Goal: Task Accomplishment & Management: Manage account settings

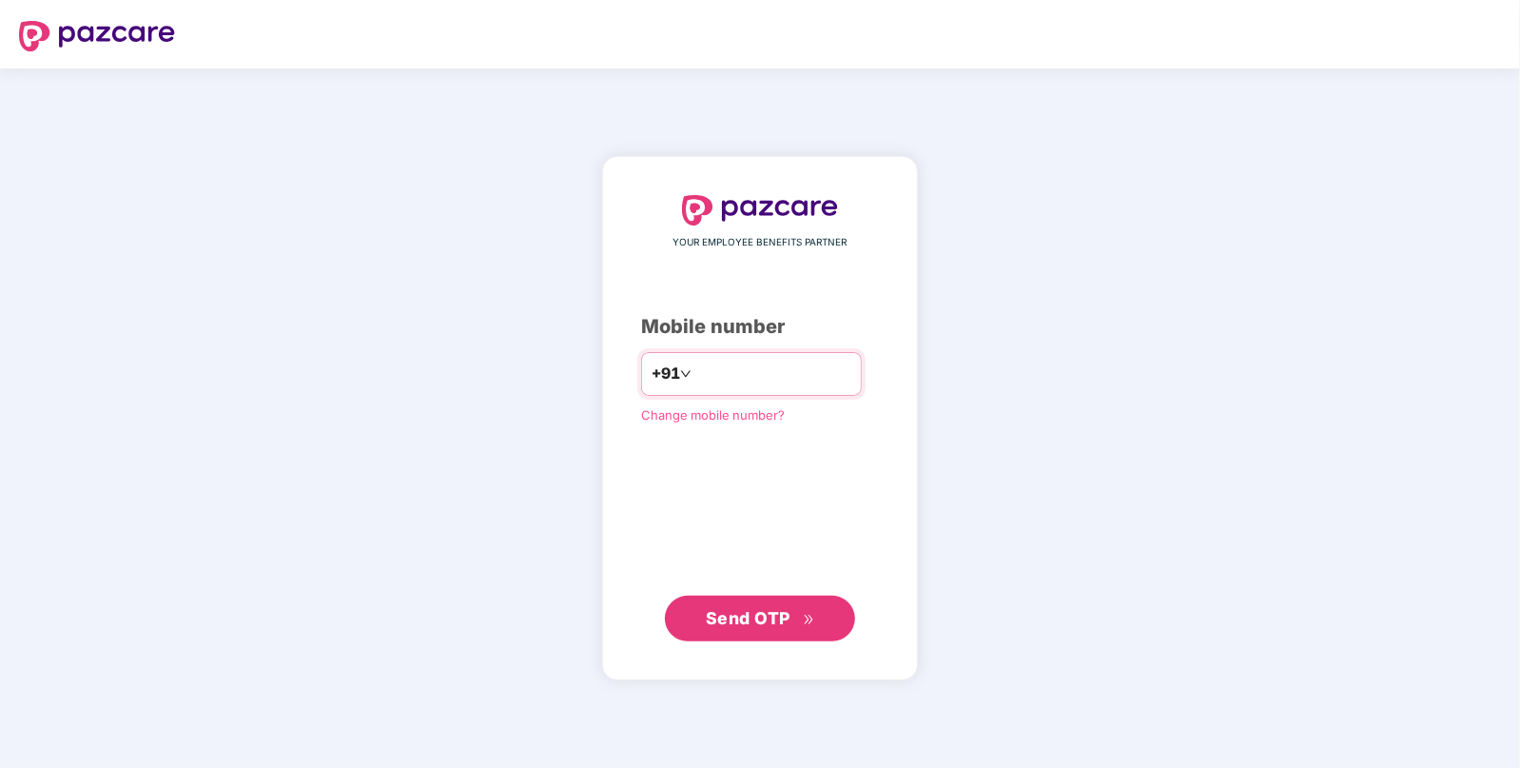
type input "**********"
click at [782, 626] on span "Send OTP" at bounding box center [748, 617] width 85 height 20
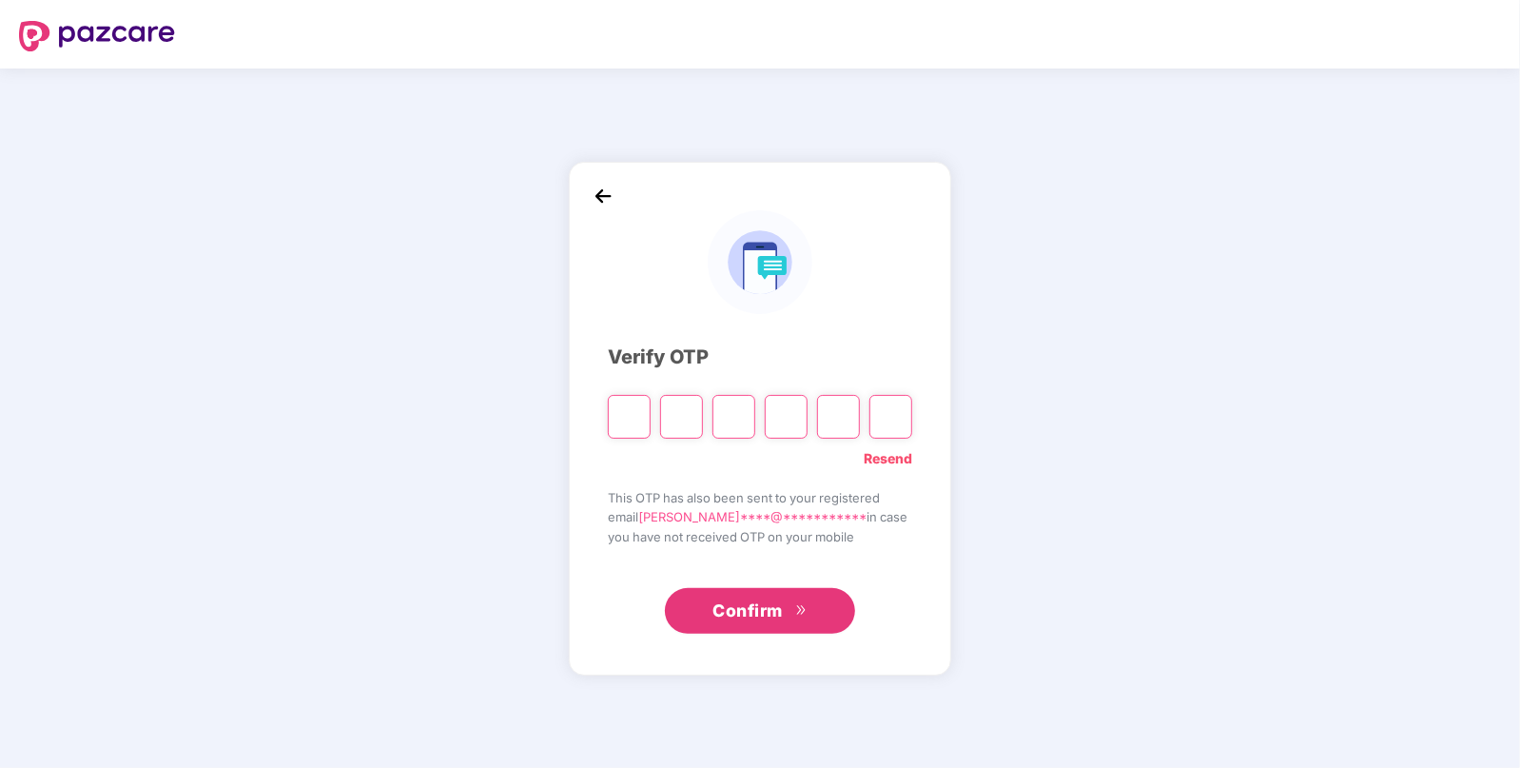
paste input "*"
type input "*"
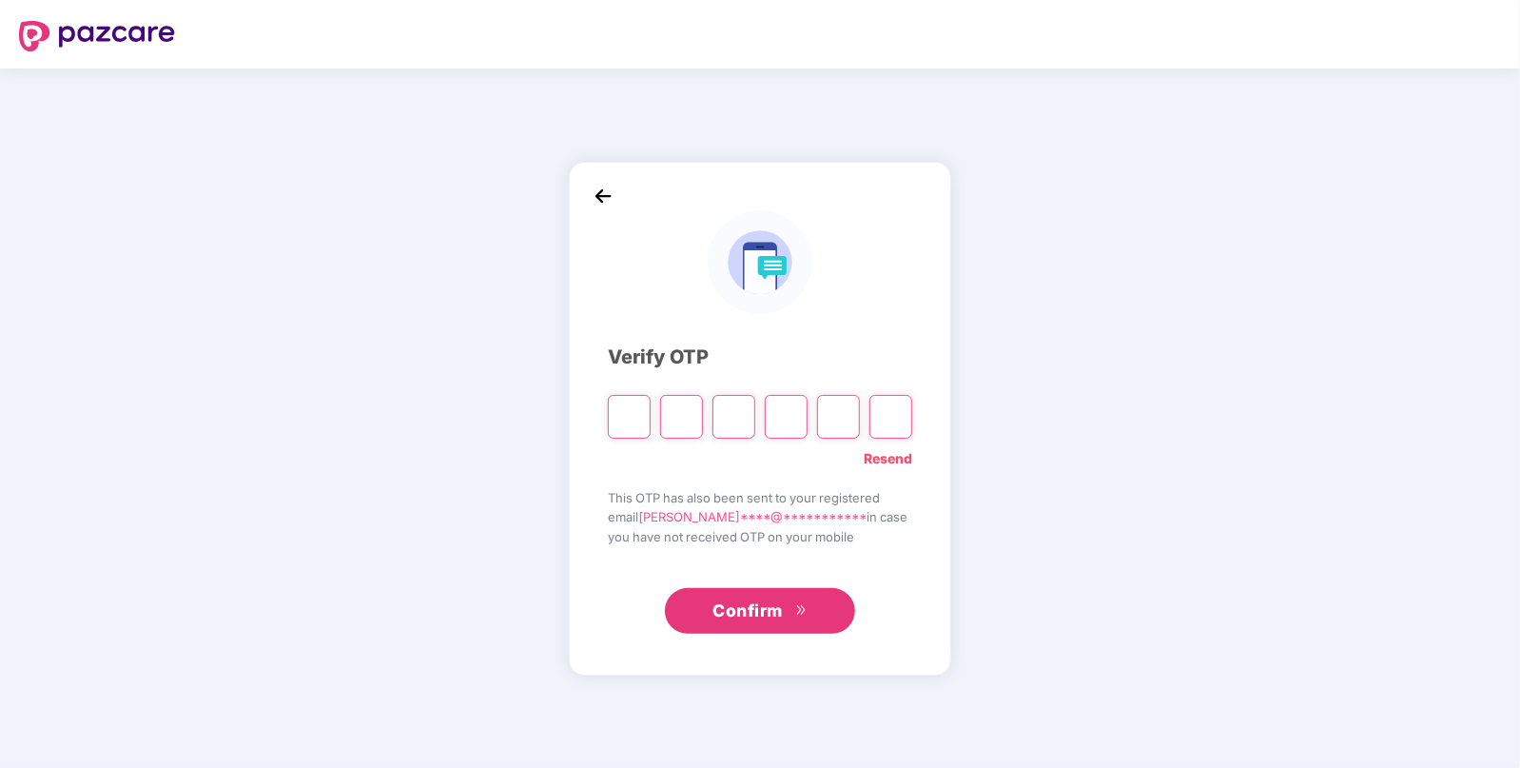
type input "*"
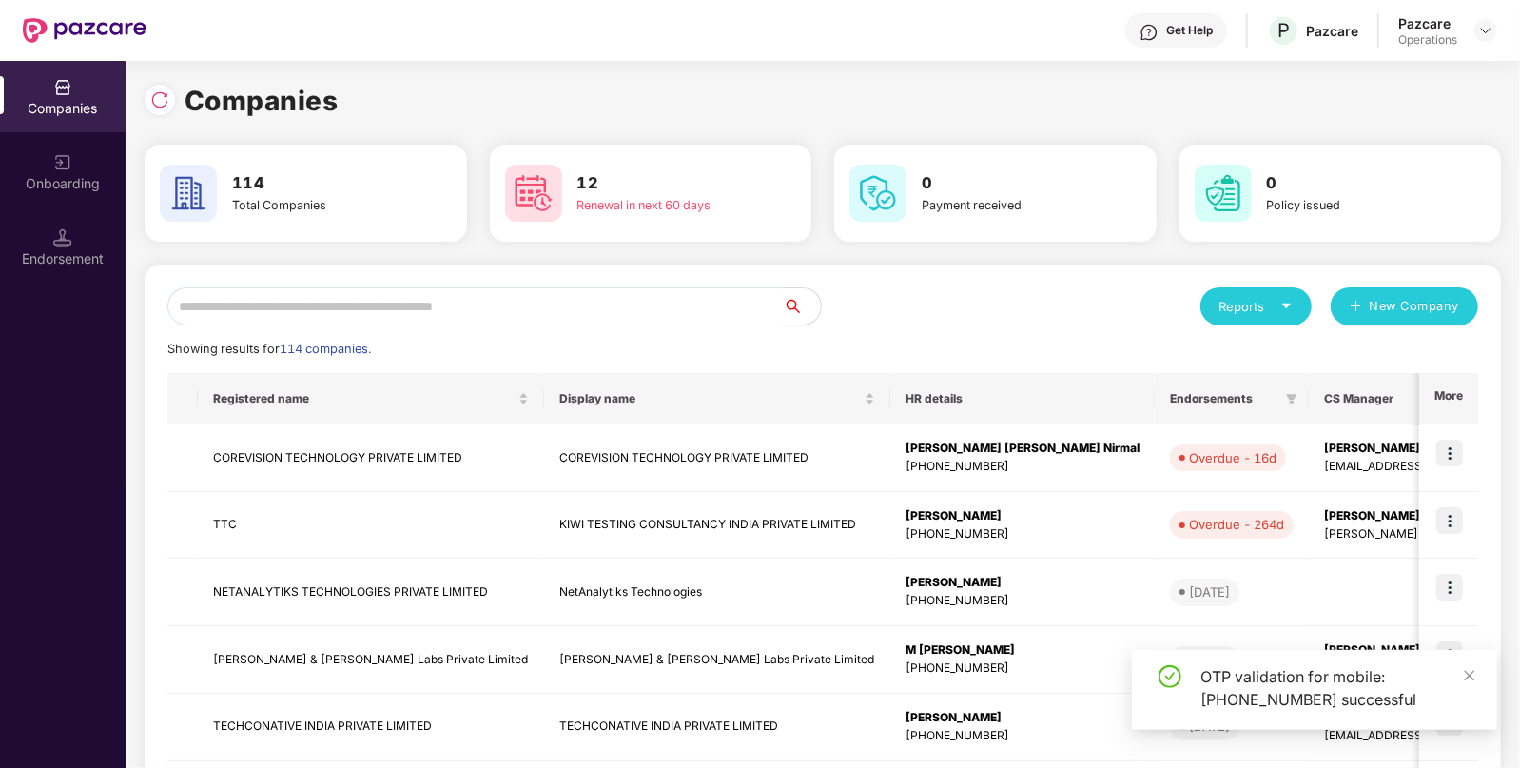
click at [448, 299] on input "text" at bounding box center [474, 306] width 615 height 38
click at [393, 298] on input "text" at bounding box center [474, 306] width 615 height 38
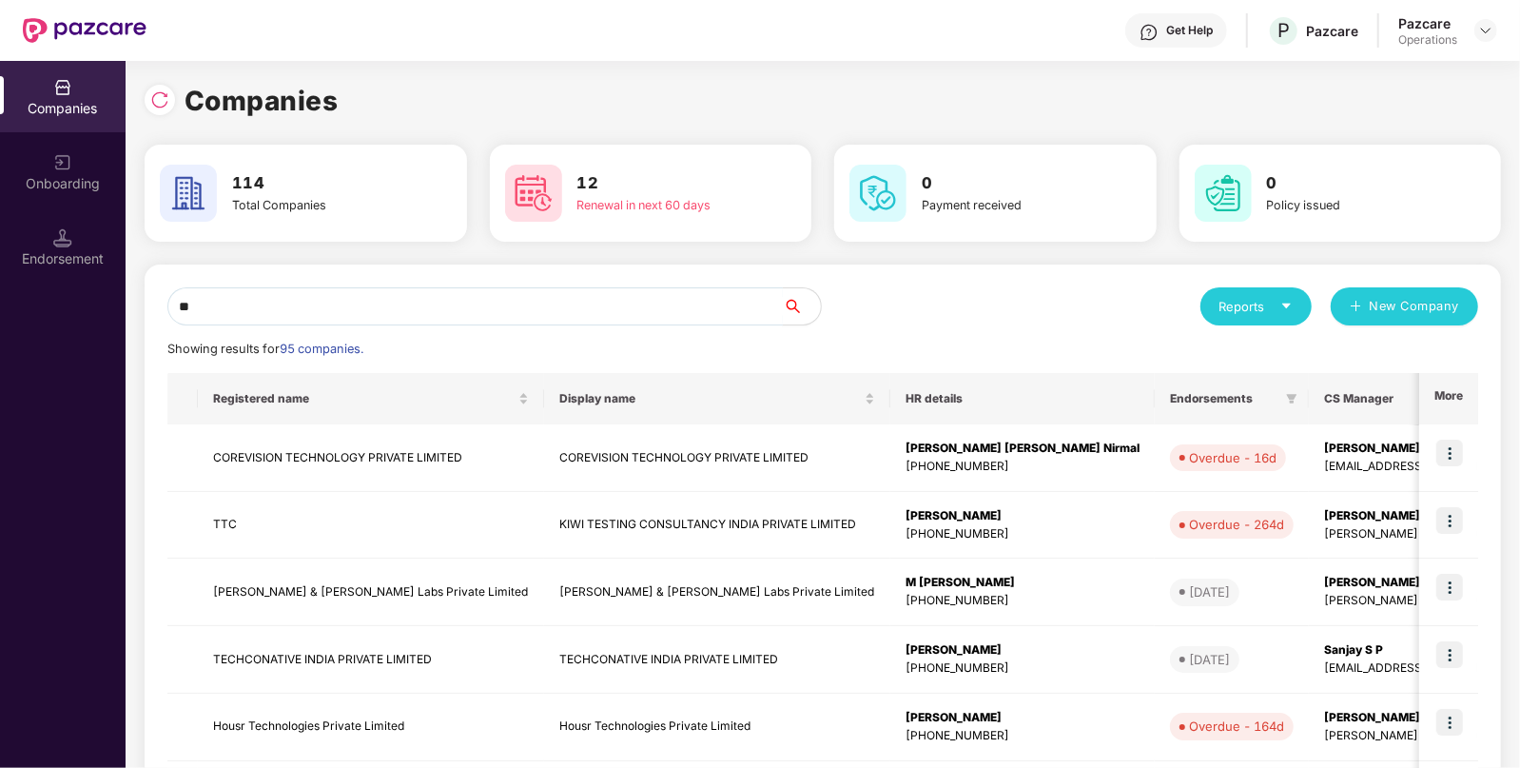
type input "*"
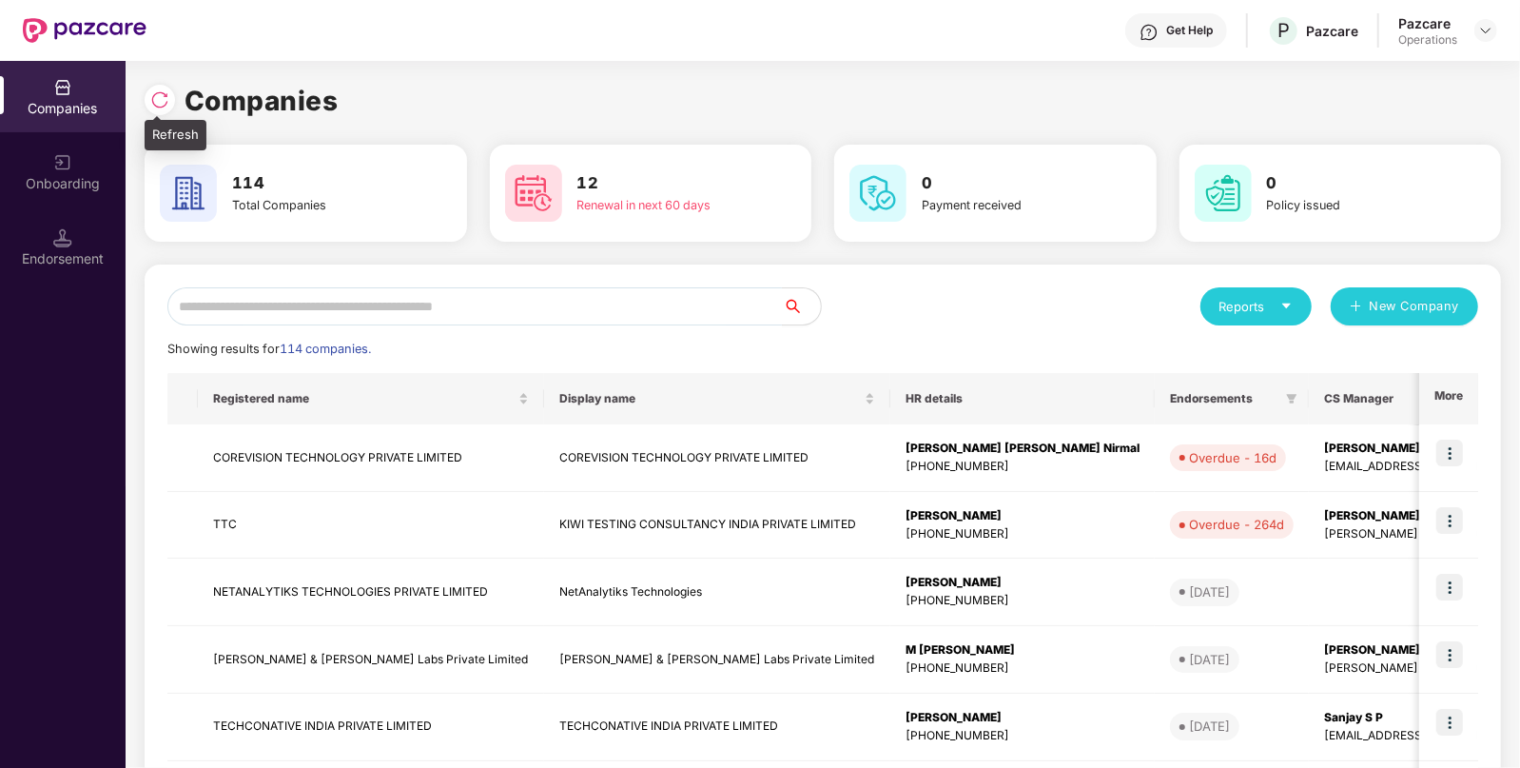
click at [157, 105] on img at bounding box center [159, 99] width 19 height 19
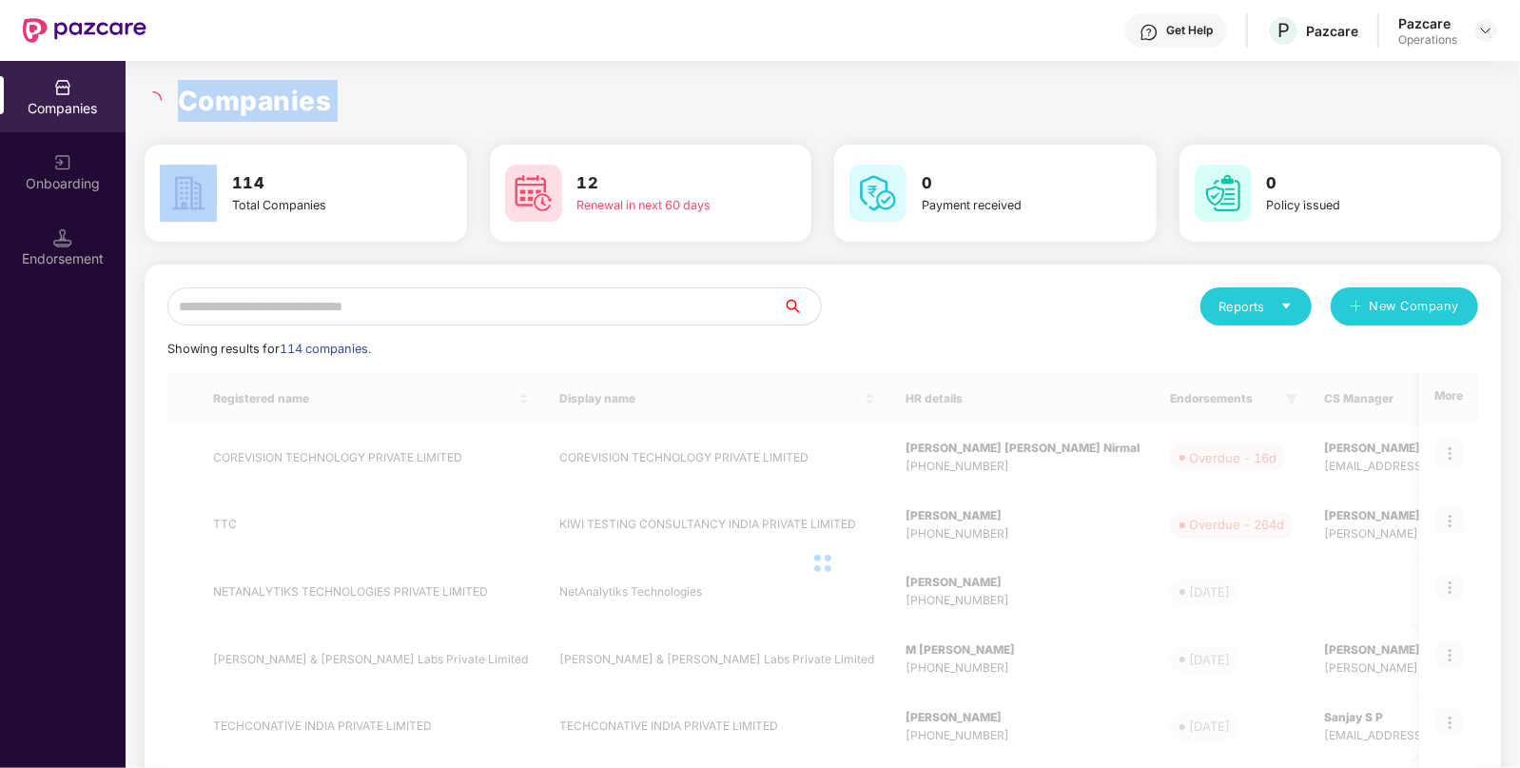
click at [157, 105] on icon "loading" at bounding box center [153, 99] width 17 height 17
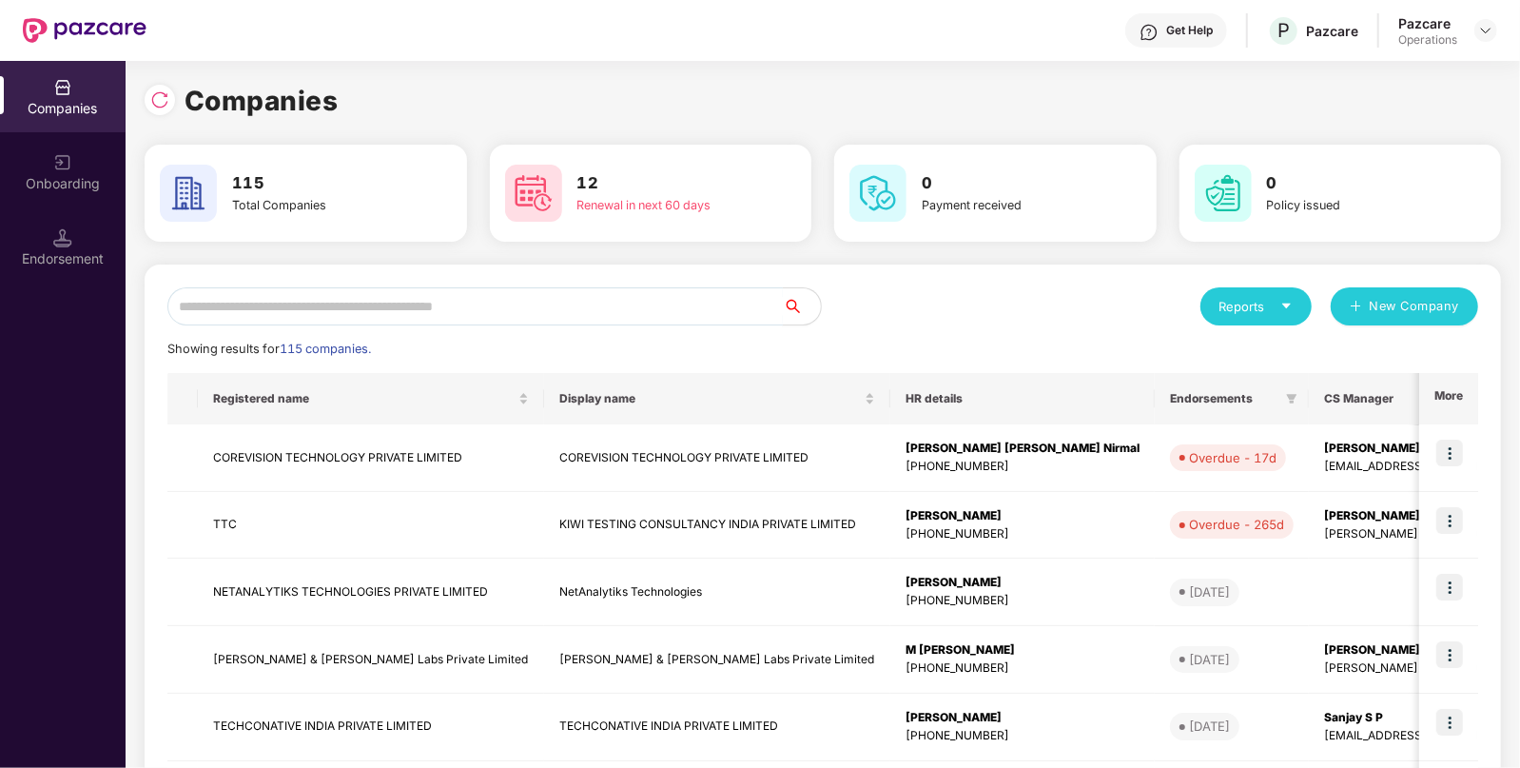
click at [317, 300] on input "text" at bounding box center [474, 306] width 615 height 38
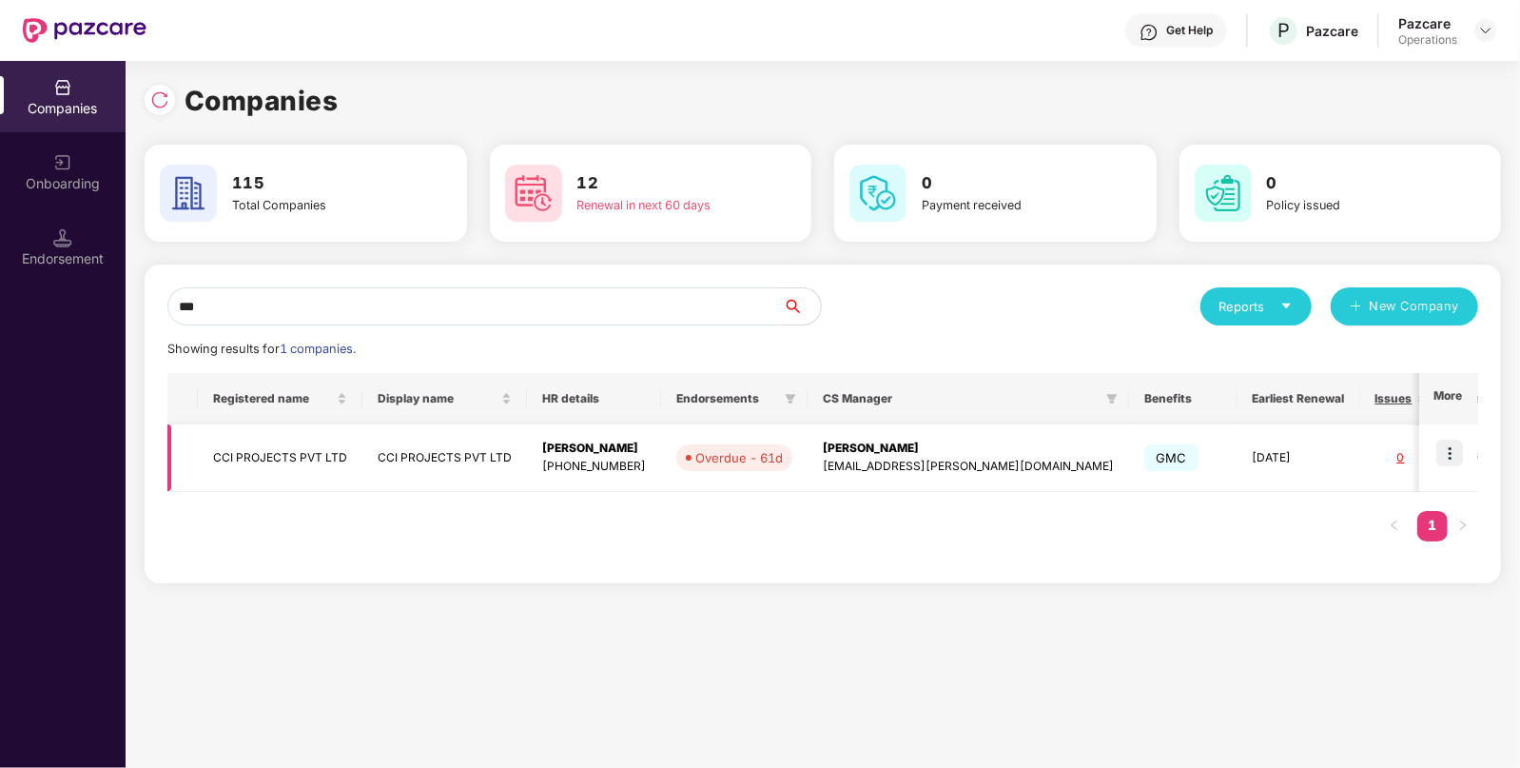
type input "***"
click at [1463, 445] on img at bounding box center [1449, 452] width 27 height 27
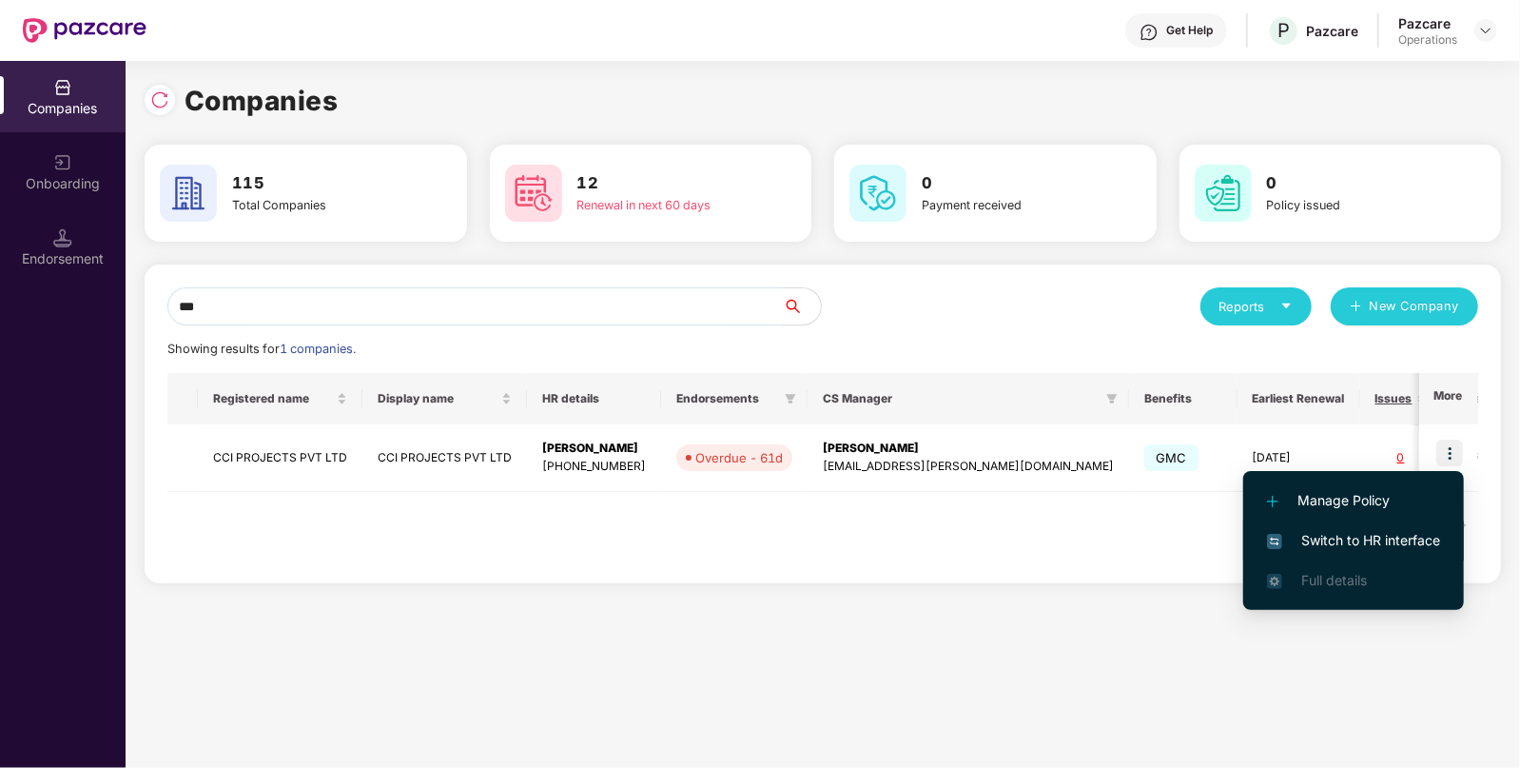
click at [1360, 530] on span "Switch to HR interface" at bounding box center [1353, 540] width 173 height 21
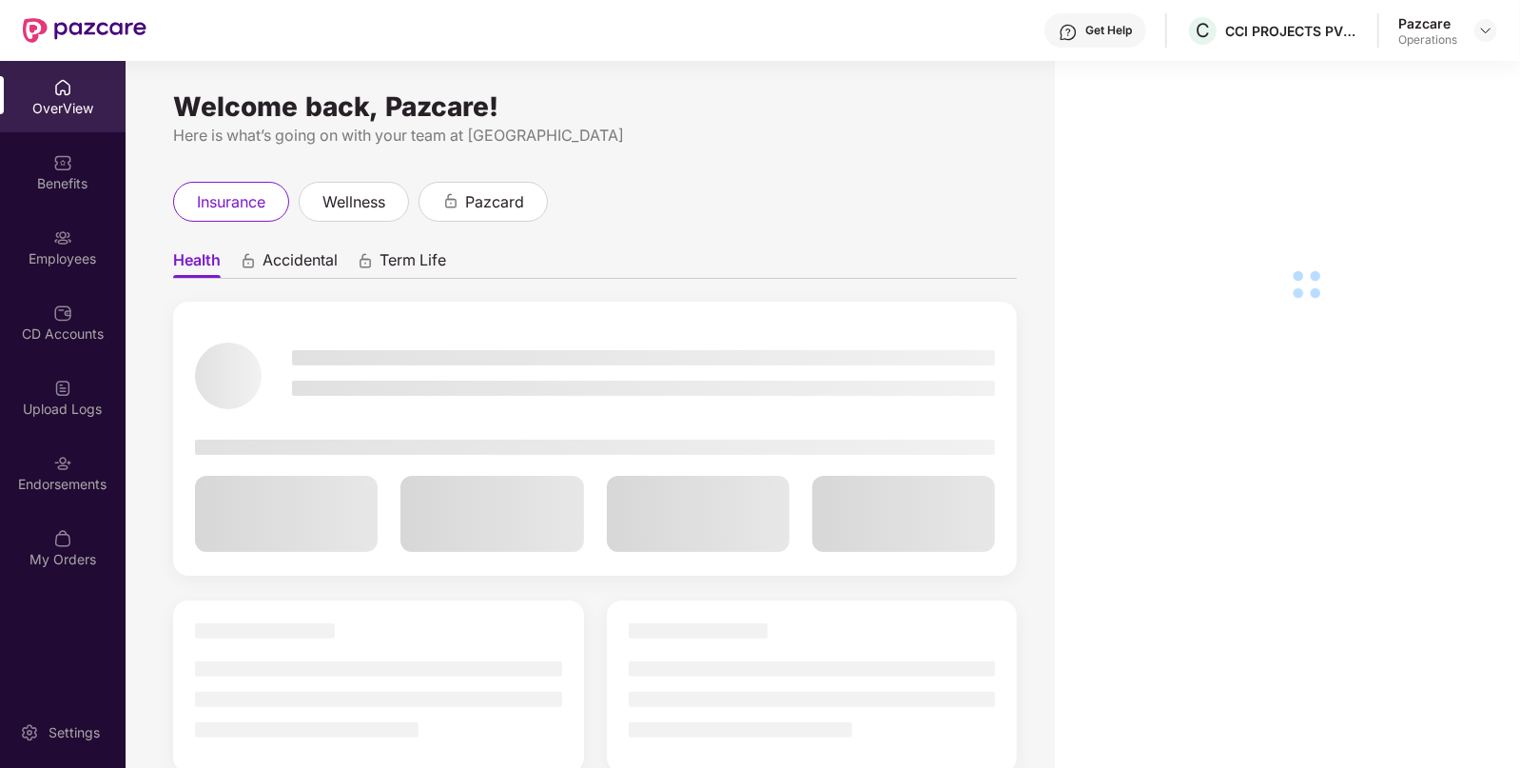
click at [48, 475] on div "Endorsements" at bounding box center [63, 484] width 126 height 19
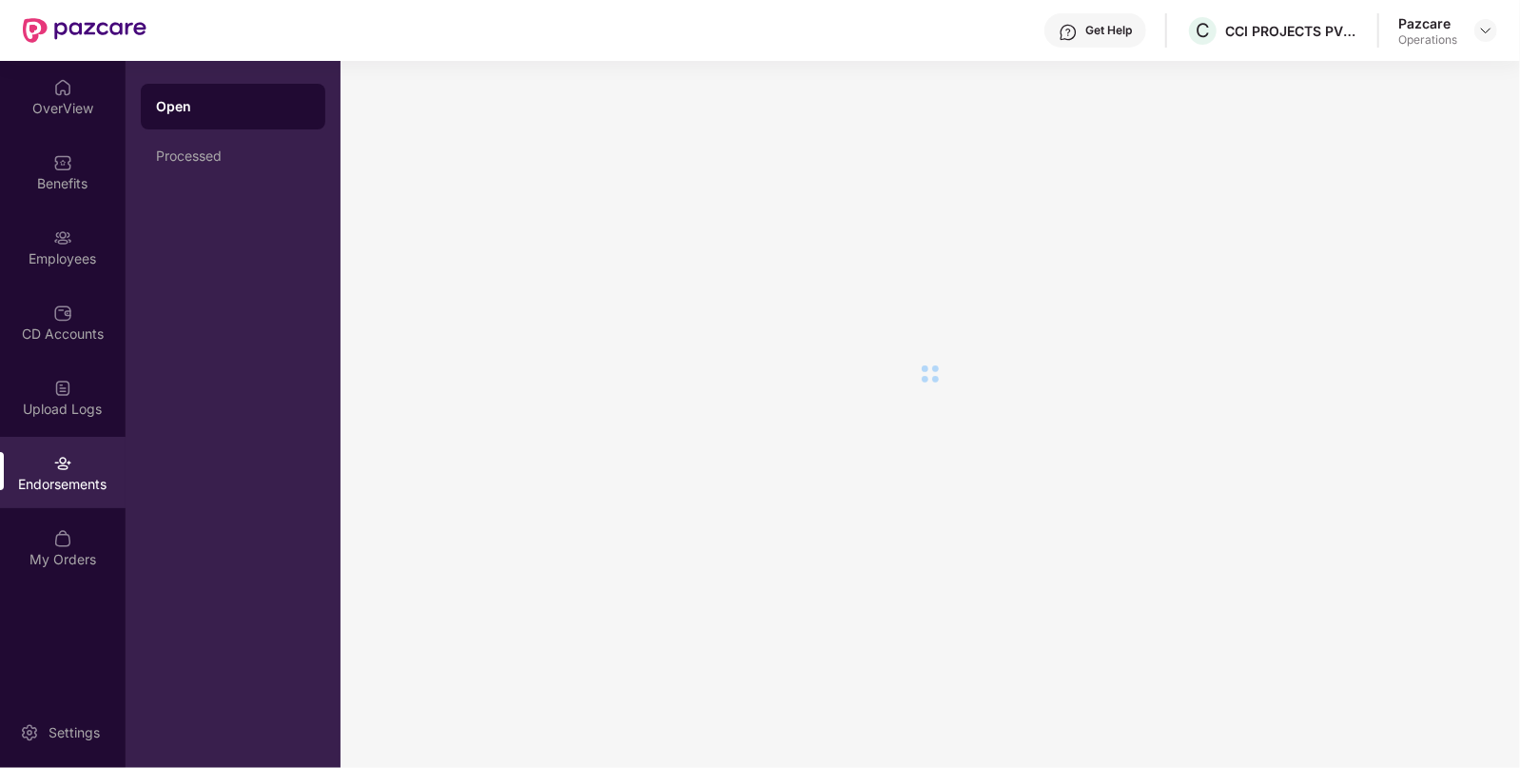
click at [48, 475] on div "Endorsements" at bounding box center [63, 484] width 126 height 19
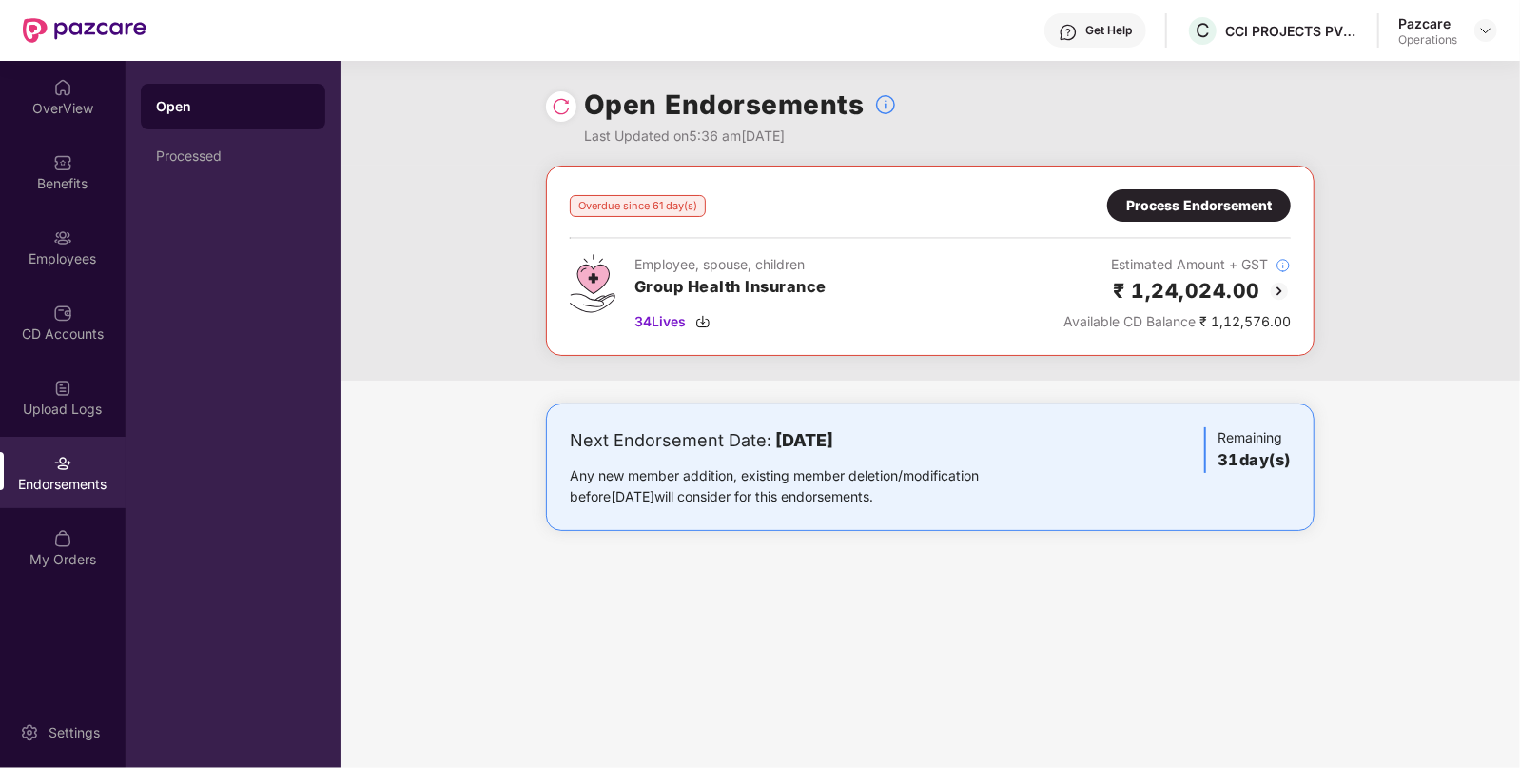
click at [559, 122] on div "Open Endorsements Last Updated on 5:36 am[DATE]" at bounding box center [930, 113] width 768 height 105
click at [563, 108] on img at bounding box center [561, 106] width 19 height 19
click at [1486, 24] on img at bounding box center [1485, 30] width 15 height 15
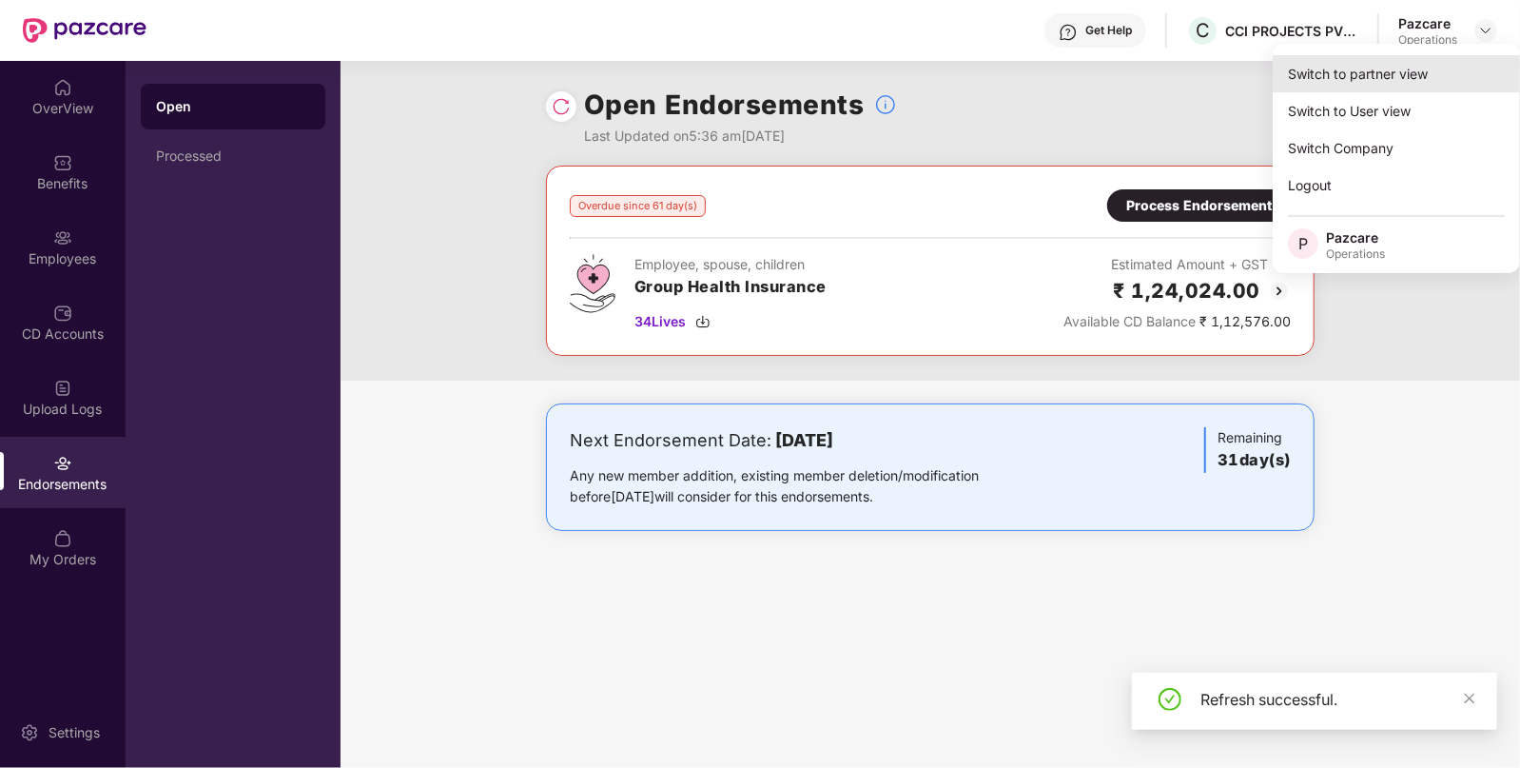
click at [1382, 67] on div "Switch to partner view" at bounding box center [1396, 73] width 247 height 37
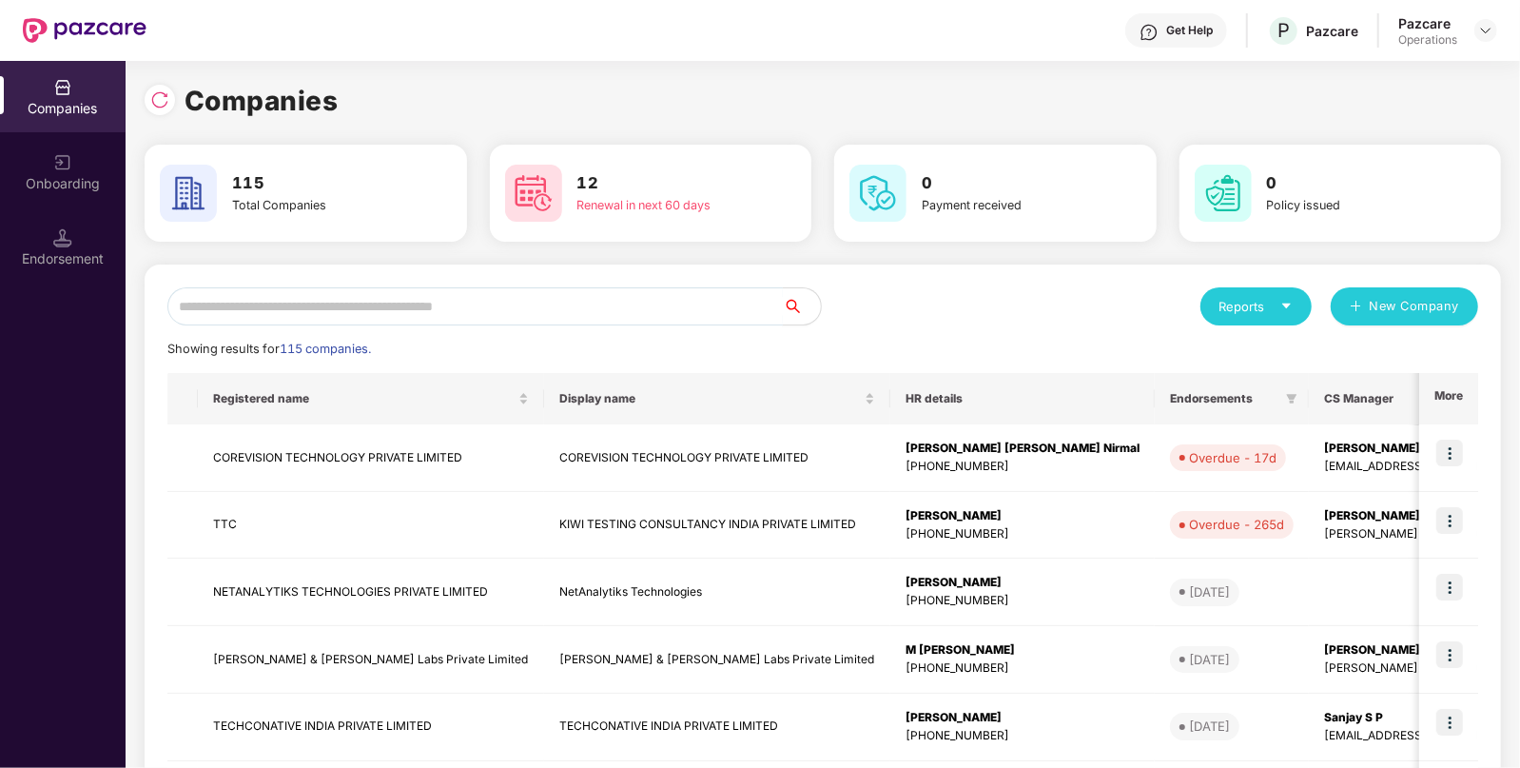
click at [488, 297] on input "text" at bounding box center [474, 306] width 615 height 38
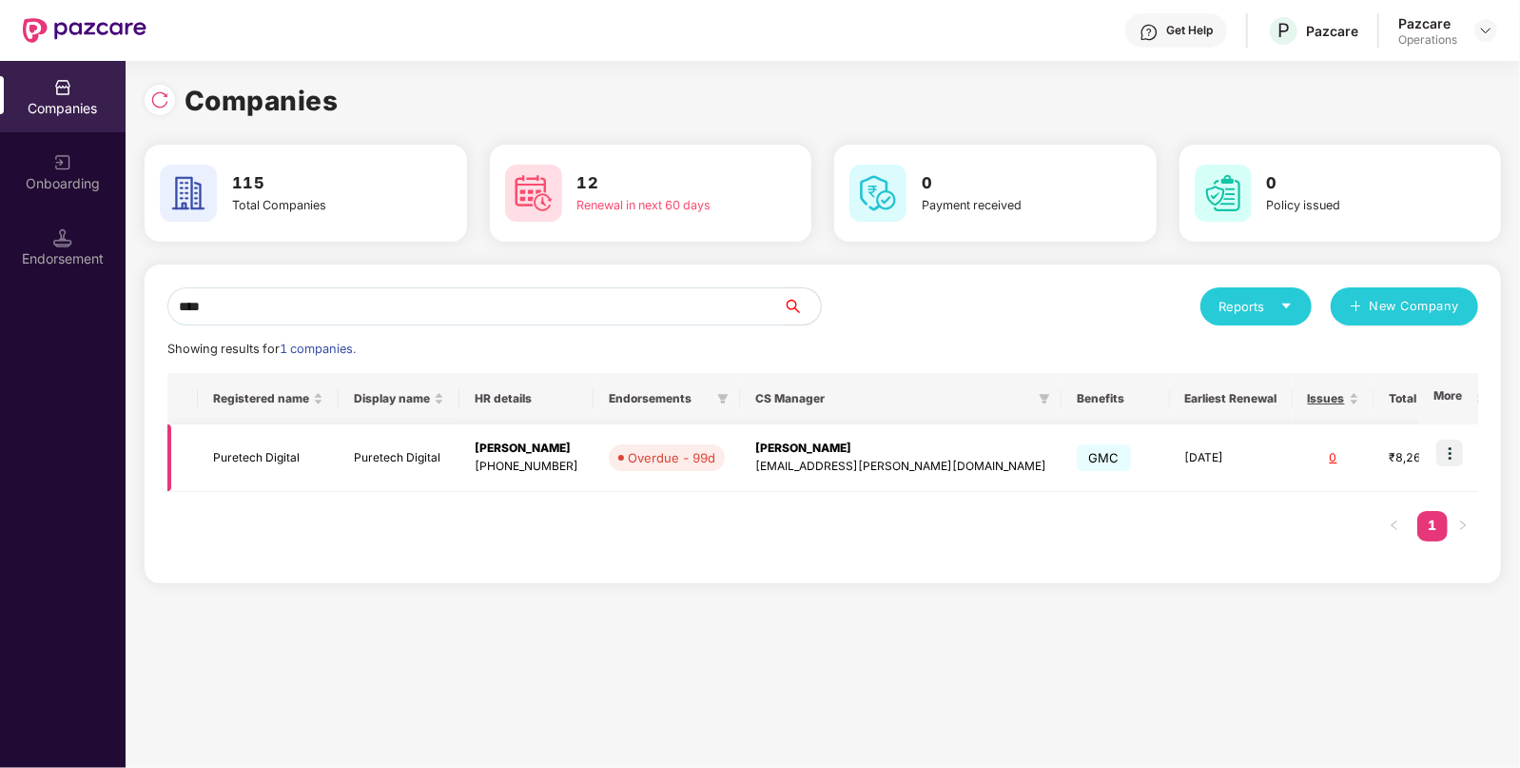
type input "****"
click at [1449, 447] on img at bounding box center [1449, 452] width 27 height 27
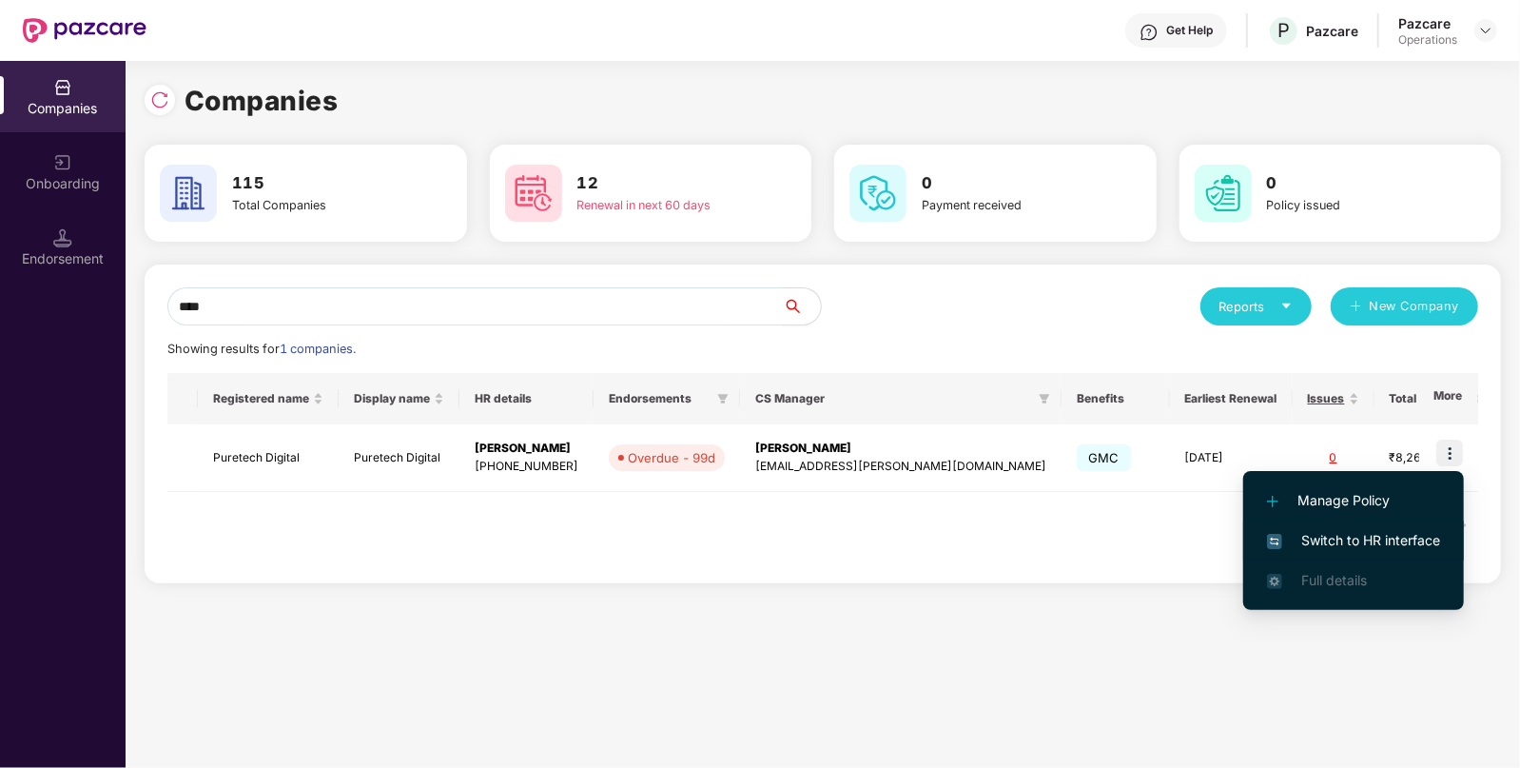
click at [1343, 532] on span "Switch to HR interface" at bounding box center [1353, 540] width 173 height 21
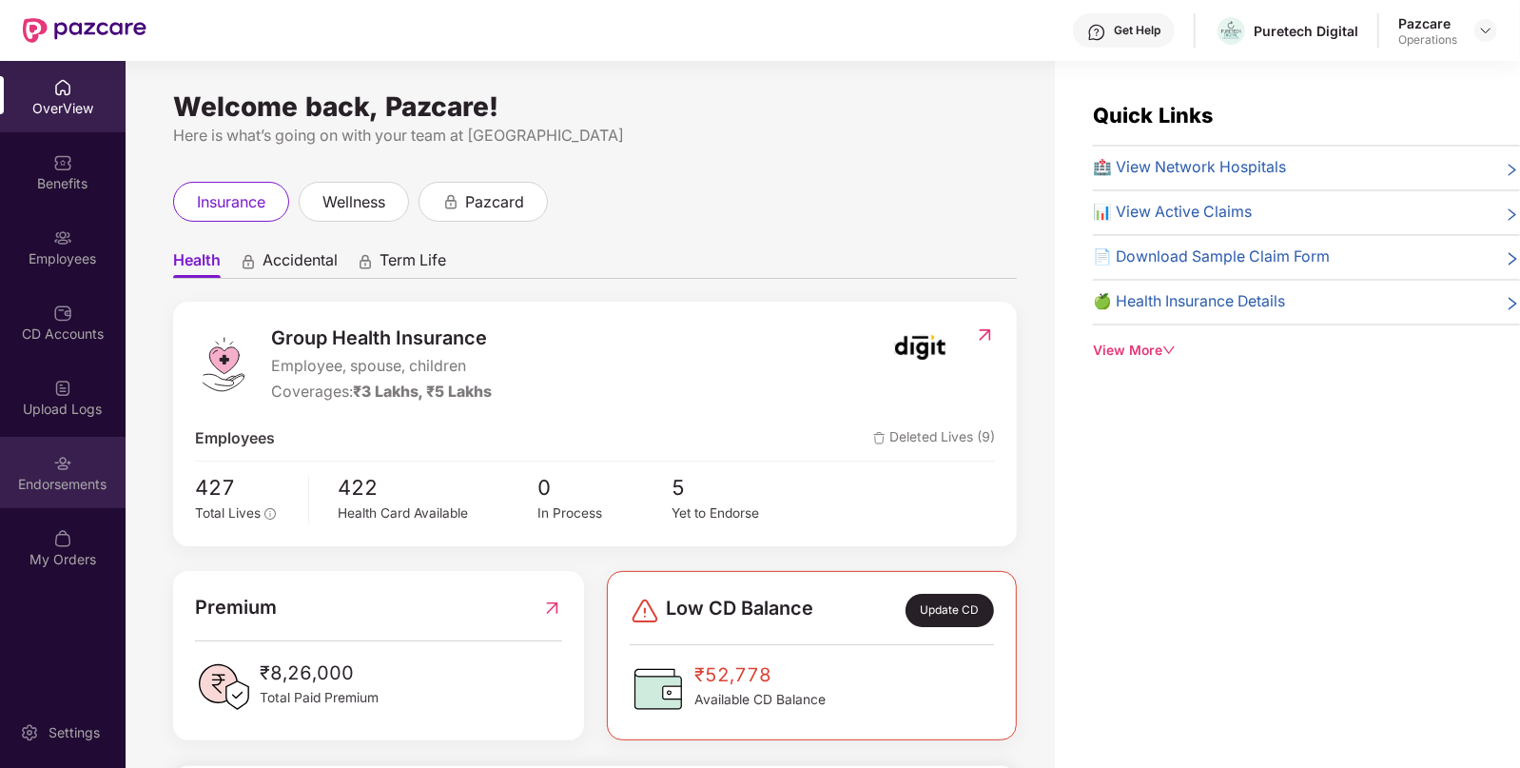
click at [31, 494] on div "Endorsements" at bounding box center [63, 472] width 126 height 71
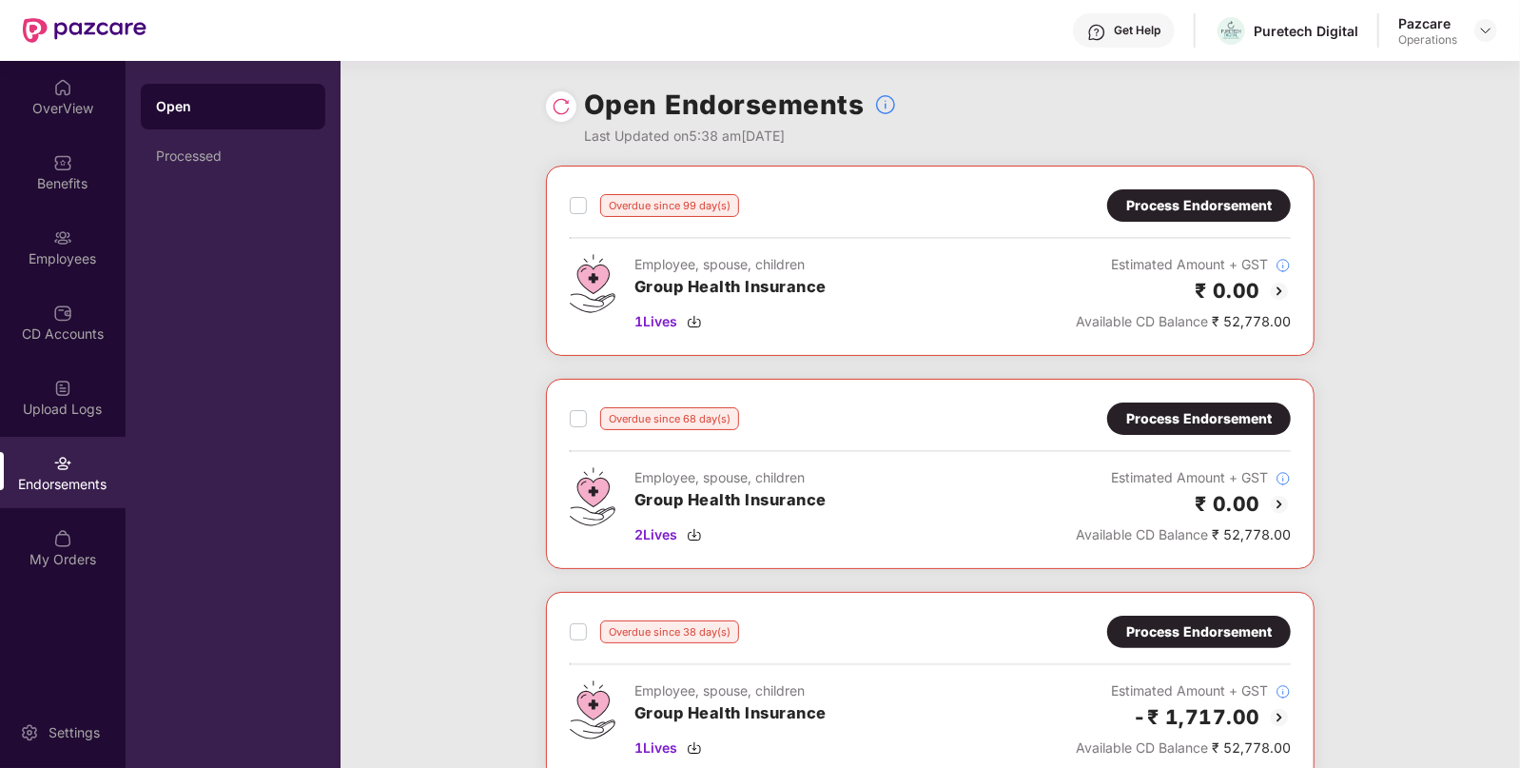
scroll to position [232, 0]
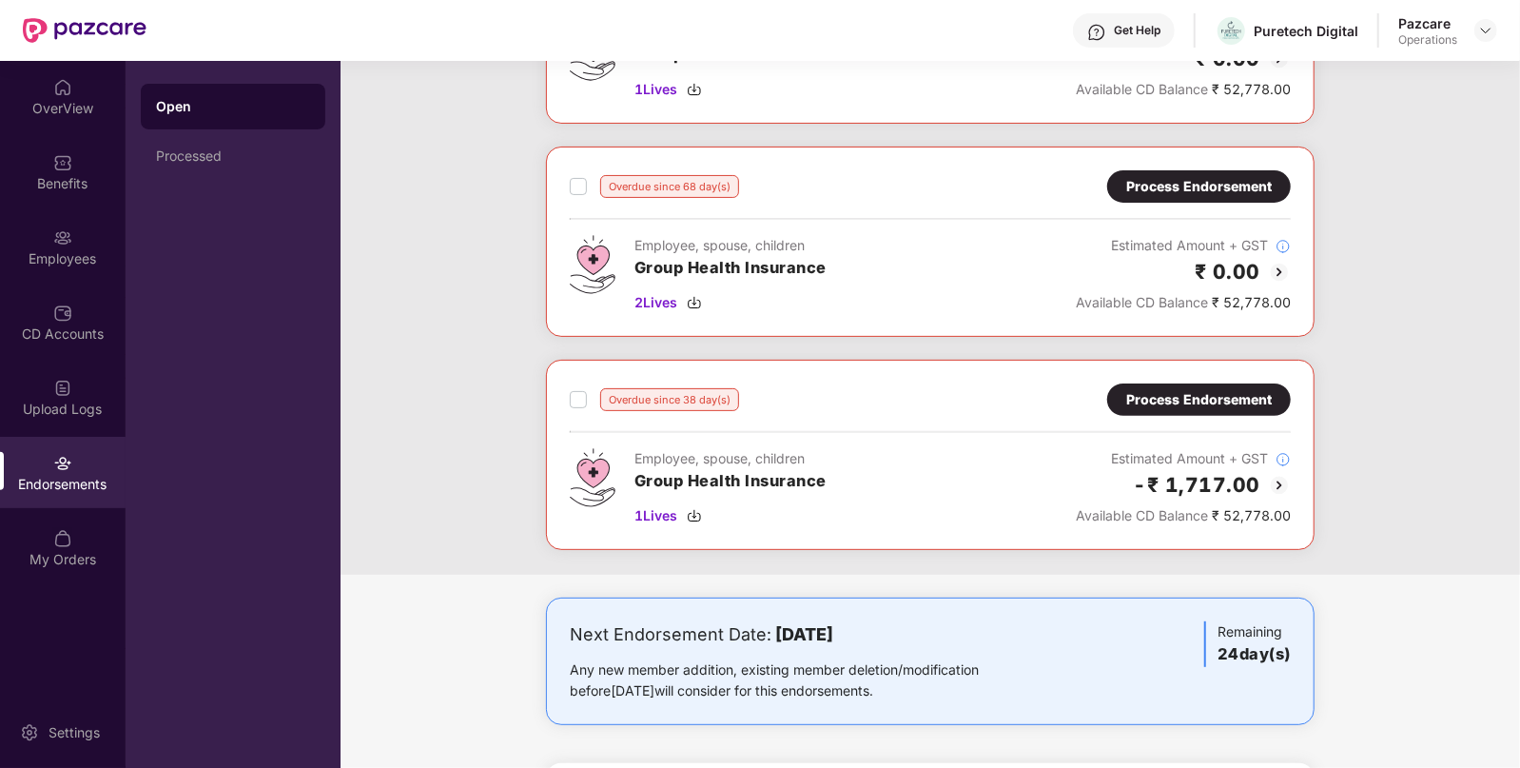
click at [1211, 403] on div "Process Endorsement" at bounding box center [1199, 399] width 146 height 21
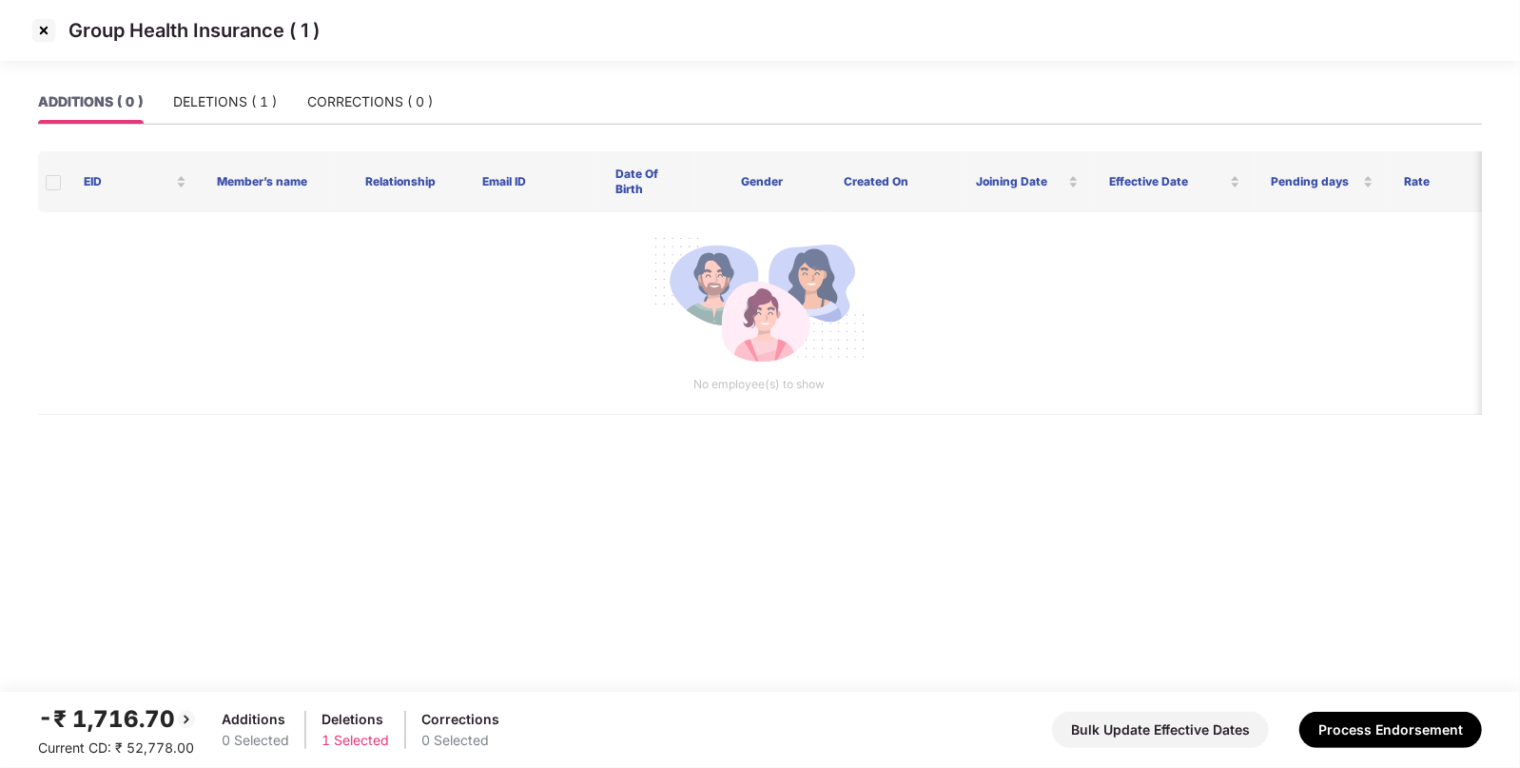
click at [284, 90] on div "ADDITIONS ( 0 ) DELETIONS ( 1 ) CORRECTIONS ( 0 )" at bounding box center [235, 102] width 395 height 44
click at [248, 102] on div "DELETIONS ( 1 )" at bounding box center [225, 101] width 104 height 21
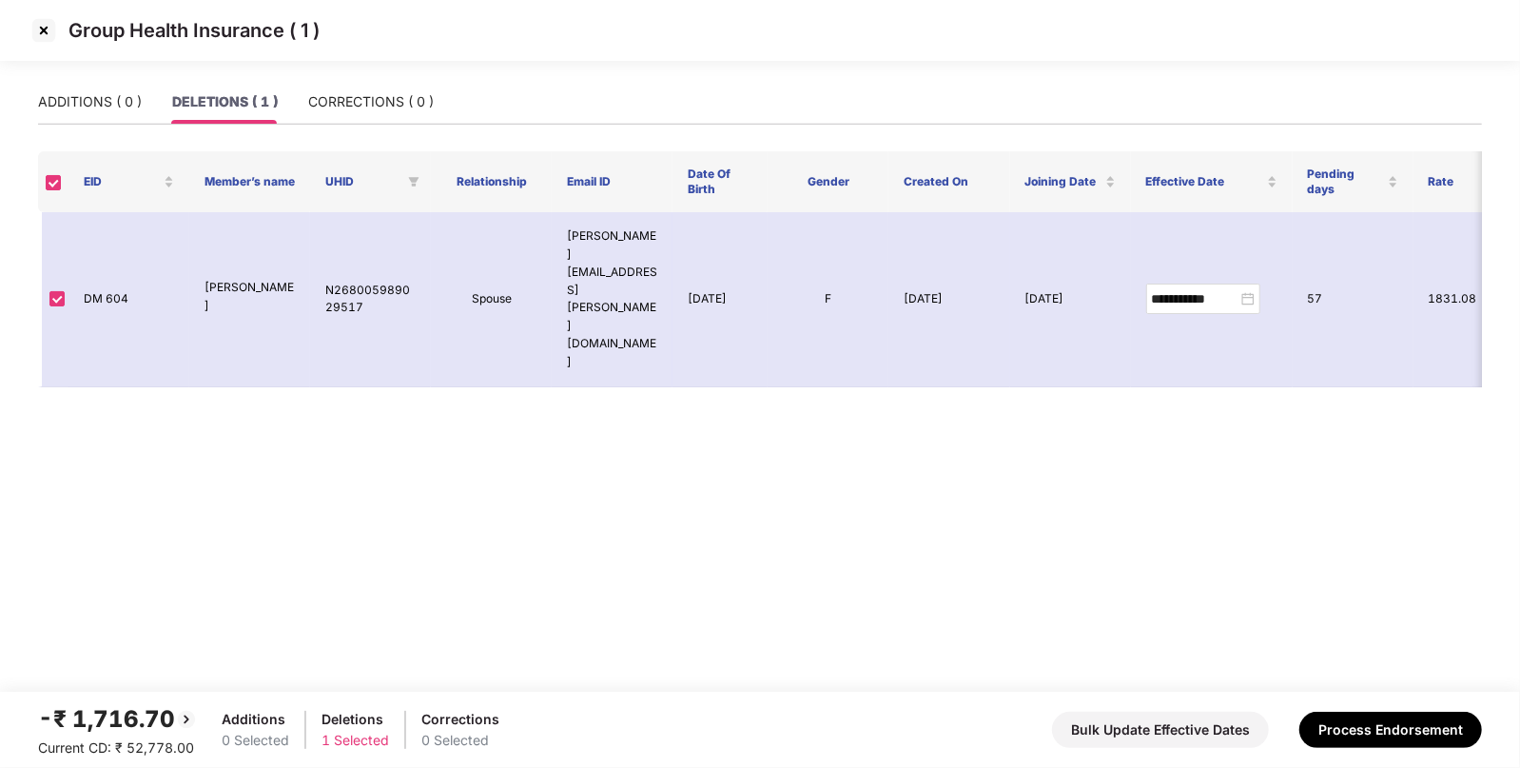
click at [48, 30] on img at bounding box center [44, 30] width 30 height 30
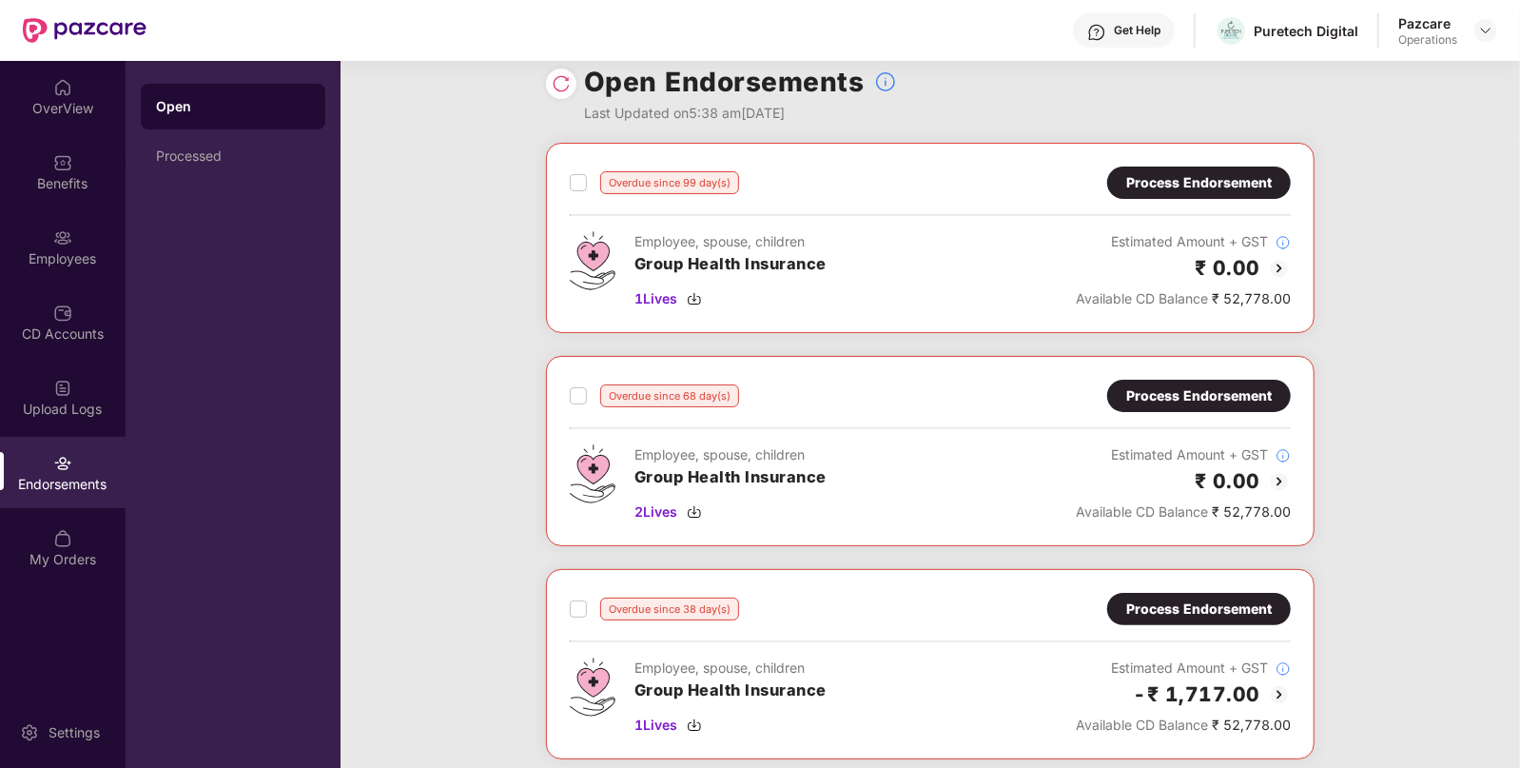
scroll to position [23, 0]
click at [1137, 386] on div "Process Endorsement" at bounding box center [1199, 395] width 146 height 21
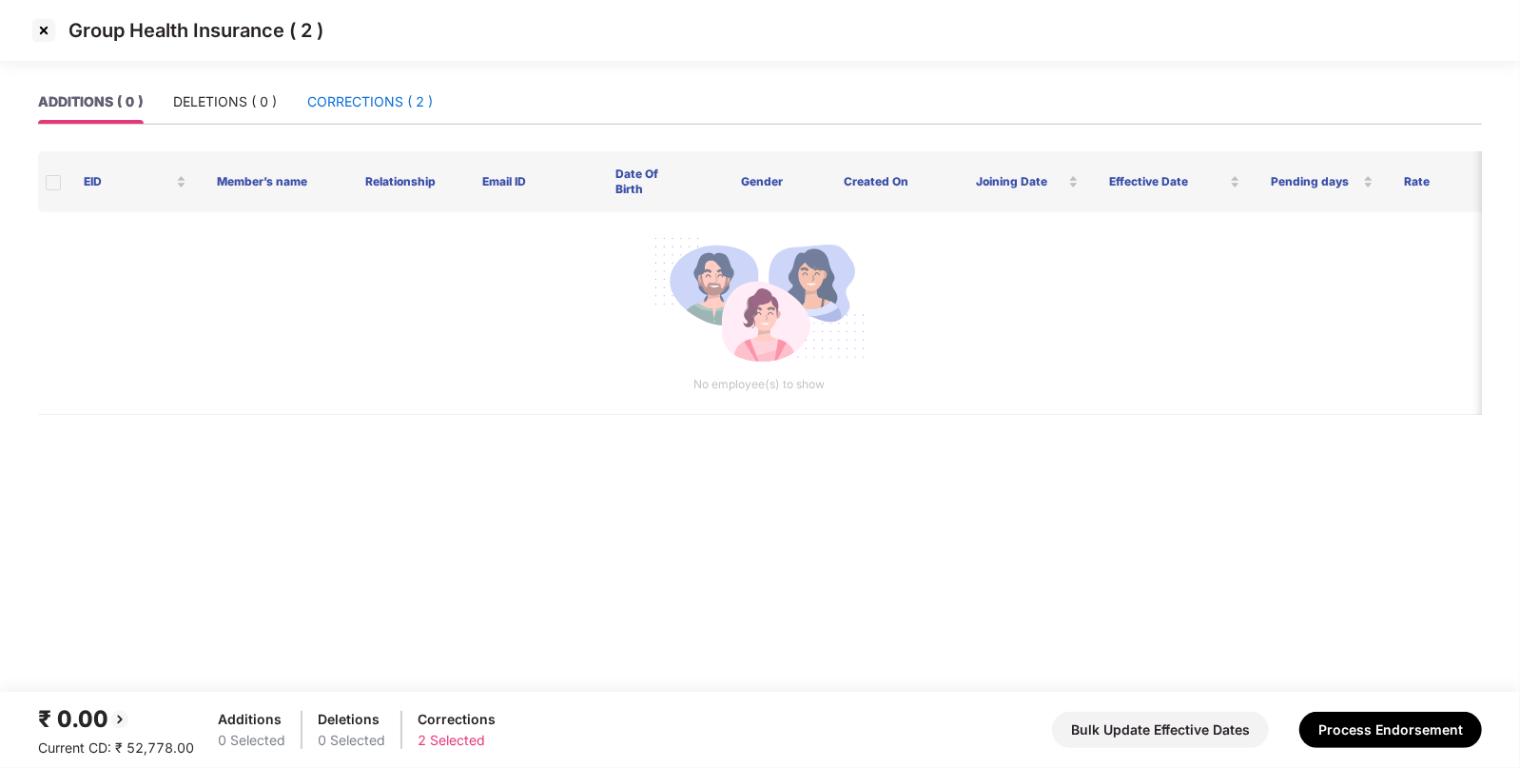
click at [348, 107] on div "CORRECTIONS ( 2 )" at bounding box center [370, 101] width 126 height 21
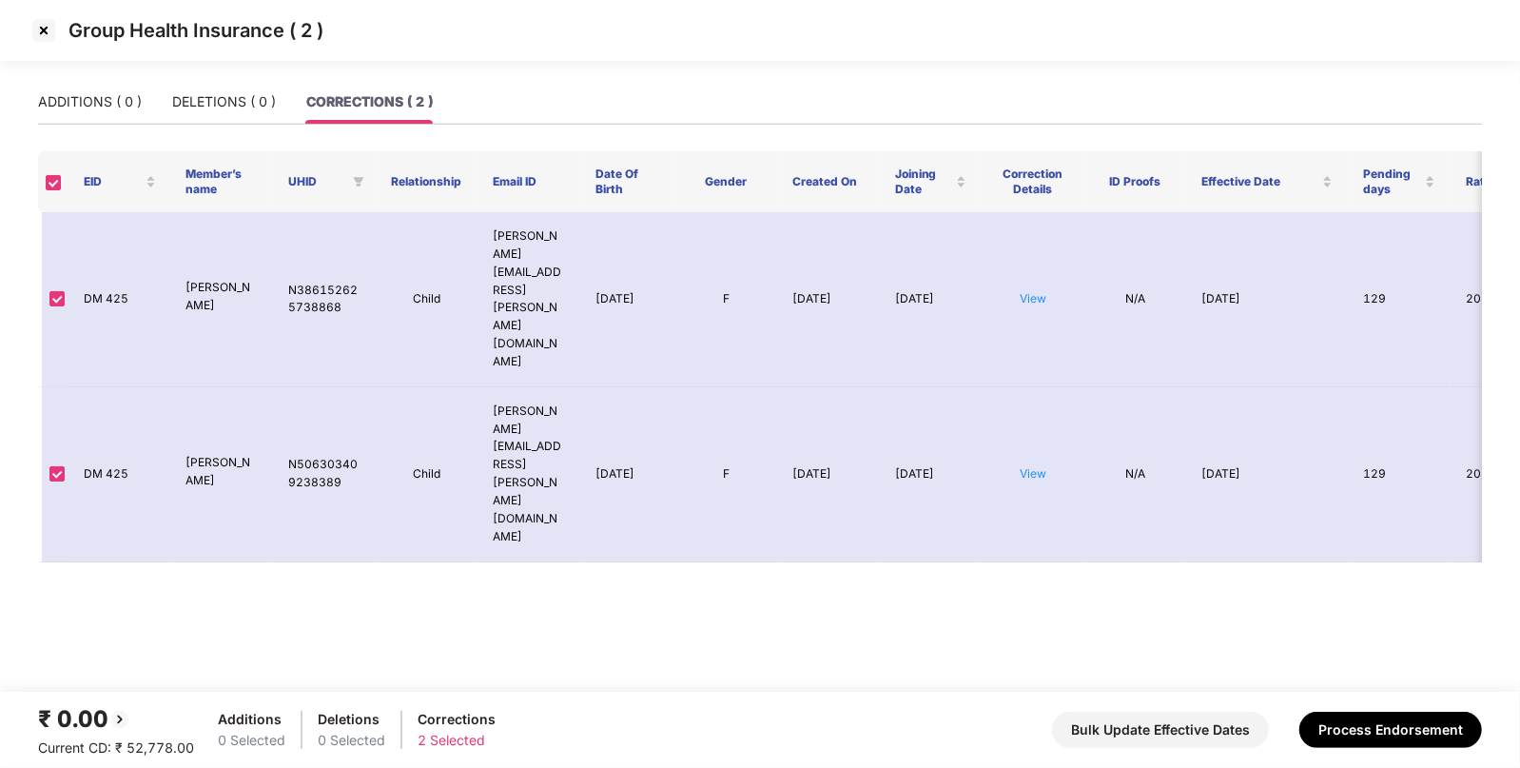
click at [29, 35] on img at bounding box center [44, 30] width 30 height 30
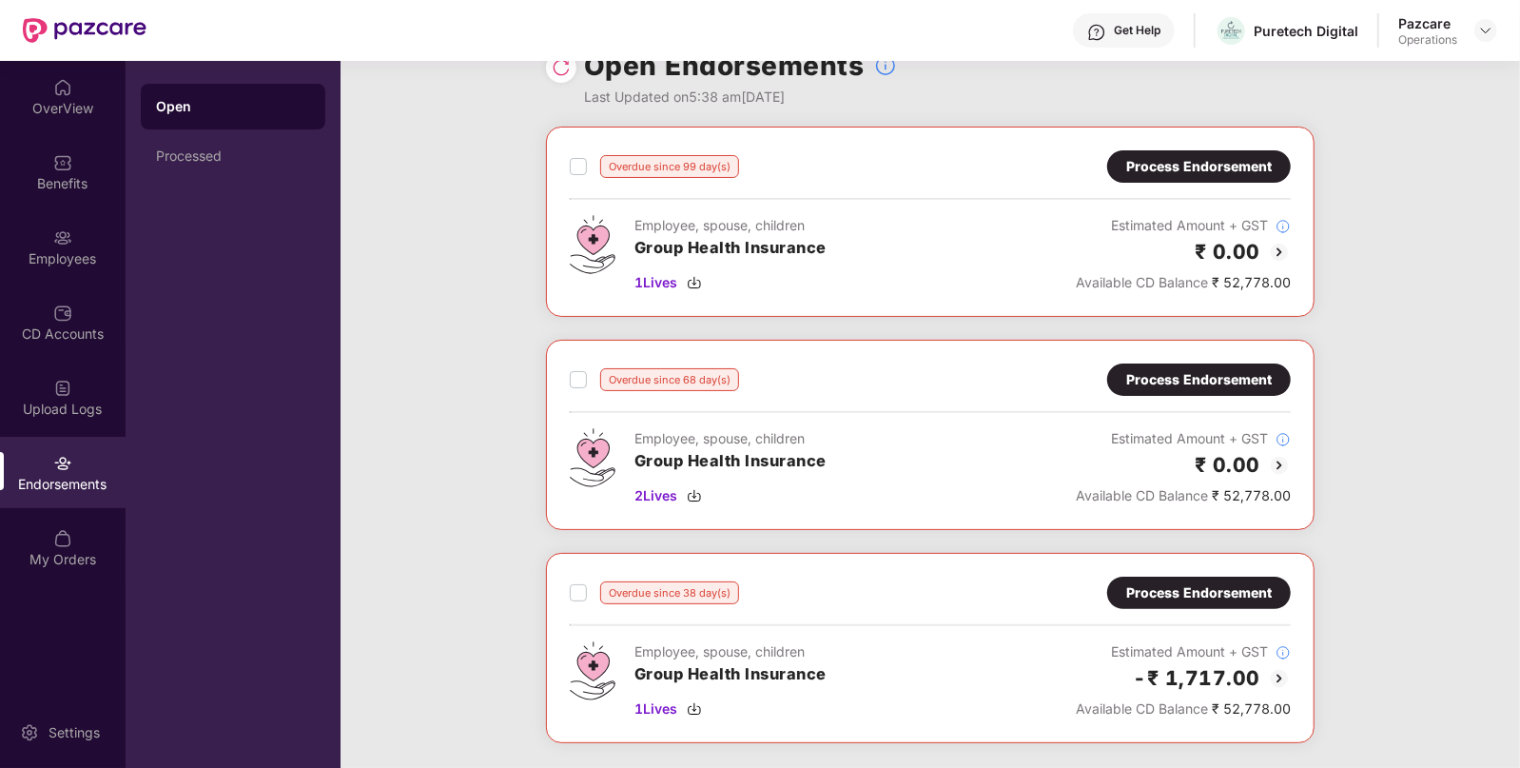
scroll to position [40, 0]
click at [1482, 33] on img at bounding box center [1485, 30] width 15 height 15
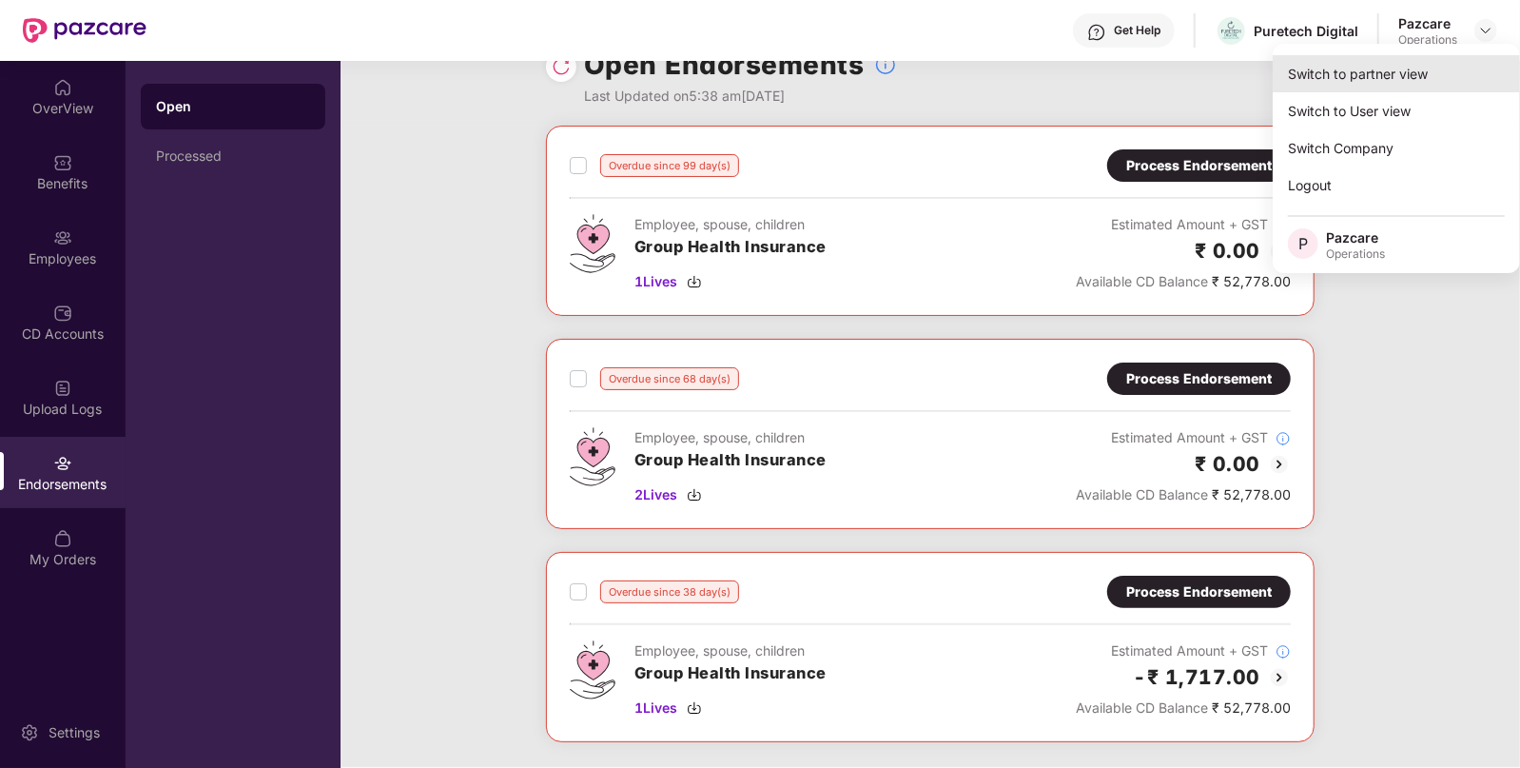
click at [1343, 81] on div "Switch to partner view" at bounding box center [1396, 73] width 247 height 37
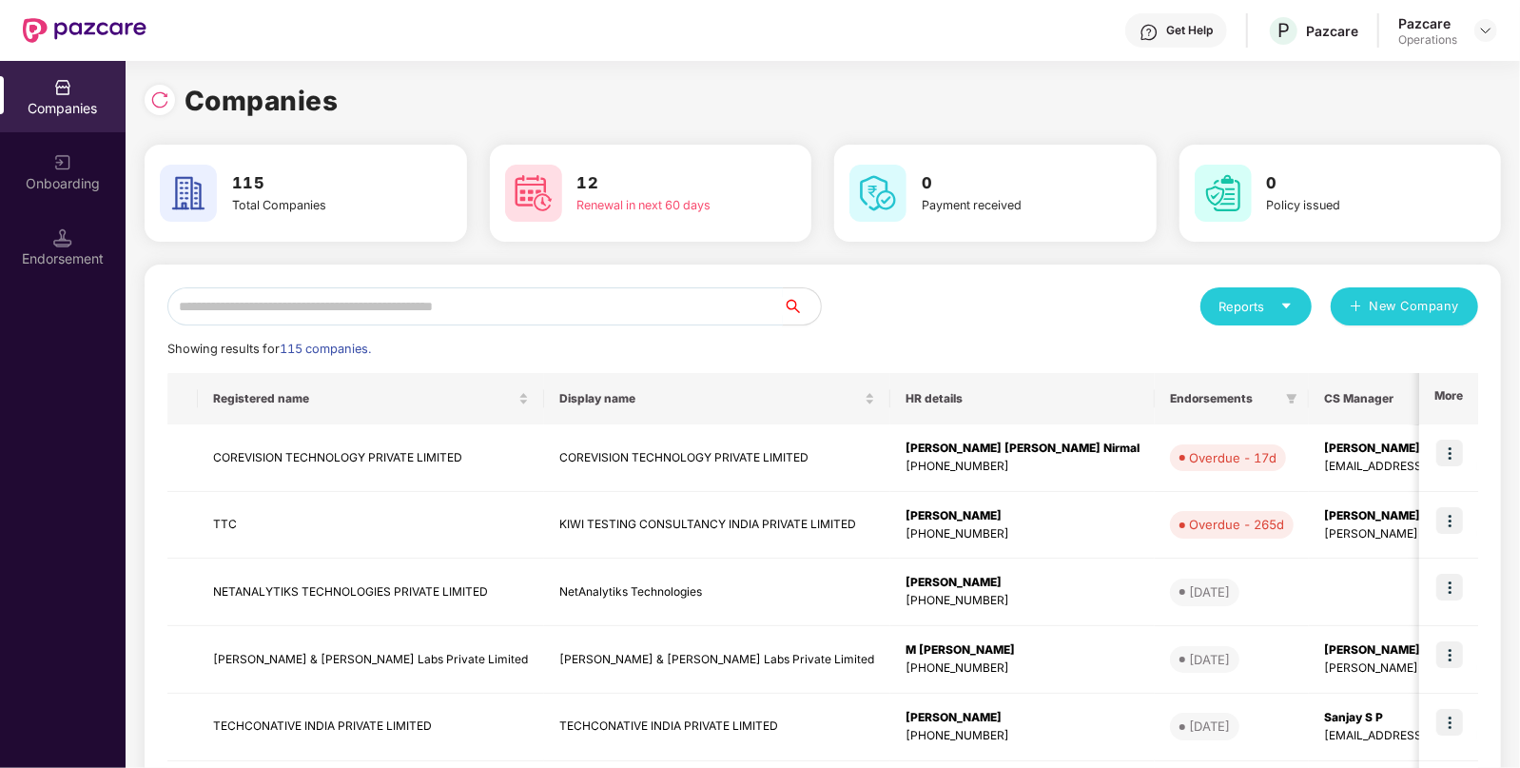
click at [574, 319] on input "text" at bounding box center [474, 306] width 615 height 38
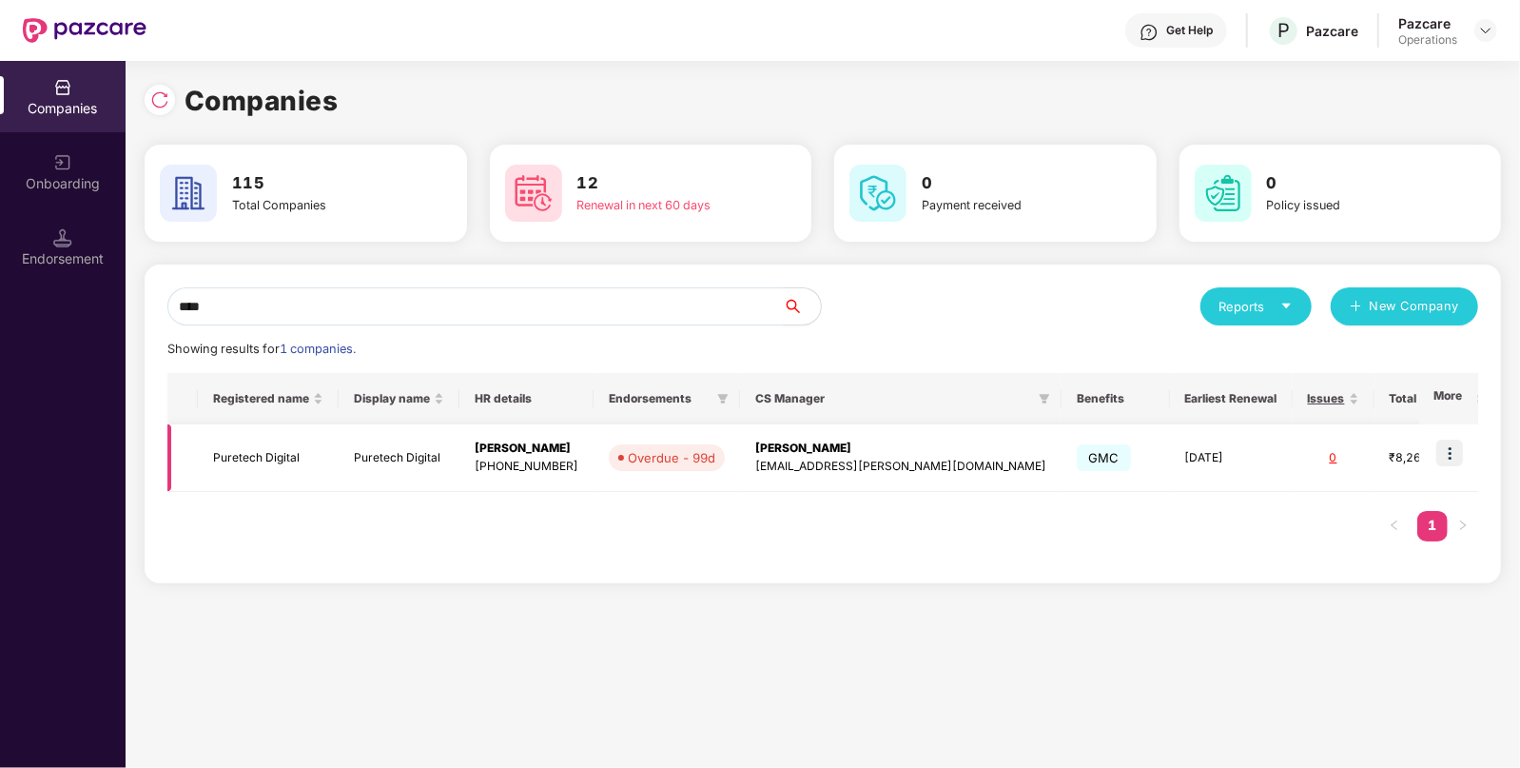
type input "****"
click at [491, 441] on div "[PERSON_NAME]" at bounding box center [527, 448] width 104 height 18
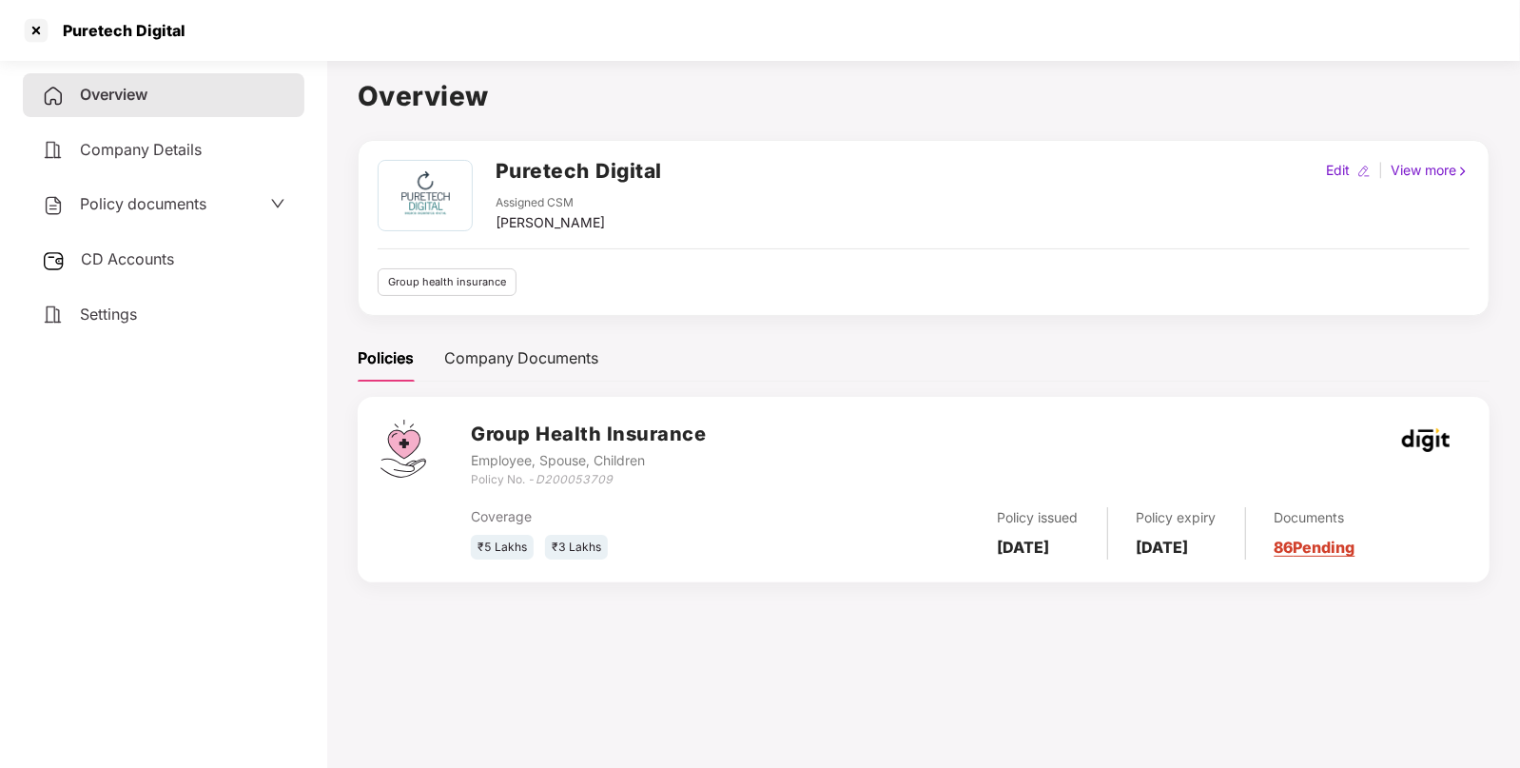
click at [159, 262] on span "CD Accounts" at bounding box center [127, 258] width 93 height 19
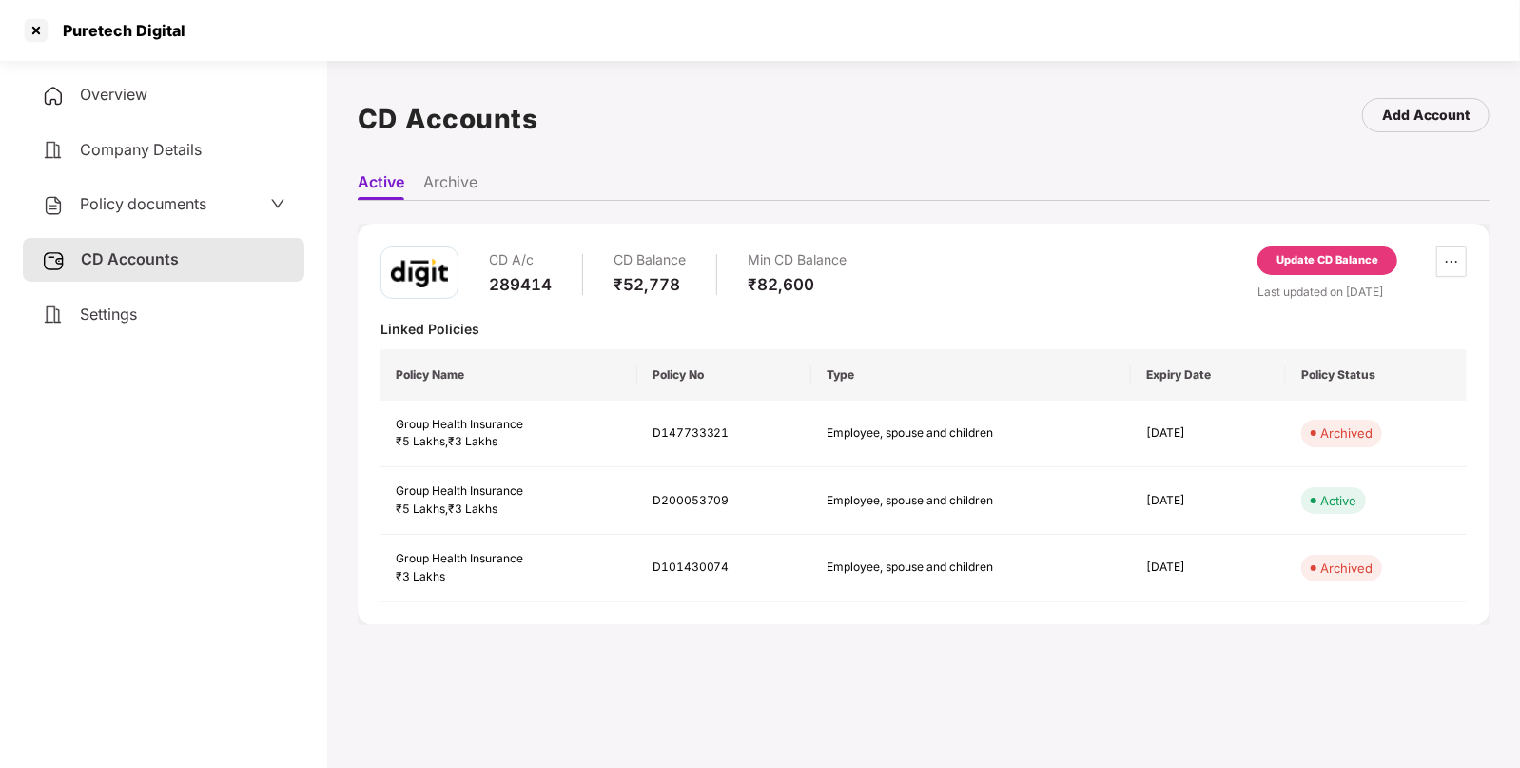
click at [1315, 266] on div "Update CD Balance" at bounding box center [1327, 260] width 102 height 17
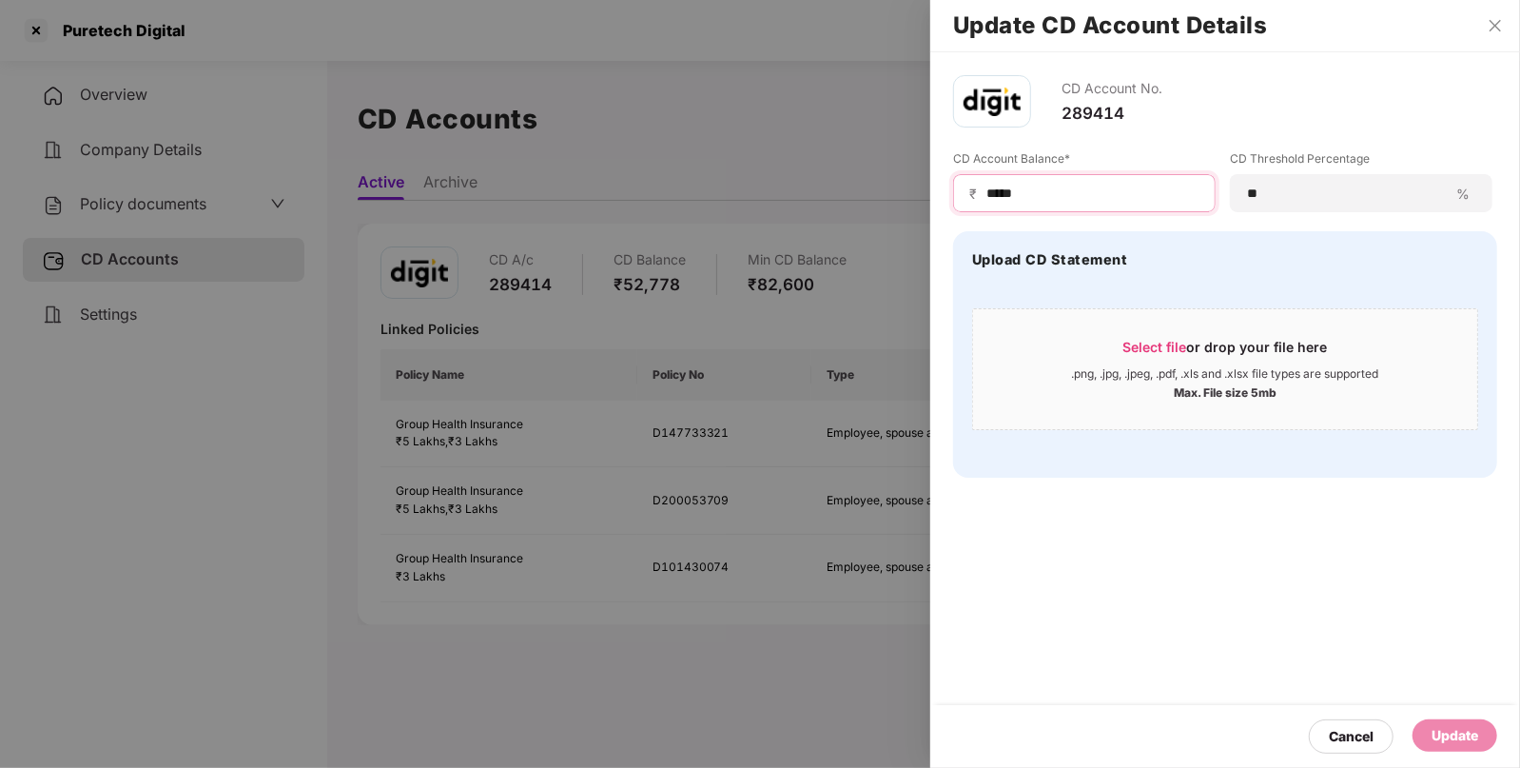
click at [1086, 195] on input "*****" at bounding box center [1091, 194] width 215 height 20
type input "*"
type input "*****"
click at [1459, 730] on div "Update" at bounding box center [1454, 735] width 47 height 21
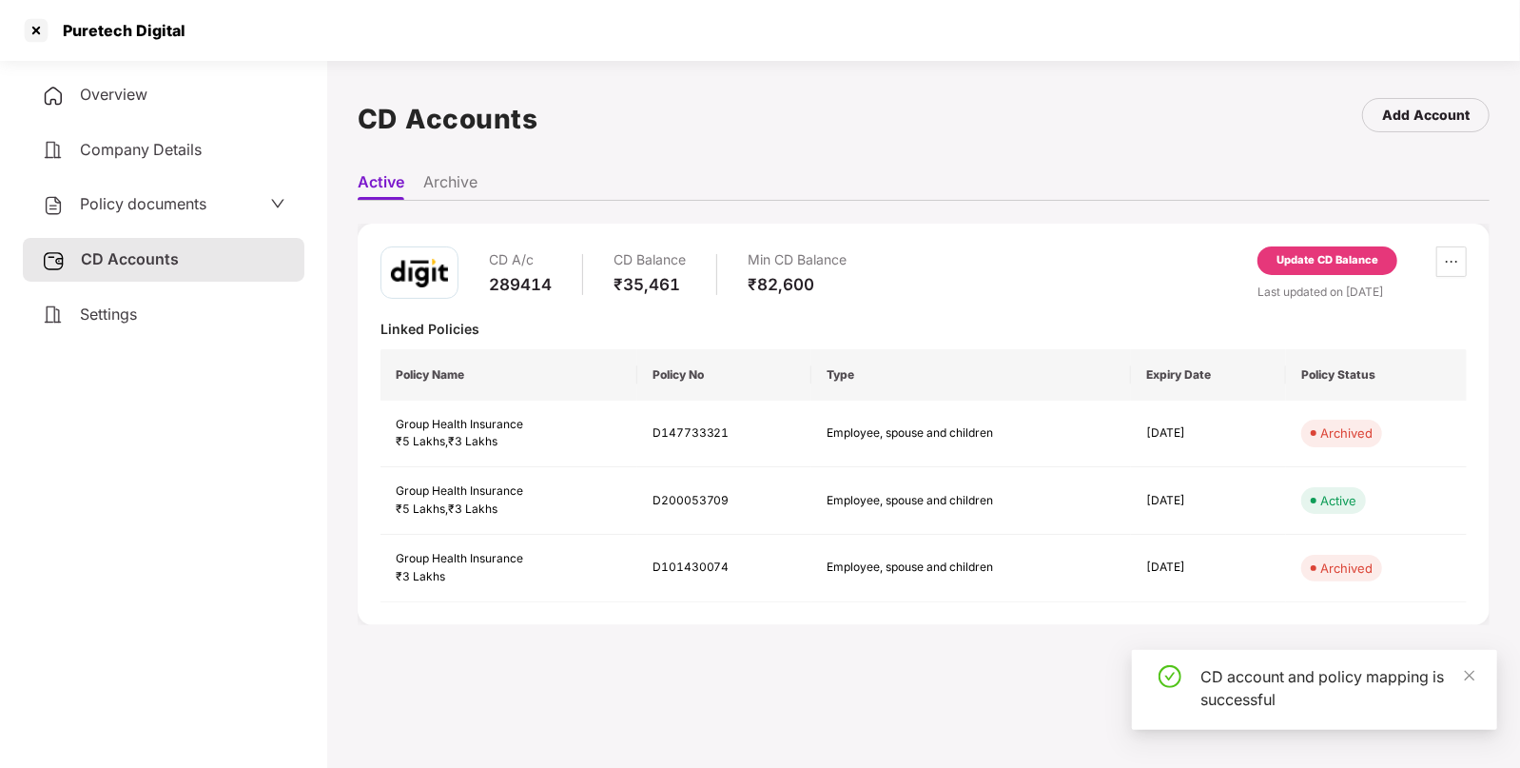
click at [142, 185] on div "Policy documents" at bounding box center [164, 205] width 282 height 44
click at [124, 201] on span "Policy documents" at bounding box center [143, 203] width 126 height 19
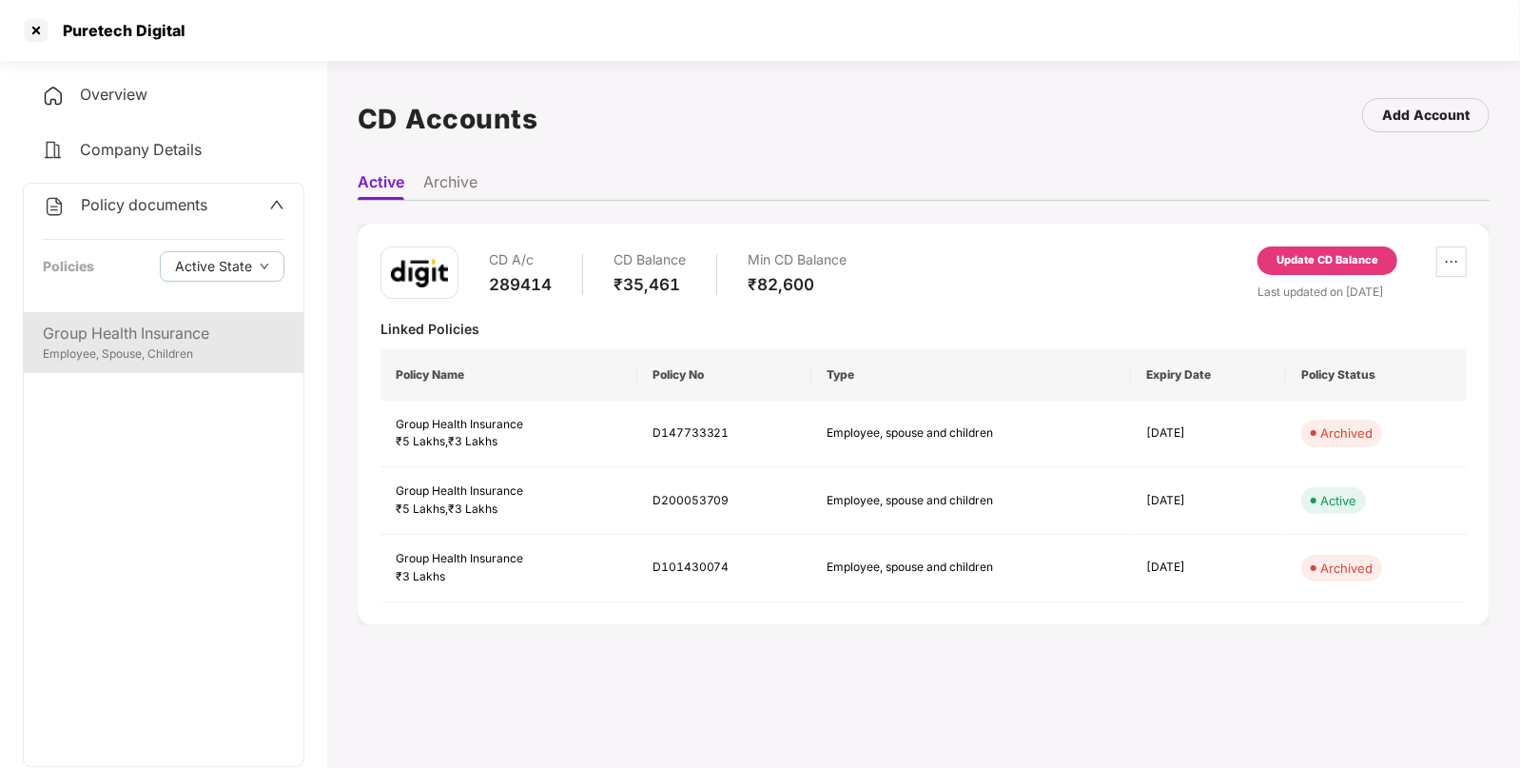
click at [150, 356] on div "Employee, Spouse, Children" at bounding box center [164, 354] width 242 height 18
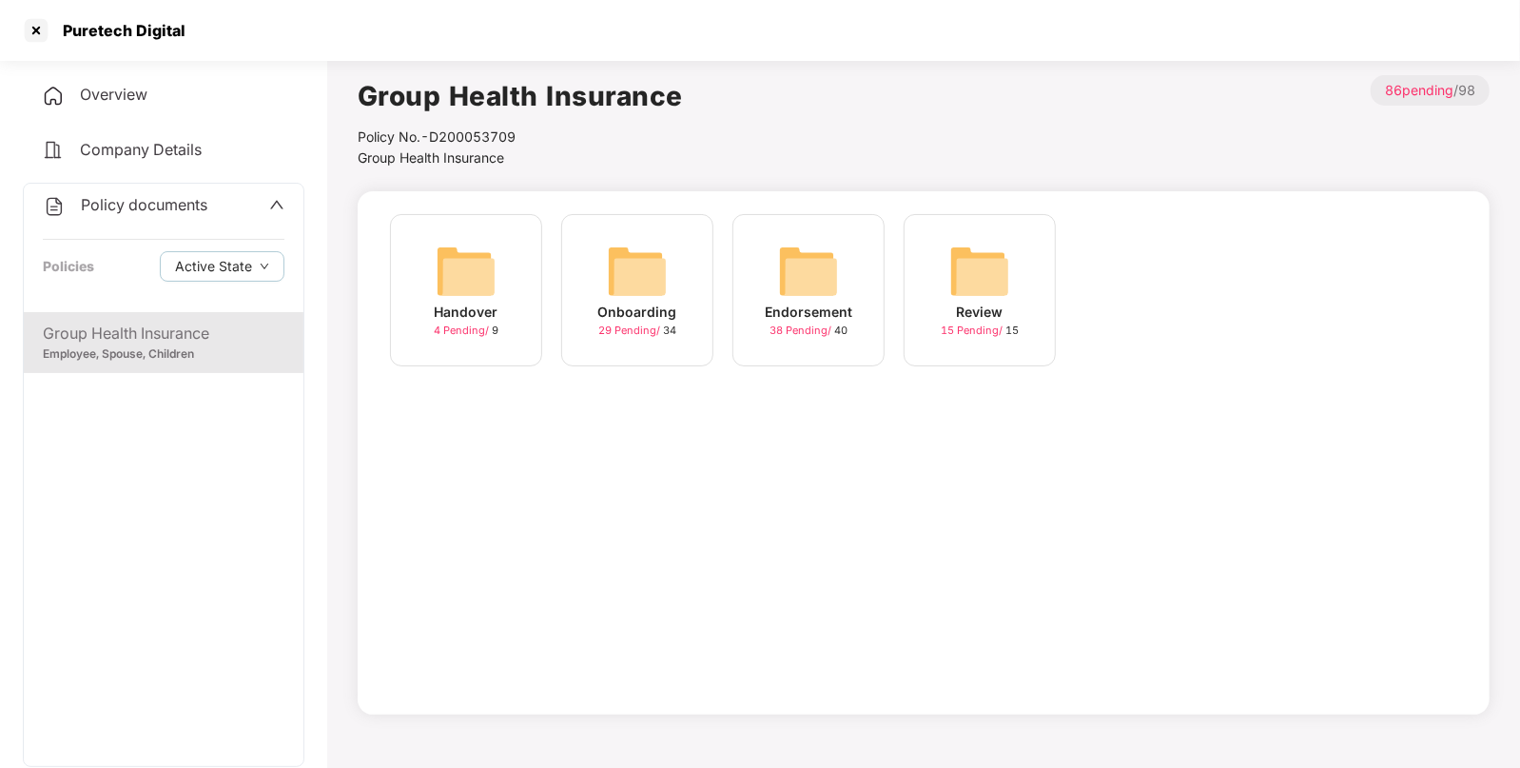
click at [843, 256] on div "Endorsement 38 Pending / 40" at bounding box center [808, 290] width 152 height 152
click at [968, 247] on img at bounding box center [979, 271] width 61 height 61
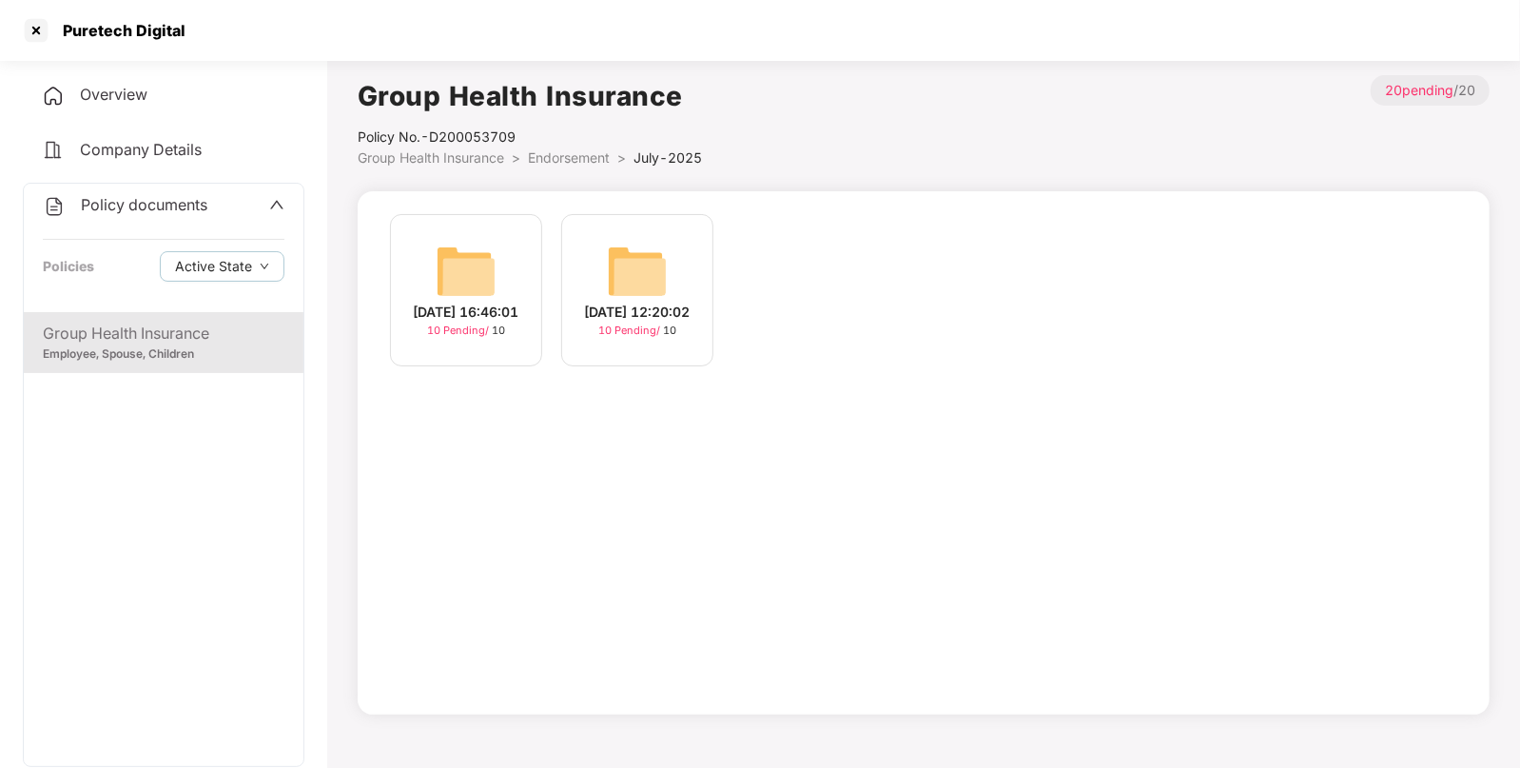
click at [616, 252] on img at bounding box center [637, 271] width 61 height 61
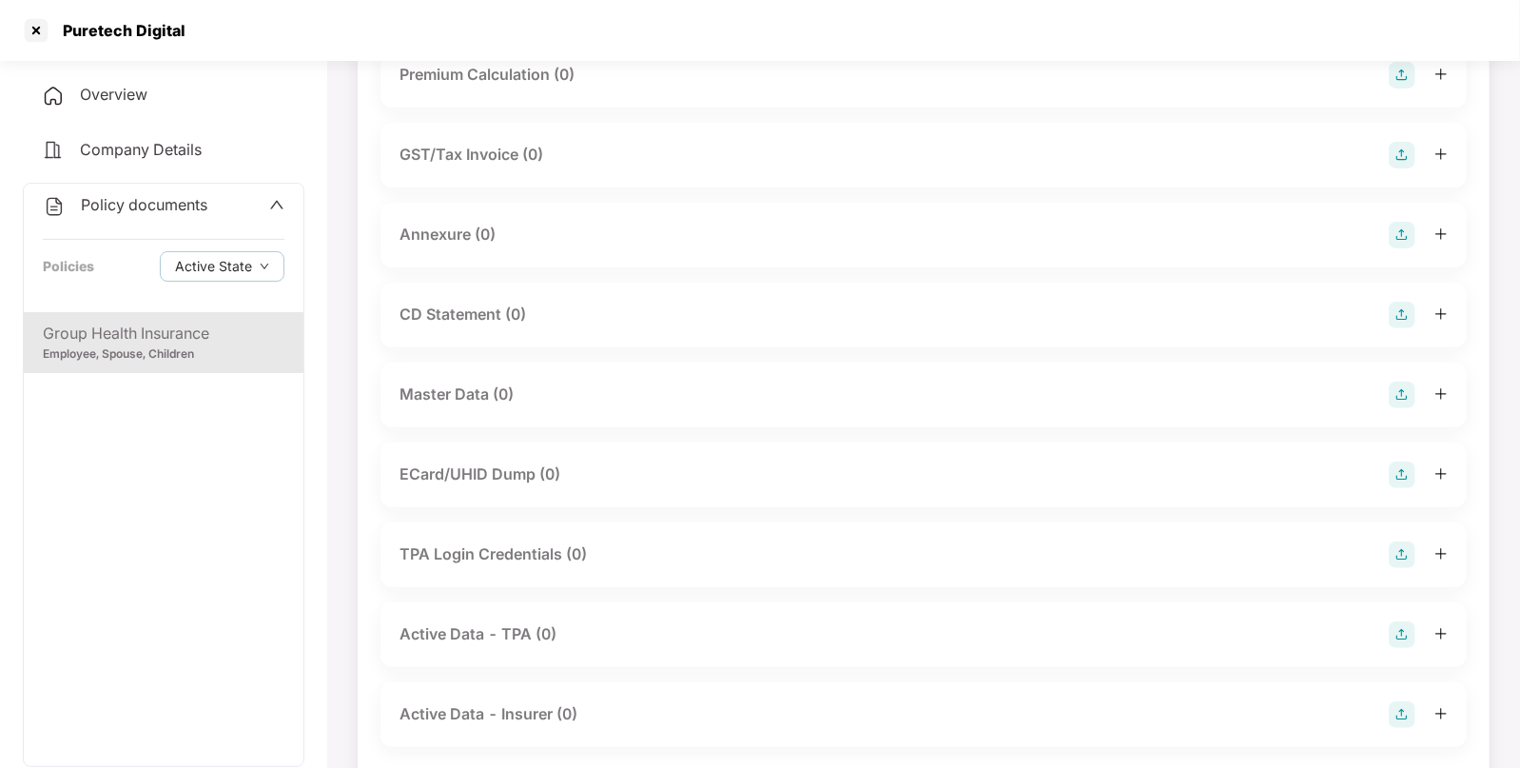
scroll to position [252, 0]
click at [1409, 395] on img at bounding box center [1402, 393] width 27 height 27
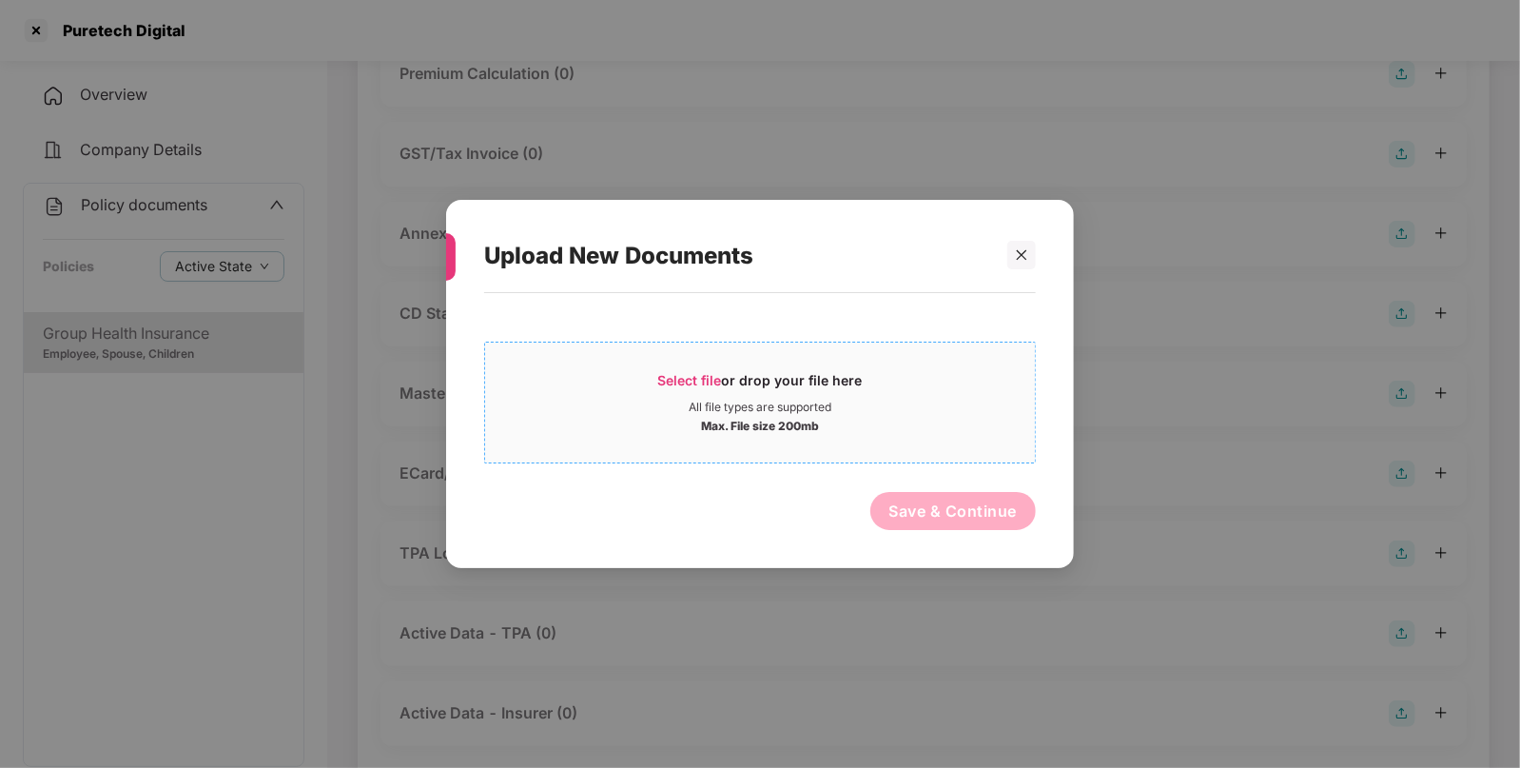
click at [723, 370] on span "Select file or drop your file here All file types are supported Max. File size …" at bounding box center [760, 402] width 550 height 91
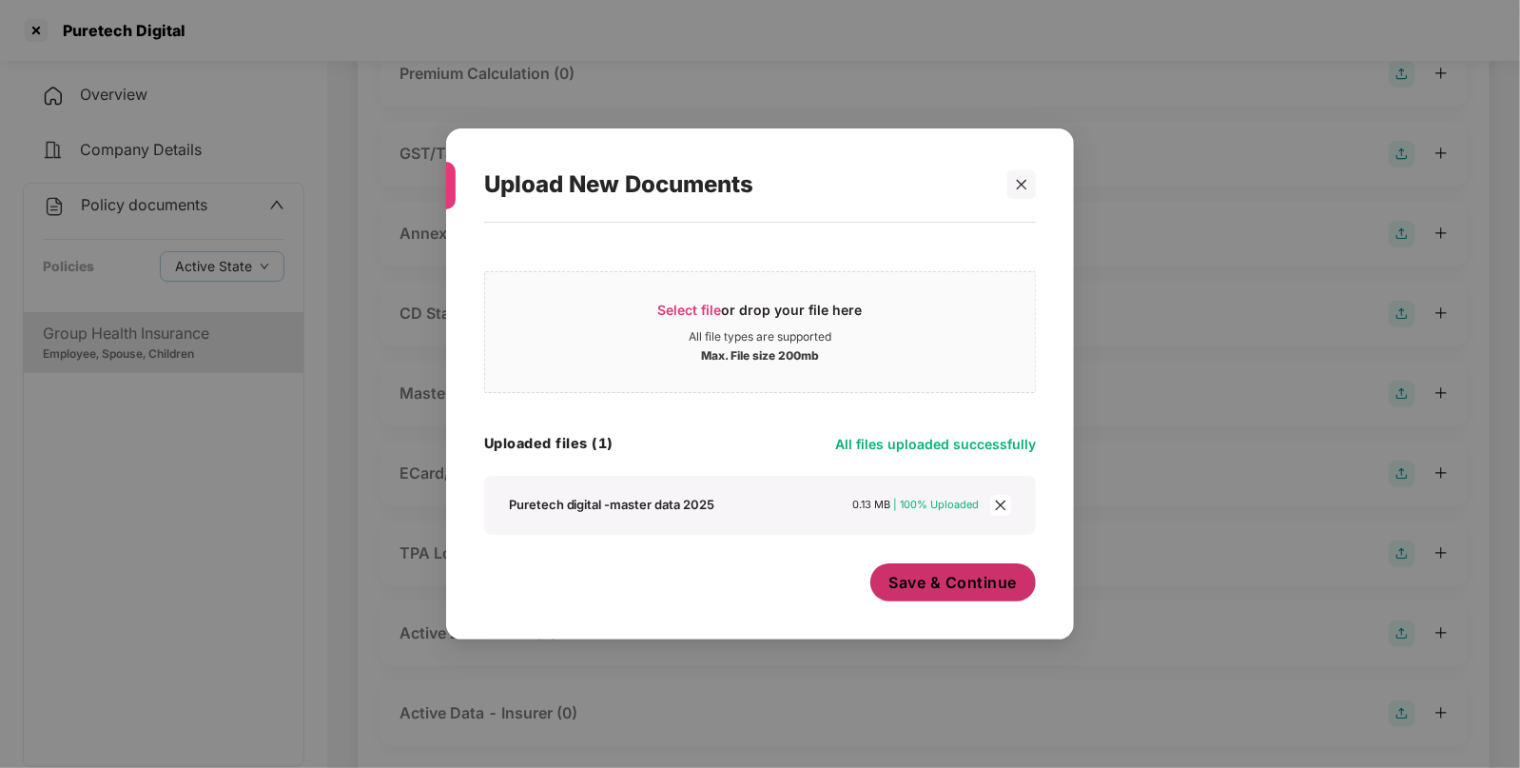
click at [961, 590] on span "Save & Continue" at bounding box center [953, 582] width 128 height 21
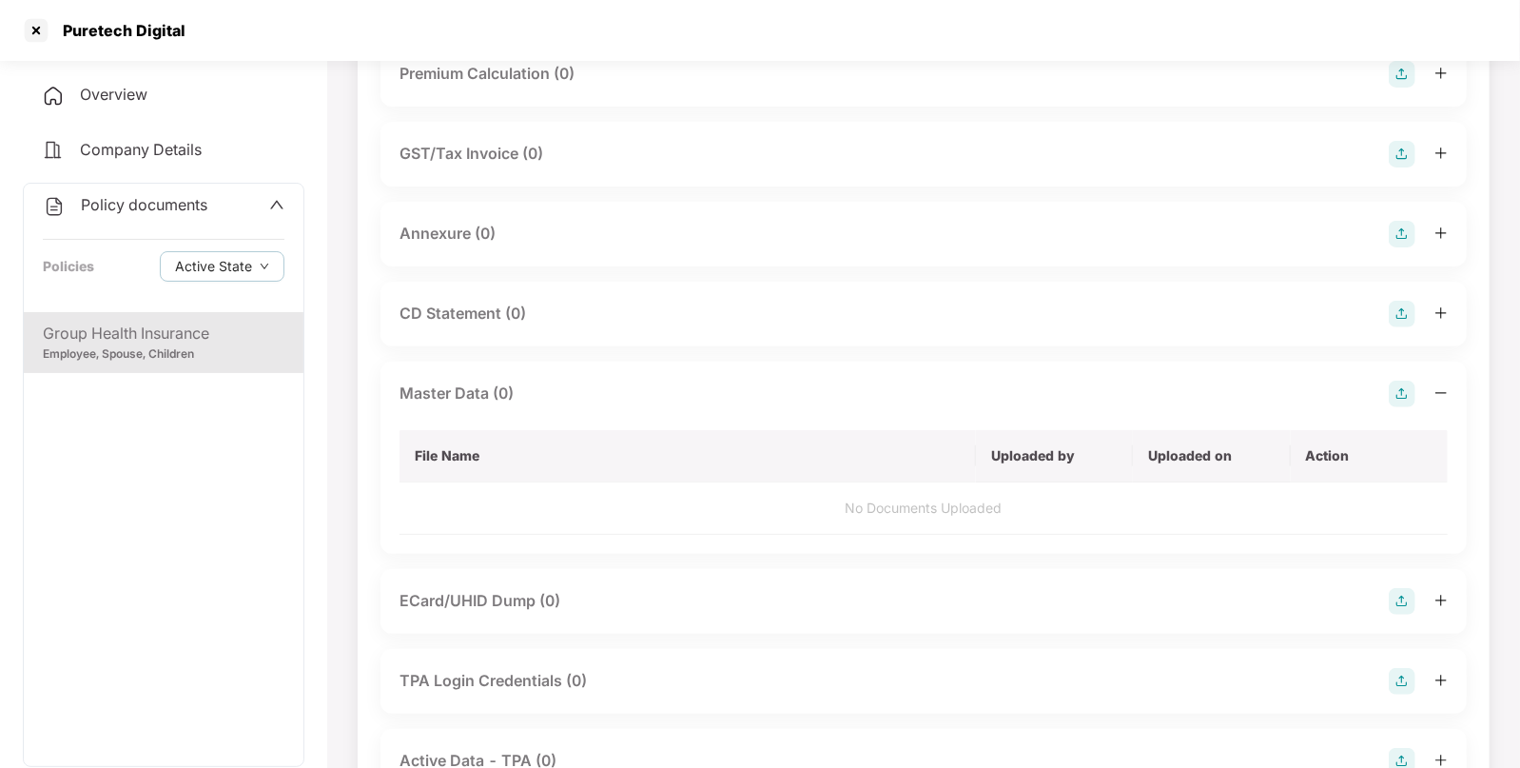
scroll to position [0, 0]
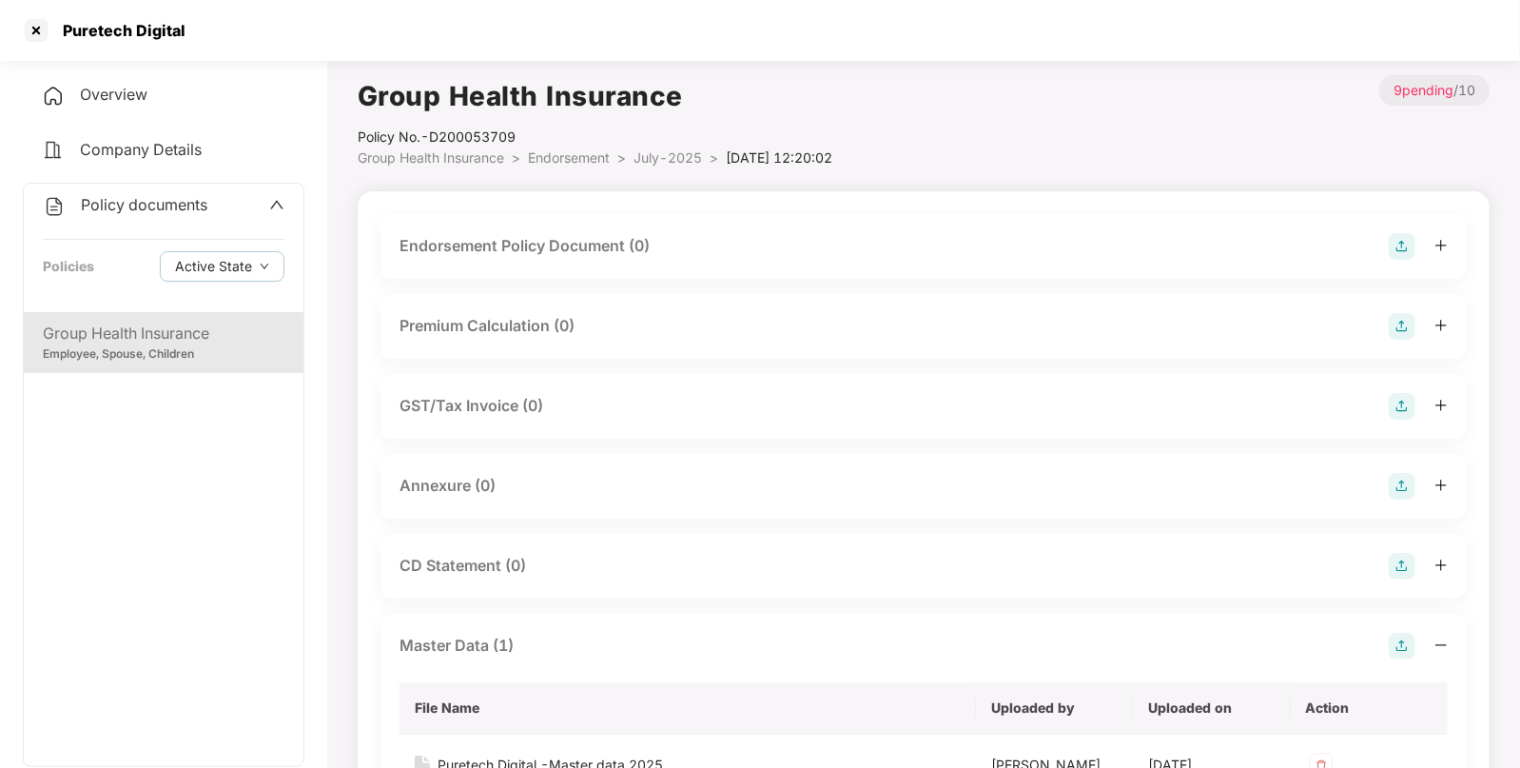
click at [1403, 250] on img at bounding box center [1402, 246] width 27 height 27
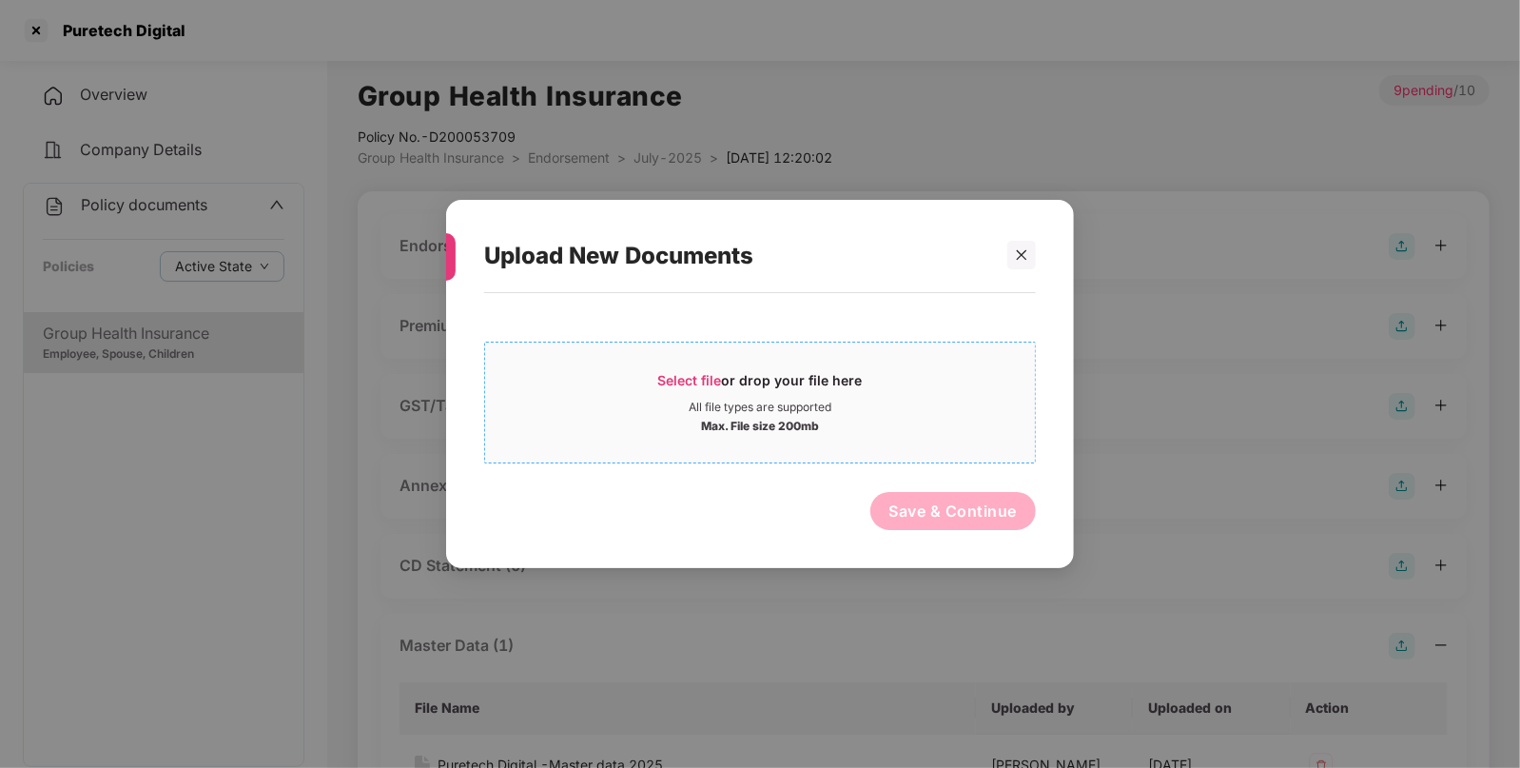
click at [718, 372] on span "Select file" at bounding box center [690, 380] width 64 height 16
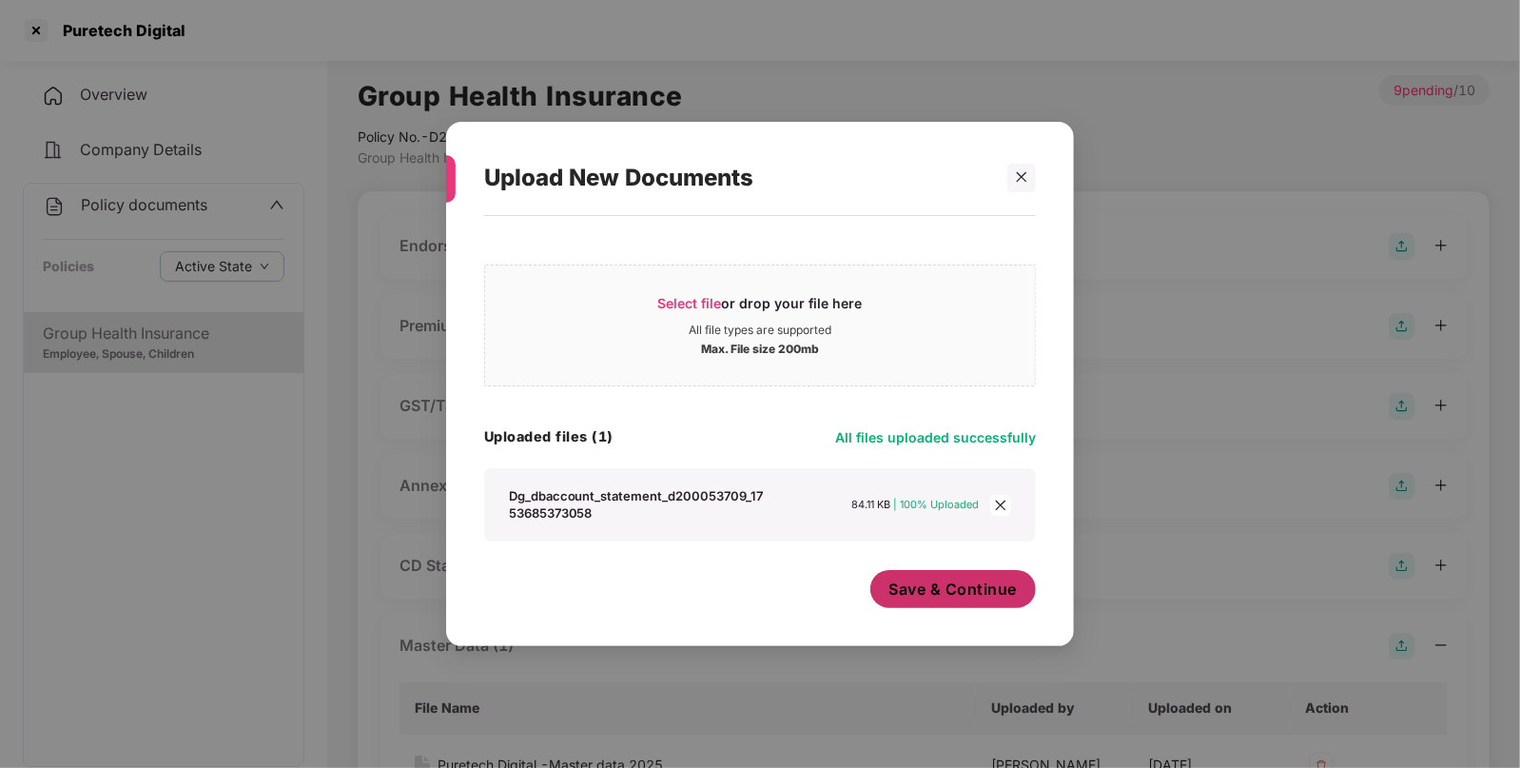
click at [973, 599] on span "Save & Continue" at bounding box center [953, 588] width 128 height 21
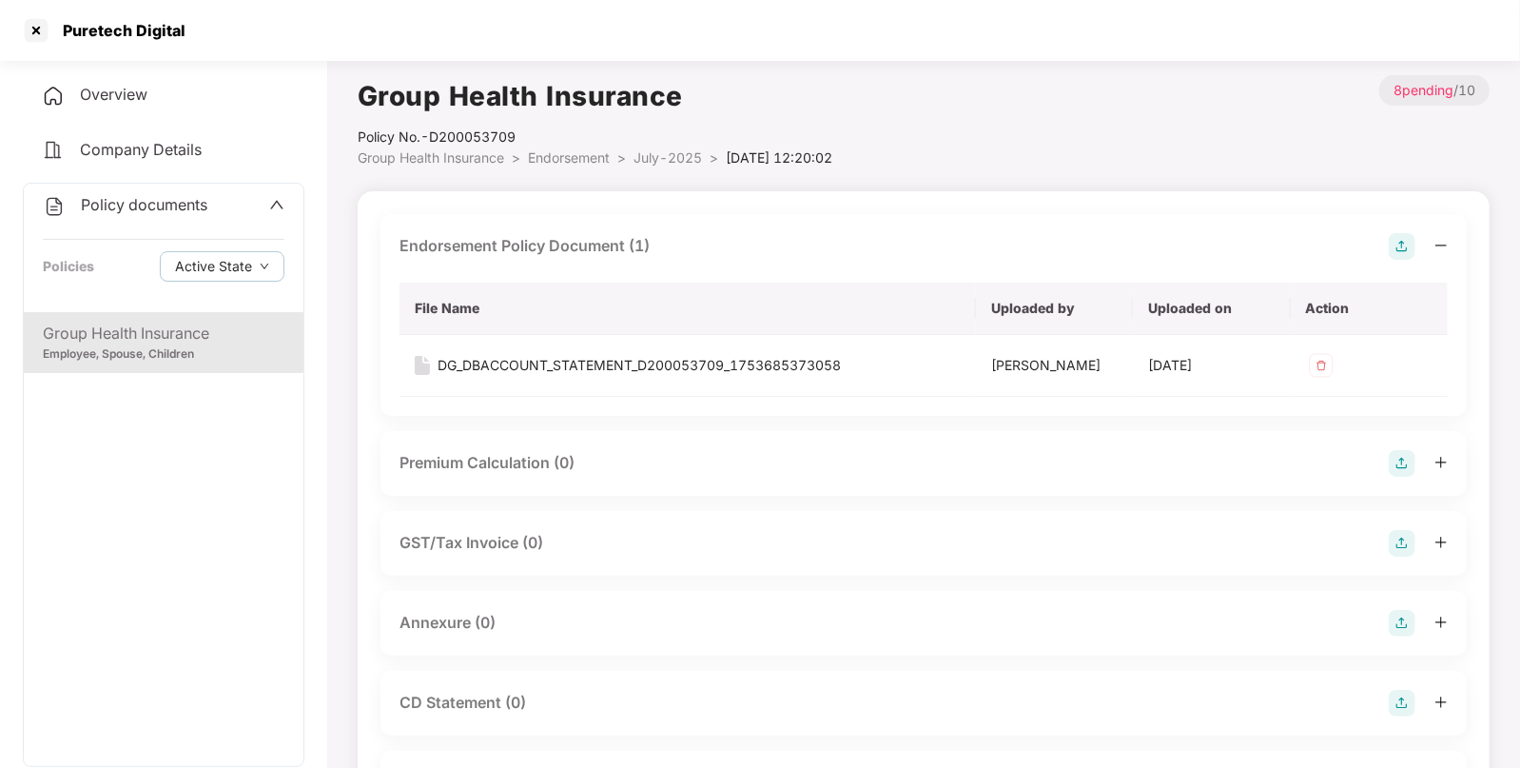
click at [584, 160] on span "Endorsement" at bounding box center [569, 157] width 82 height 16
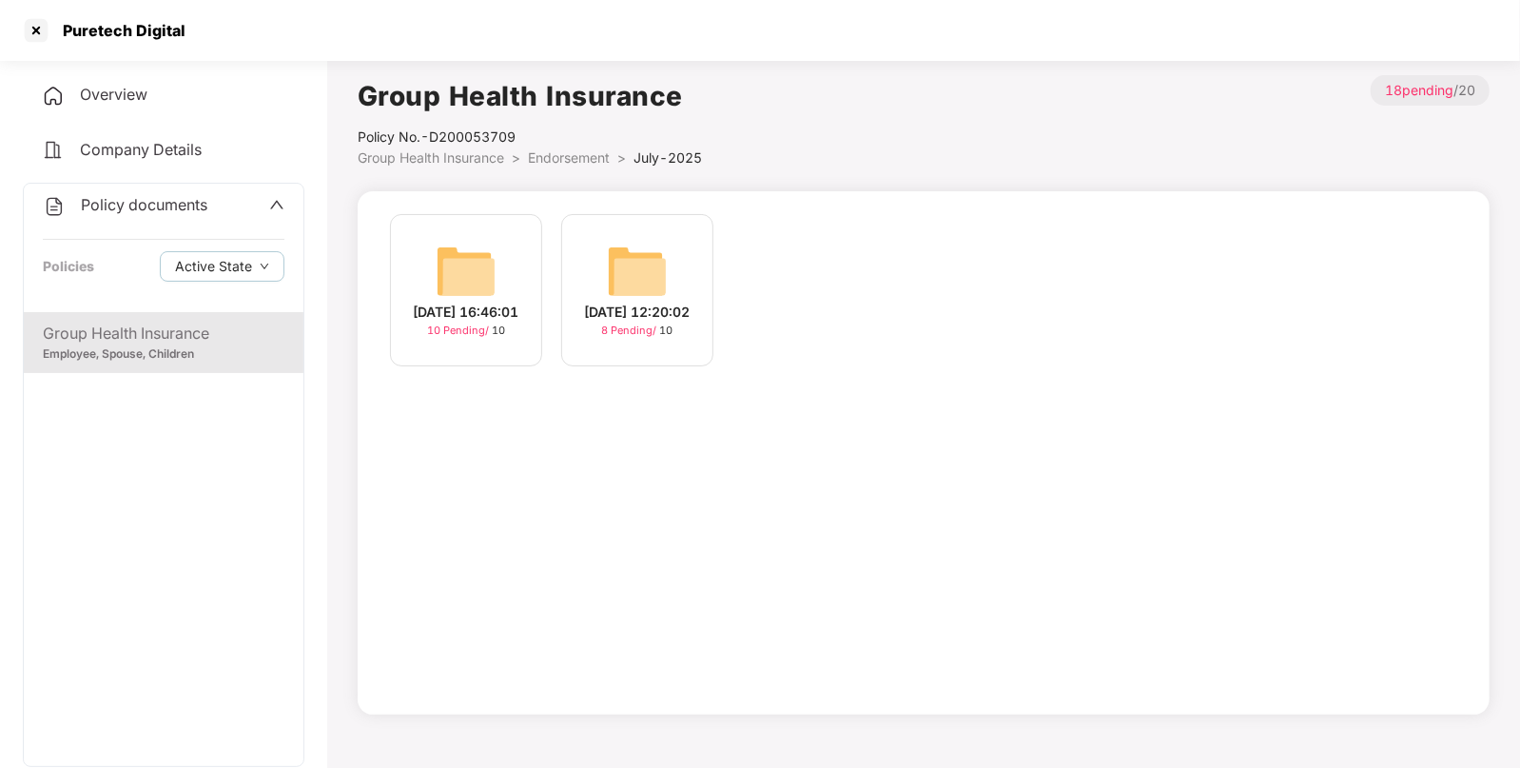
click at [515, 273] on div "[DATE] 16:46:01 10 Pending / 10" at bounding box center [466, 290] width 152 height 152
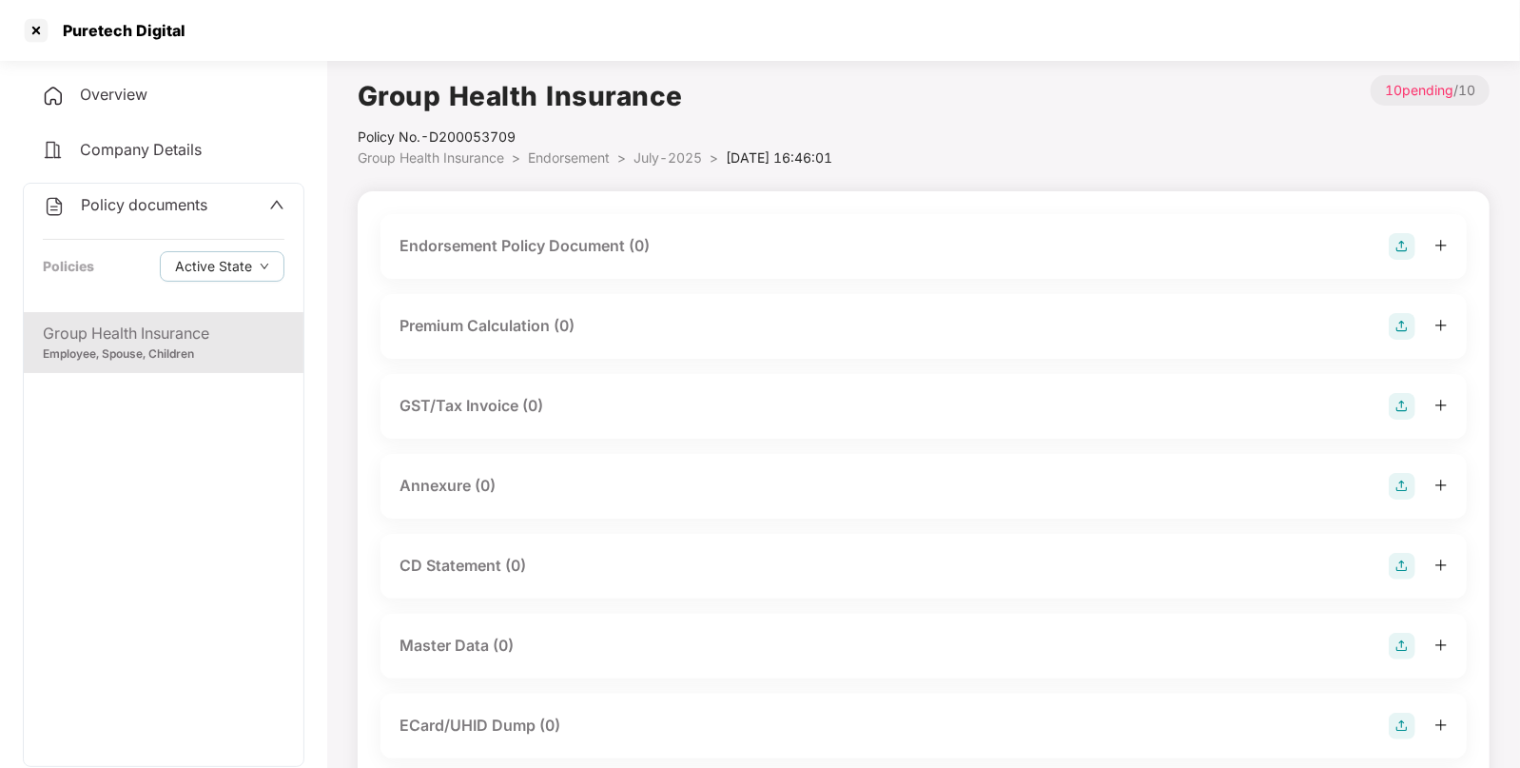
click at [1417, 252] on div at bounding box center [1418, 246] width 59 height 27
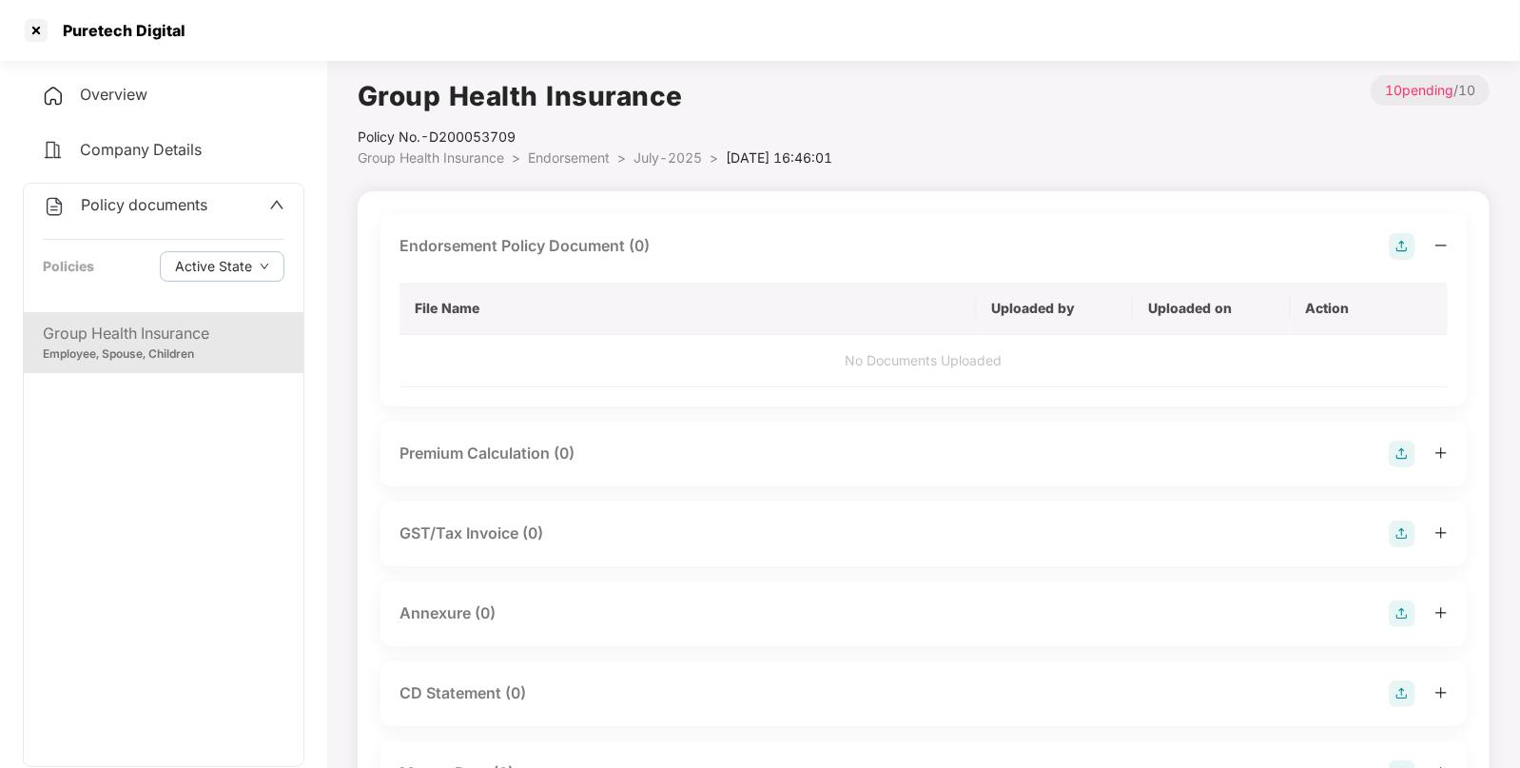
click at [1410, 255] on img at bounding box center [1402, 246] width 27 height 27
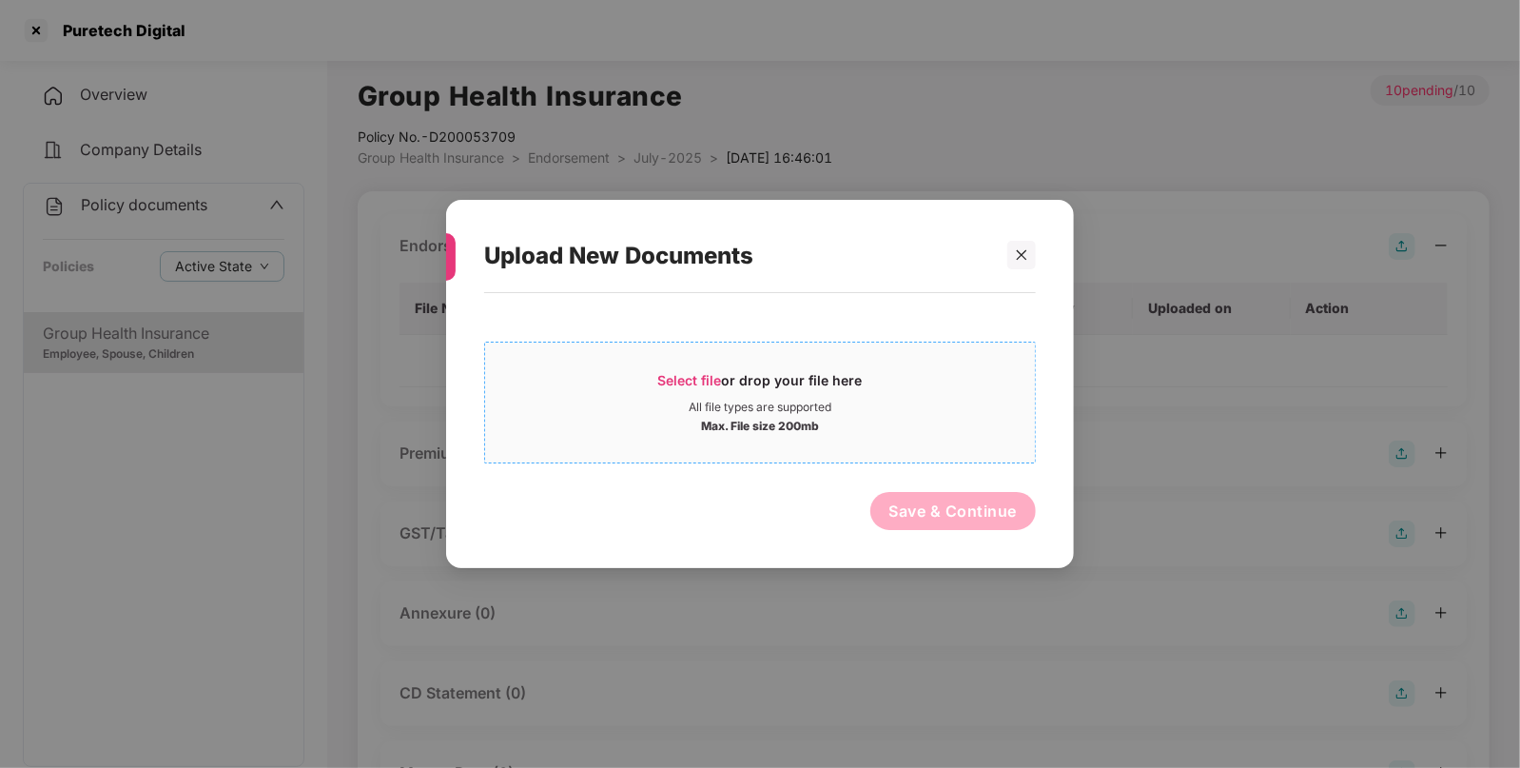
click at [716, 381] on span "Select file" at bounding box center [690, 380] width 64 height 16
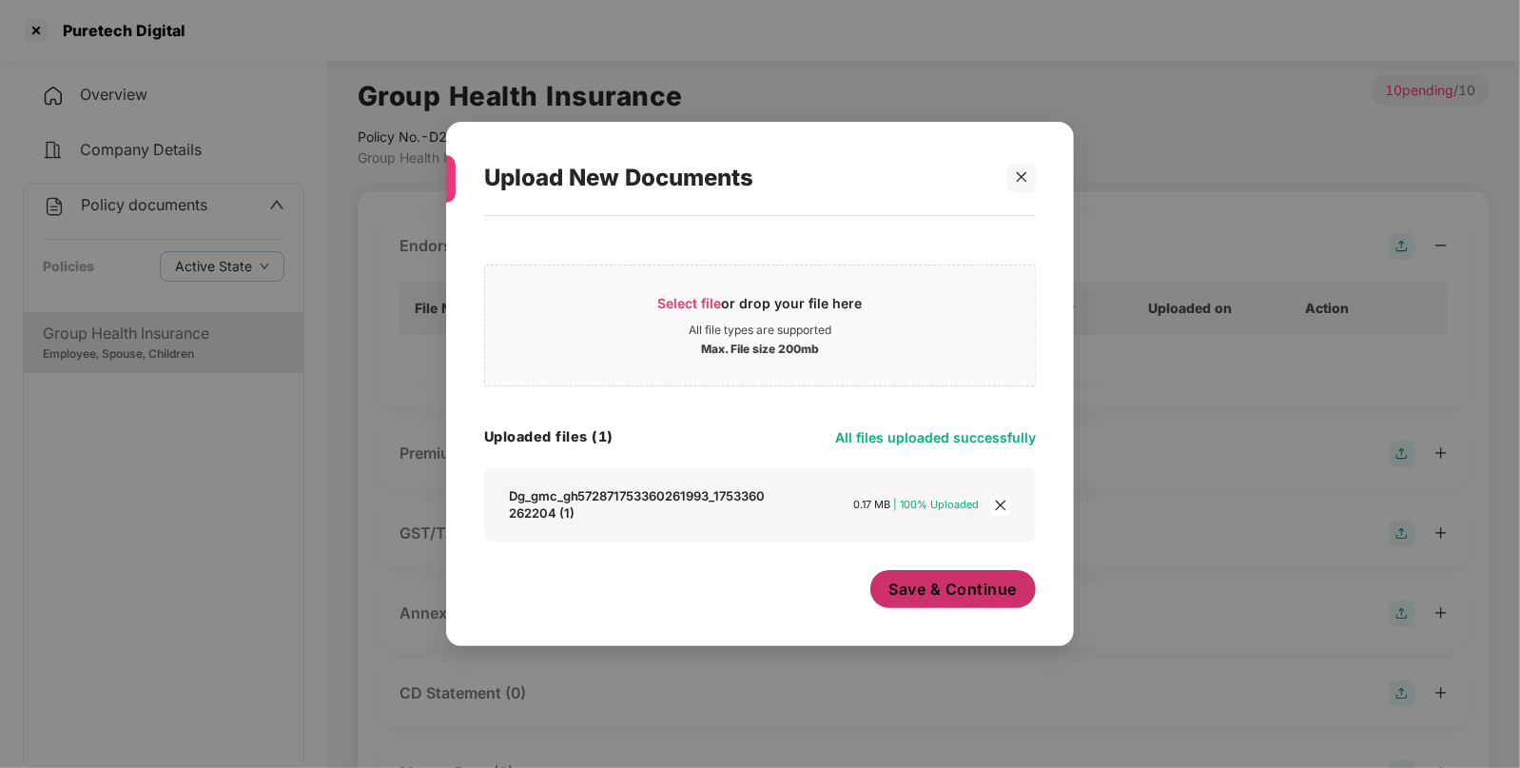
click at [998, 590] on span "Save & Continue" at bounding box center [953, 588] width 128 height 21
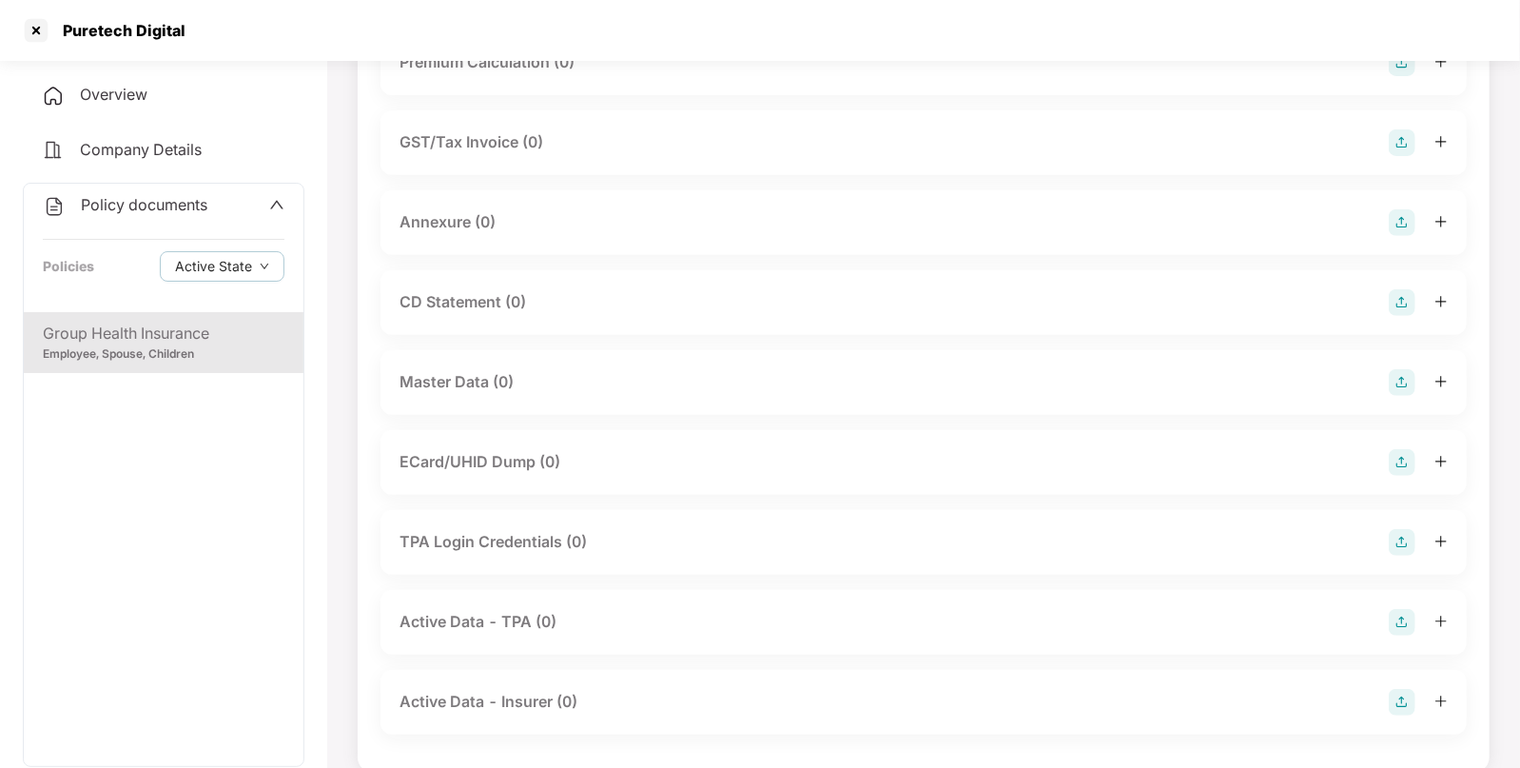
scroll to position [403, 0]
click at [1389, 379] on img at bounding box center [1402, 379] width 27 height 27
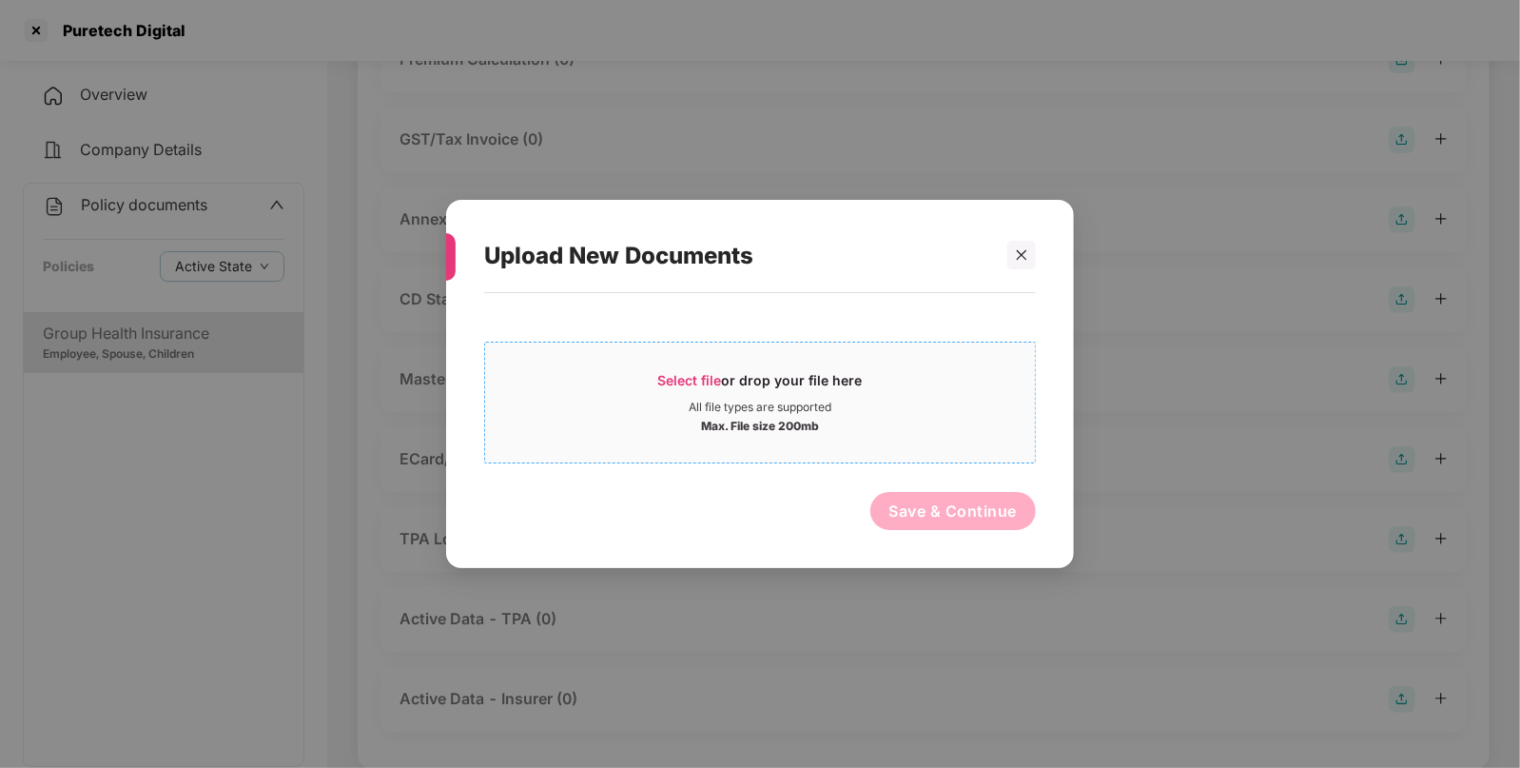
click at [734, 415] on div "Max. File size 200mb" at bounding box center [760, 424] width 118 height 19
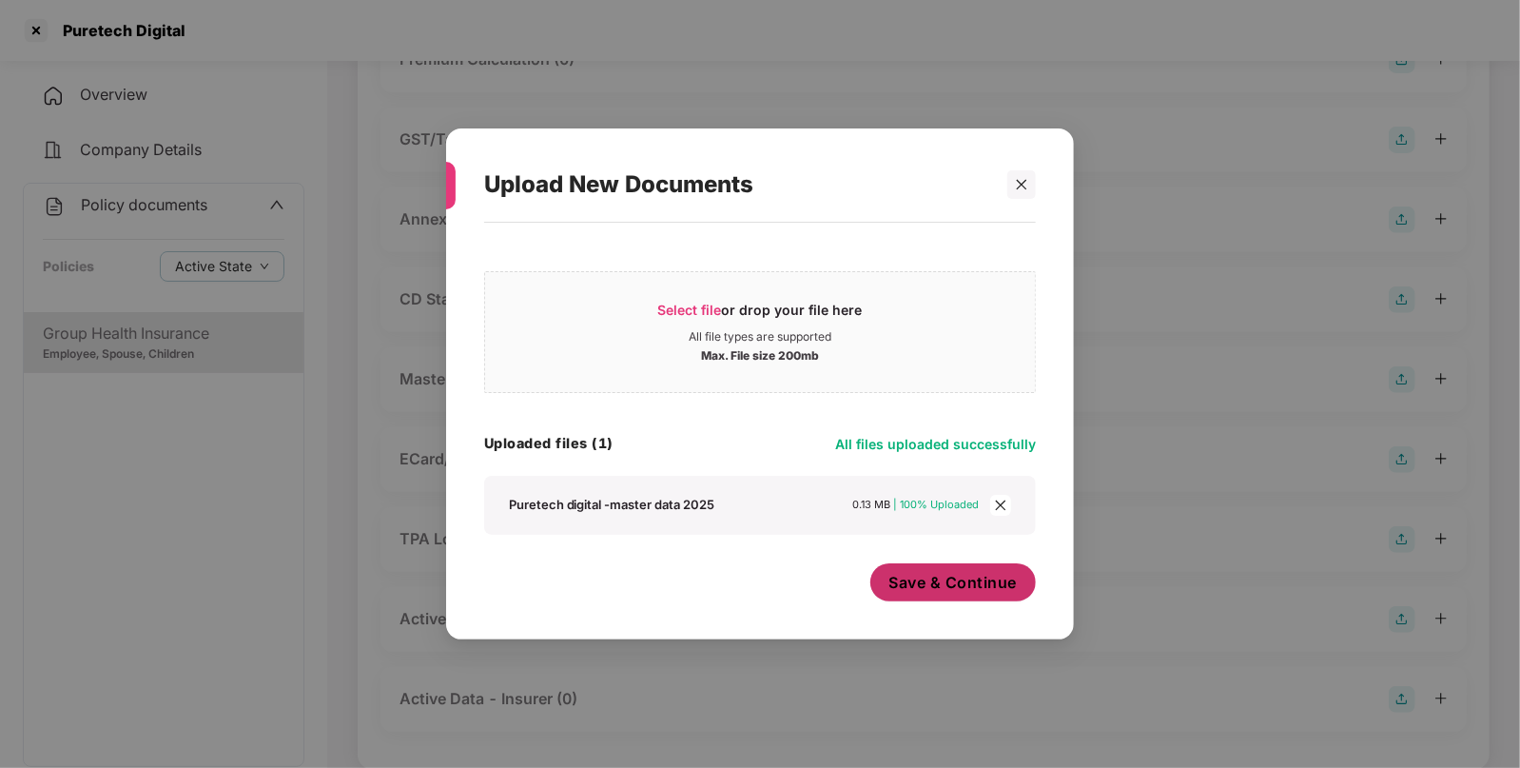
click at [975, 593] on span "Save & Continue" at bounding box center [953, 582] width 128 height 21
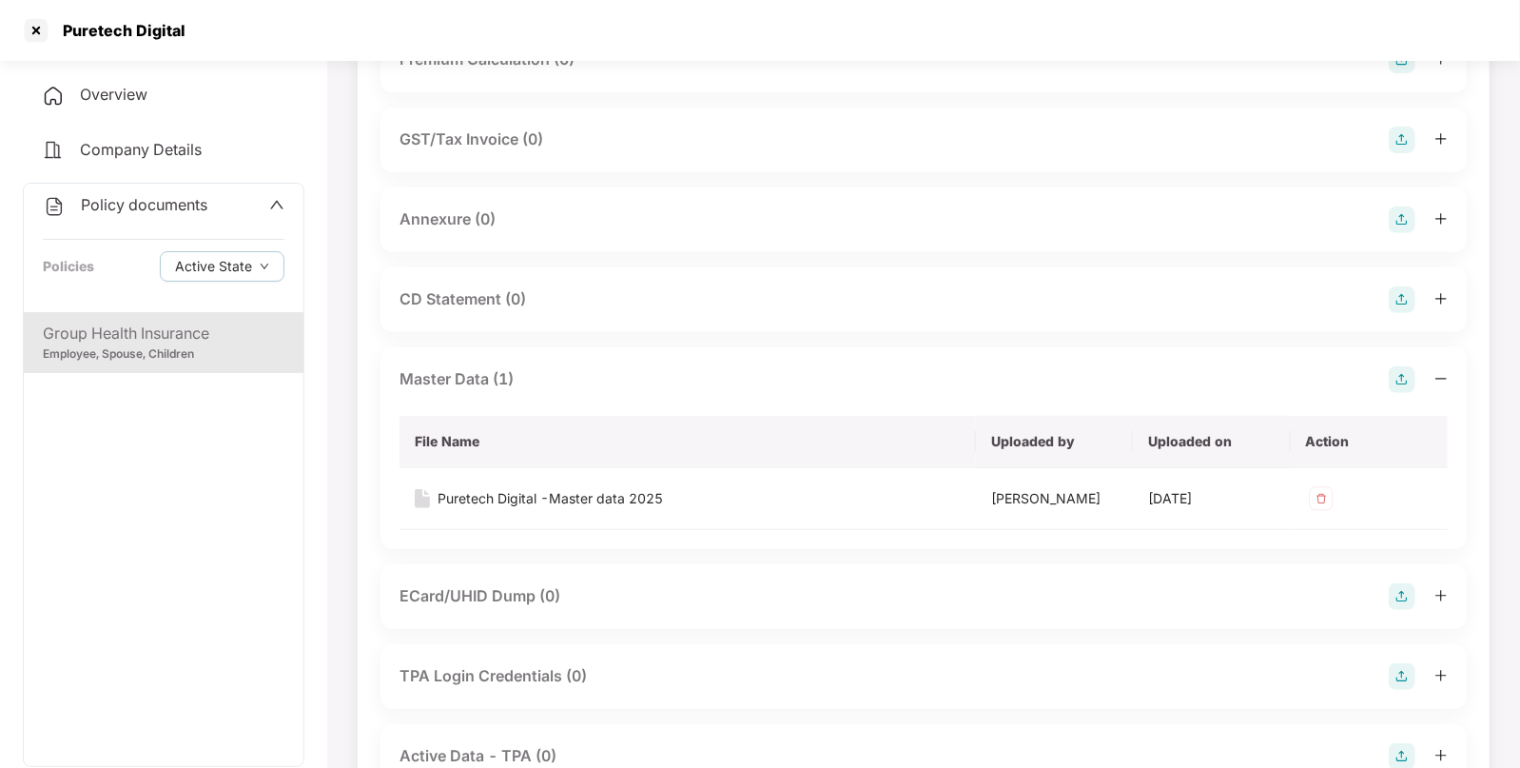
scroll to position [0, 0]
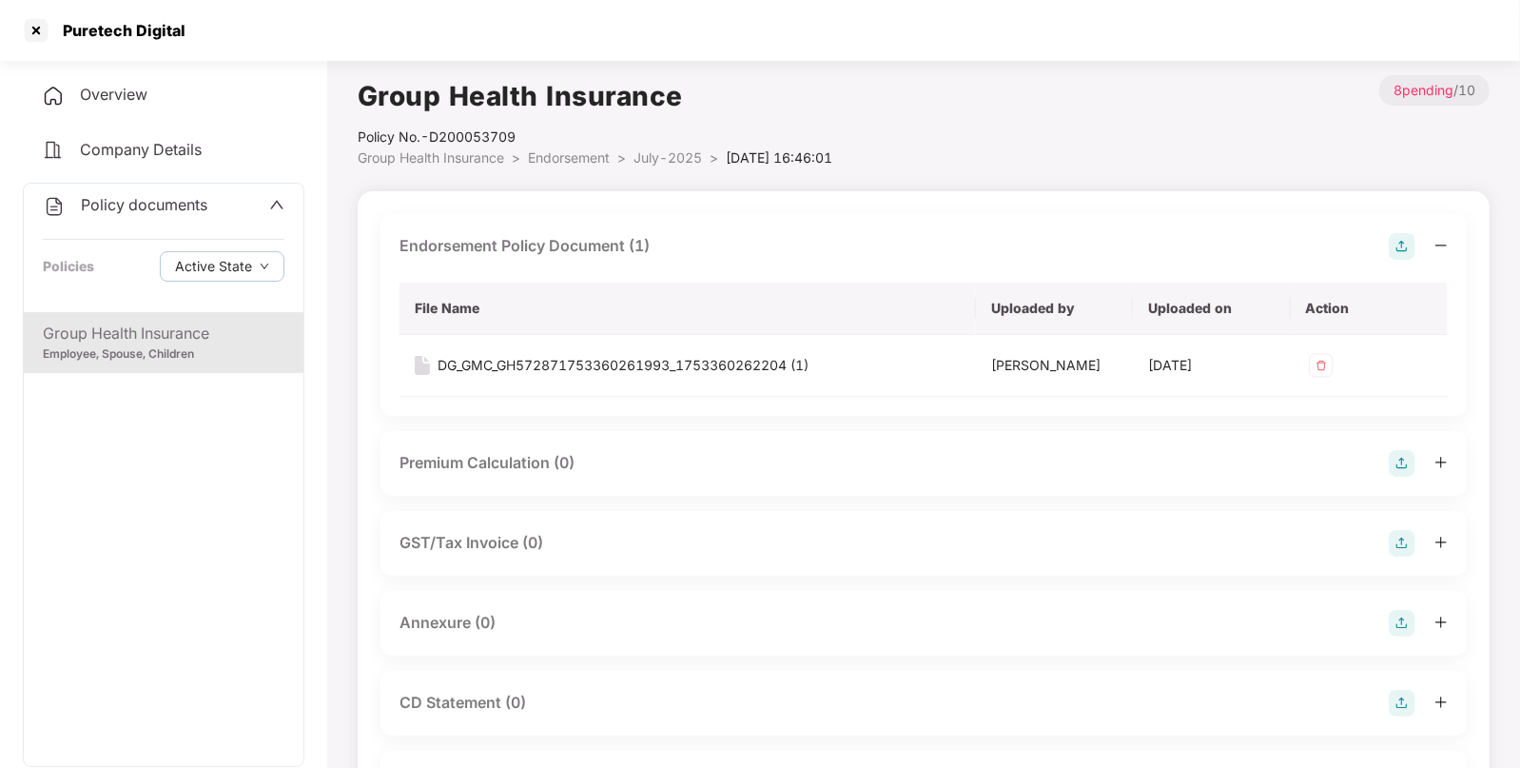
click at [580, 147] on li "Endorsement >" at bounding box center [581, 157] width 106 height 21
click at [568, 153] on span "Endorsement" at bounding box center [569, 157] width 82 height 16
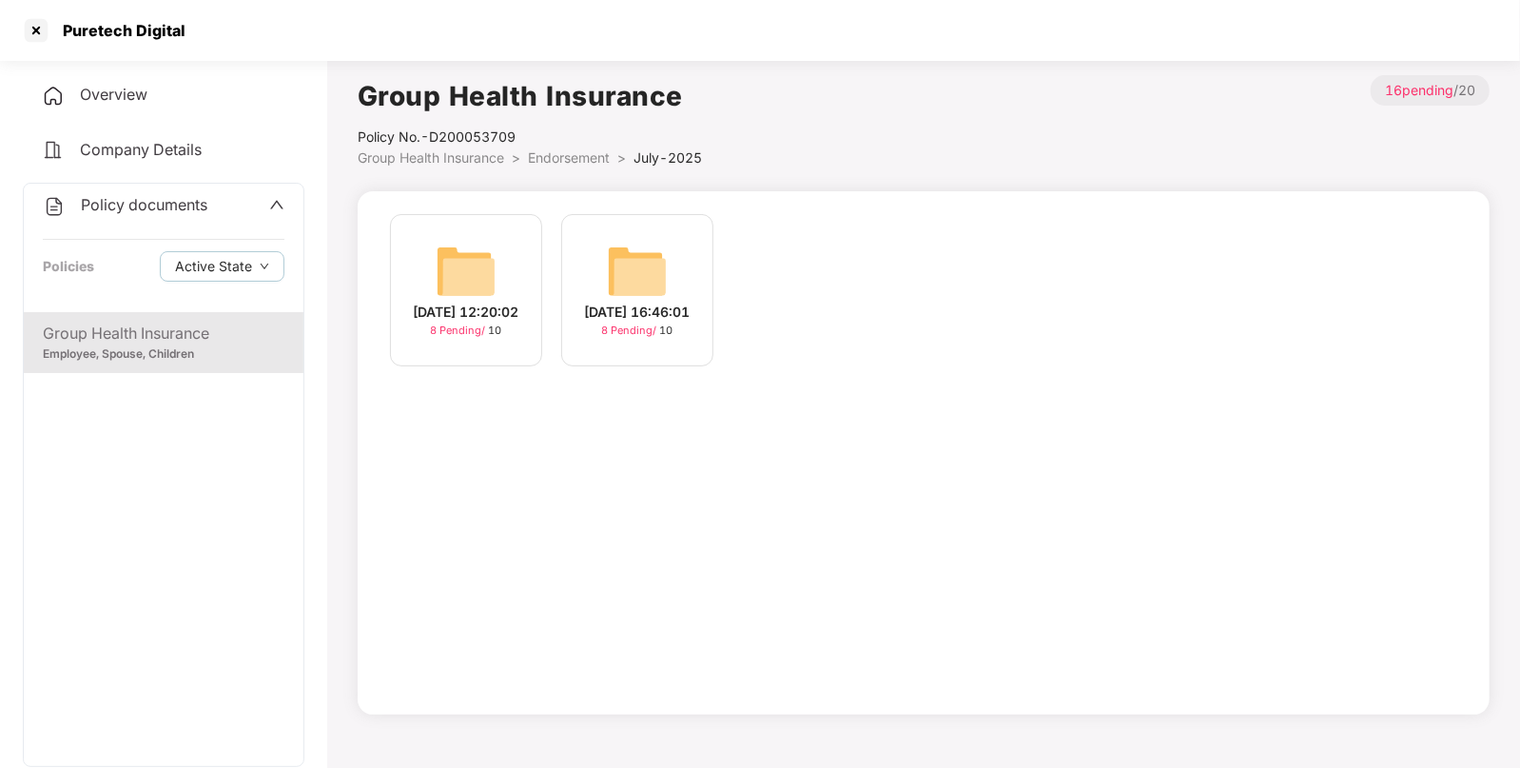
click at [477, 153] on span "Group Health Insurance" at bounding box center [431, 157] width 146 height 16
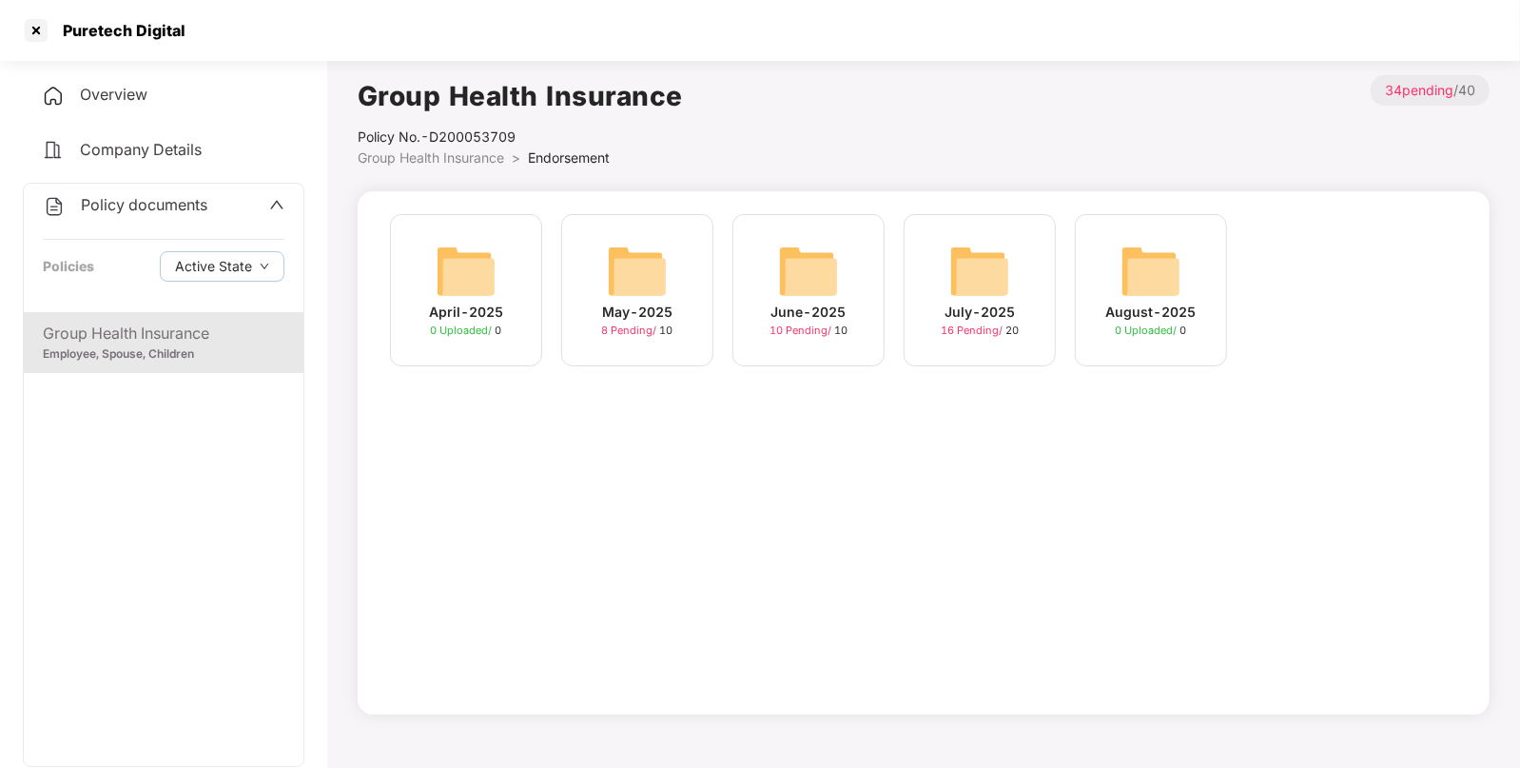
click at [805, 269] on img at bounding box center [808, 271] width 61 height 61
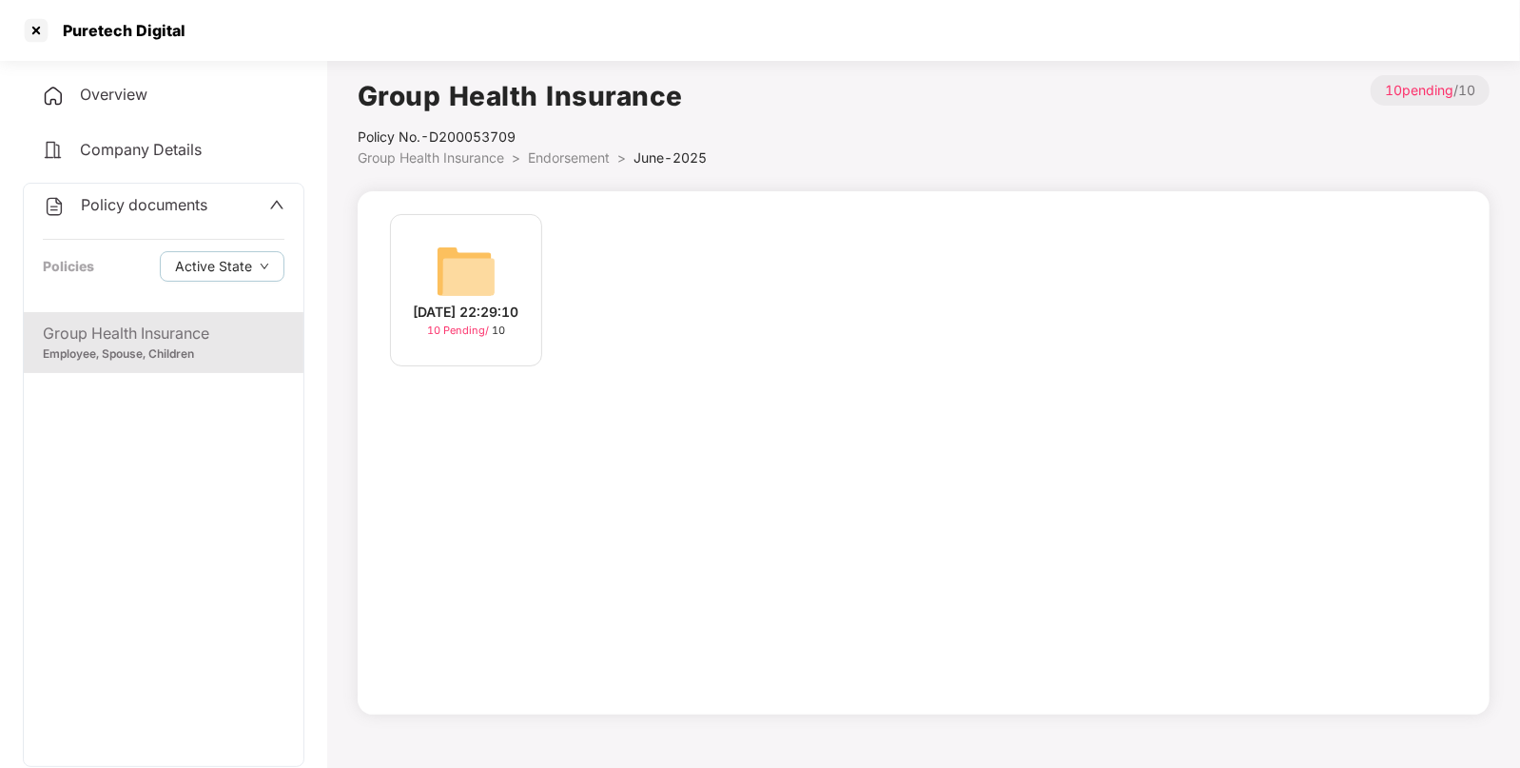
click at [461, 263] on img at bounding box center [466, 271] width 61 height 61
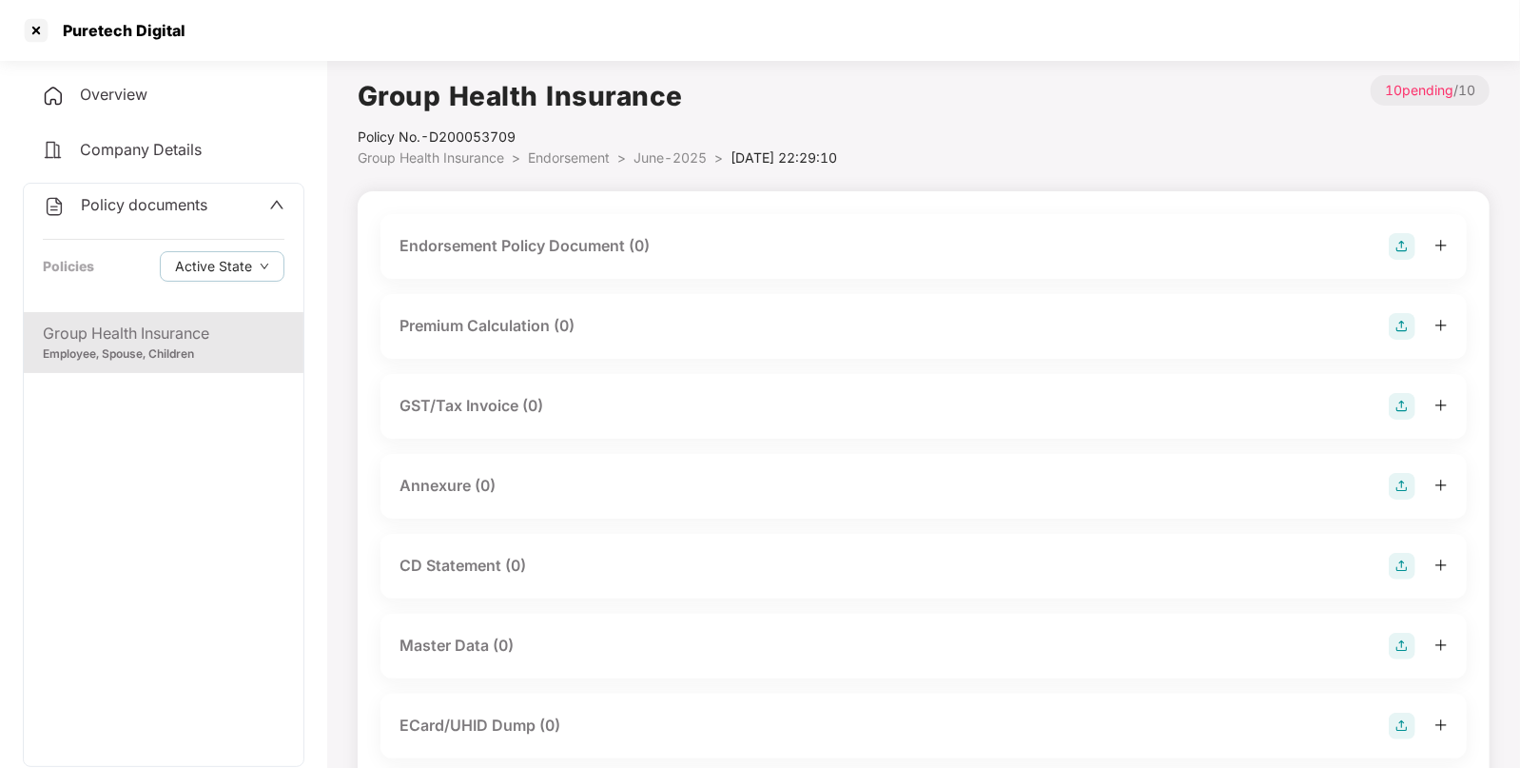
scroll to position [211, 0]
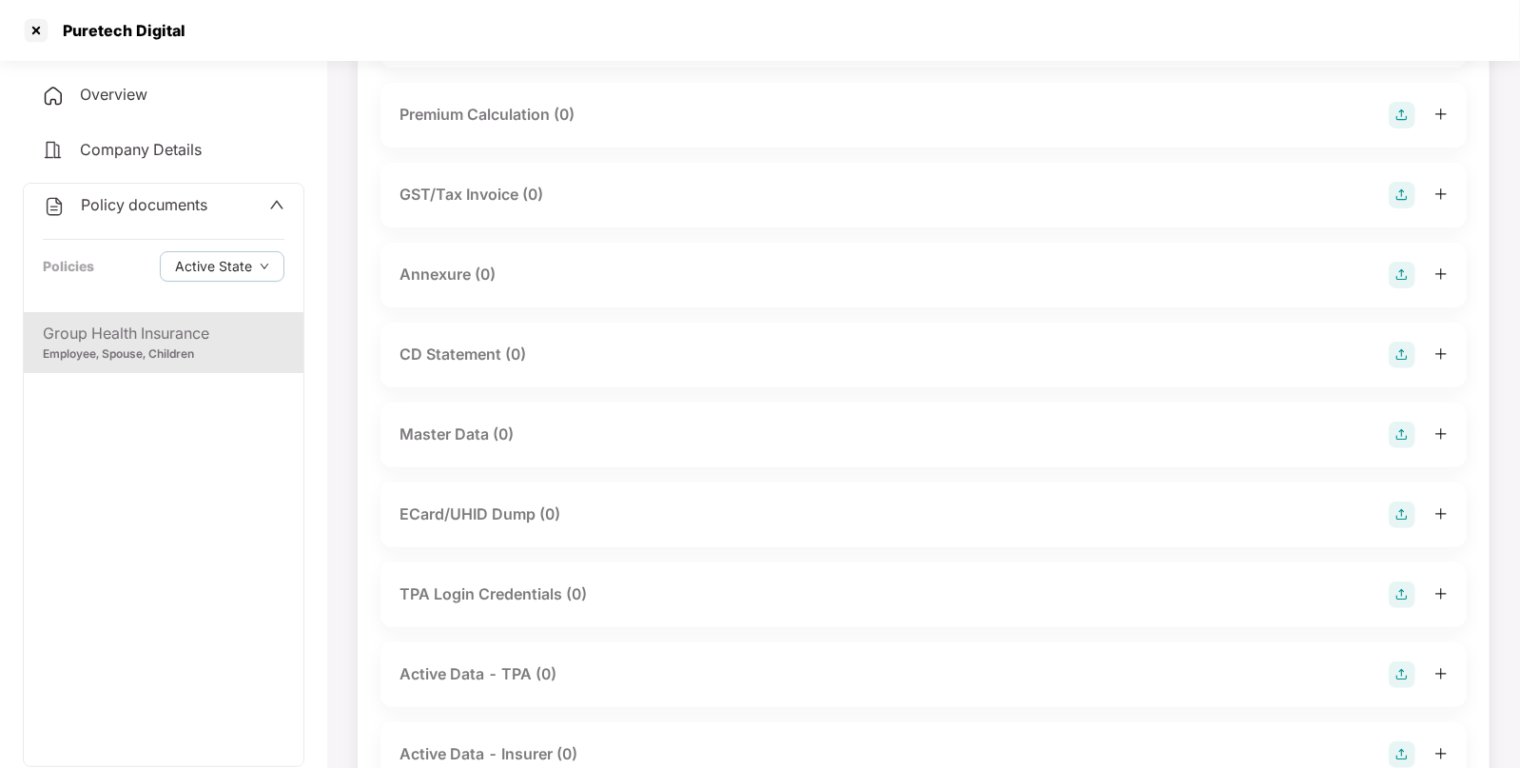
click at [1390, 441] on img at bounding box center [1402, 434] width 27 height 27
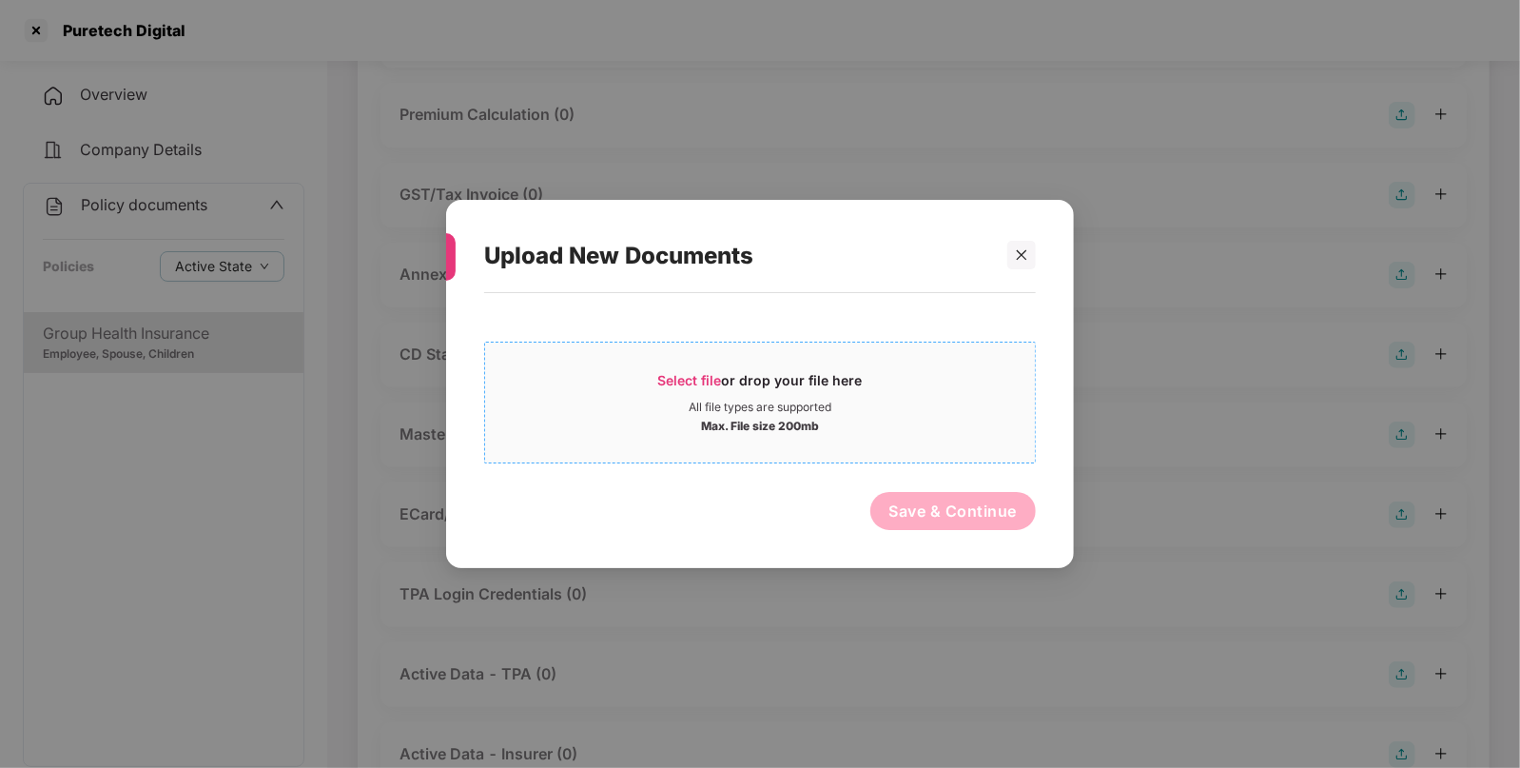
click at [793, 433] on div "Max. File size 200mb" at bounding box center [760, 424] width 118 height 19
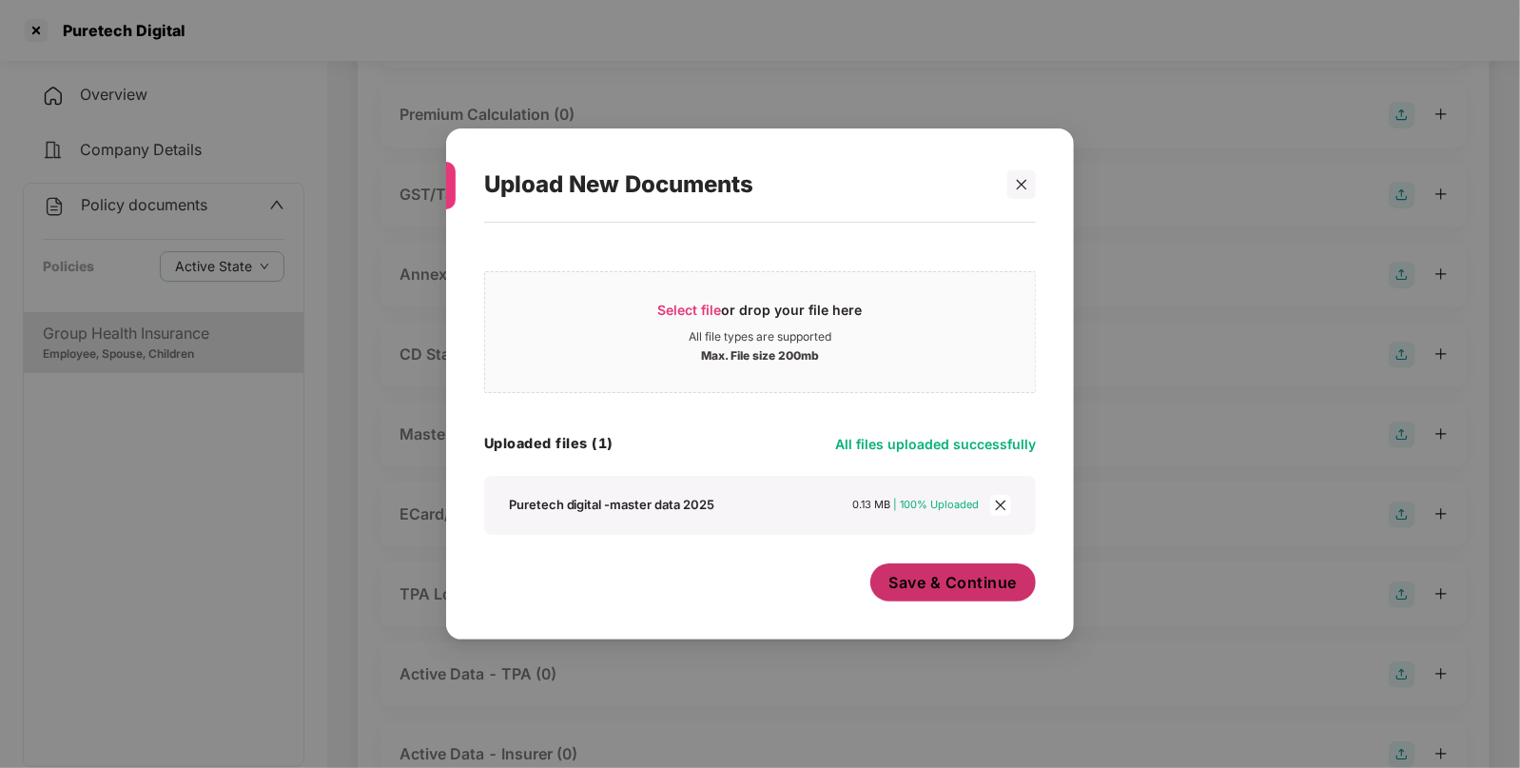
click at [961, 585] on span "Save & Continue" at bounding box center [953, 582] width 128 height 21
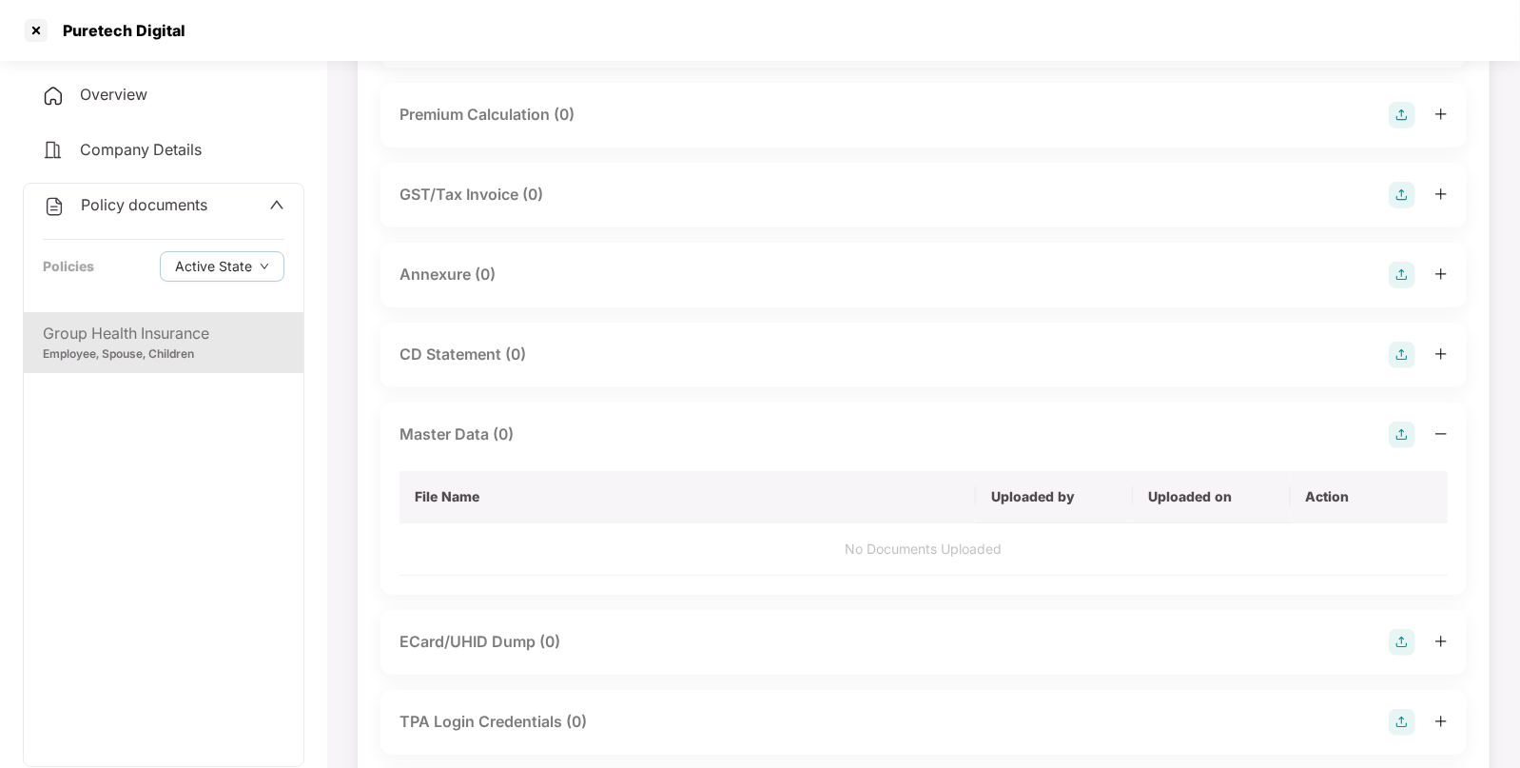
scroll to position [0, 0]
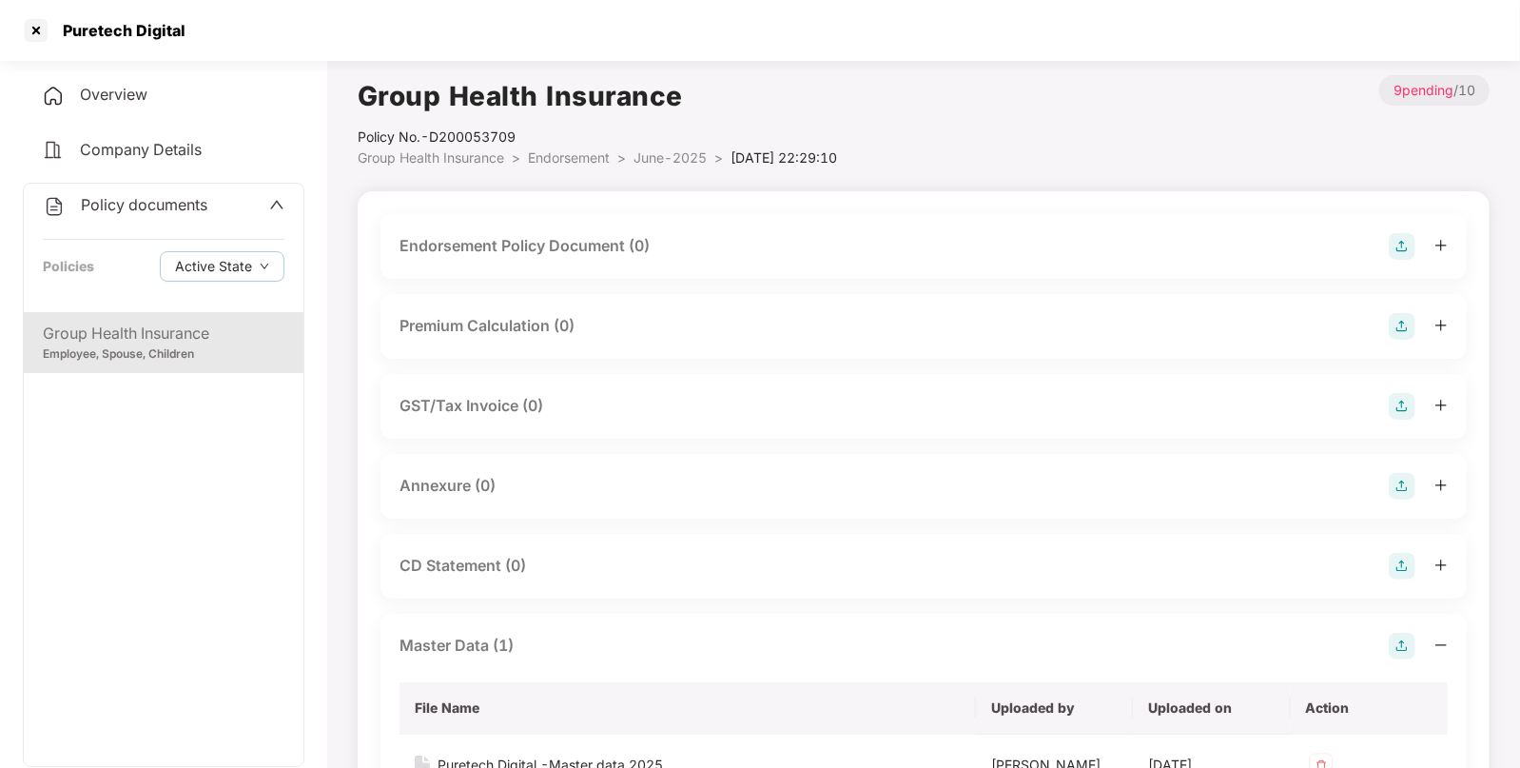
click at [1377, 243] on div "Endorsement Policy Document (0)" at bounding box center [923, 246] width 1048 height 27
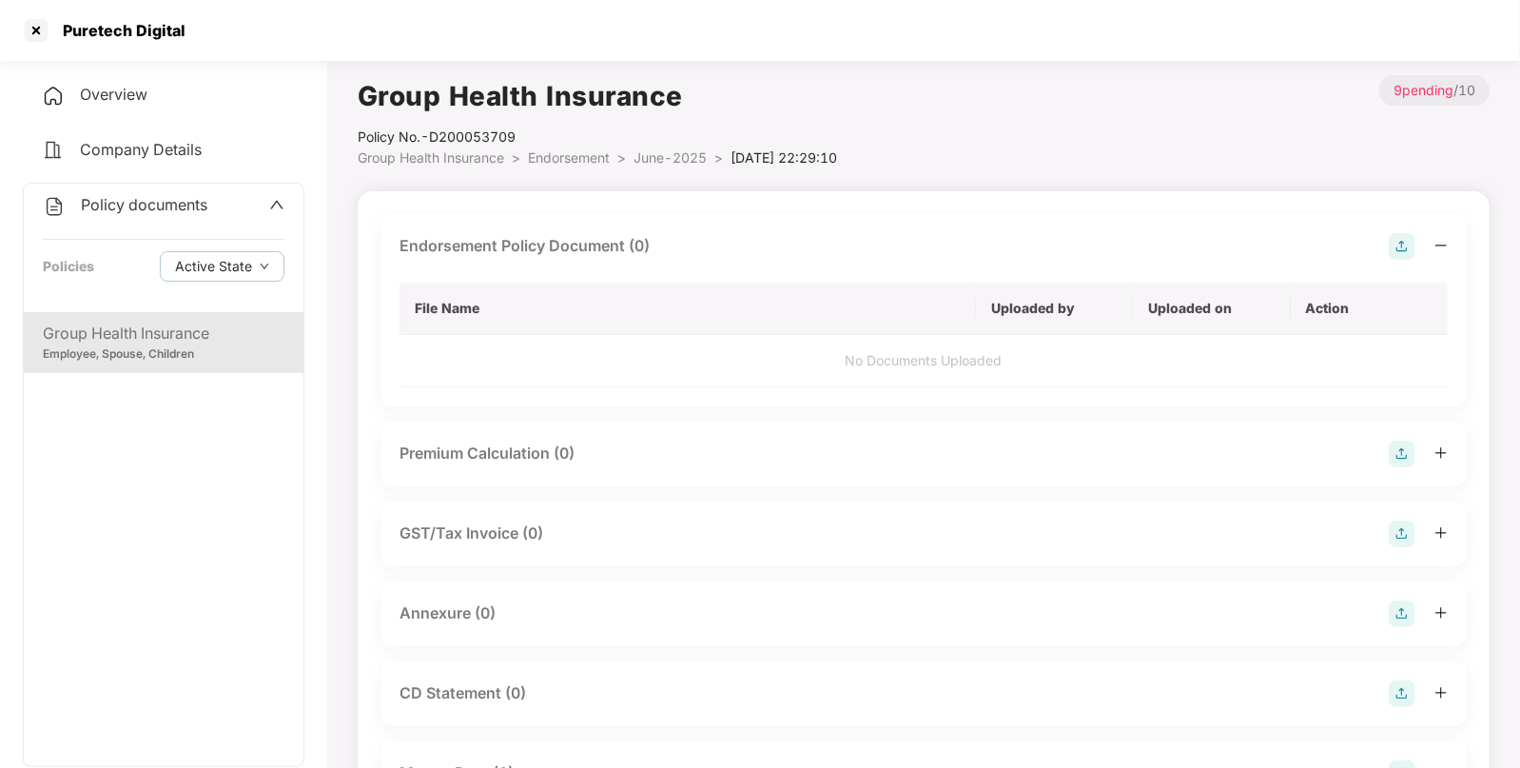
click at [1398, 248] on img at bounding box center [1402, 246] width 27 height 27
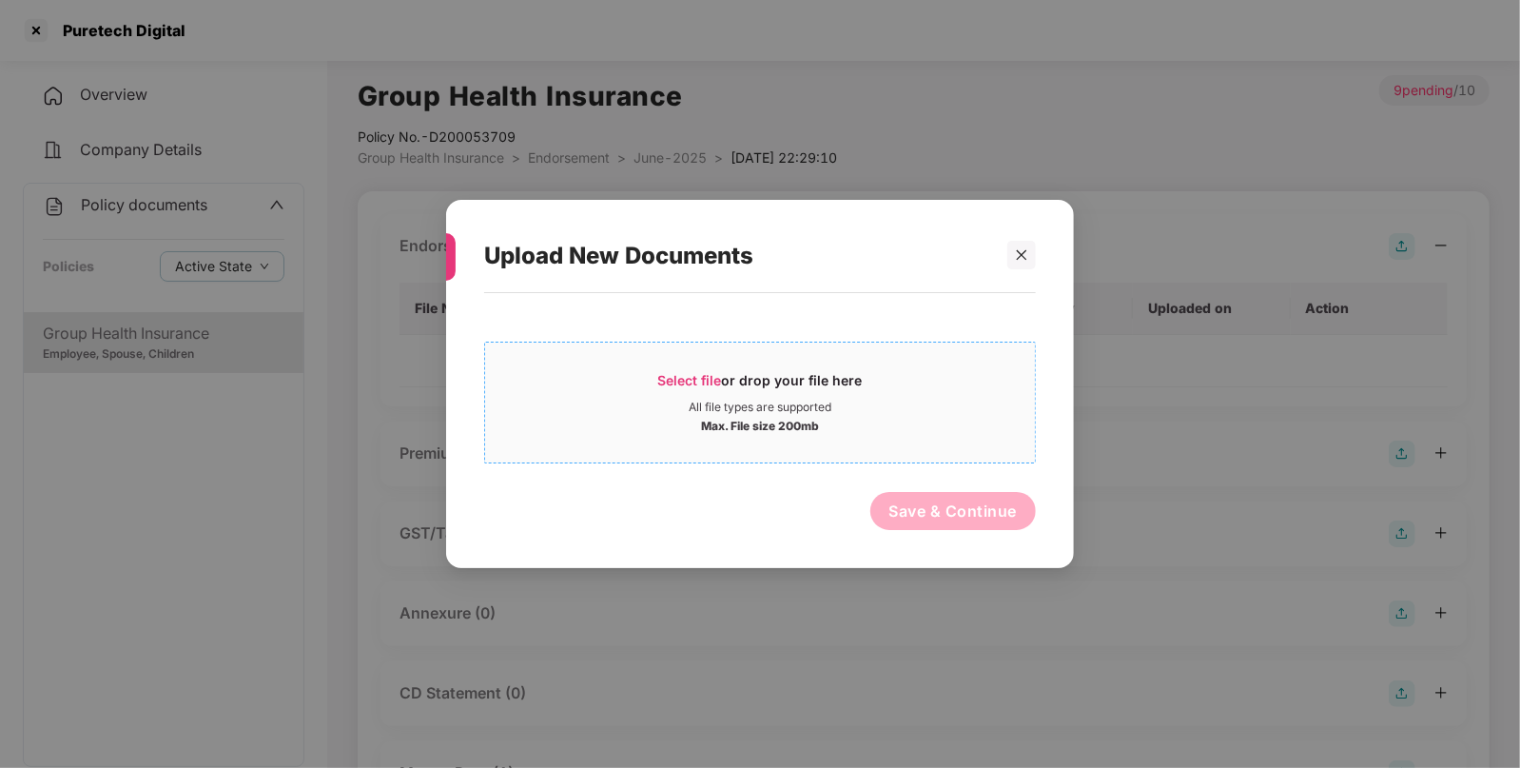
click at [645, 380] on div "Select file or drop your file here" at bounding box center [760, 385] width 550 height 29
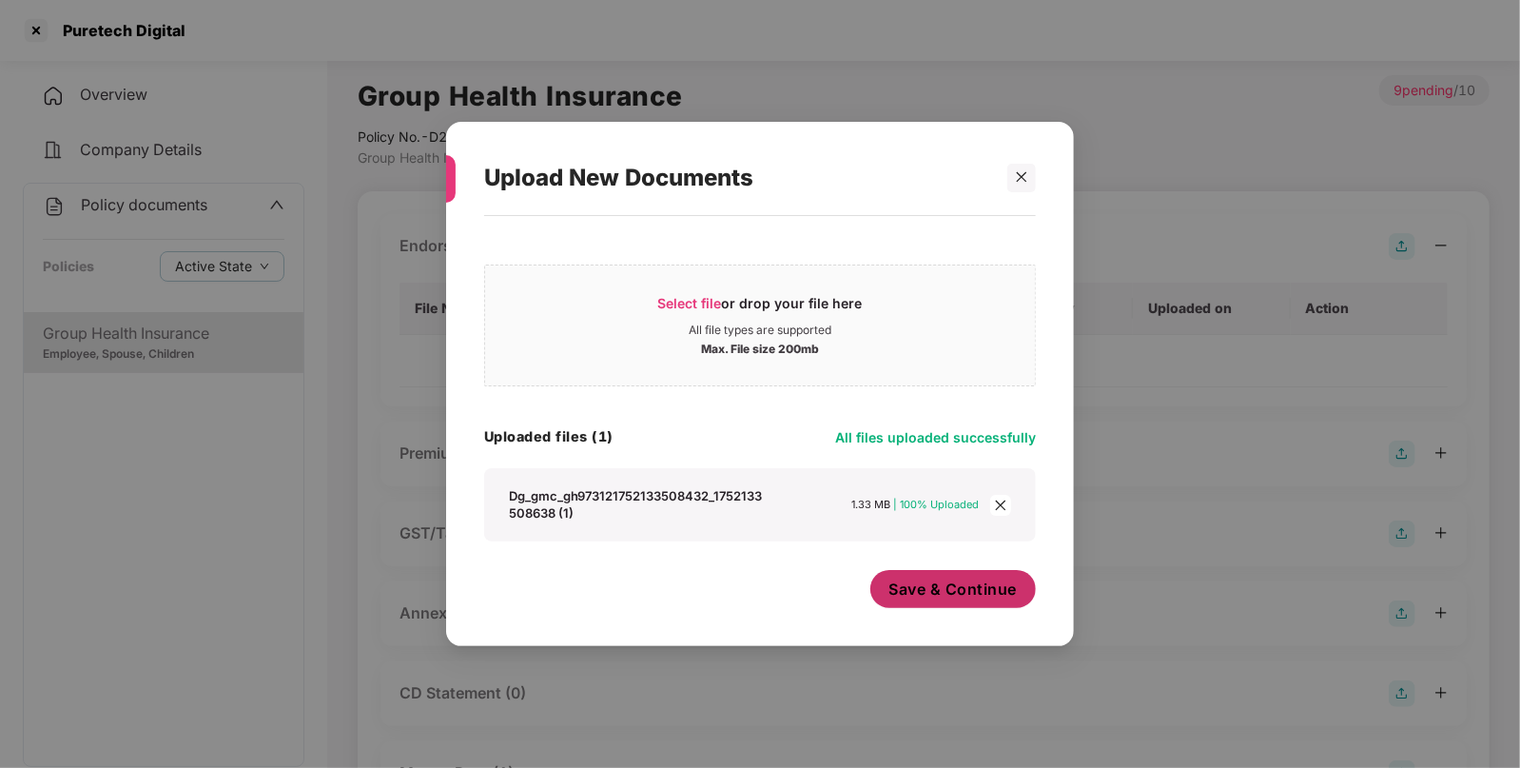
click at [925, 585] on span "Save & Continue" at bounding box center [953, 588] width 128 height 21
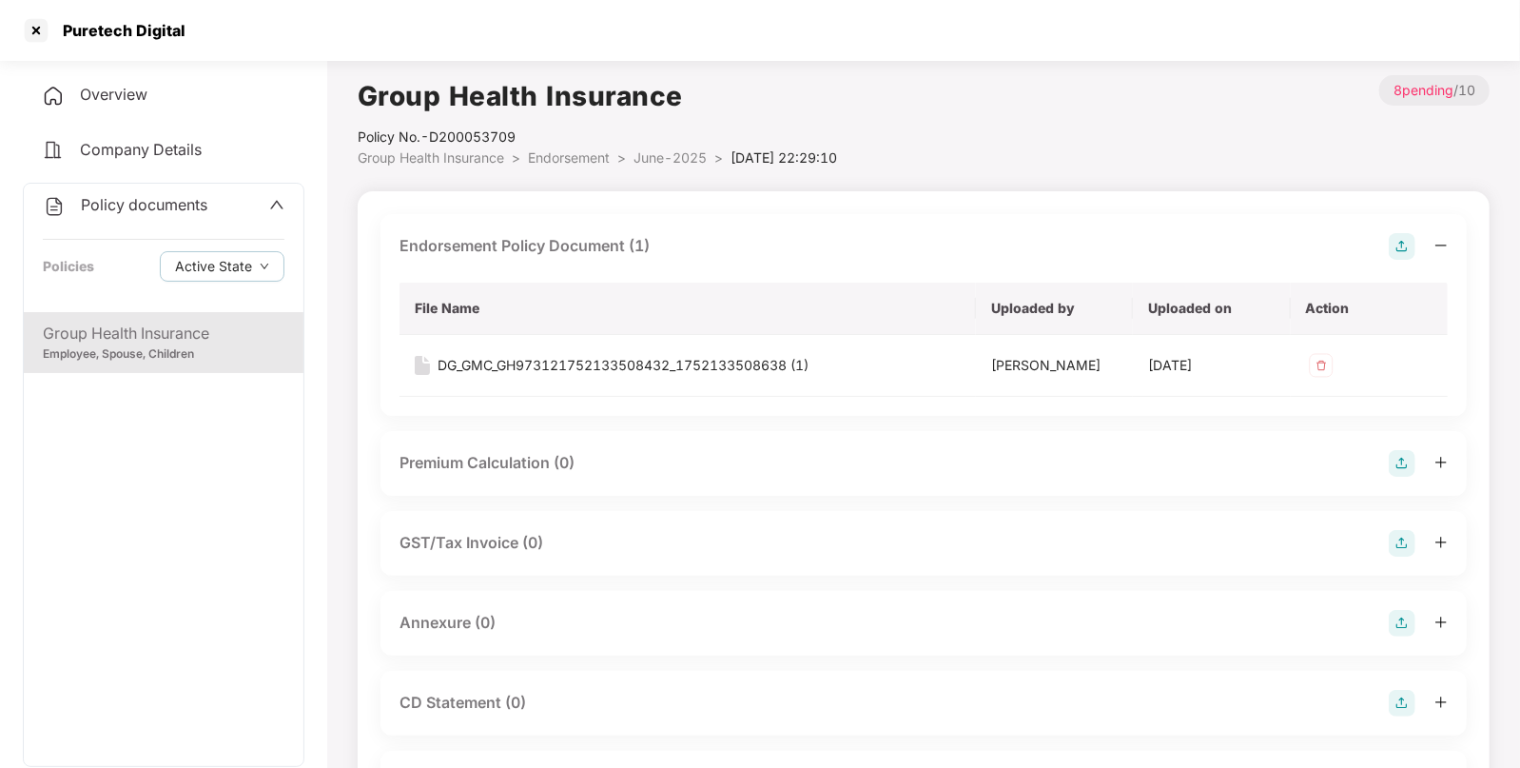
click at [580, 154] on span "Endorsement" at bounding box center [569, 157] width 82 height 16
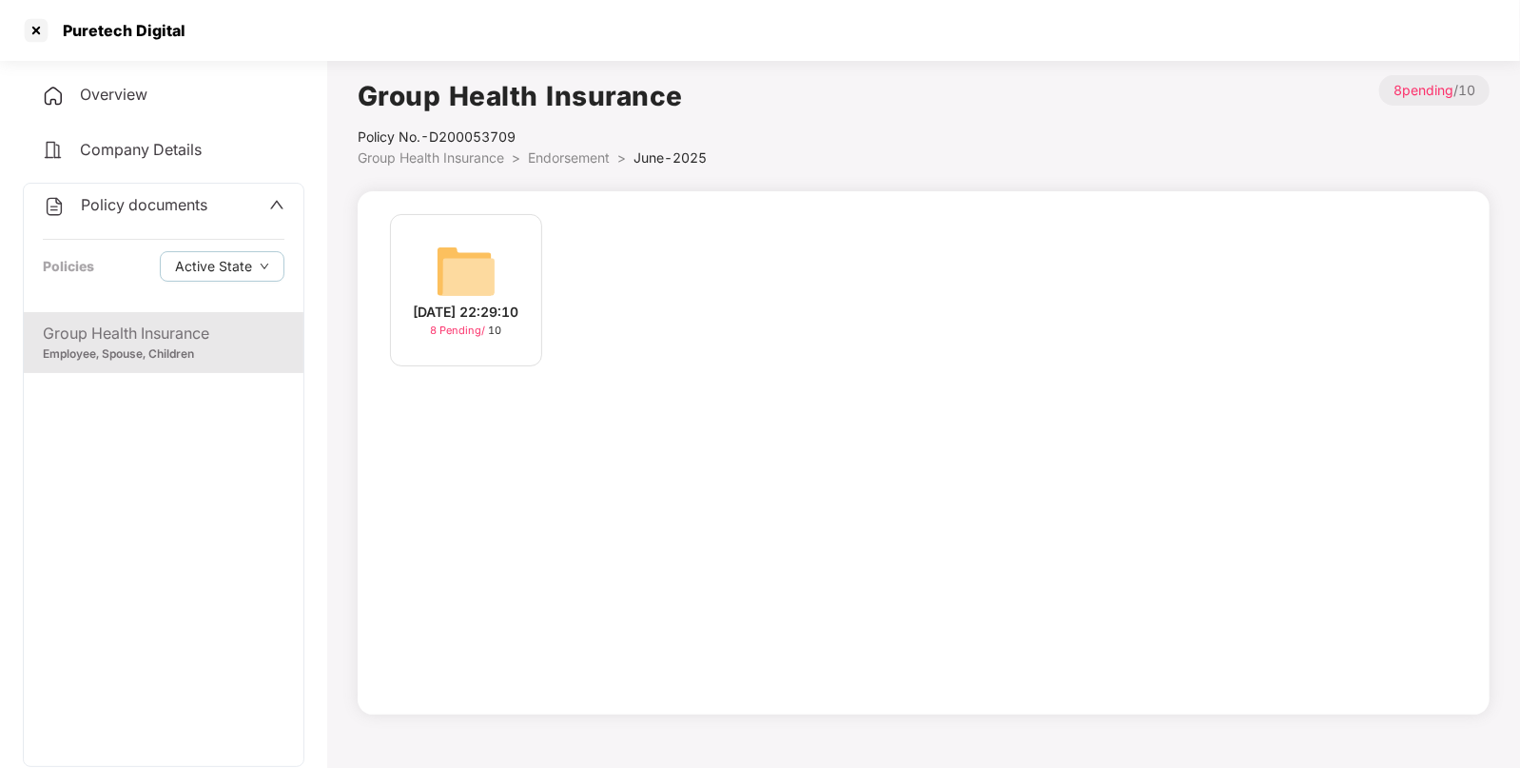
click at [544, 162] on span "Endorsement" at bounding box center [569, 157] width 82 height 16
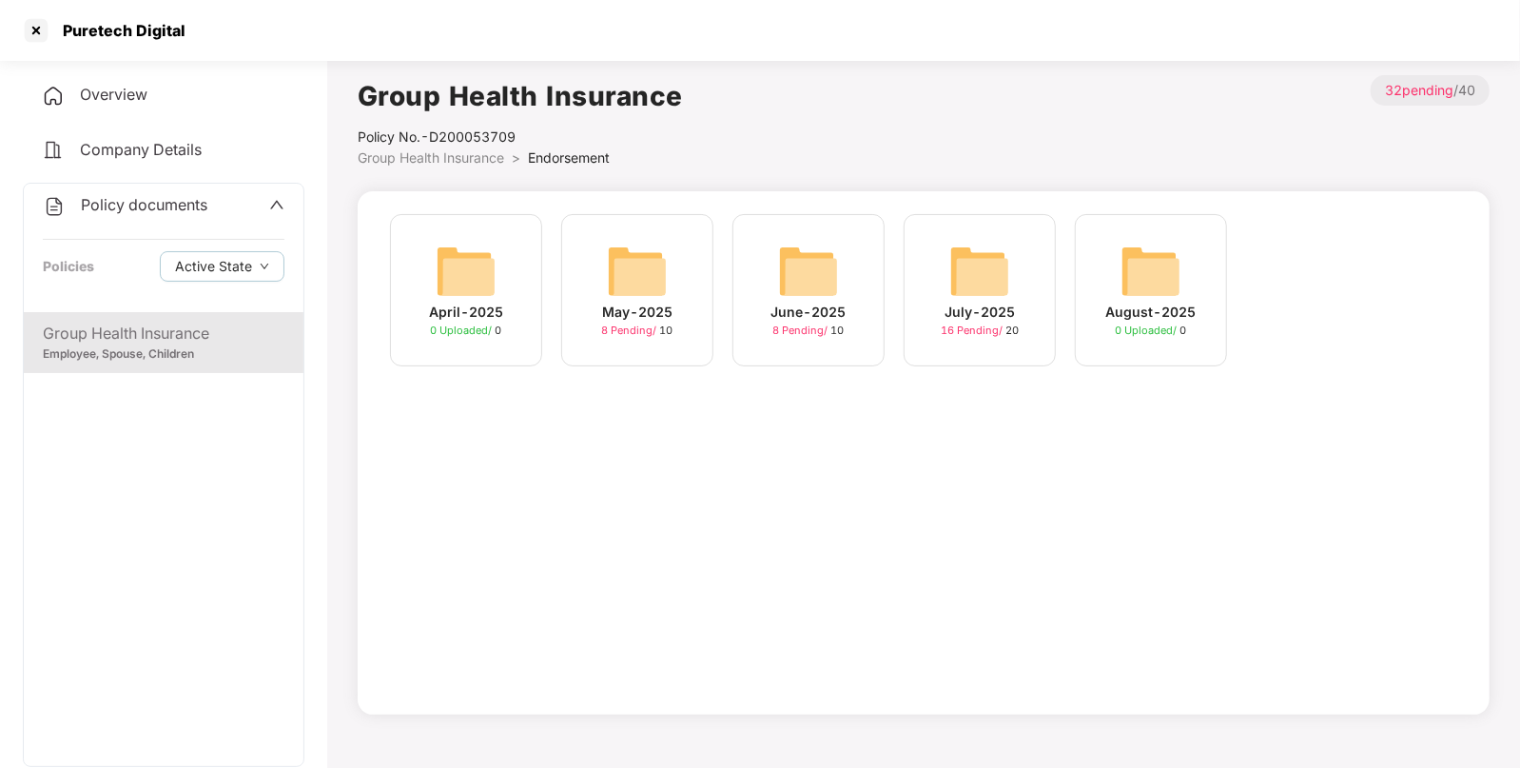
click at [647, 267] on img at bounding box center [637, 271] width 61 height 61
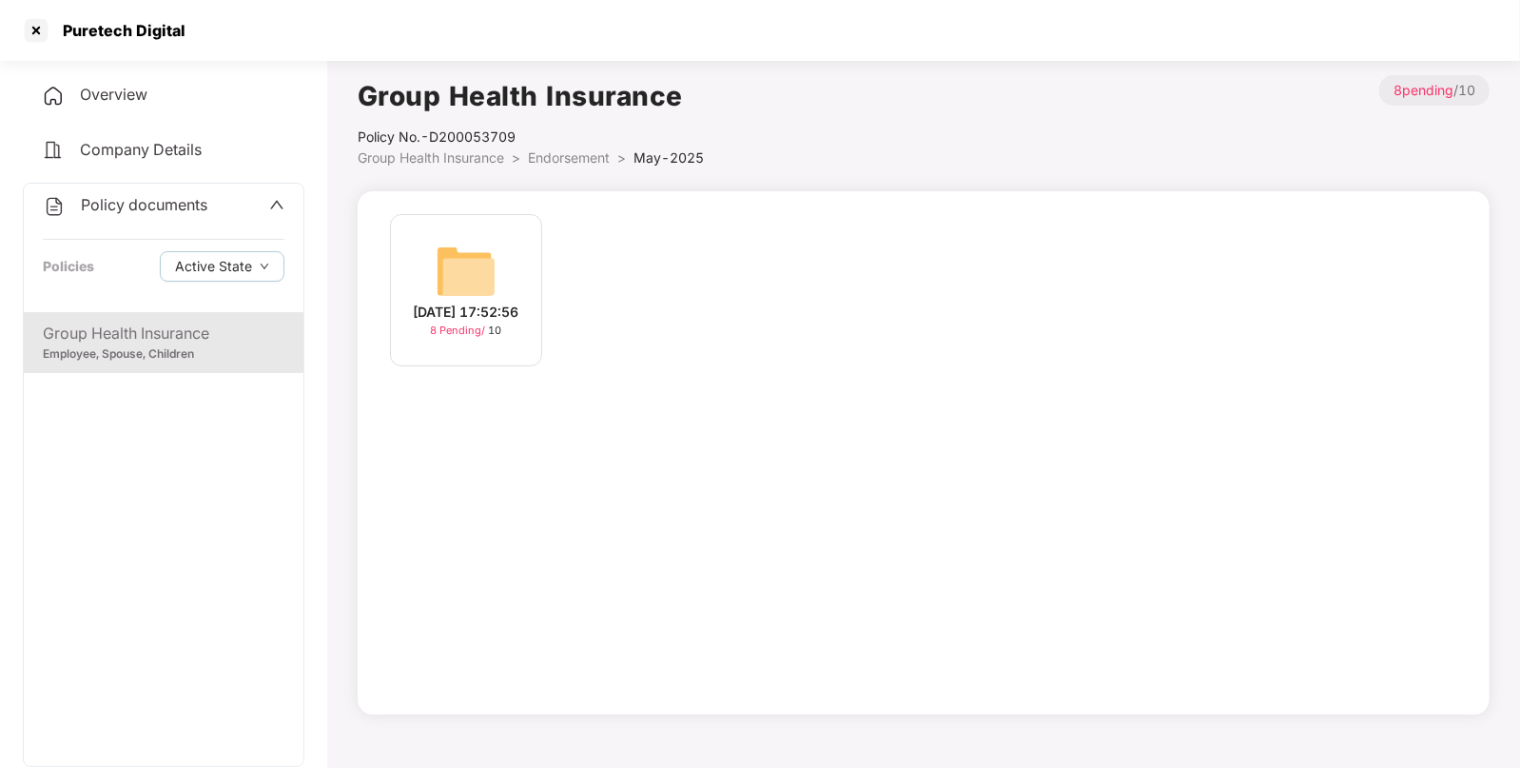
click at [565, 165] on span "Endorsement" at bounding box center [569, 157] width 82 height 16
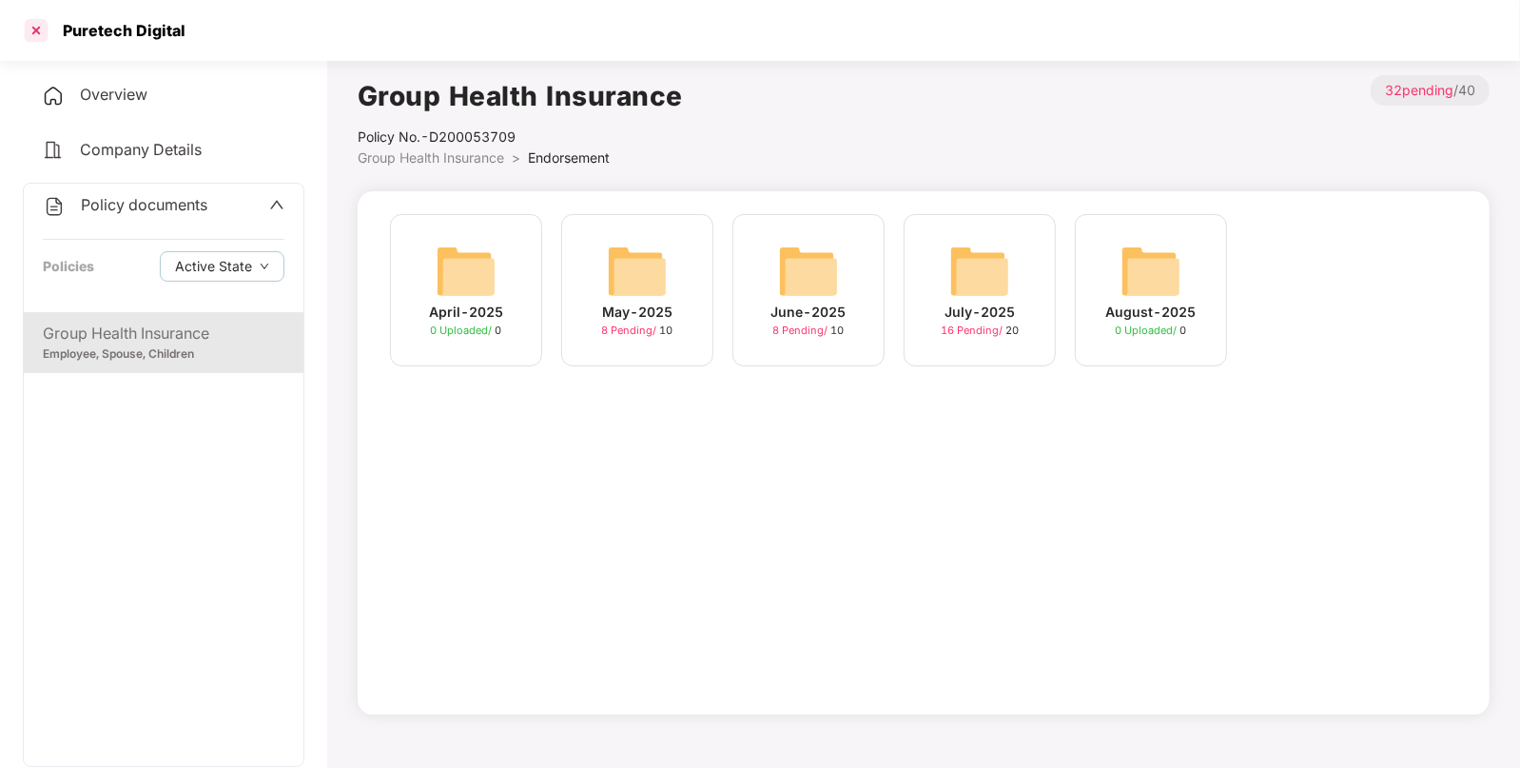
click at [30, 28] on div at bounding box center [36, 30] width 30 height 30
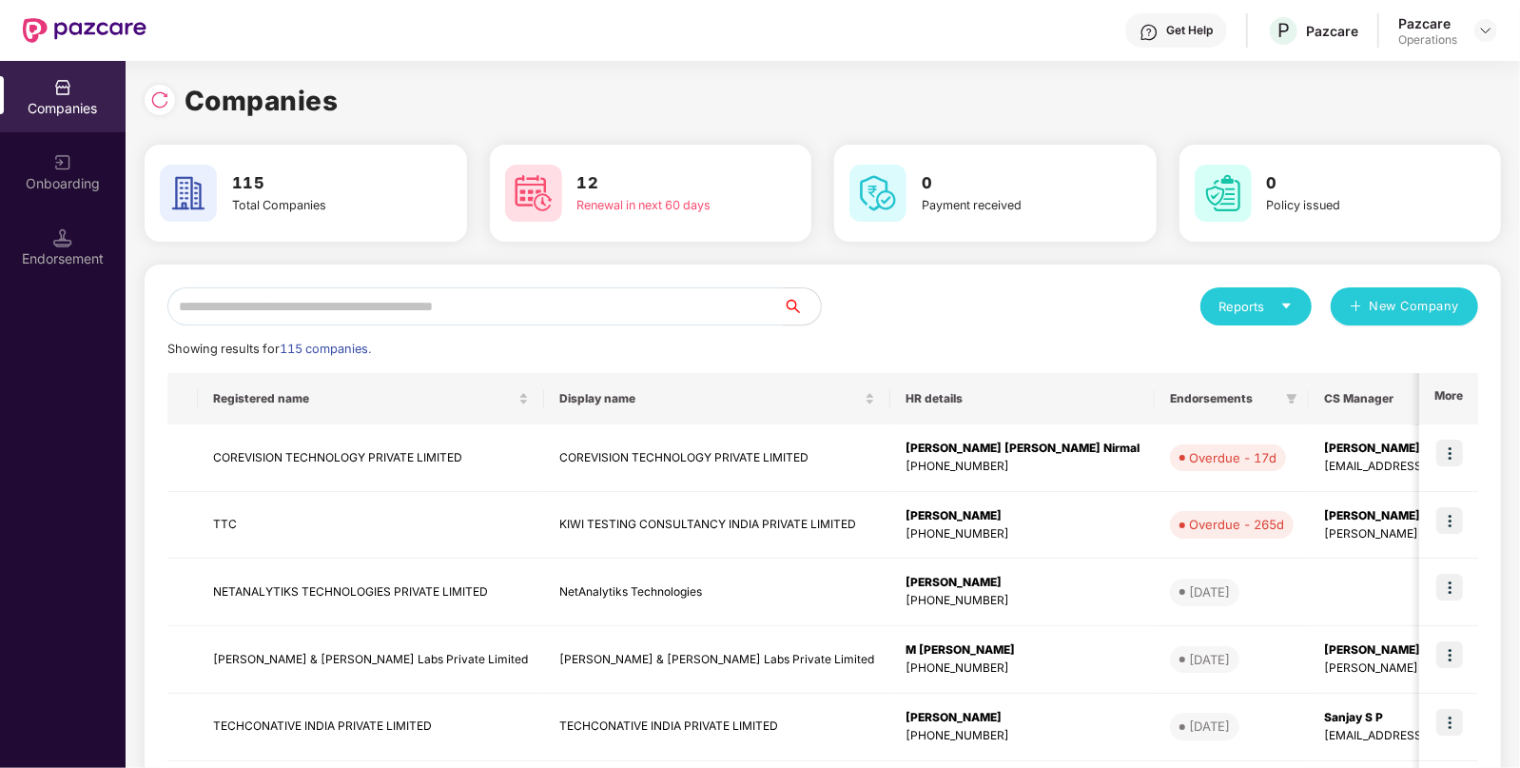
click at [523, 309] on input "text" at bounding box center [474, 306] width 615 height 38
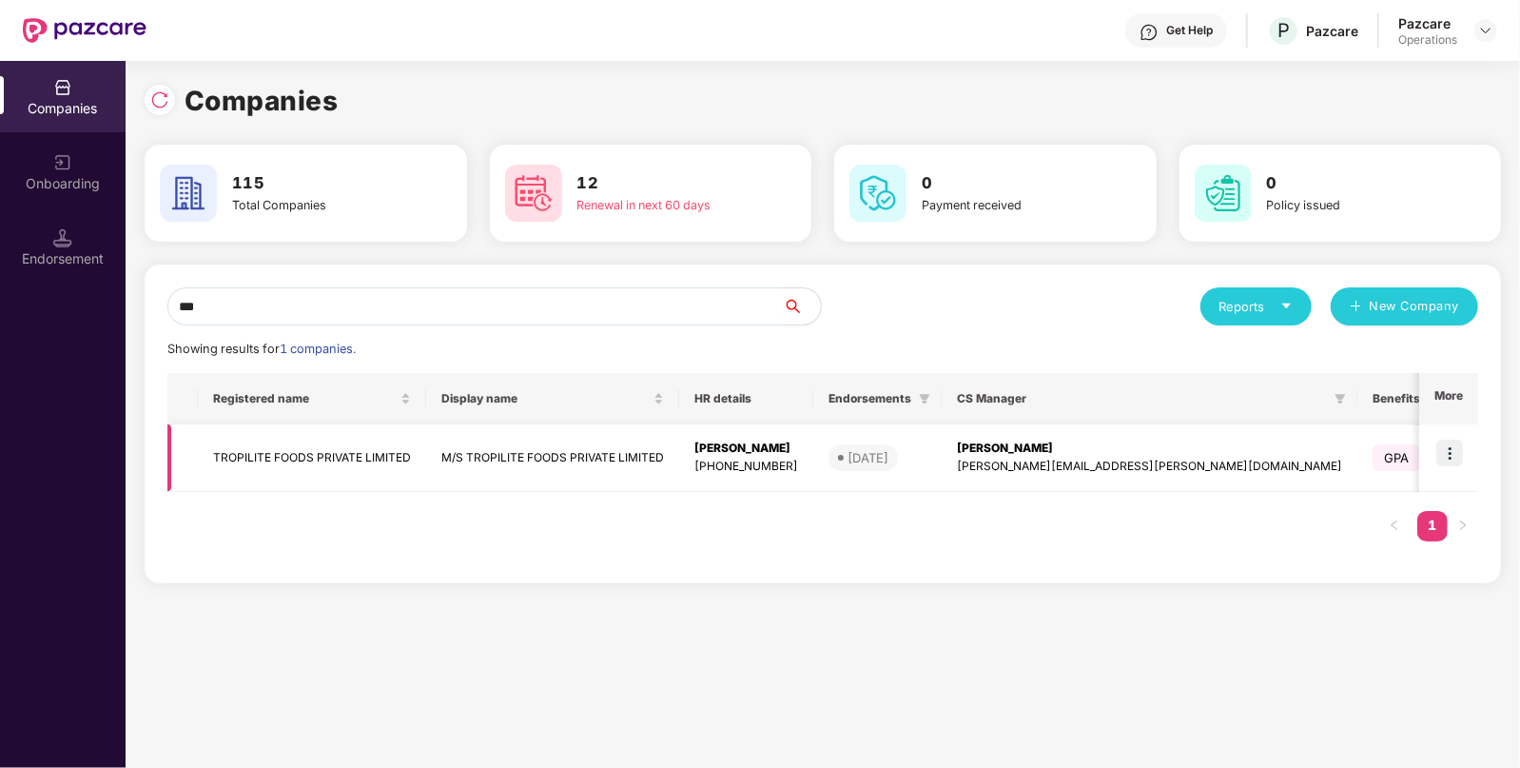
type input "***"
click at [1446, 444] on img at bounding box center [1449, 452] width 27 height 27
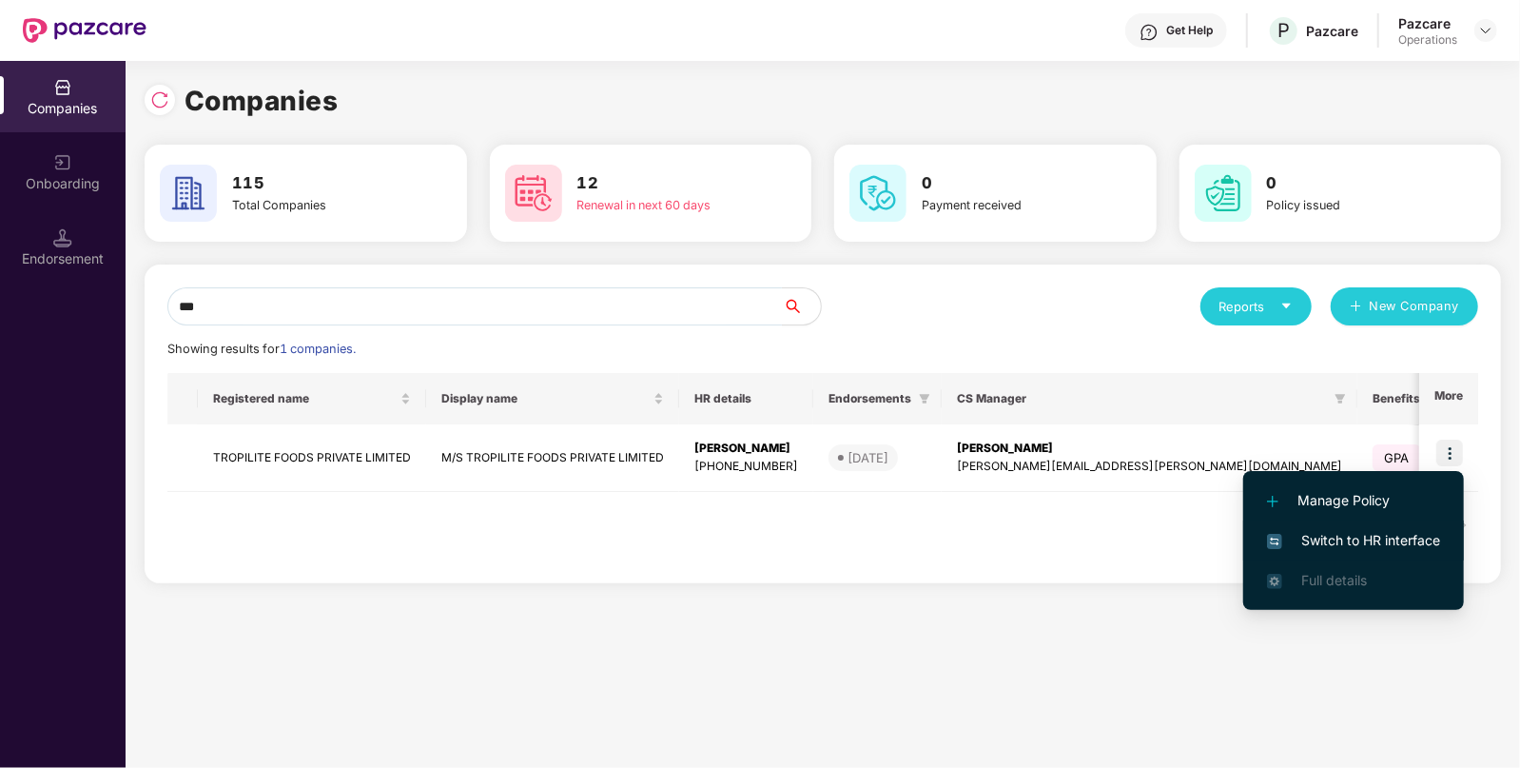
click at [1287, 547] on span "Switch to HR interface" at bounding box center [1353, 540] width 173 height 21
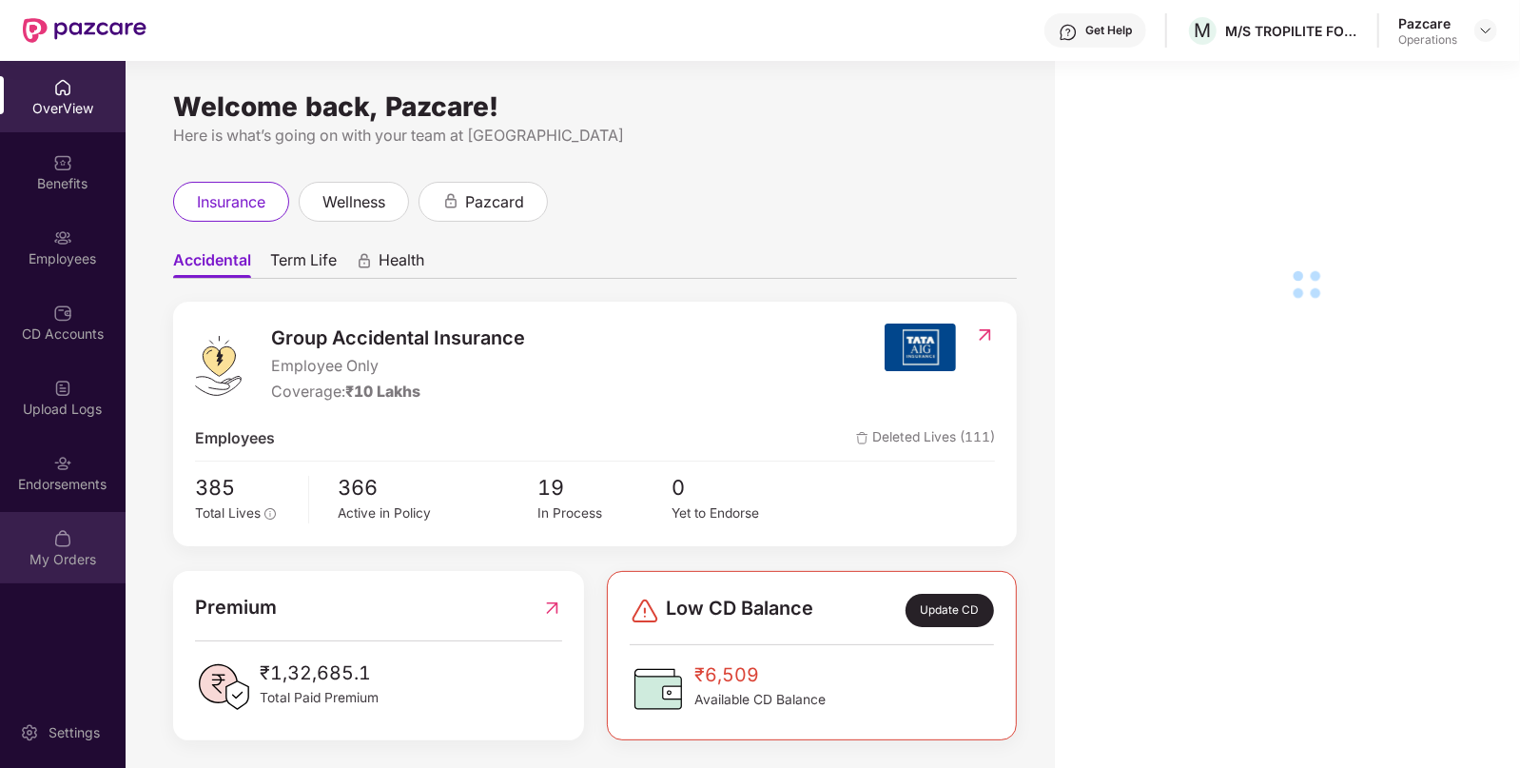
click at [27, 528] on div "My Orders" at bounding box center [63, 547] width 126 height 71
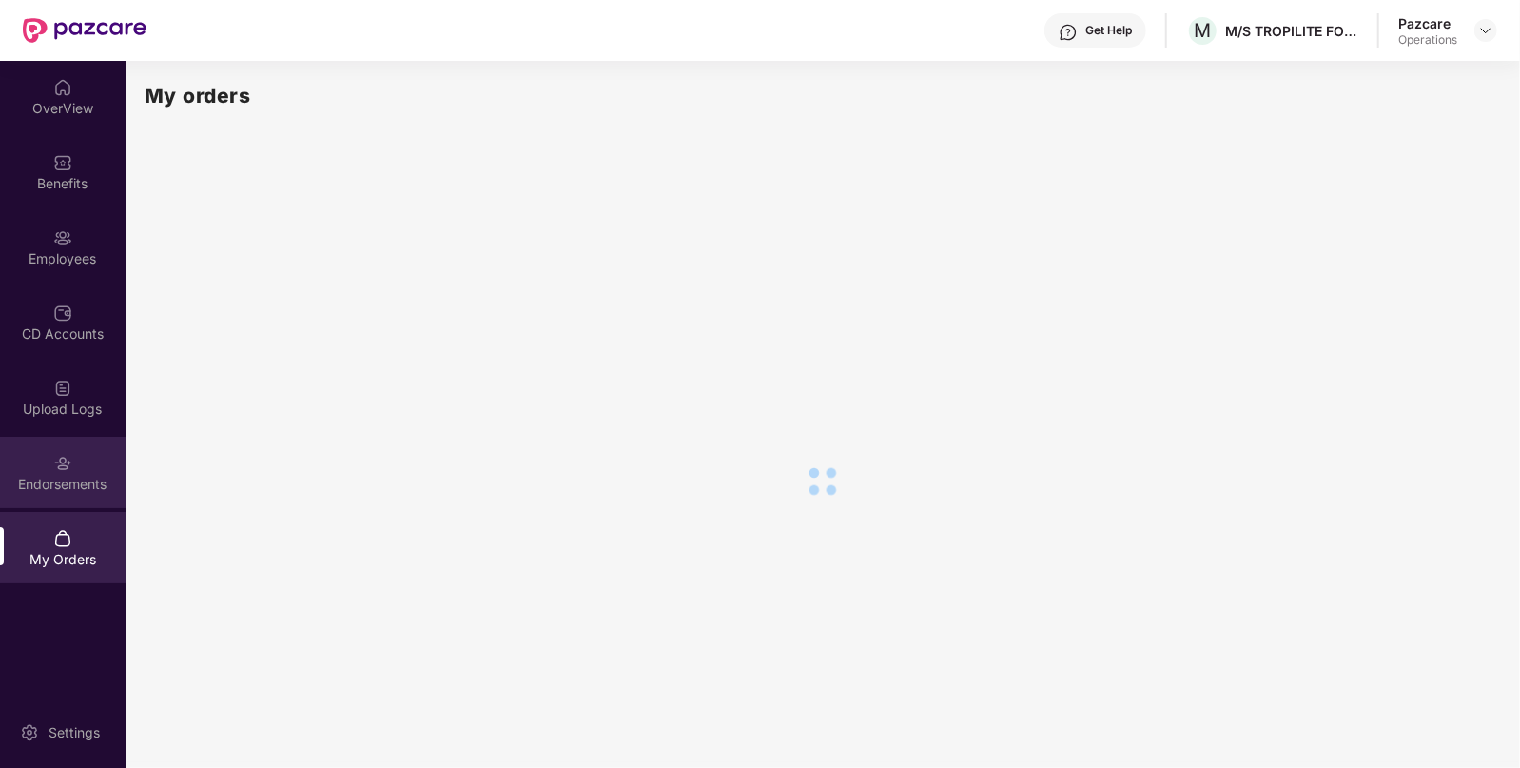
click at [47, 507] on div "Endorsements" at bounding box center [63, 472] width 126 height 71
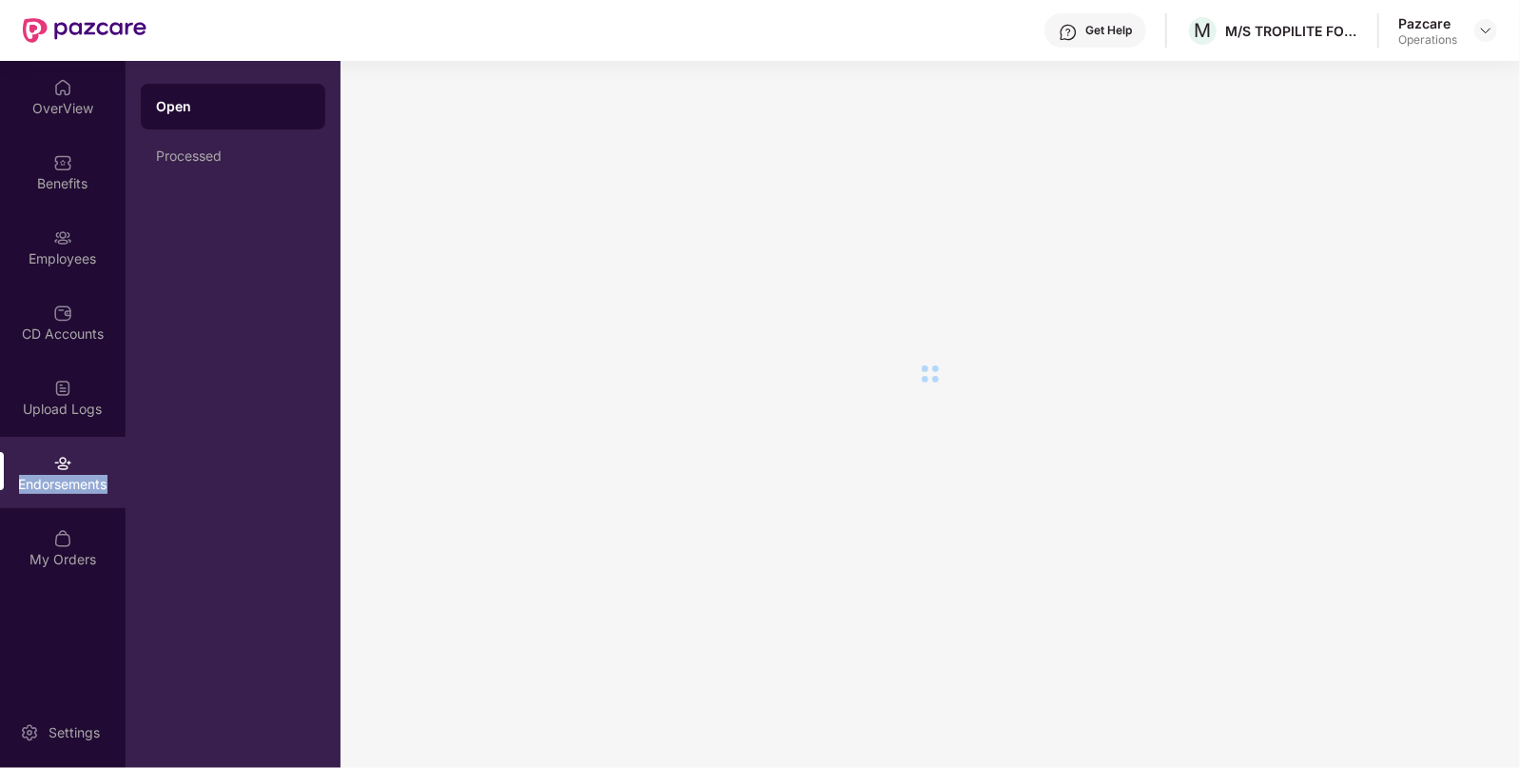
click at [47, 507] on div "Endorsements" at bounding box center [63, 472] width 126 height 71
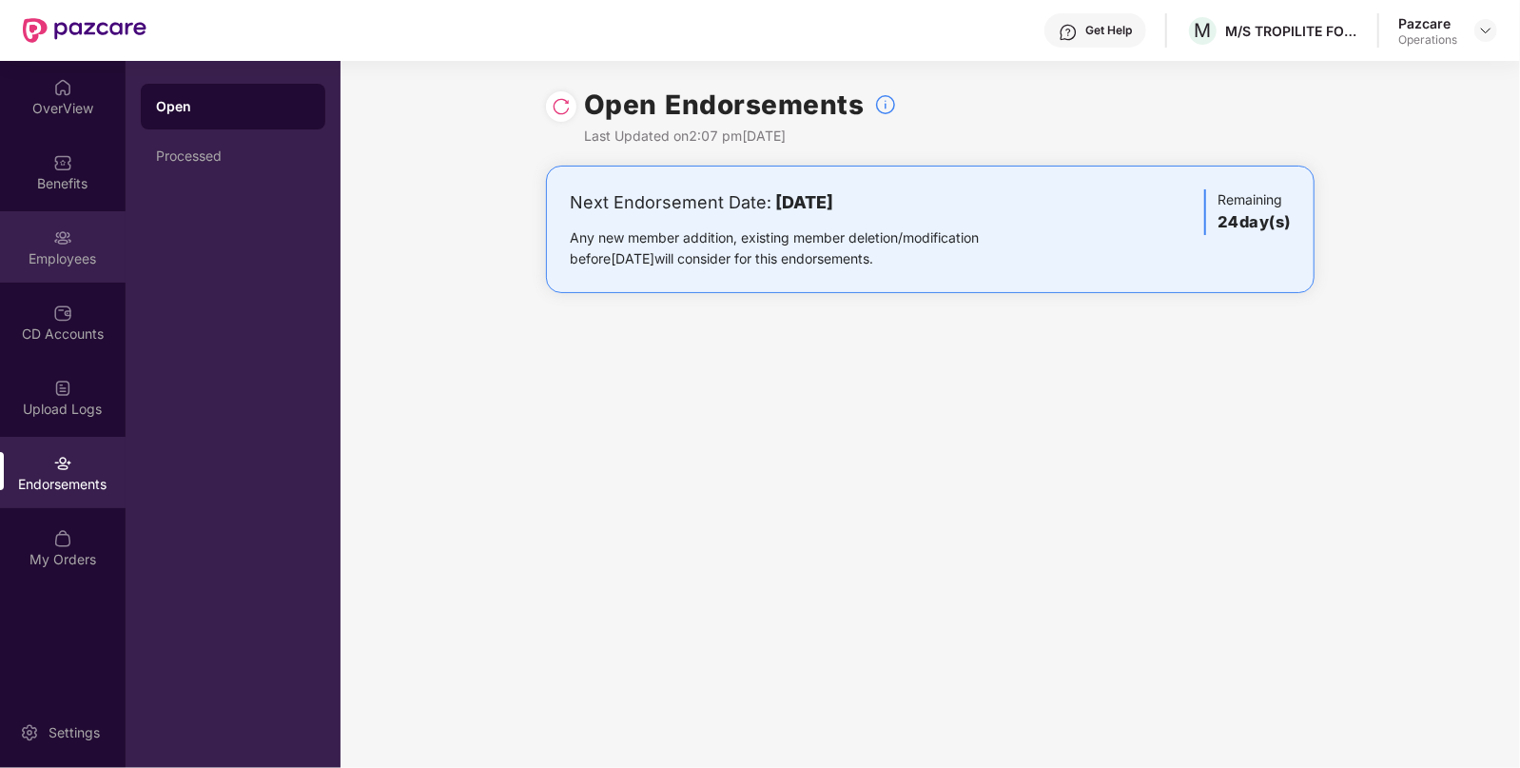
click at [86, 270] on div "Employees" at bounding box center [63, 246] width 126 height 71
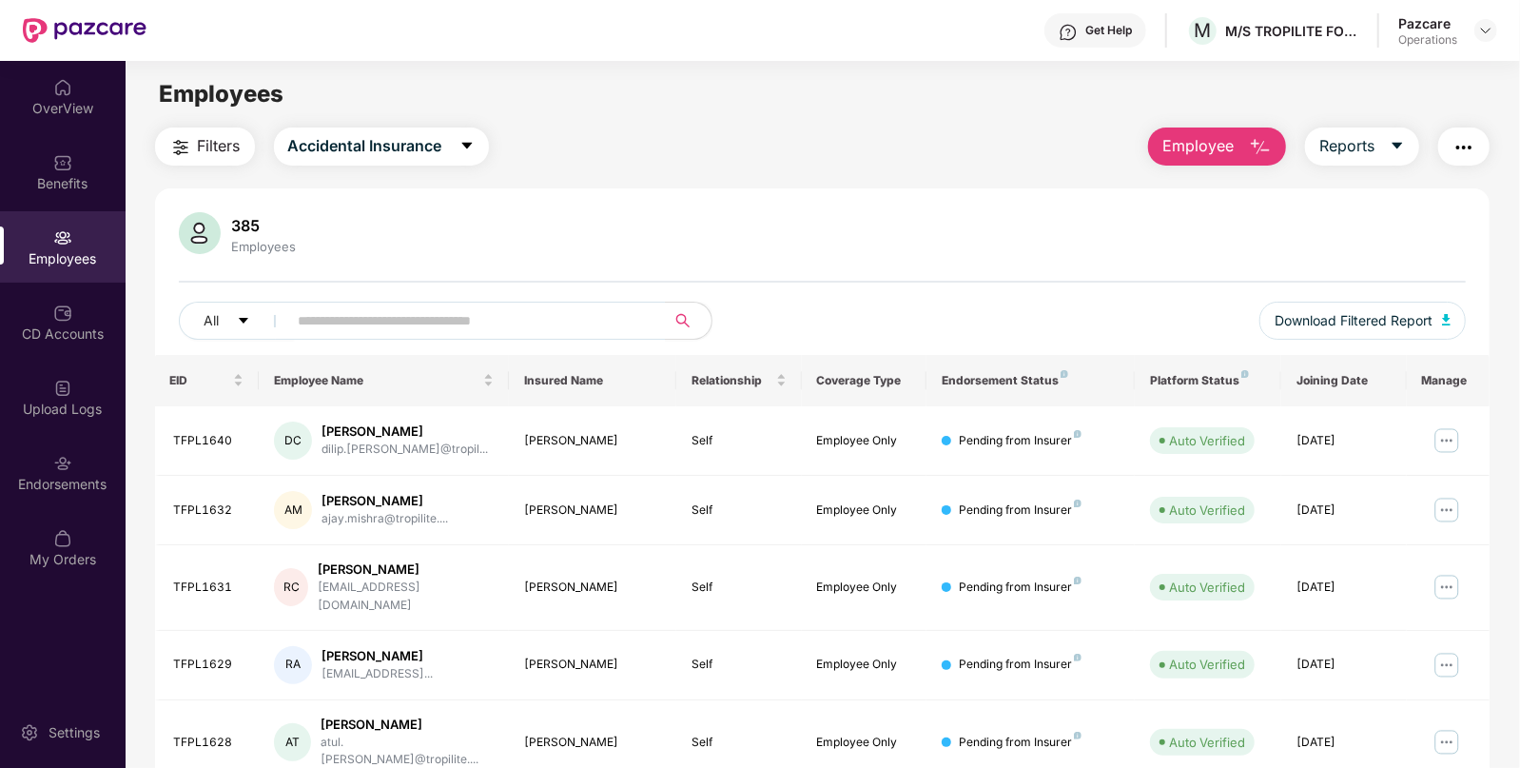
click at [242, 142] on button "Filters" at bounding box center [205, 146] width 100 height 38
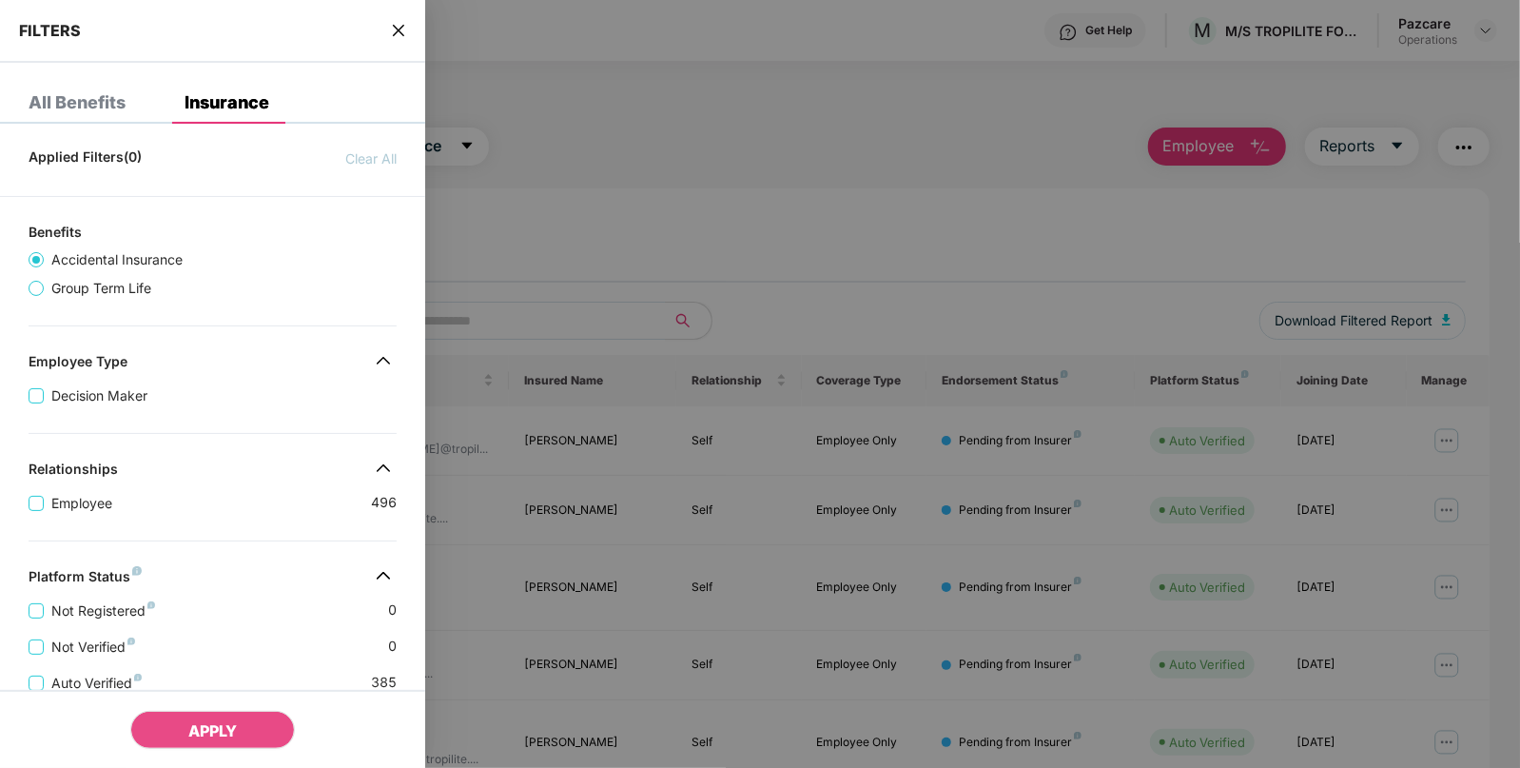
scroll to position [393, 0]
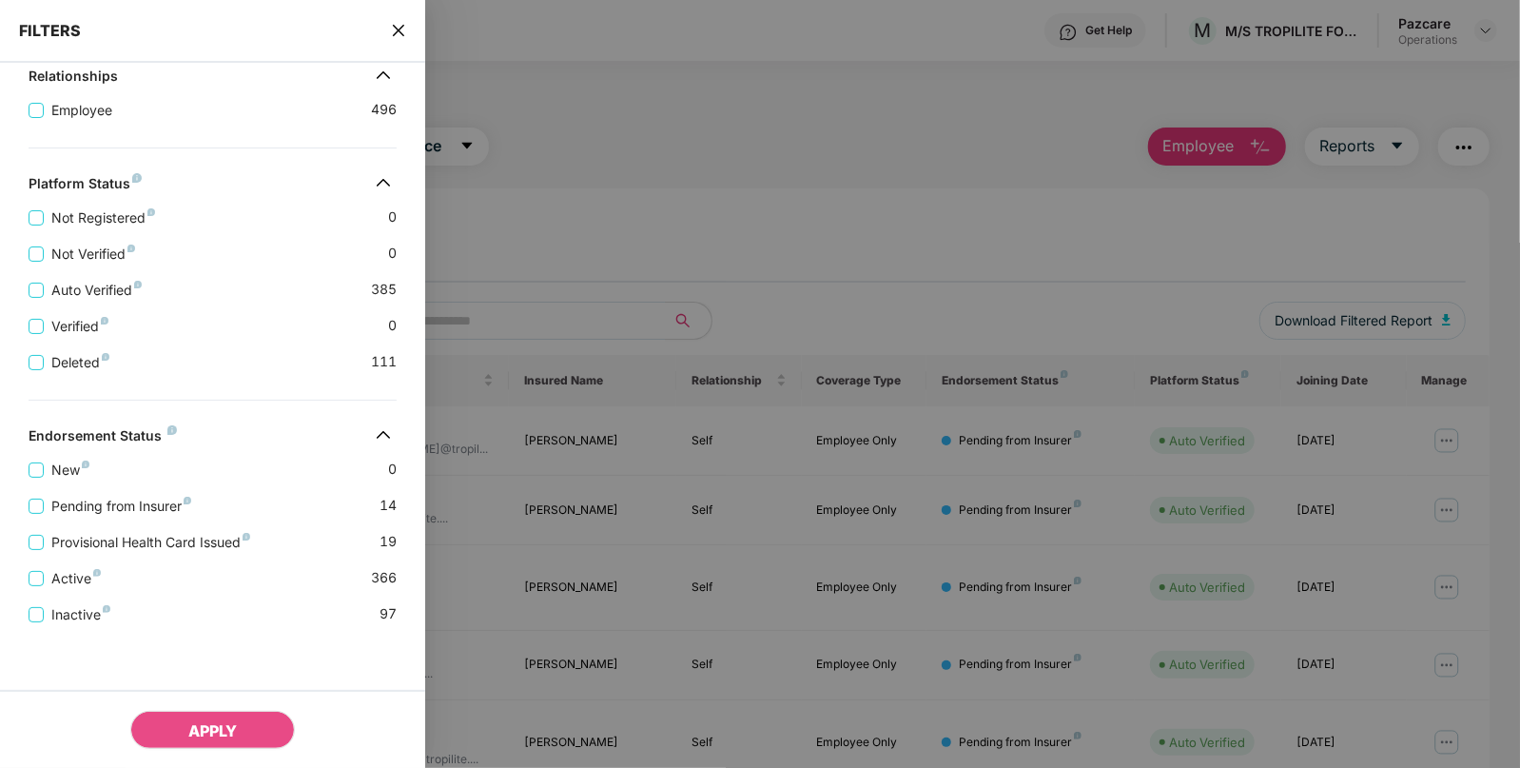
click at [404, 31] on icon "close" at bounding box center [398, 30] width 15 height 15
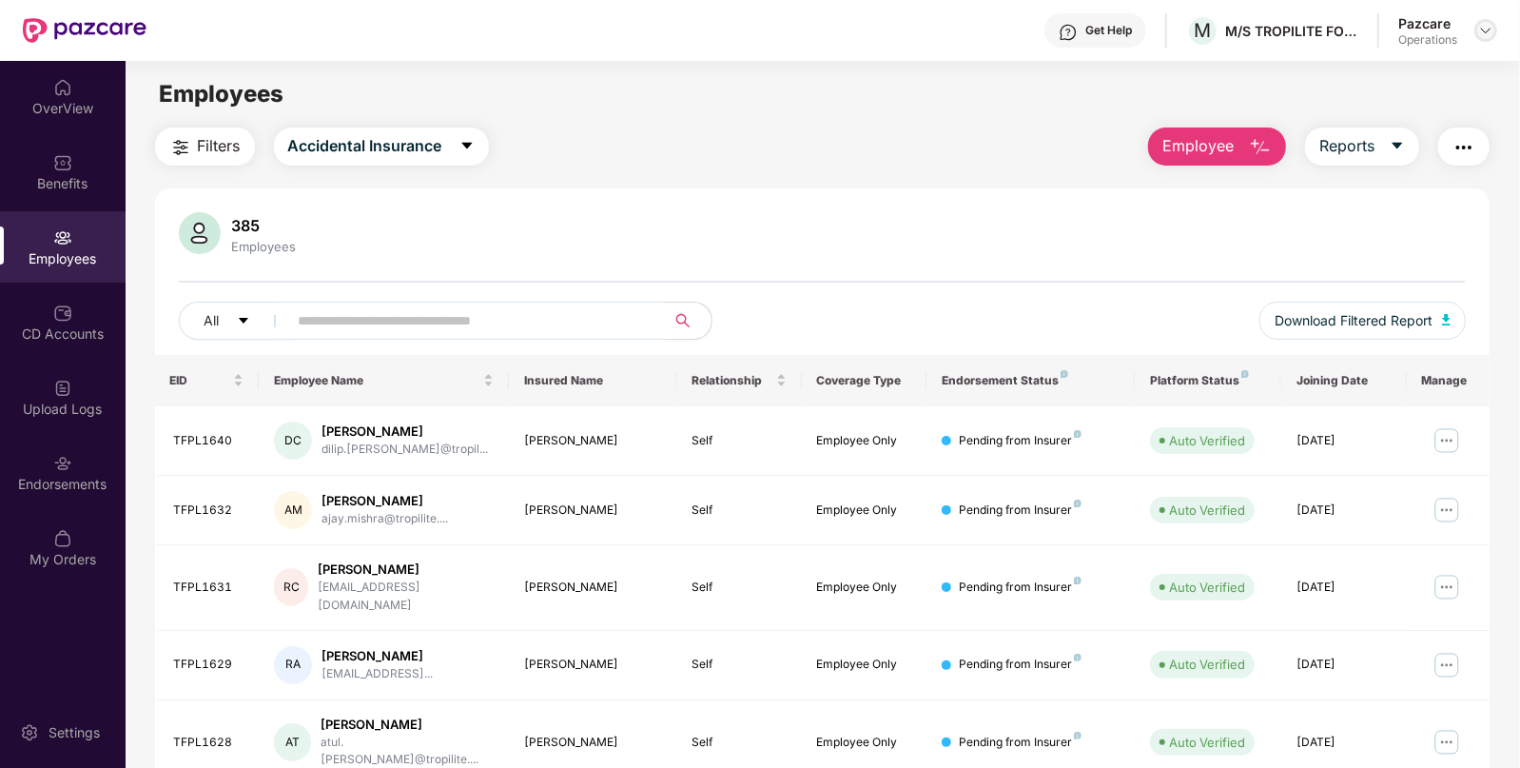
click at [1491, 32] on img at bounding box center [1485, 30] width 15 height 15
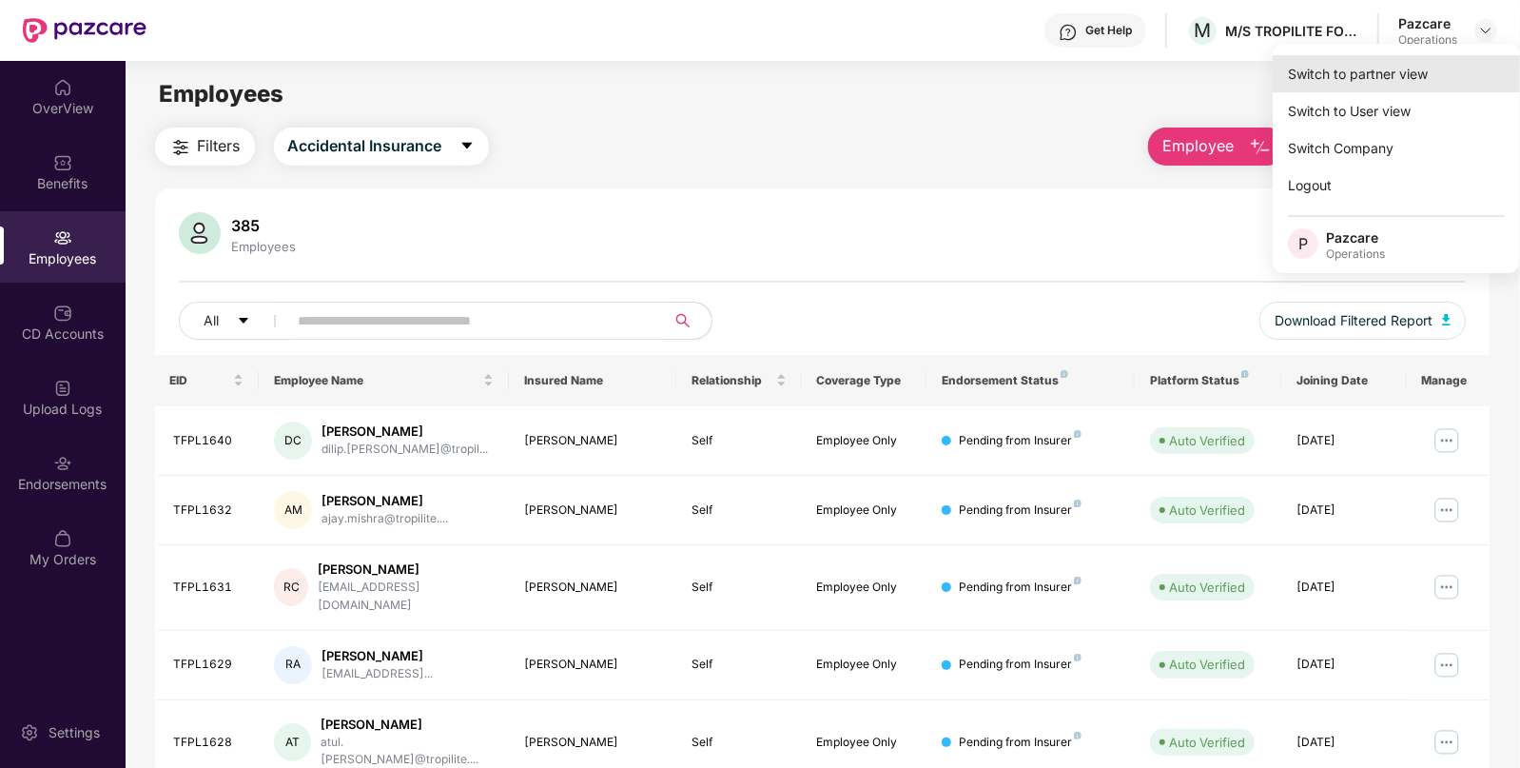
click at [1393, 65] on div "Switch to partner view" at bounding box center [1396, 73] width 247 height 37
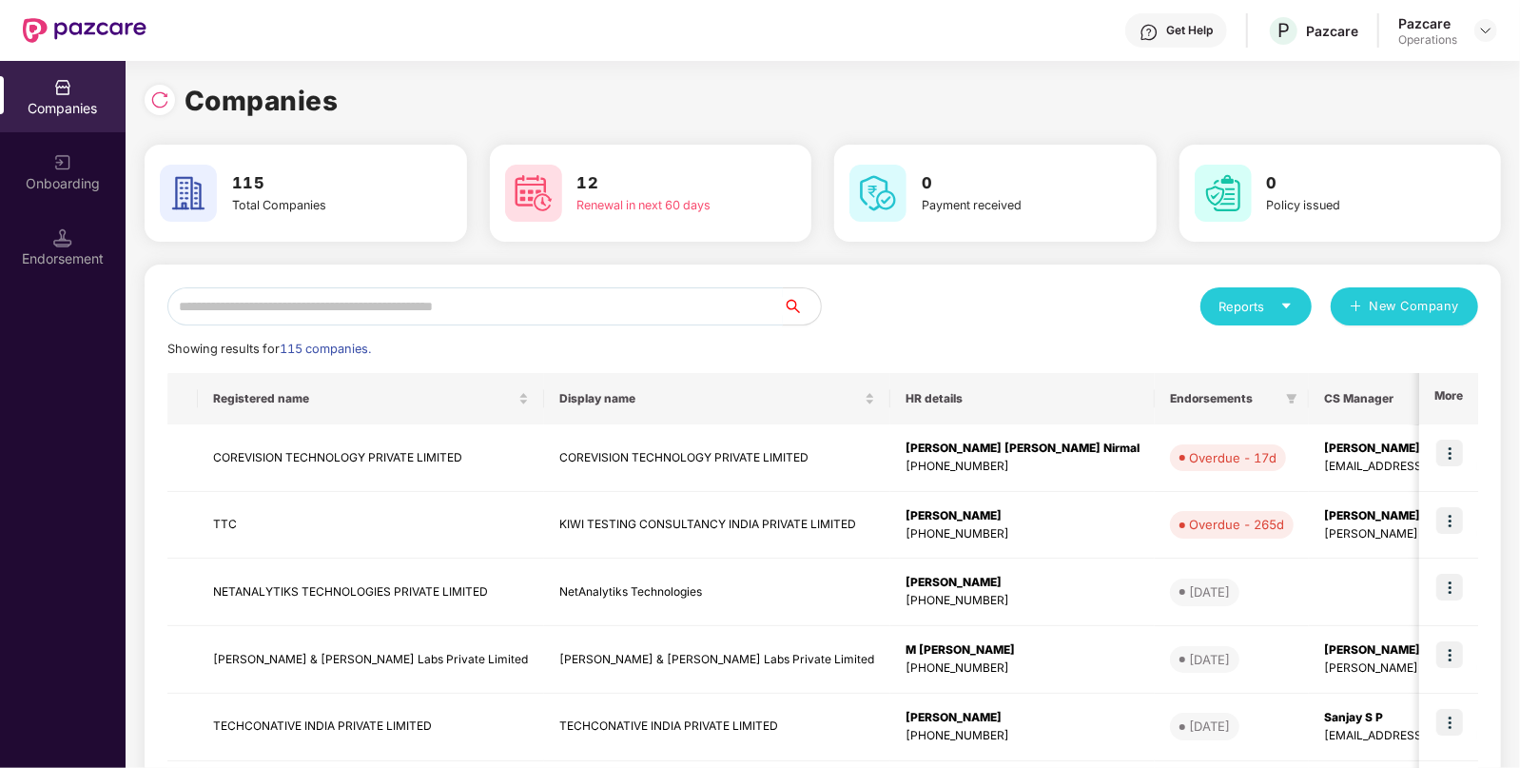
click at [476, 307] on input "text" at bounding box center [474, 306] width 615 height 38
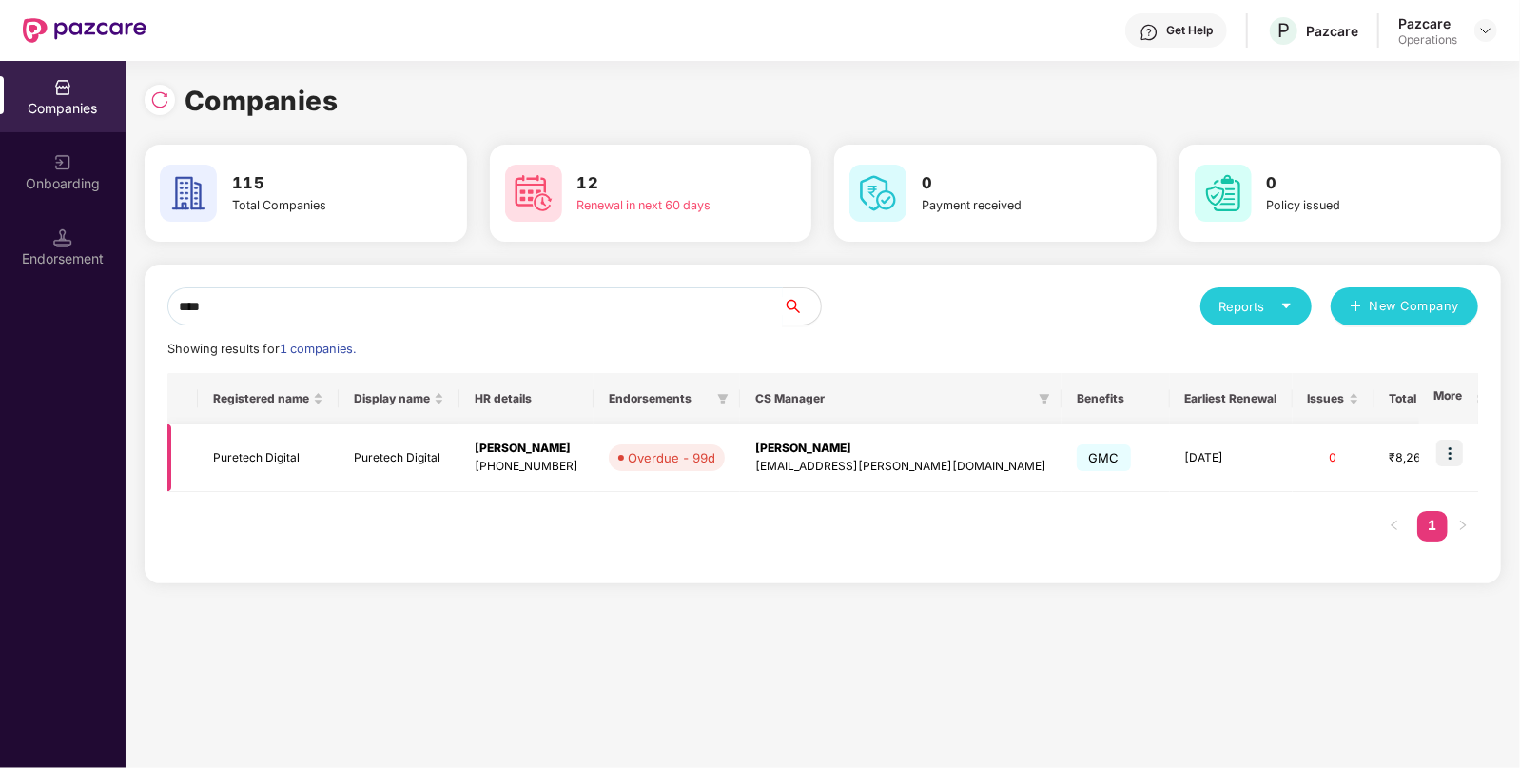
type input "****"
click at [1447, 463] on img at bounding box center [1449, 452] width 27 height 27
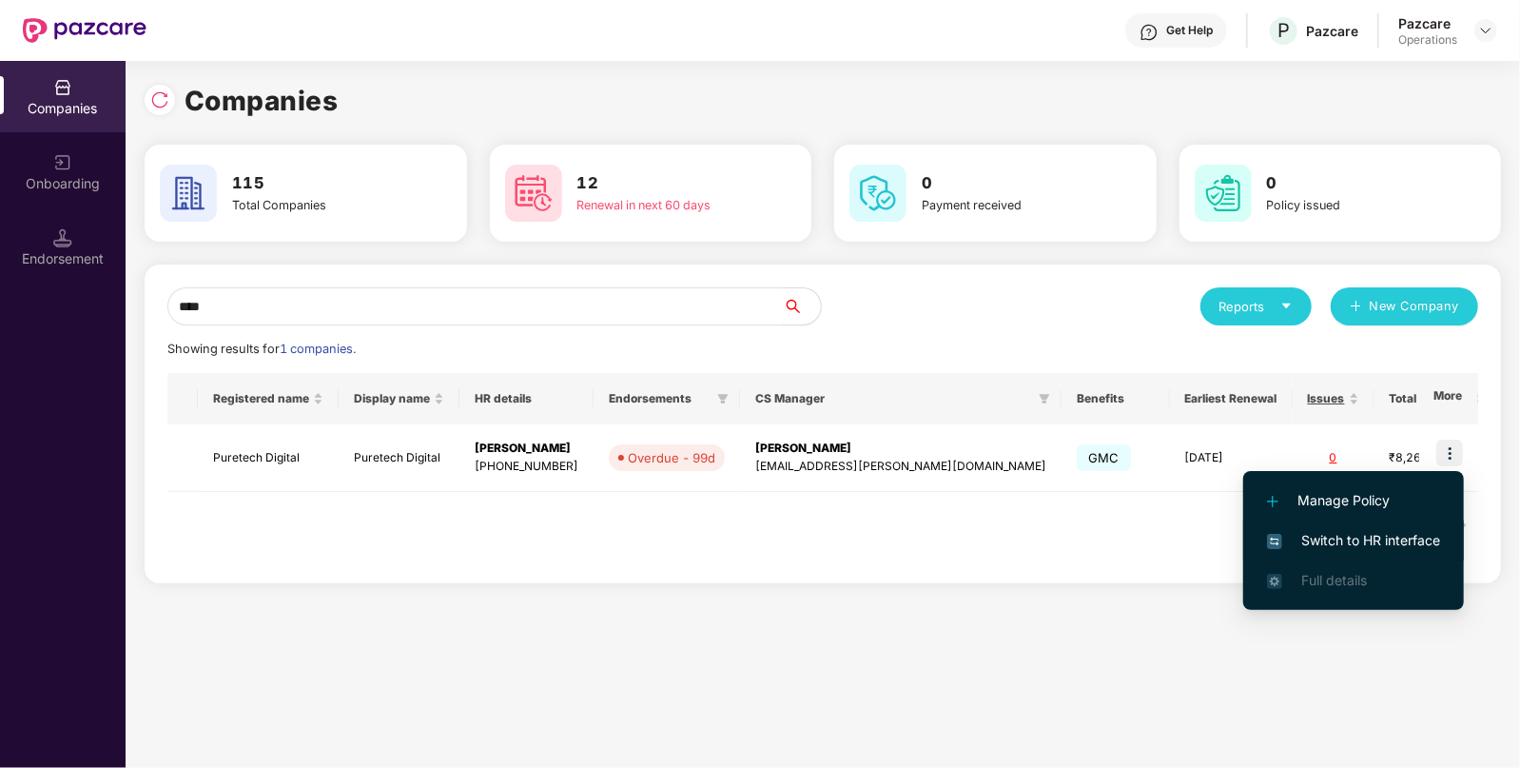
click at [1312, 537] on span "Switch to HR interface" at bounding box center [1353, 540] width 173 height 21
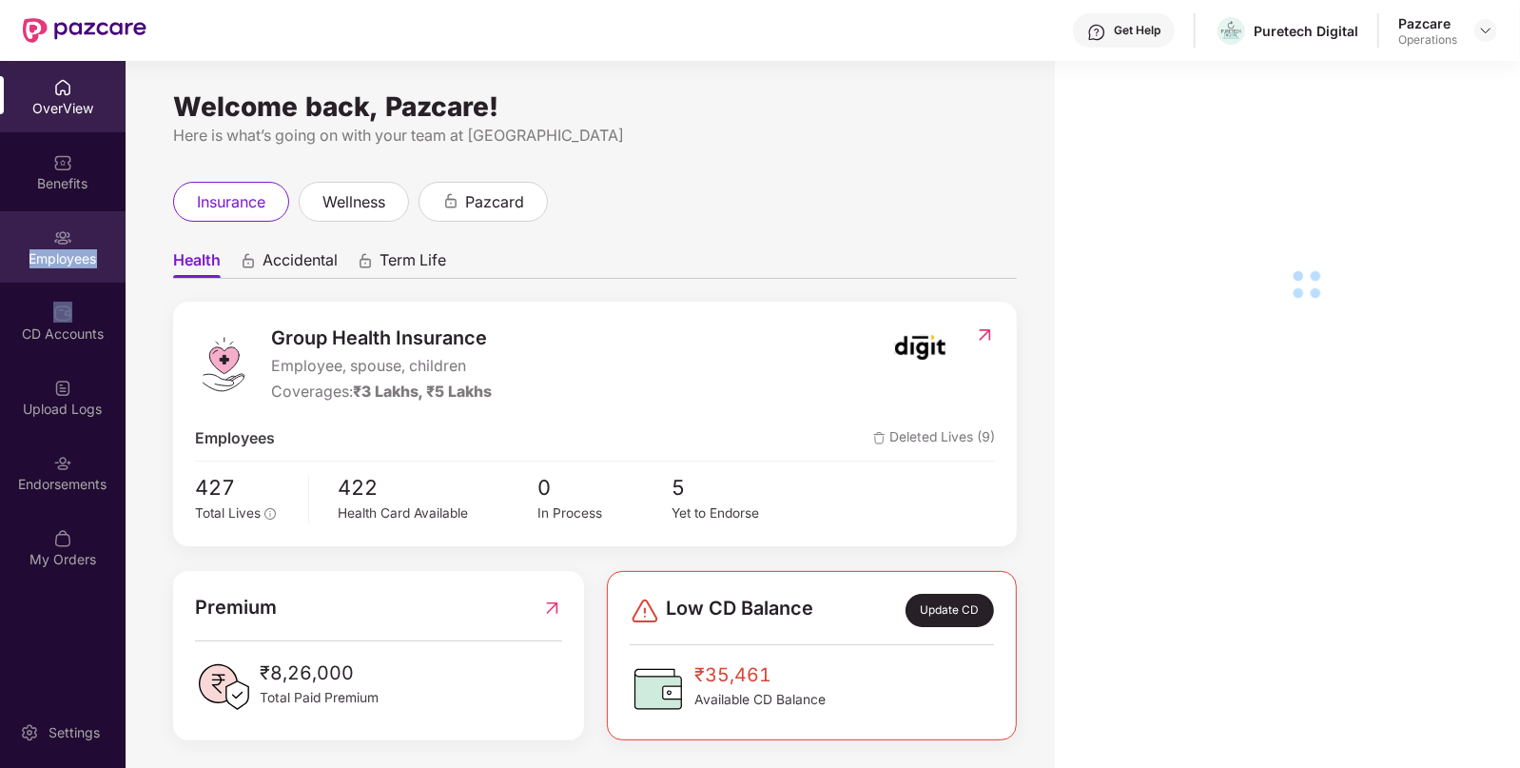
click at [68, 257] on div "Employees" at bounding box center [63, 258] width 126 height 19
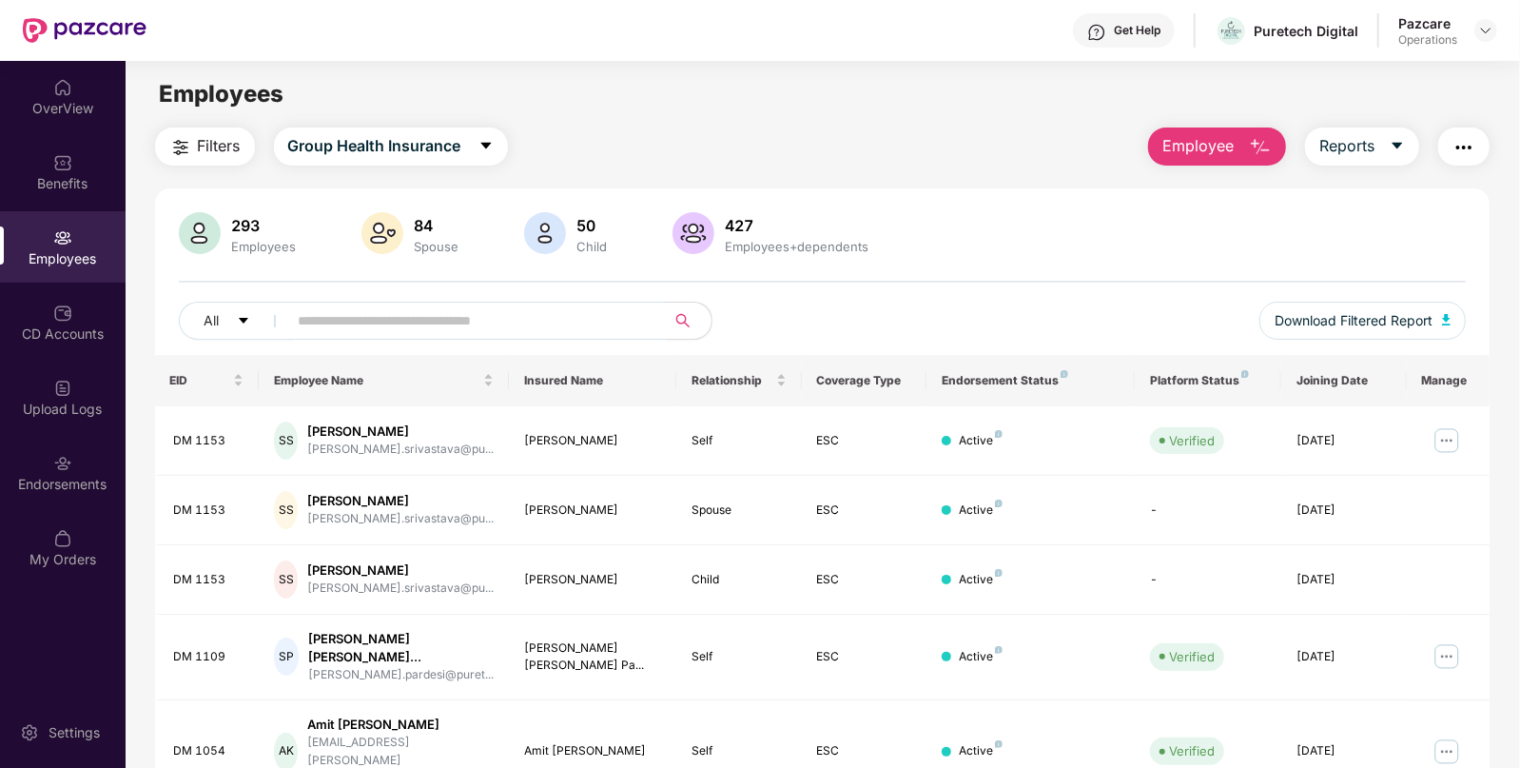
click at [198, 157] on span "Filters" at bounding box center [219, 146] width 43 height 24
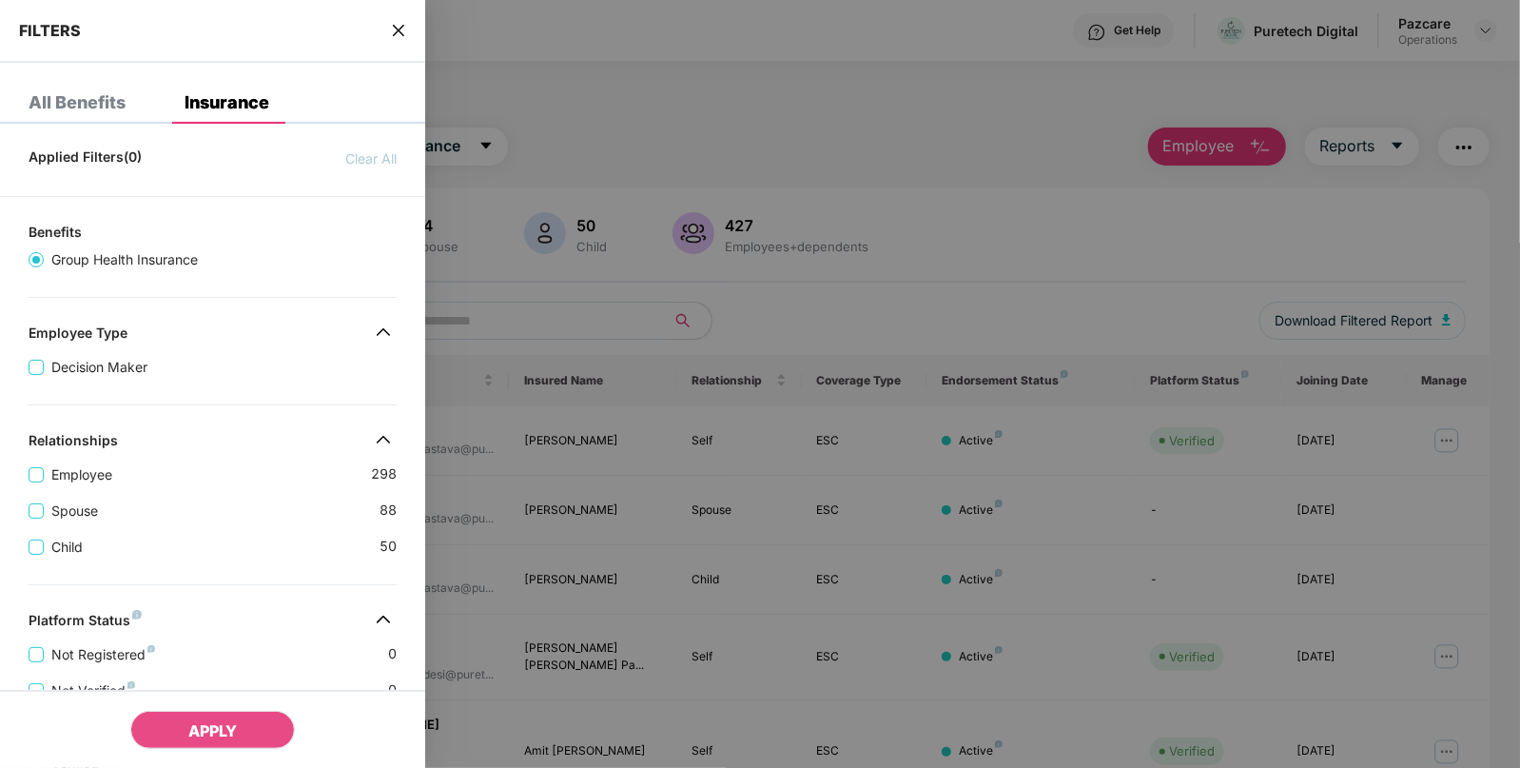
scroll to position [437, 0]
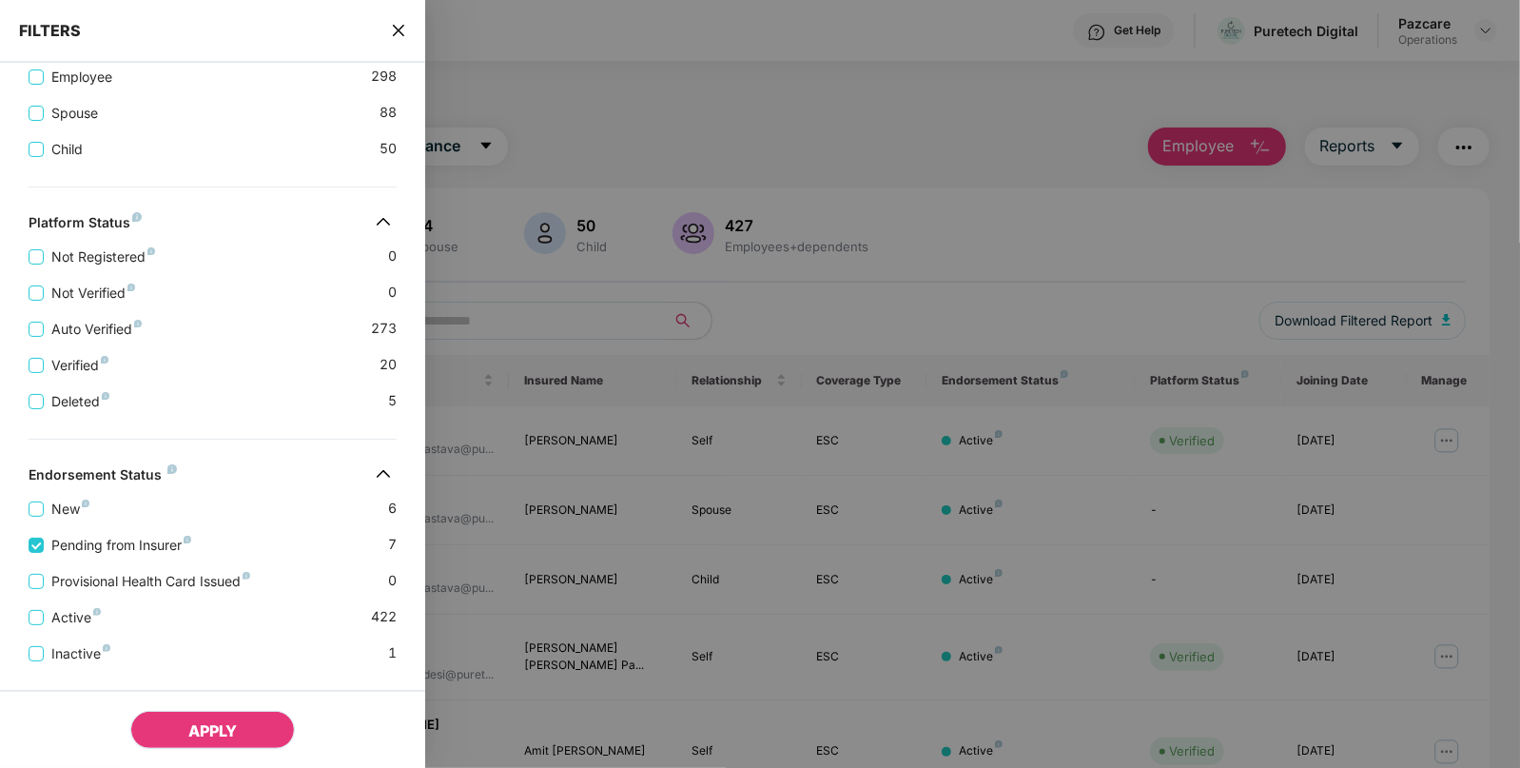
click at [260, 729] on button "APPLY" at bounding box center [212, 729] width 165 height 38
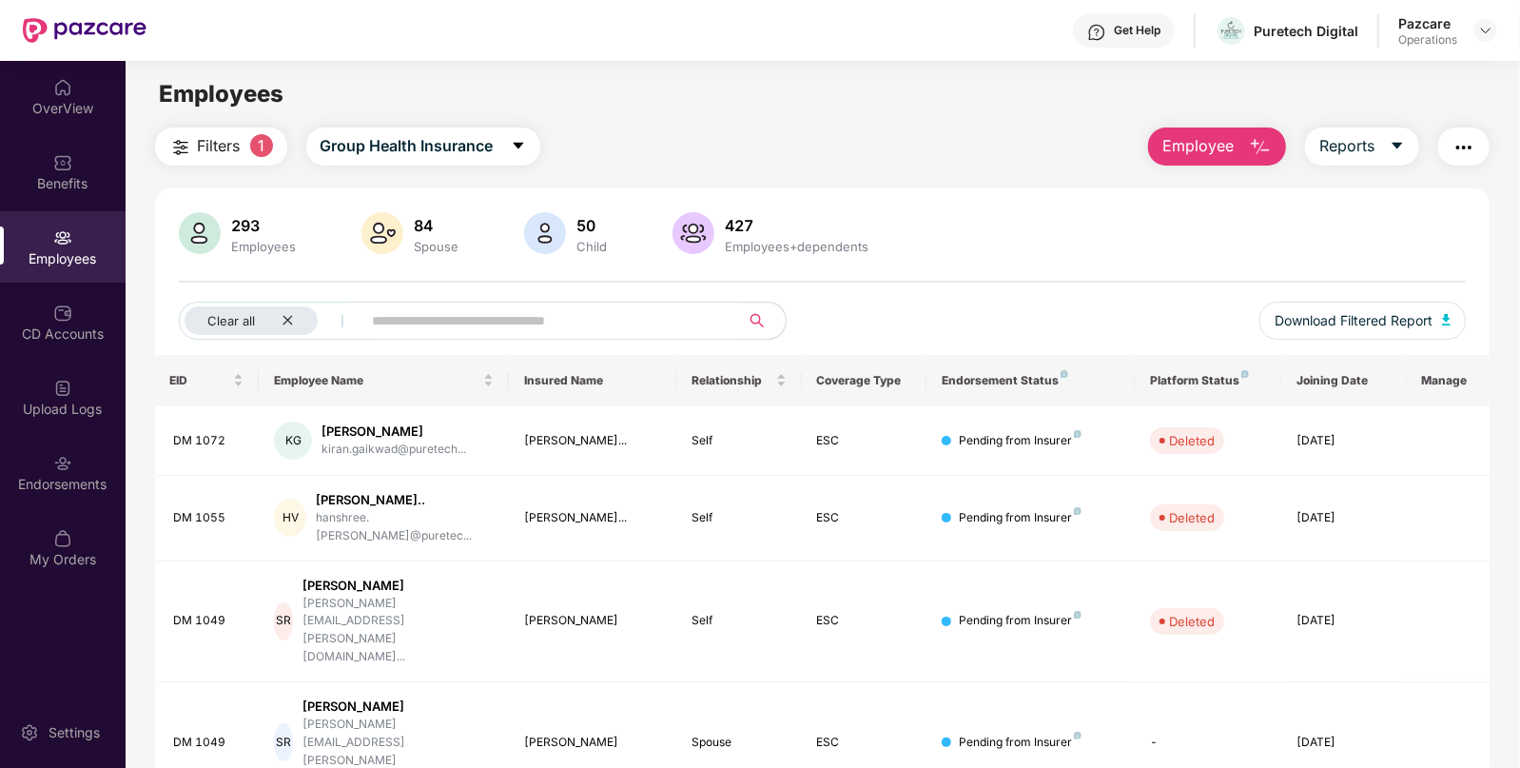
scroll to position [190, 0]
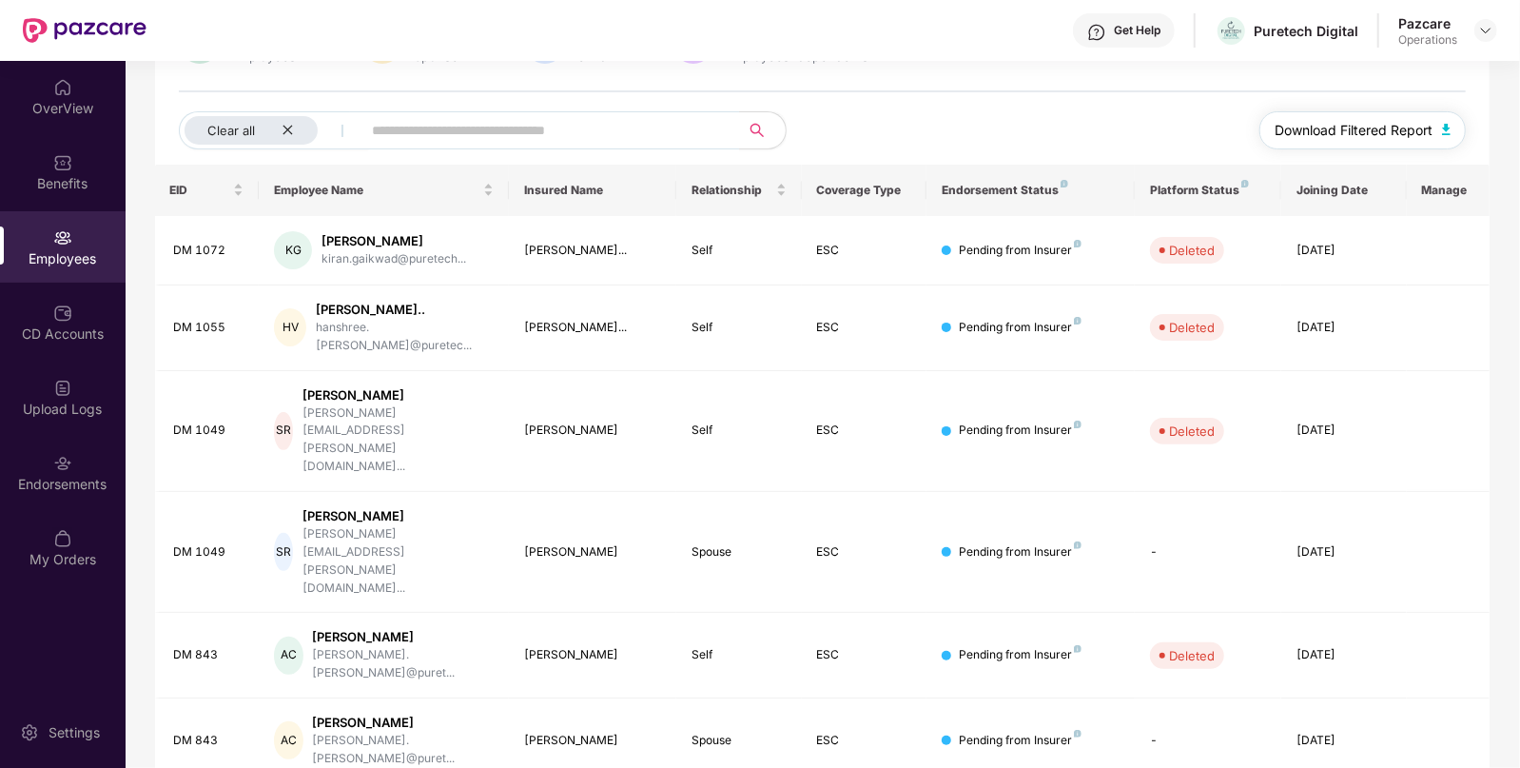
click at [1437, 131] on button "Download Filtered Report" at bounding box center [1362, 130] width 207 height 38
click at [84, 178] on div "Benefits" at bounding box center [63, 183] width 126 height 19
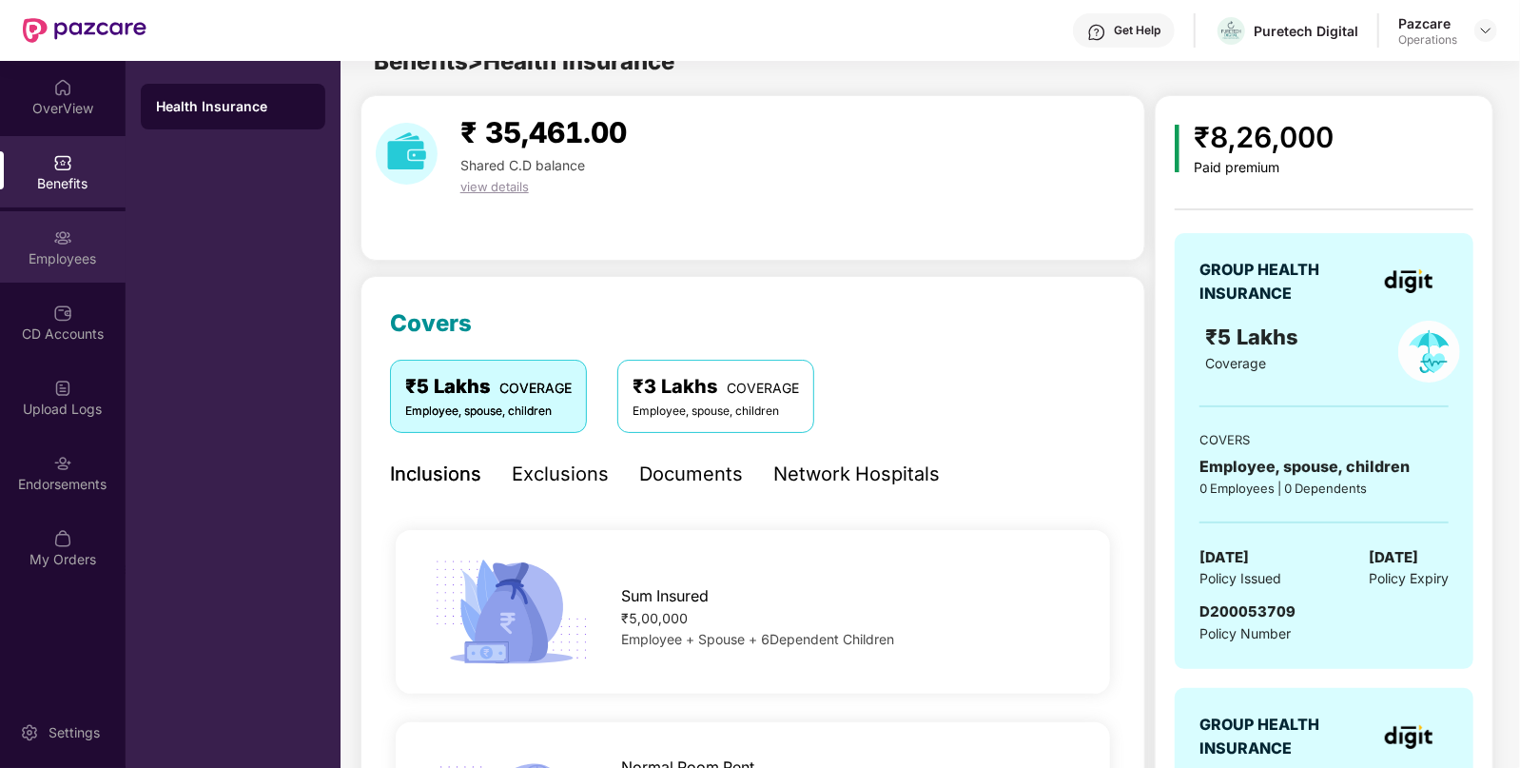
scroll to position [190, 0]
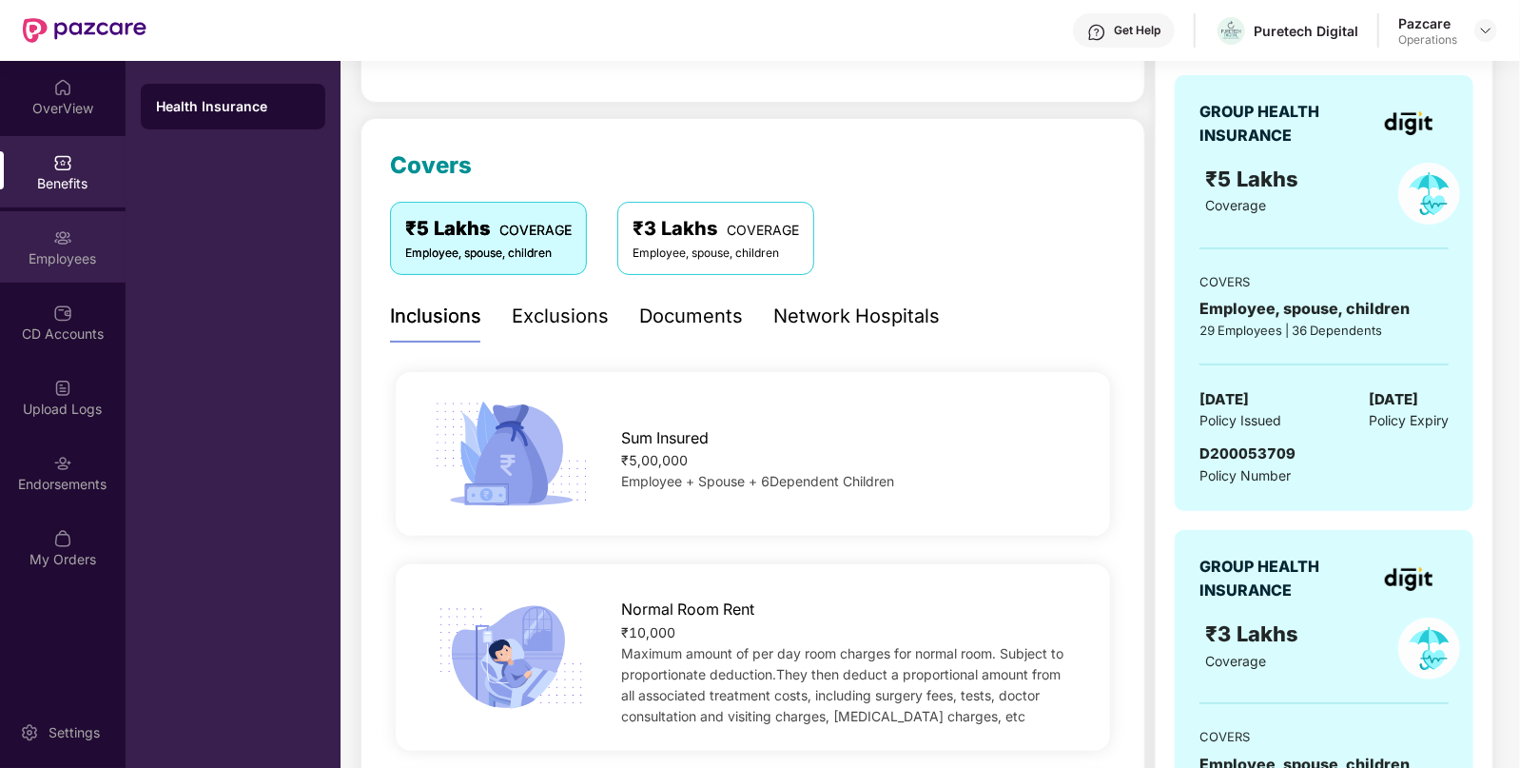
click at [82, 240] on div "Employees" at bounding box center [63, 246] width 126 height 71
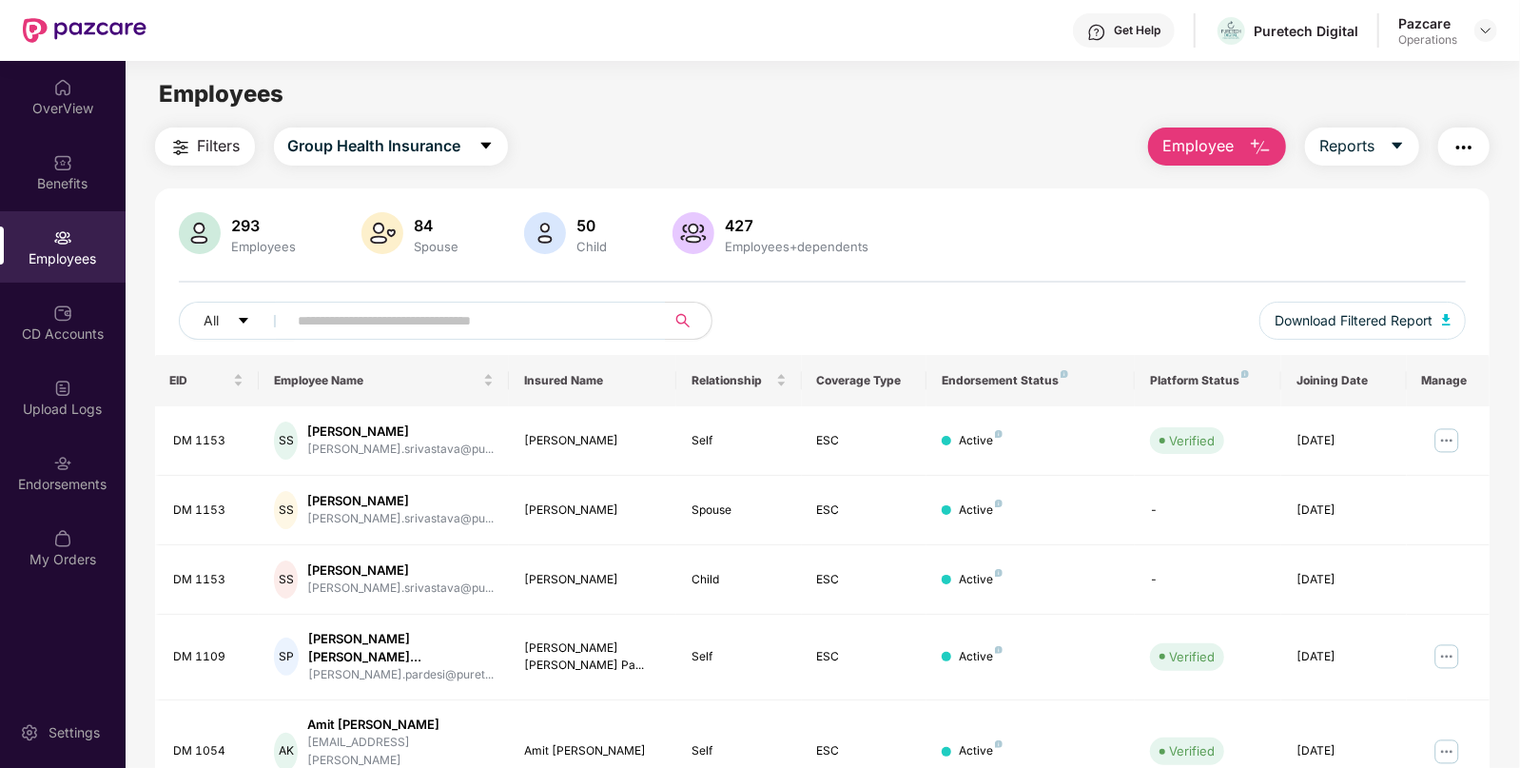
click at [1468, 147] on img "button" at bounding box center [1463, 147] width 23 height 23
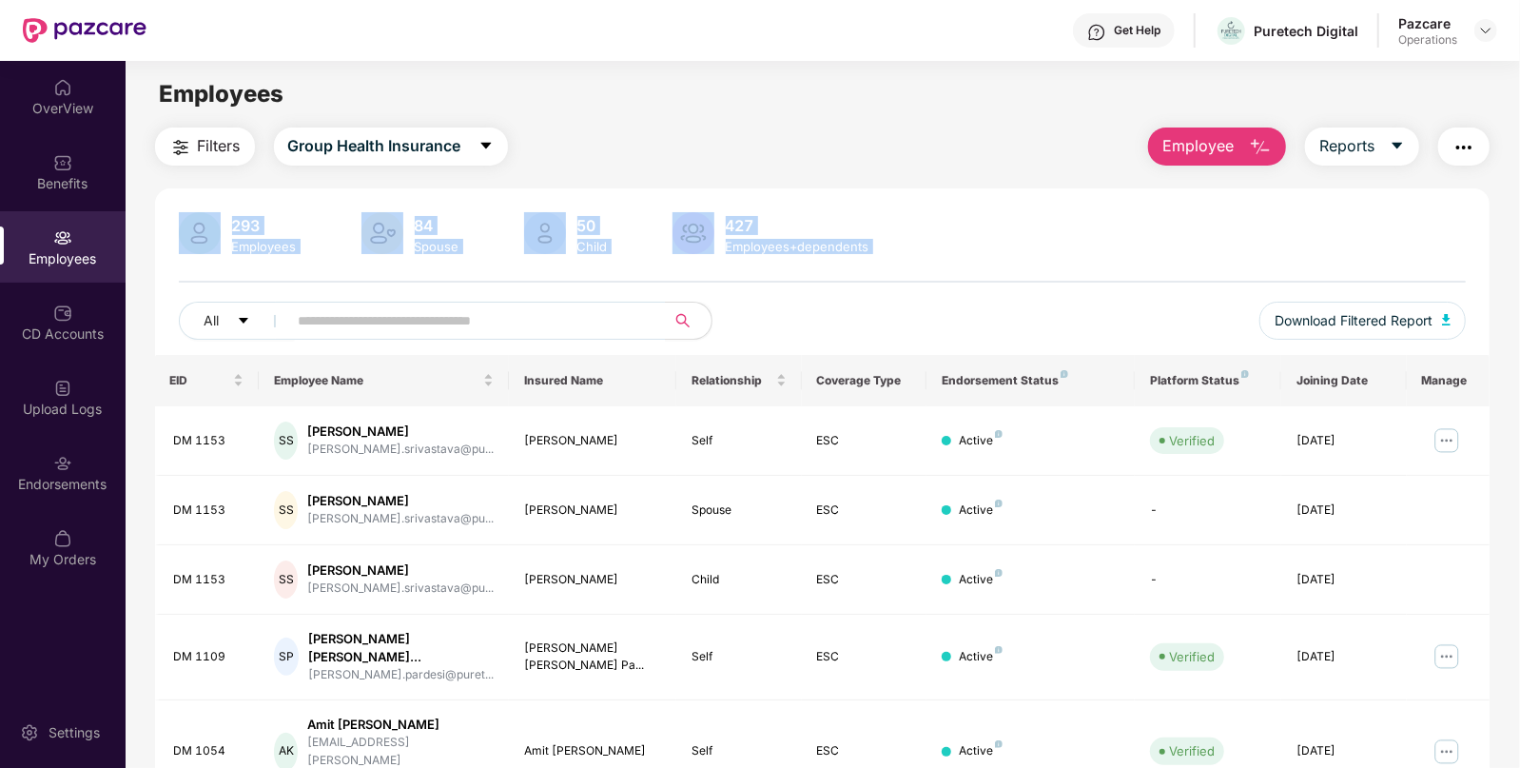
drag, startPoint x: 1127, startPoint y: 291, endPoint x: 1458, endPoint y: 150, distance: 359.7
click at [1458, 150] on div "Filters Group Health Insurance Employee Reports 293 Employees 84 Spouse 50 Chil…" at bounding box center [822, 731] width 1335 height 1209
click at [1458, 150] on img "button" at bounding box center [1463, 147] width 23 height 23
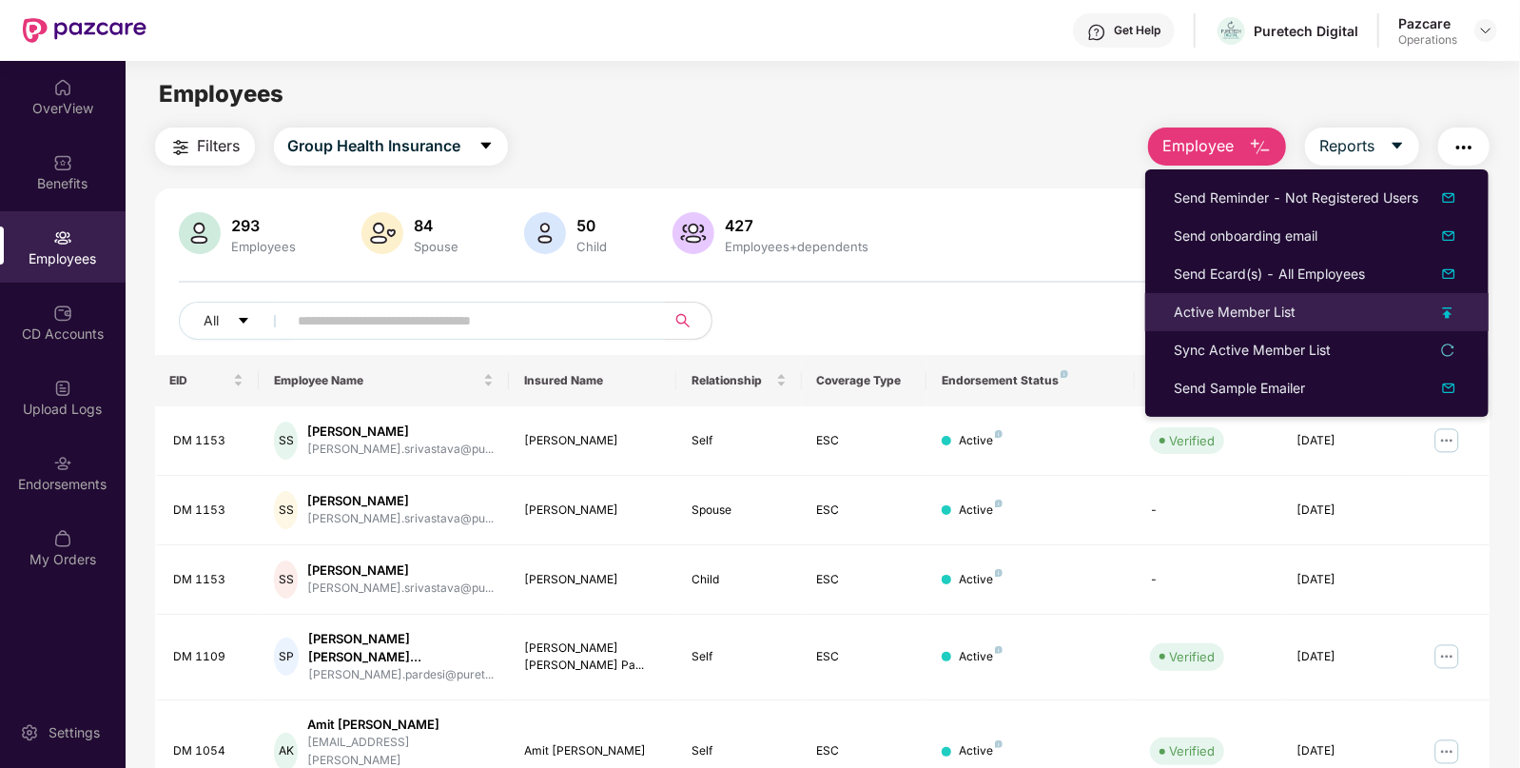
click at [1223, 310] on div "Active Member List" at bounding box center [1235, 311] width 122 height 21
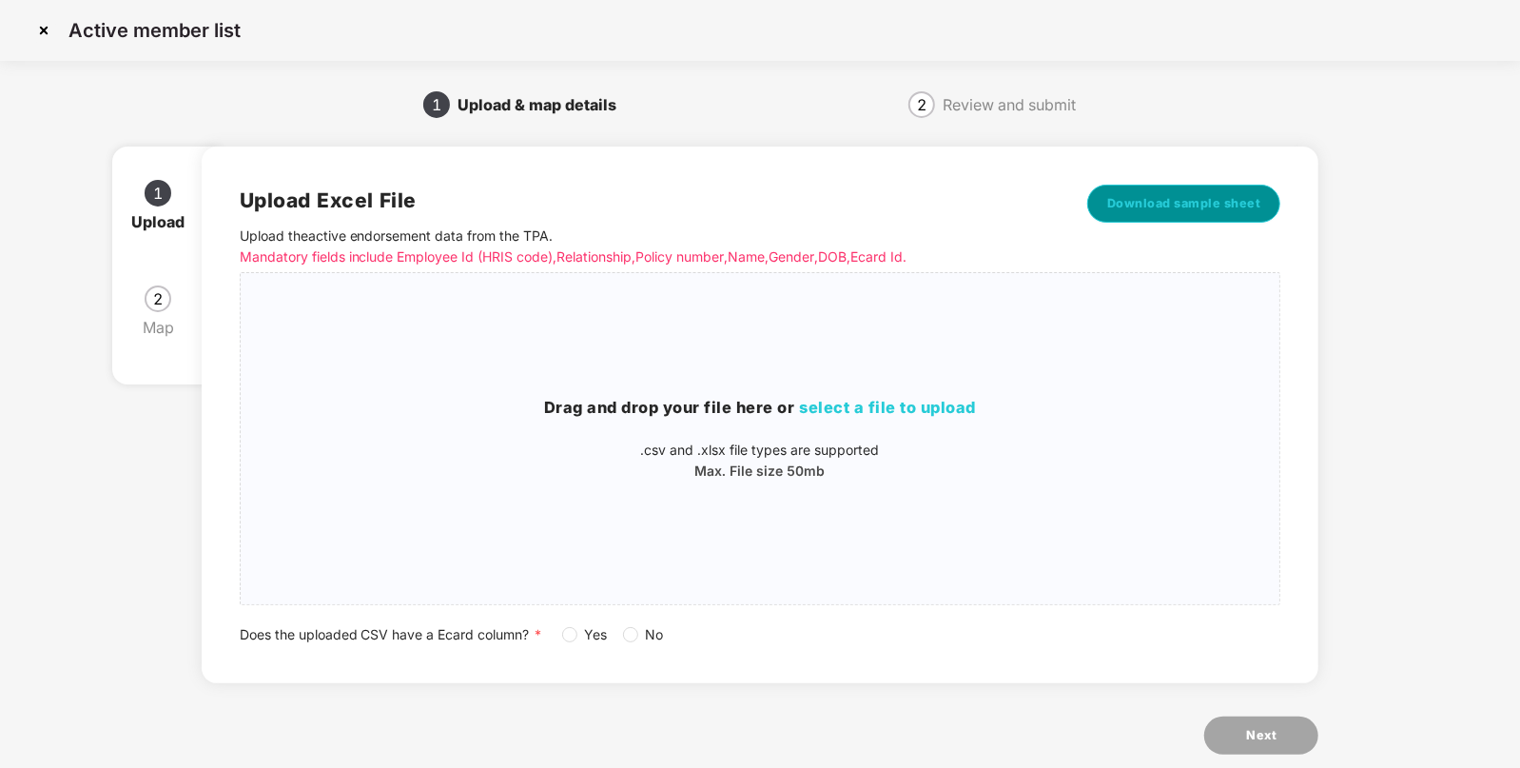
click at [1174, 212] on span "Download sample sheet" at bounding box center [1184, 203] width 154 height 19
click at [832, 389] on div "Drag and drop your file here or select a file to upload .csv and .xlsx file typ…" at bounding box center [761, 438] width 1040 height 301
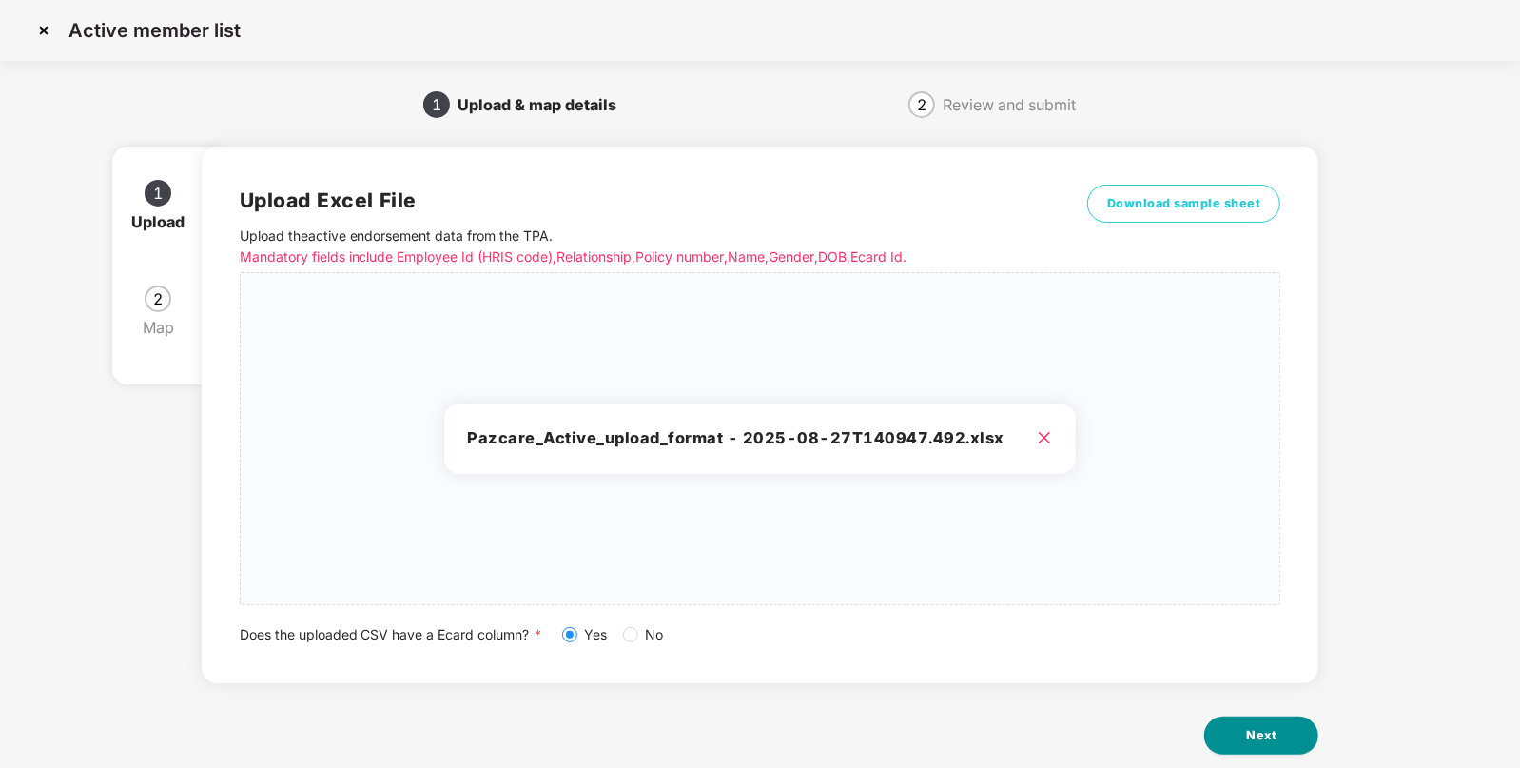
click at [1255, 737] on span "Next" at bounding box center [1261, 735] width 30 height 19
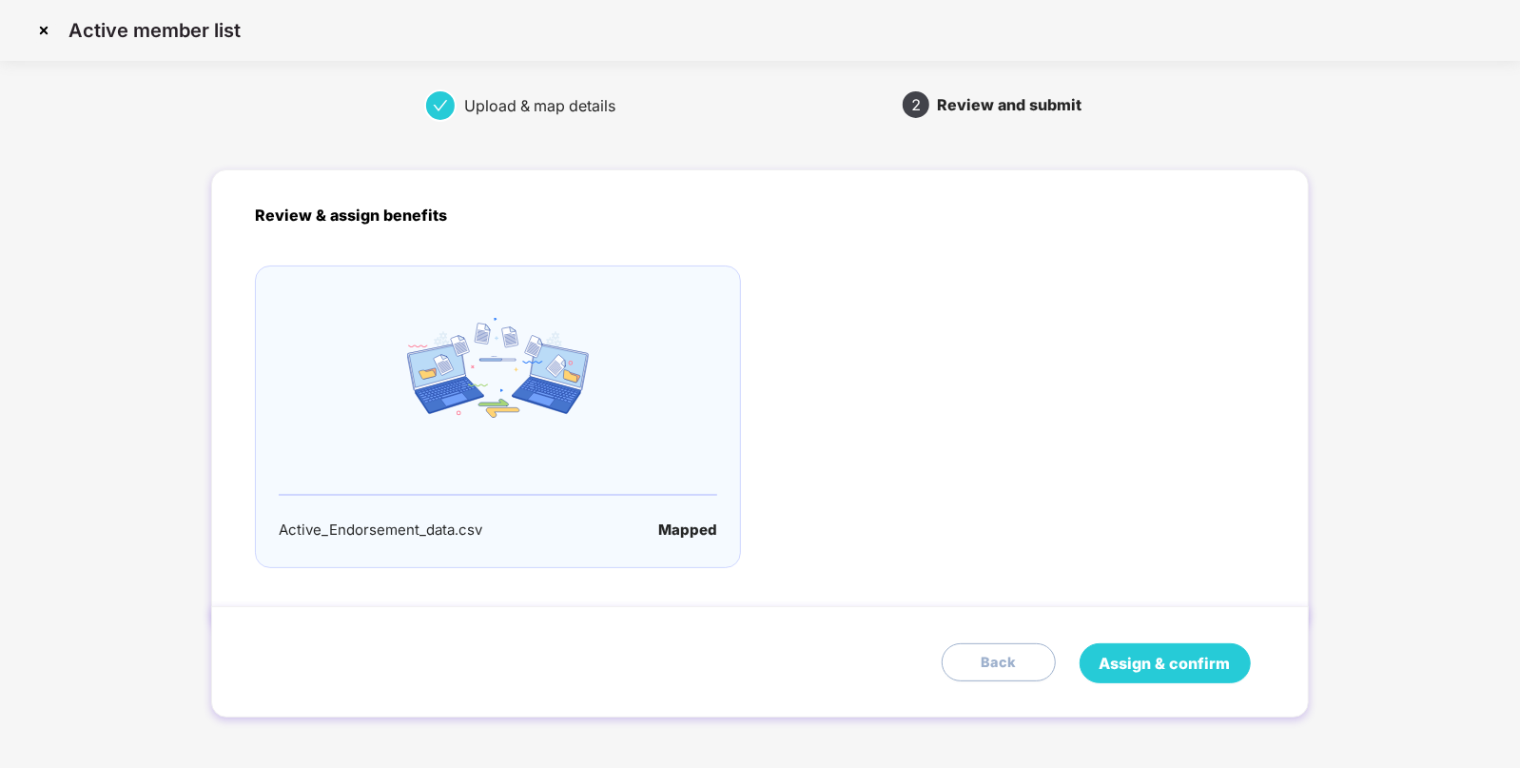
click at [1149, 646] on button "Assign & confirm" at bounding box center [1164, 663] width 171 height 40
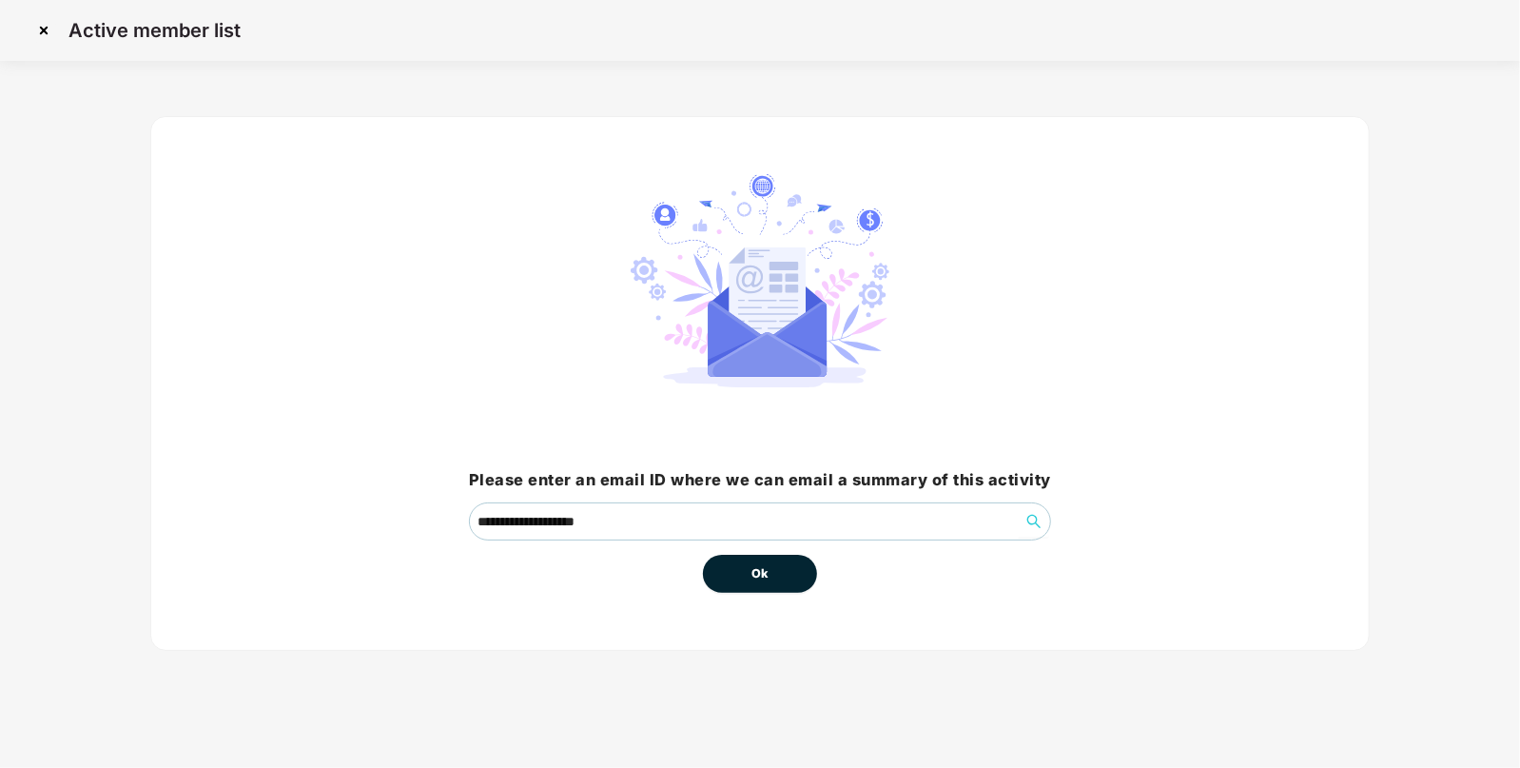
click at [773, 556] on button "Ok" at bounding box center [760, 573] width 114 height 38
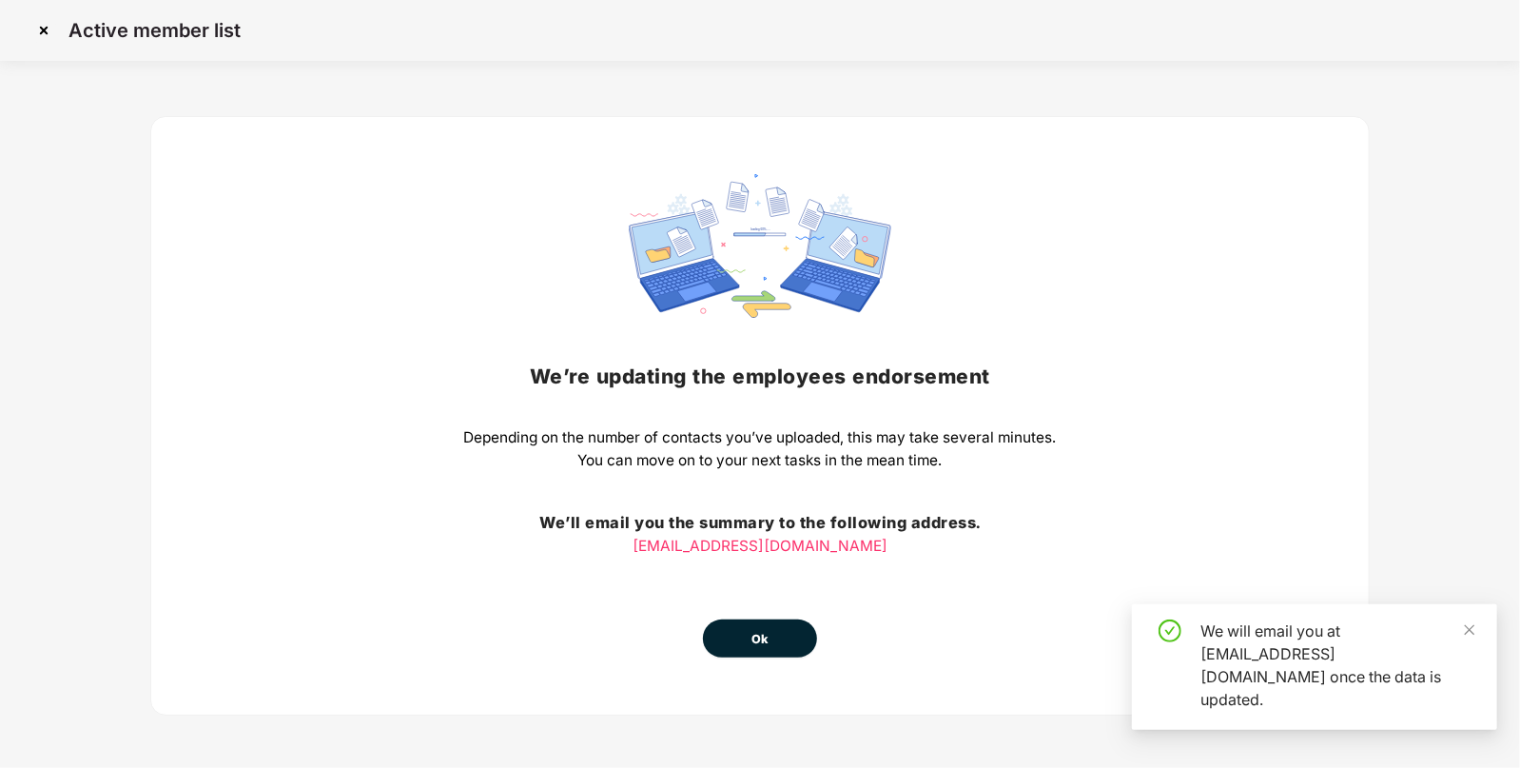
drag, startPoint x: 773, startPoint y: 556, endPoint x: 785, endPoint y: 646, distance: 90.1
click at [785, 646] on div "We’re updating the employees endorsement Depending on the number of contacts yo…" at bounding box center [760, 415] width 593 height 483
click at [785, 646] on button "Ok" at bounding box center [760, 638] width 114 height 38
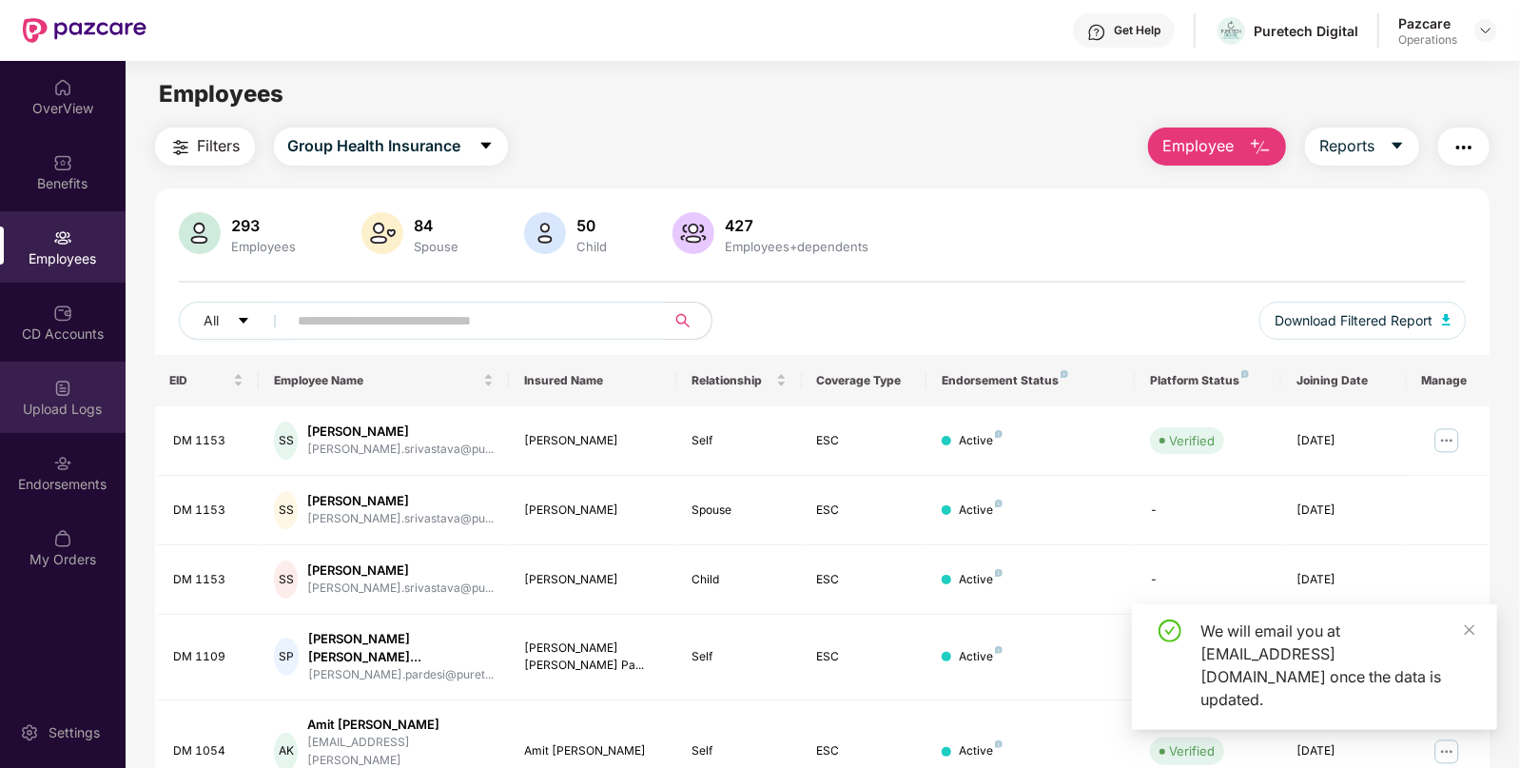
click at [96, 385] on div "Upload Logs" at bounding box center [63, 396] width 126 height 71
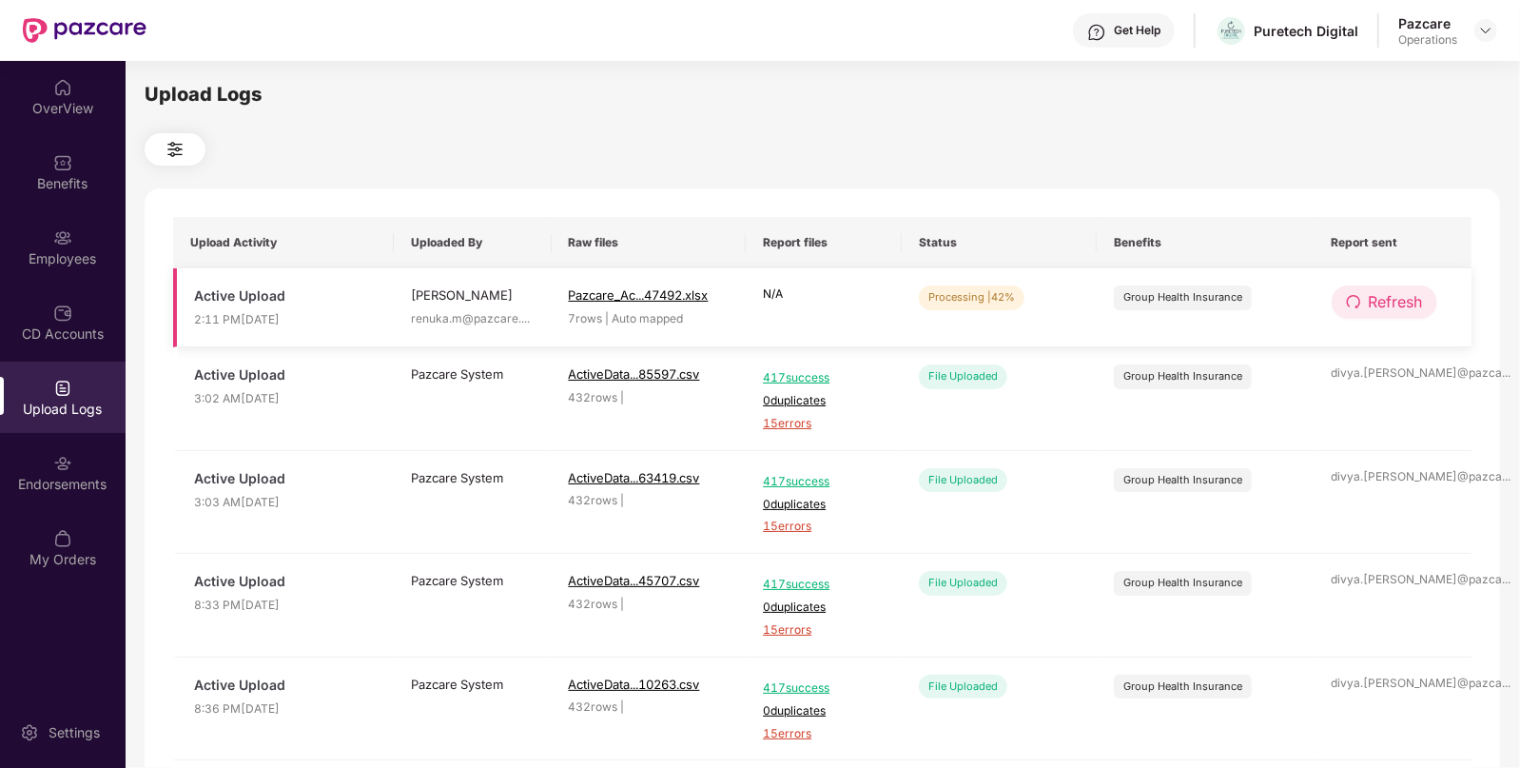
click at [1406, 288] on button "Refresh" at bounding box center [1385, 301] width 106 height 33
click at [1406, 288] on button "Refresh" at bounding box center [1385, 301] width 107 height 33
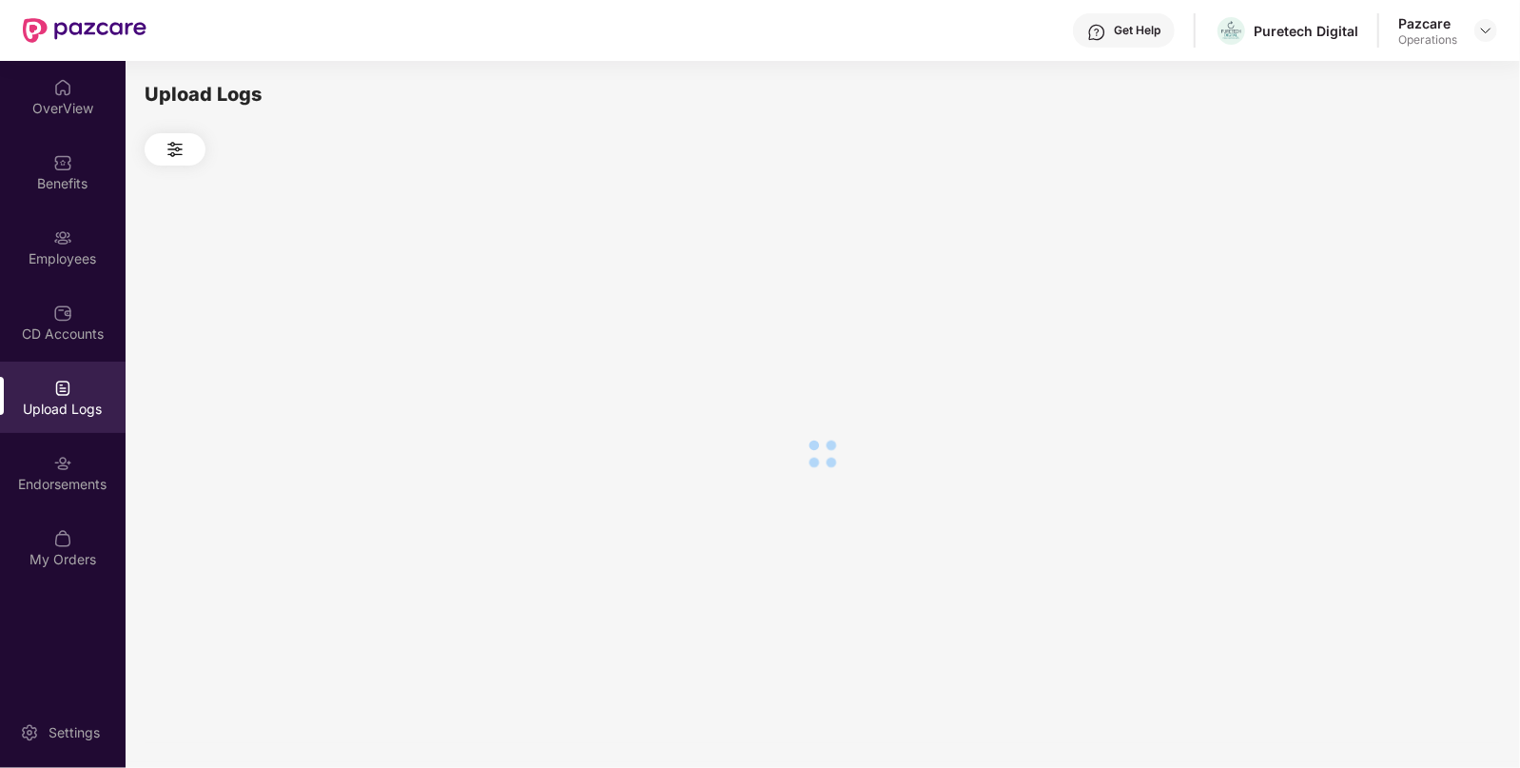
click at [1406, 288] on div at bounding box center [822, 452] width 1355 height 575
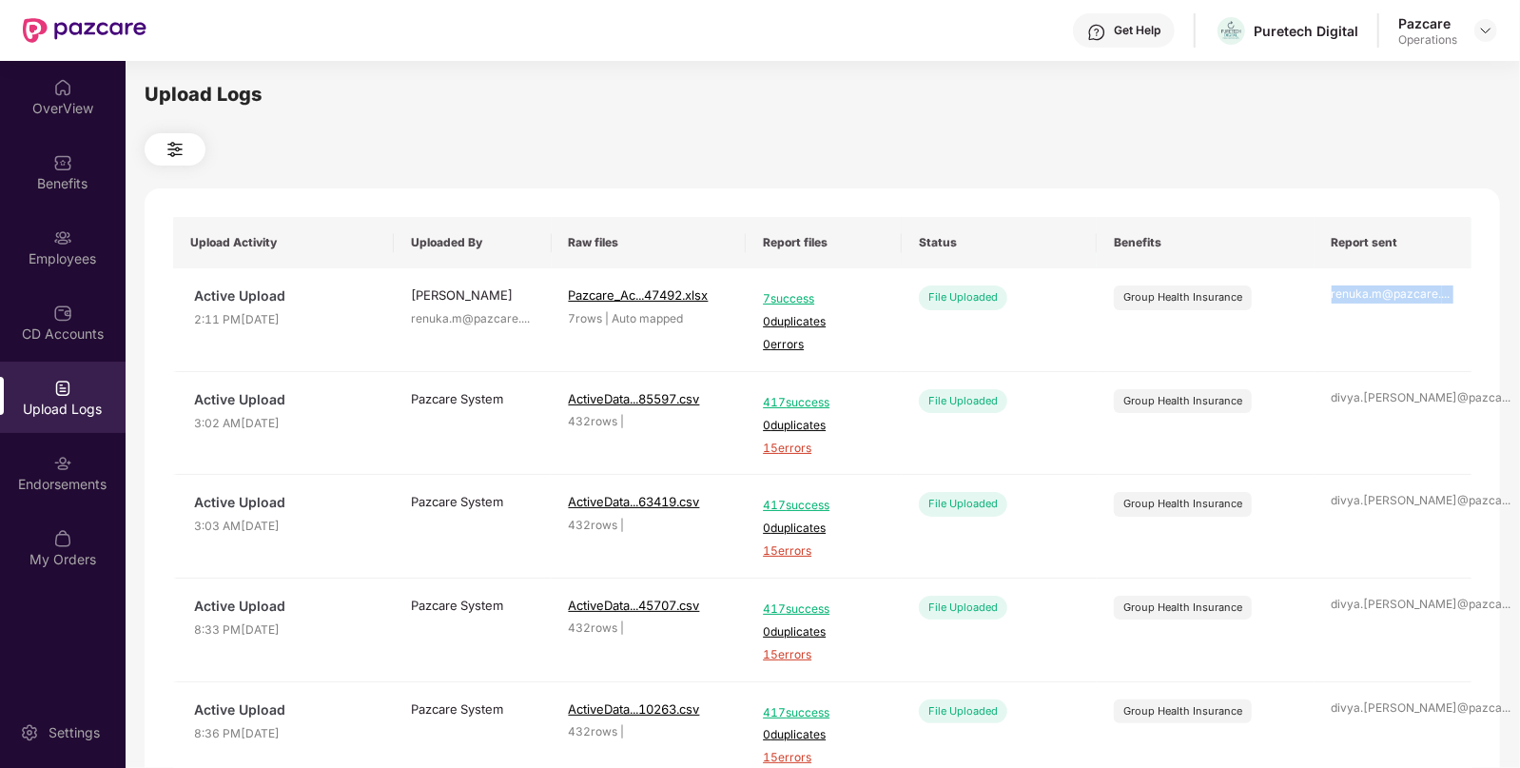
click at [1406, 288] on div "renuka.m@pazcare. ..." at bounding box center [1394, 294] width 124 height 18
click at [1488, 31] on img at bounding box center [1485, 30] width 15 height 15
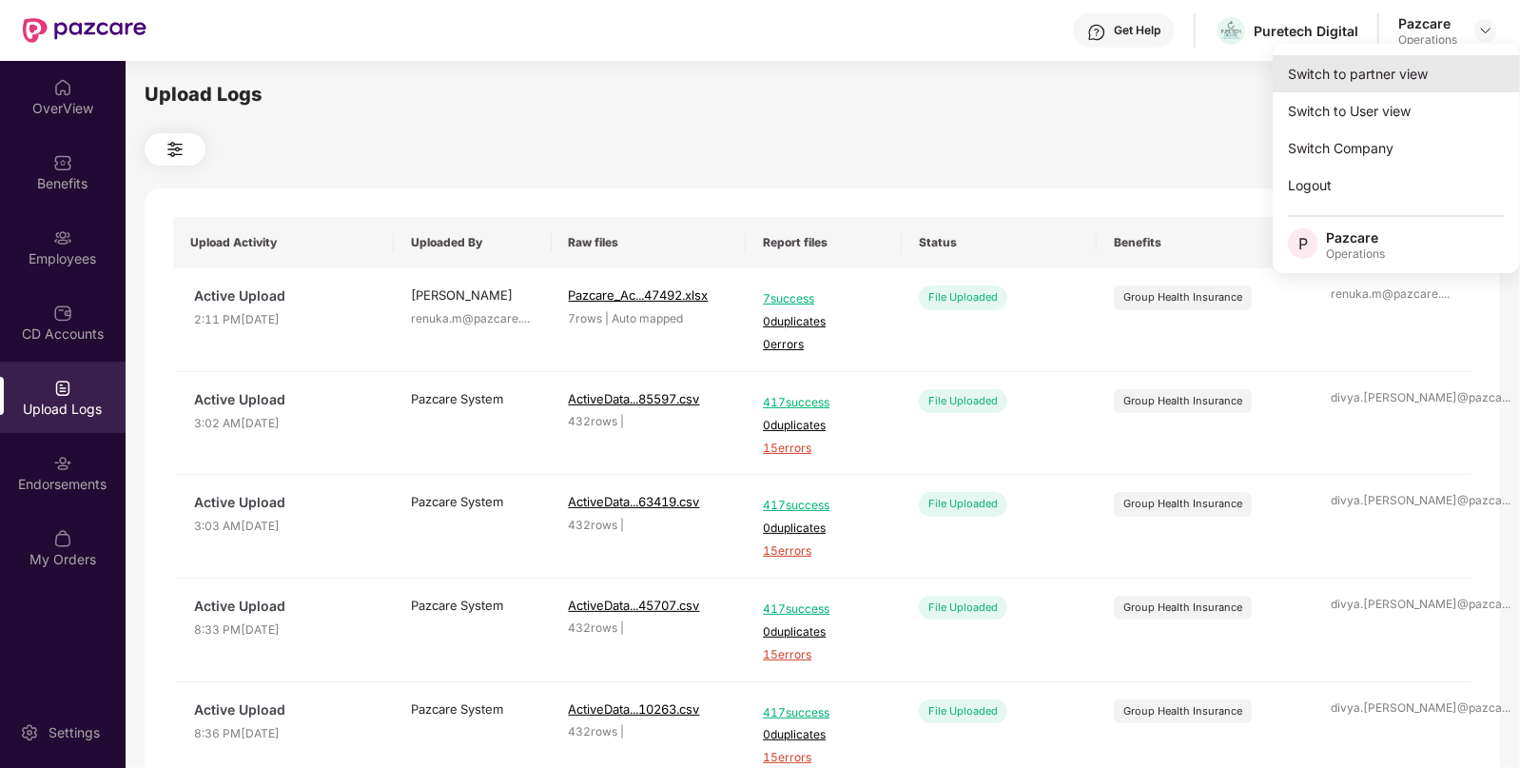
click at [1390, 62] on div "Switch to partner view" at bounding box center [1396, 73] width 247 height 37
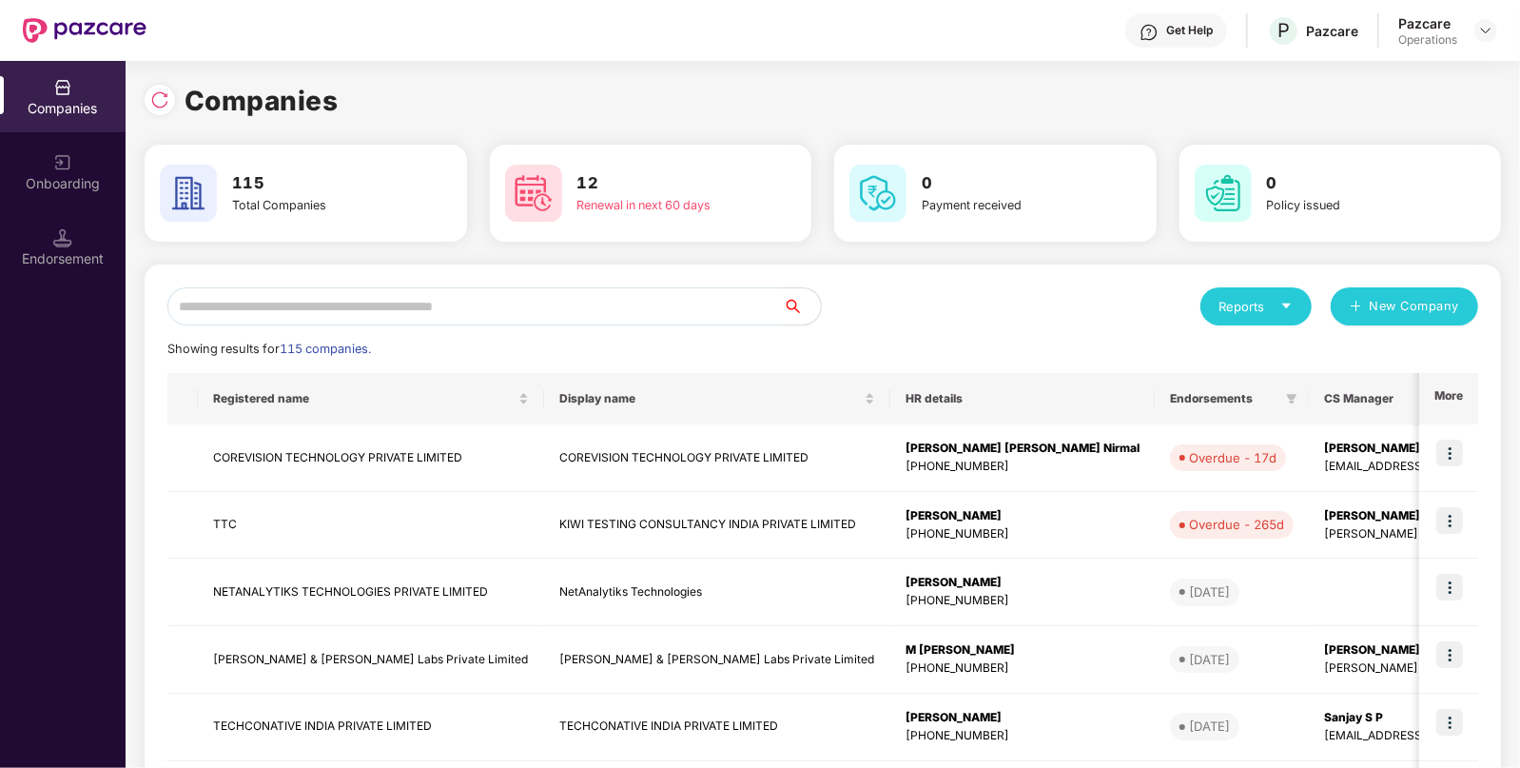
click at [593, 298] on input "text" at bounding box center [474, 306] width 615 height 38
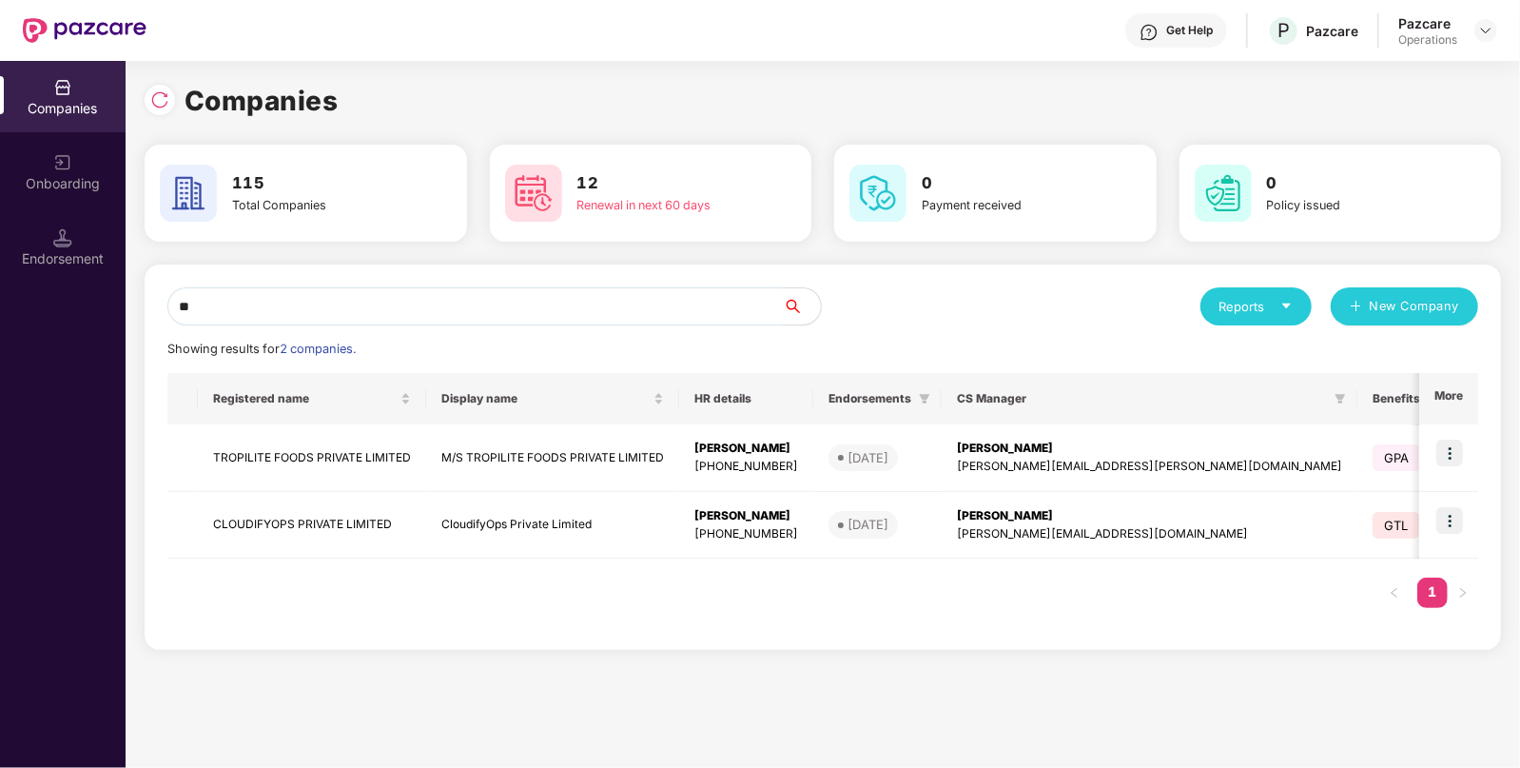
type input "*"
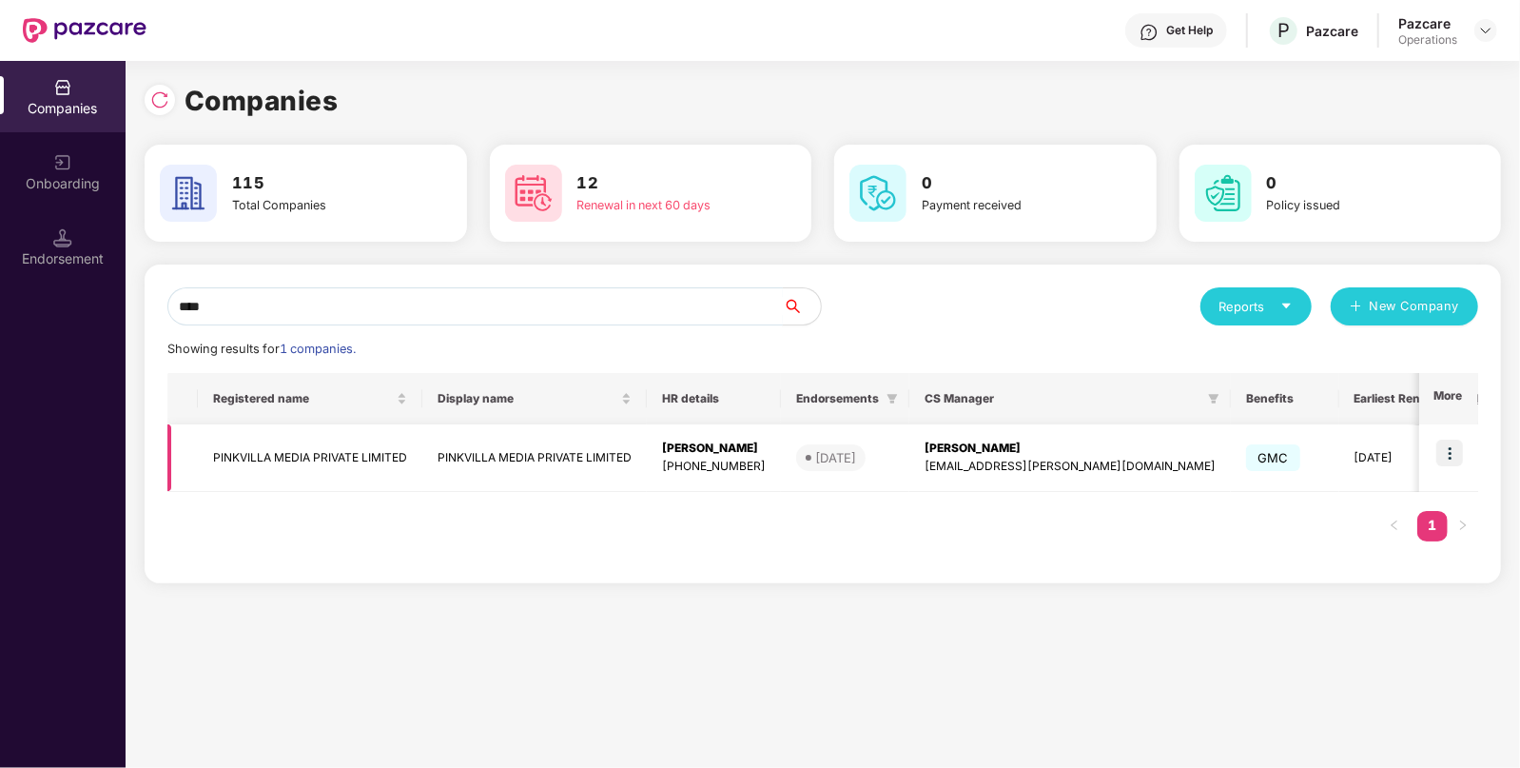
type input "****"
click at [1468, 458] on td at bounding box center [1448, 458] width 59 height 68
click at [1454, 454] on img at bounding box center [1449, 452] width 27 height 27
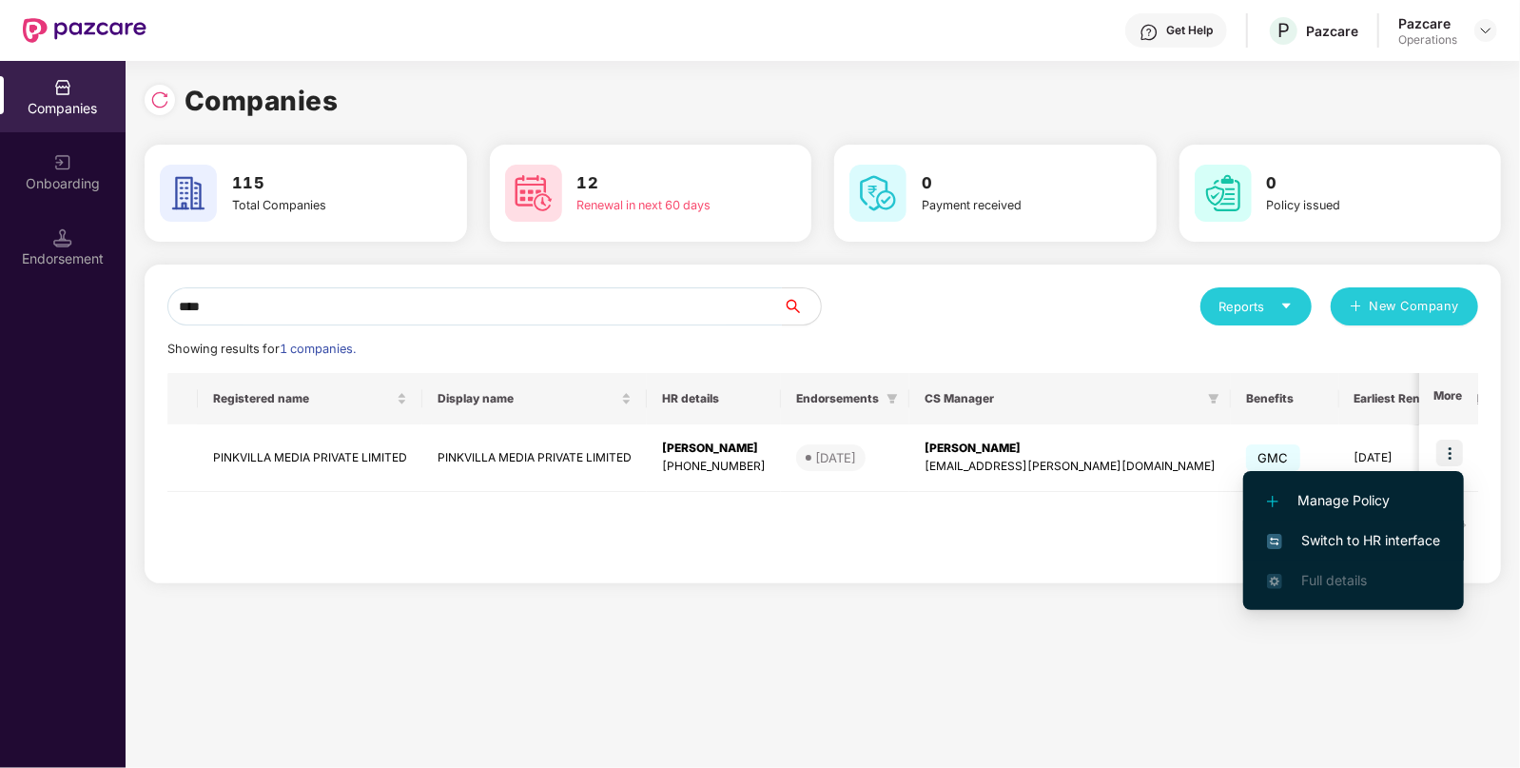
click at [1351, 546] on span "Switch to HR interface" at bounding box center [1353, 540] width 173 height 21
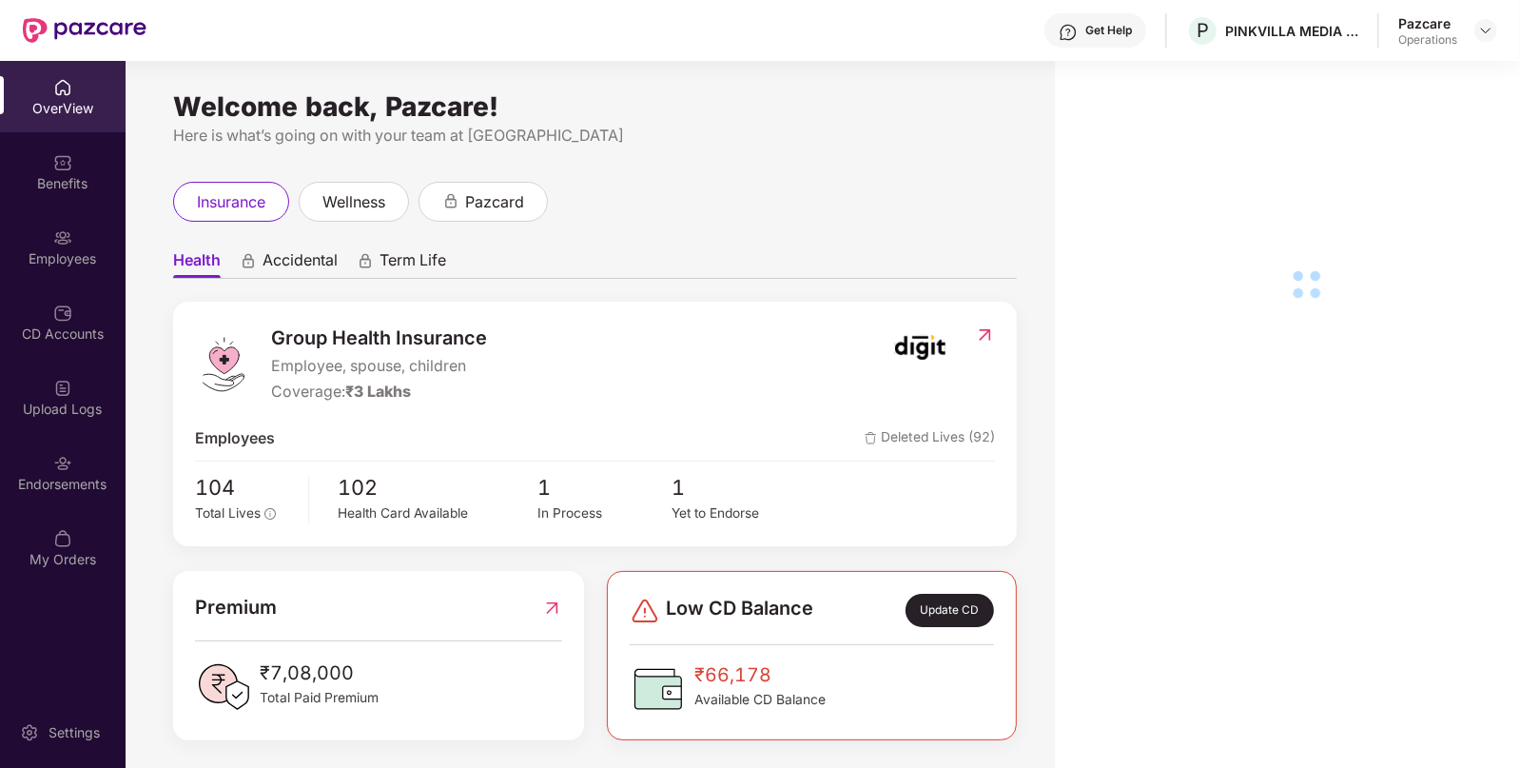
click at [58, 257] on div "Employees" at bounding box center [63, 258] width 126 height 19
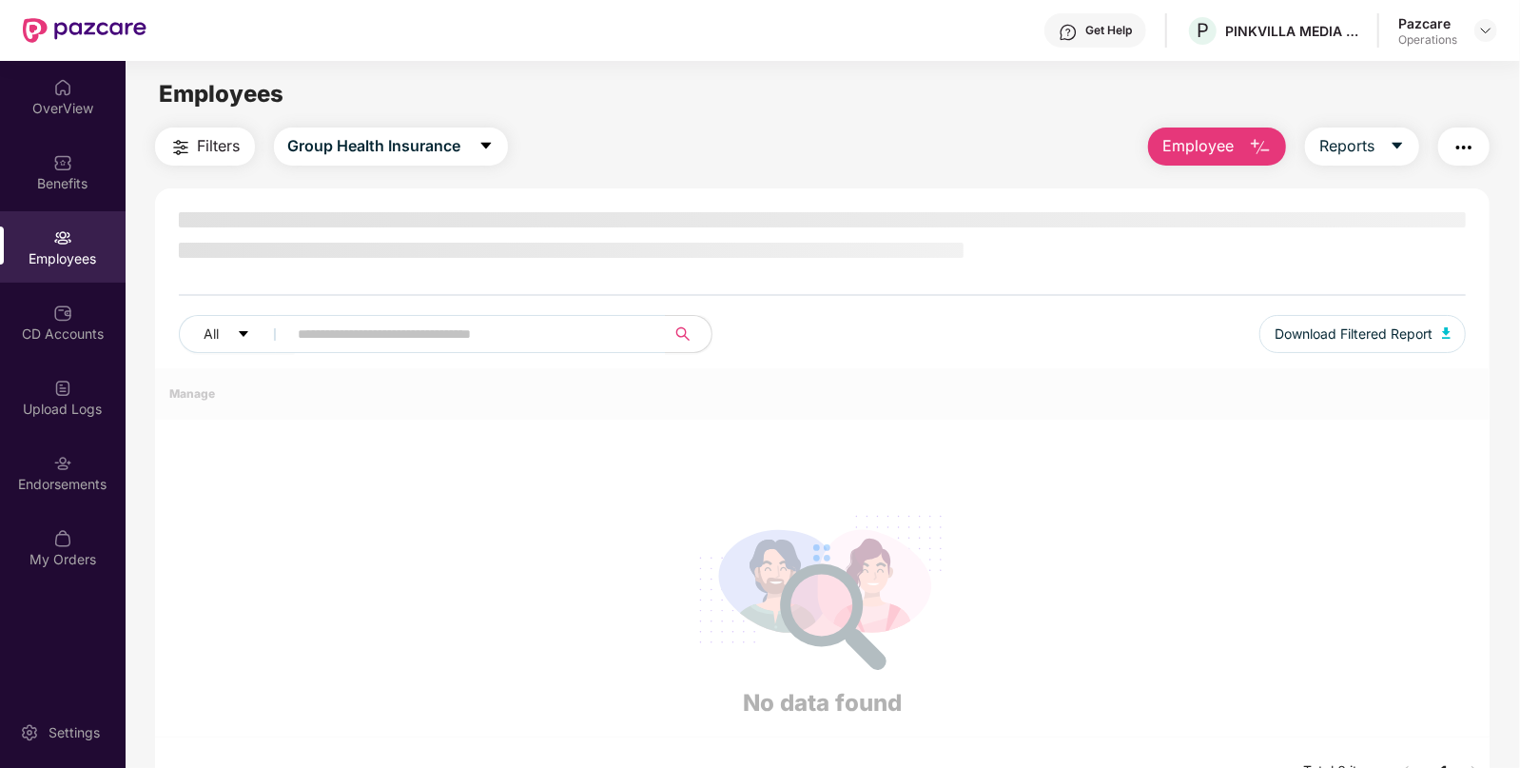
click at [58, 257] on div "Employees" at bounding box center [63, 258] width 126 height 19
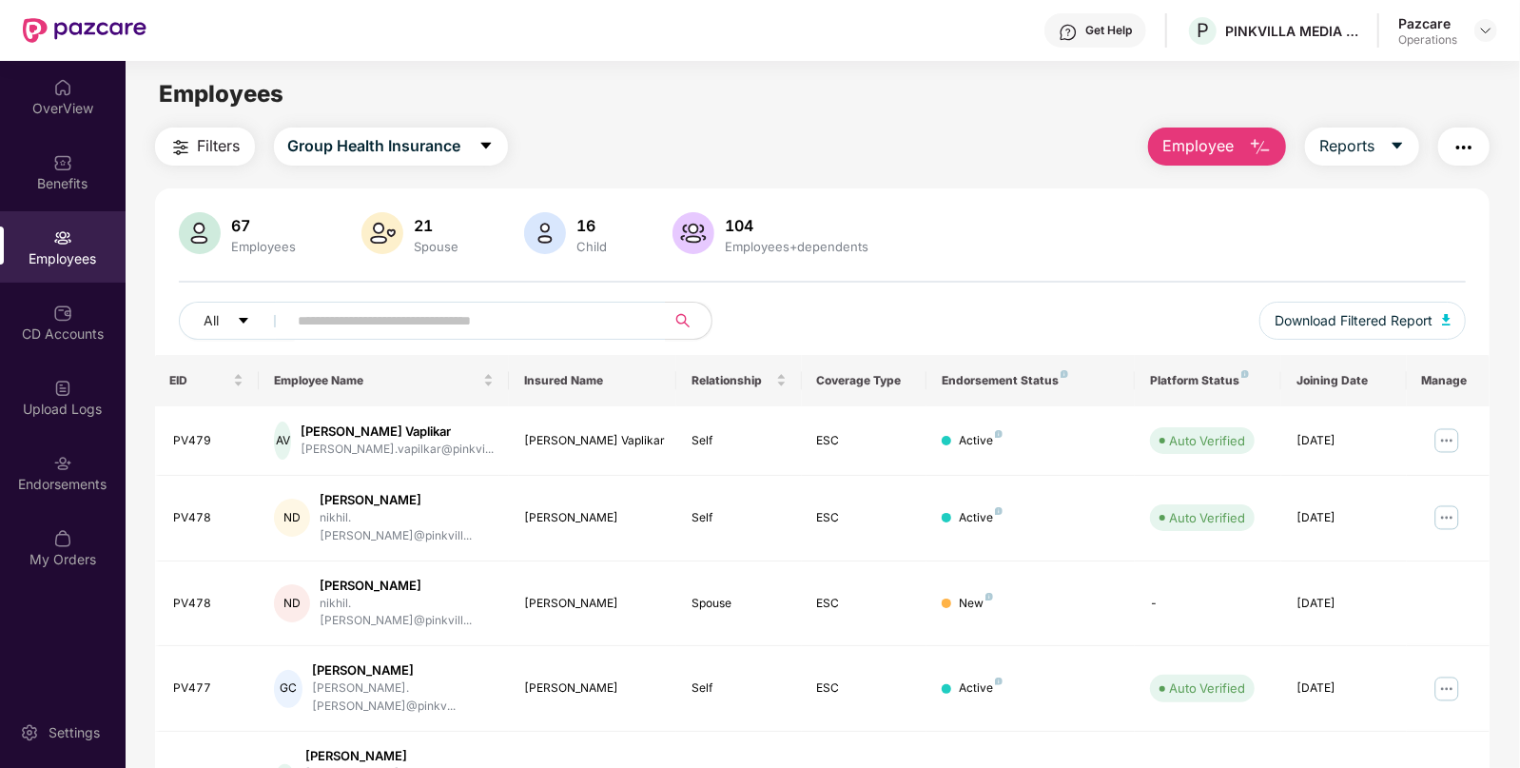
click at [219, 152] on span "Filters" at bounding box center [219, 146] width 43 height 24
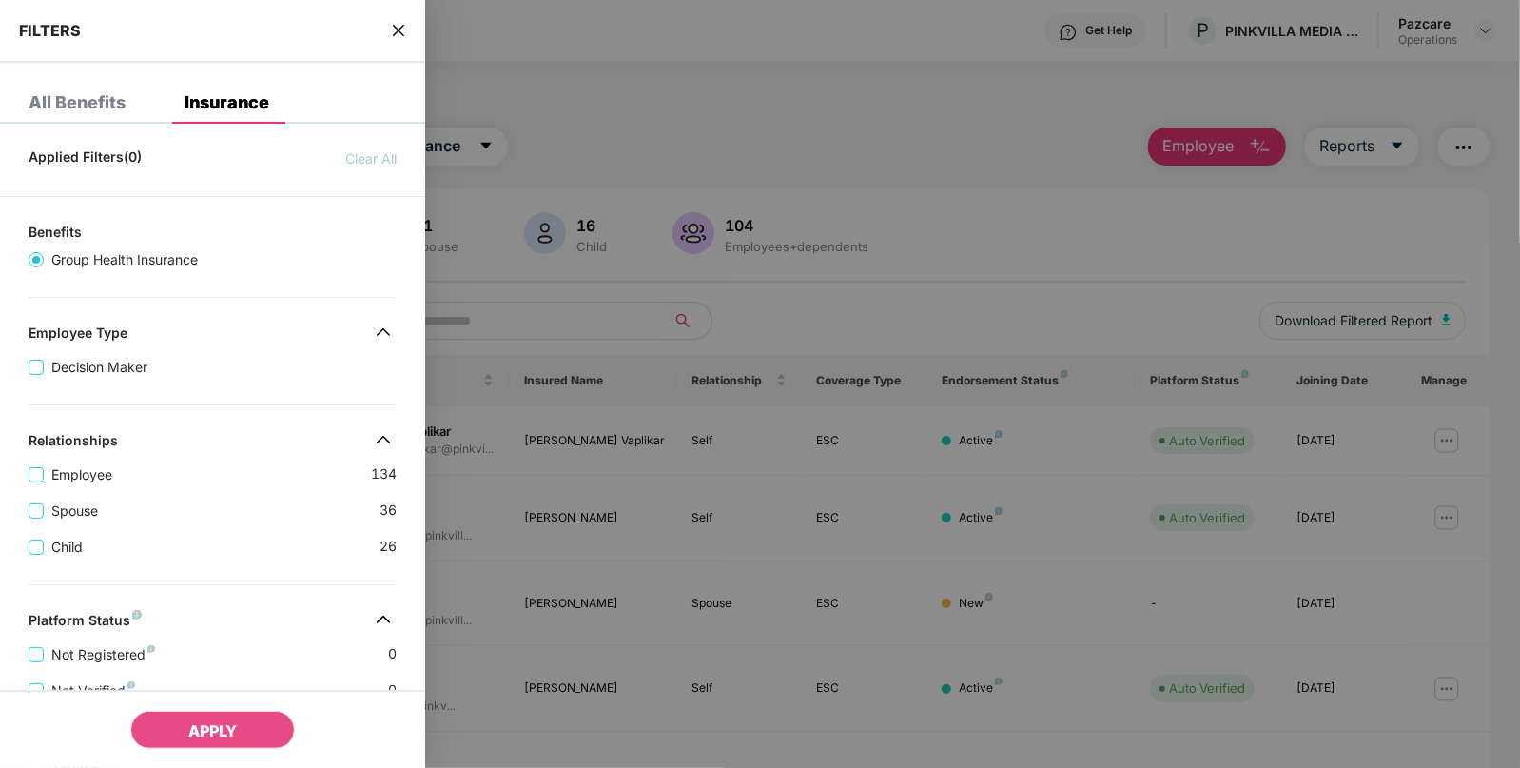
scroll to position [437, 0]
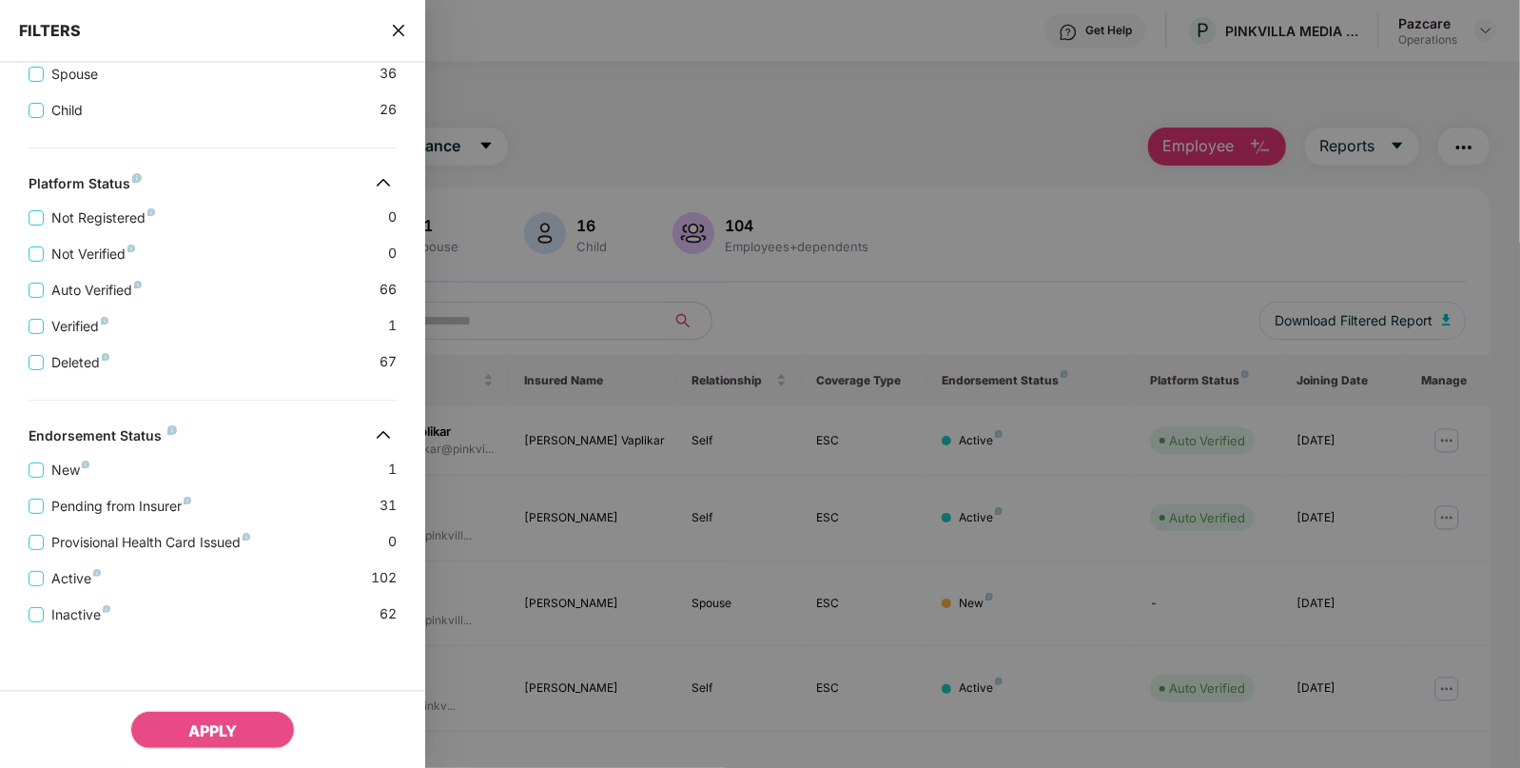
click at [399, 32] on icon "close" at bounding box center [398, 30] width 15 height 15
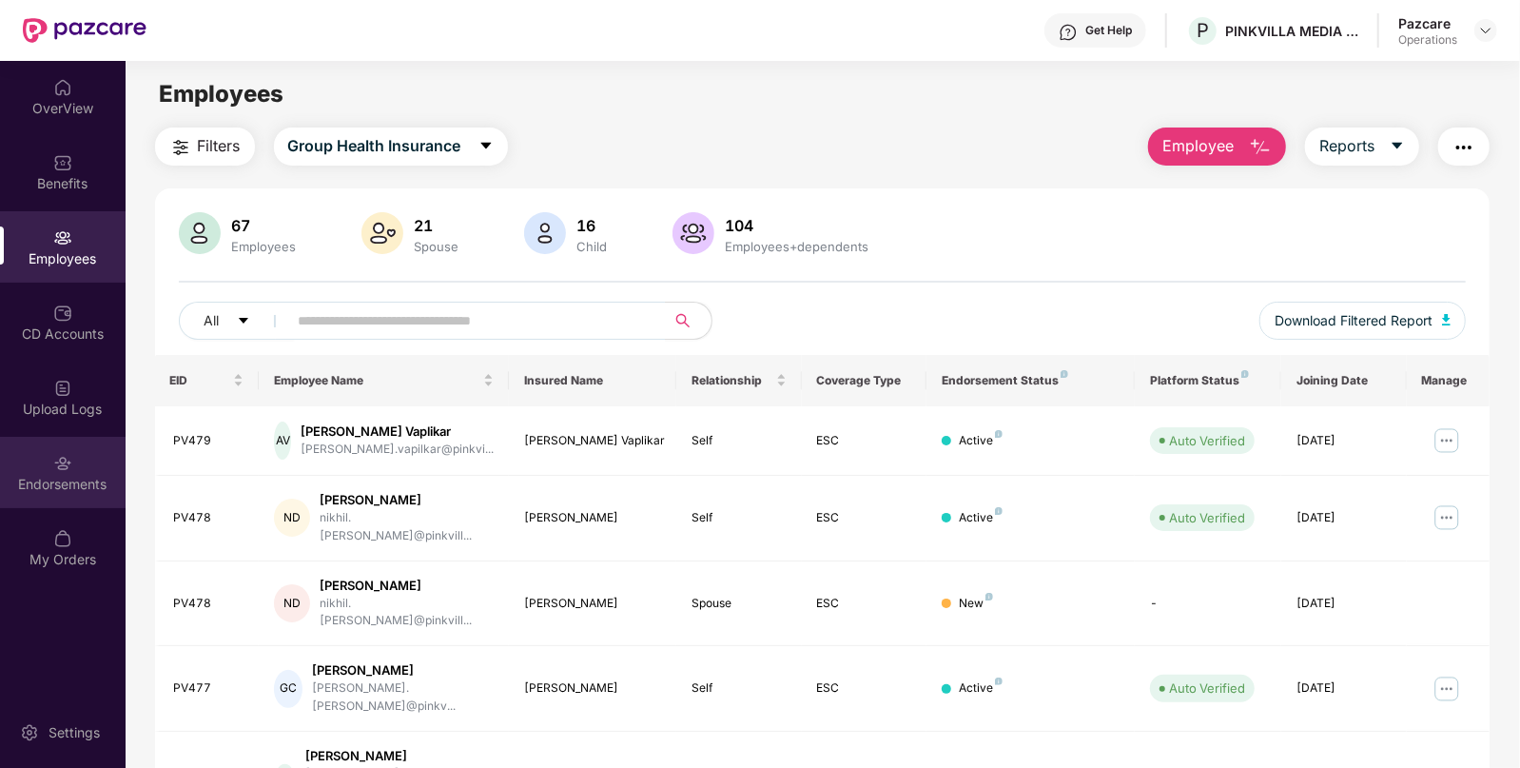
click at [62, 460] on img at bounding box center [62, 463] width 19 height 19
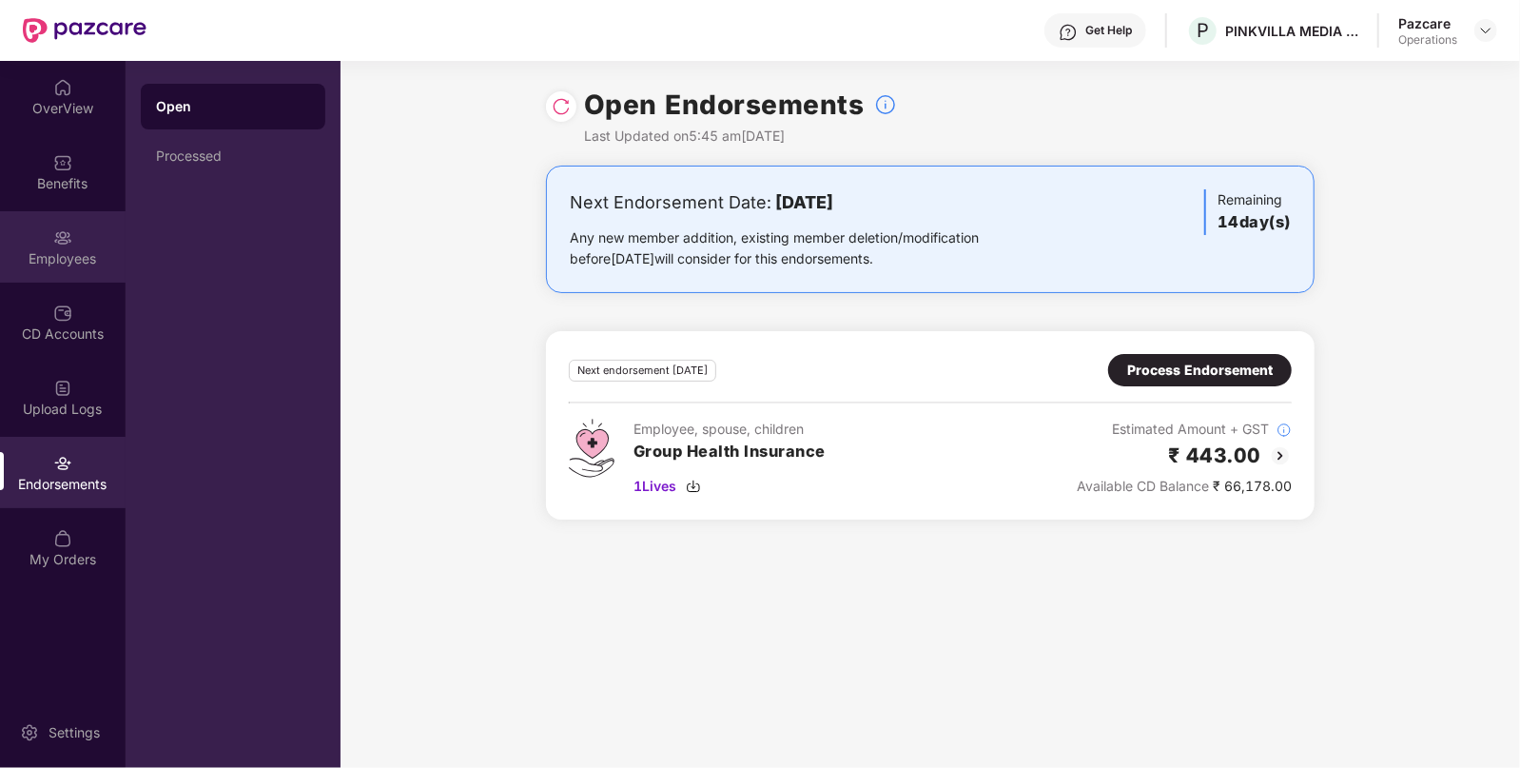
click at [68, 243] on img at bounding box center [62, 237] width 19 height 19
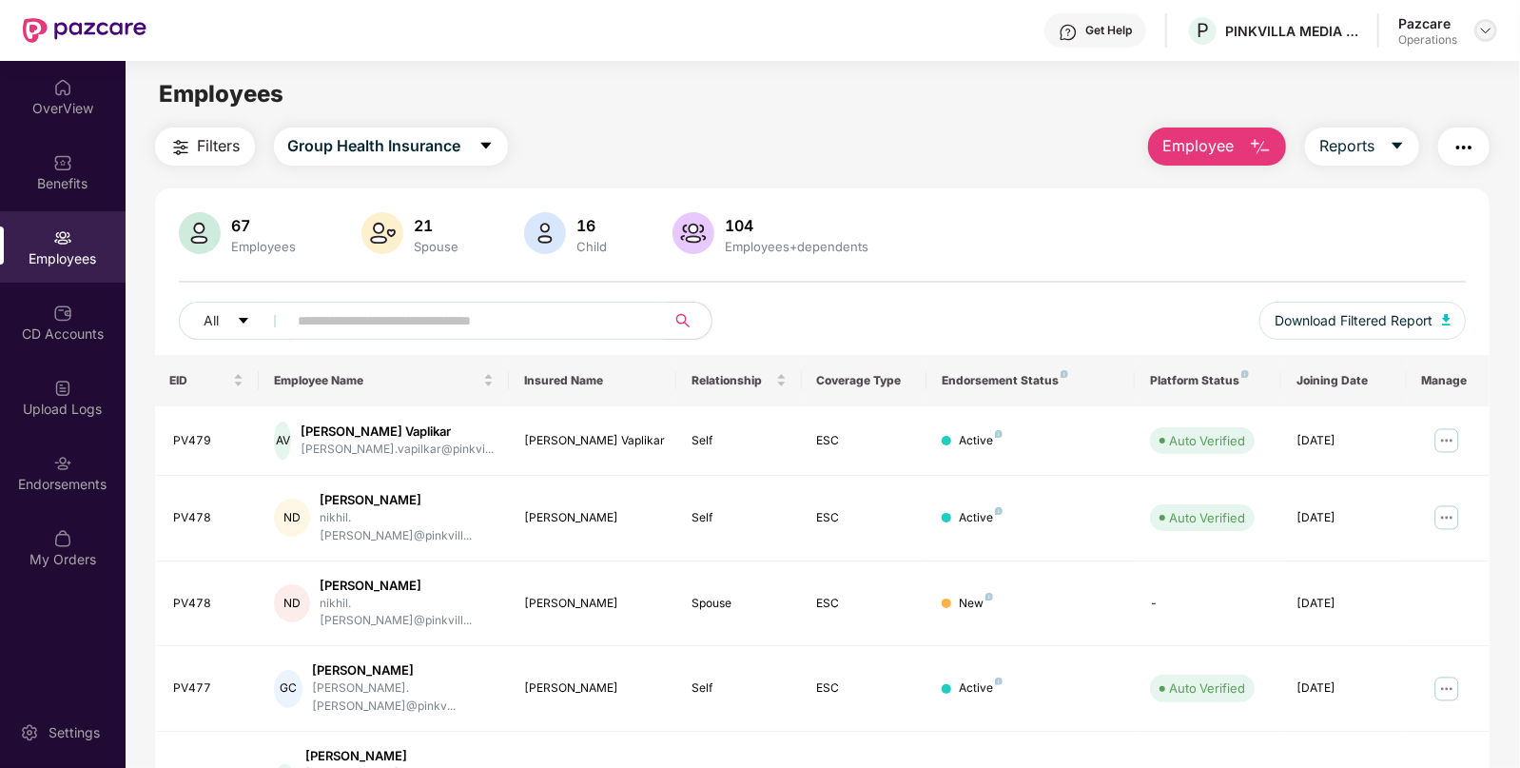
click at [1479, 19] on div at bounding box center [1485, 30] width 23 height 23
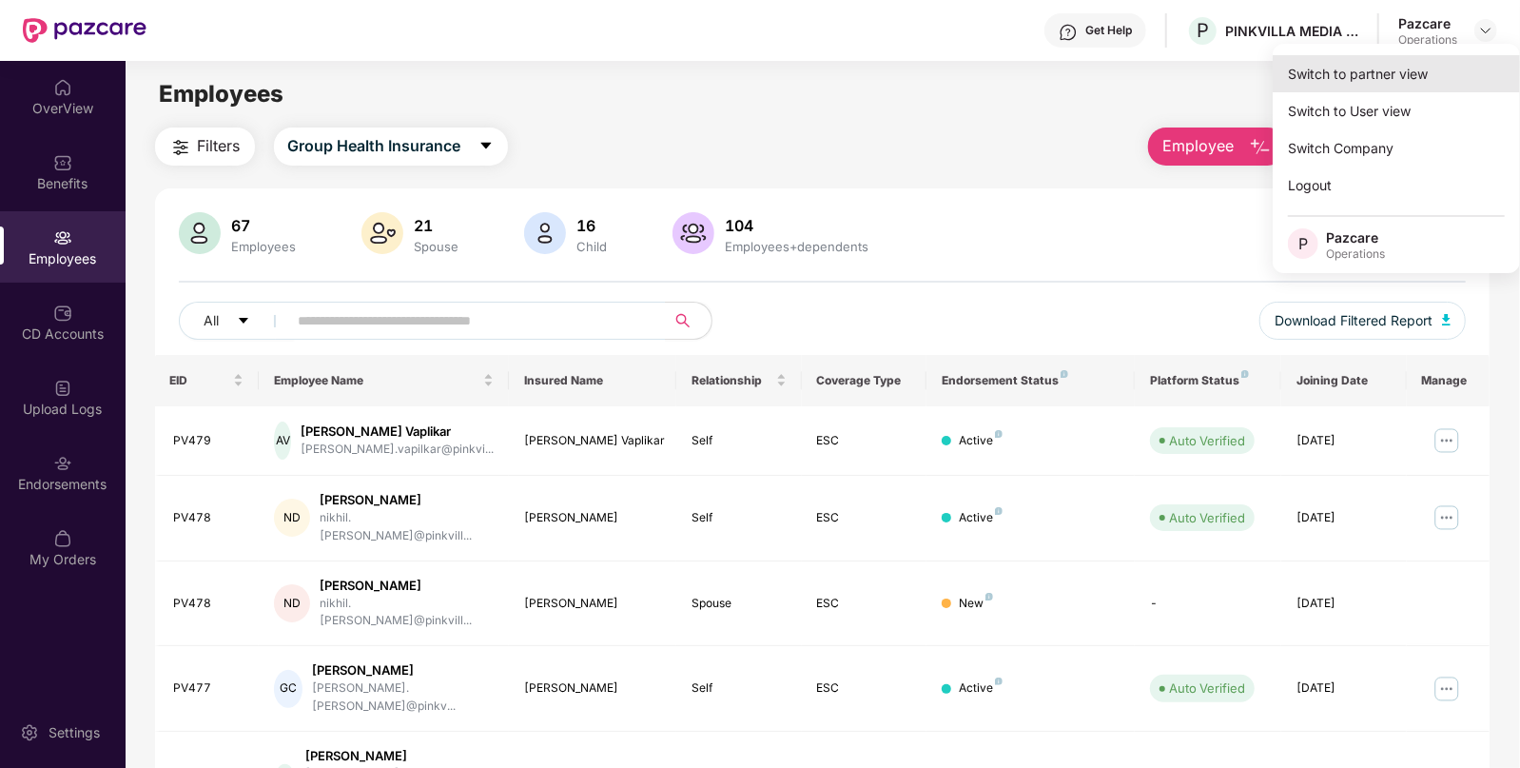
click at [1410, 59] on div "Switch to partner view" at bounding box center [1396, 73] width 247 height 37
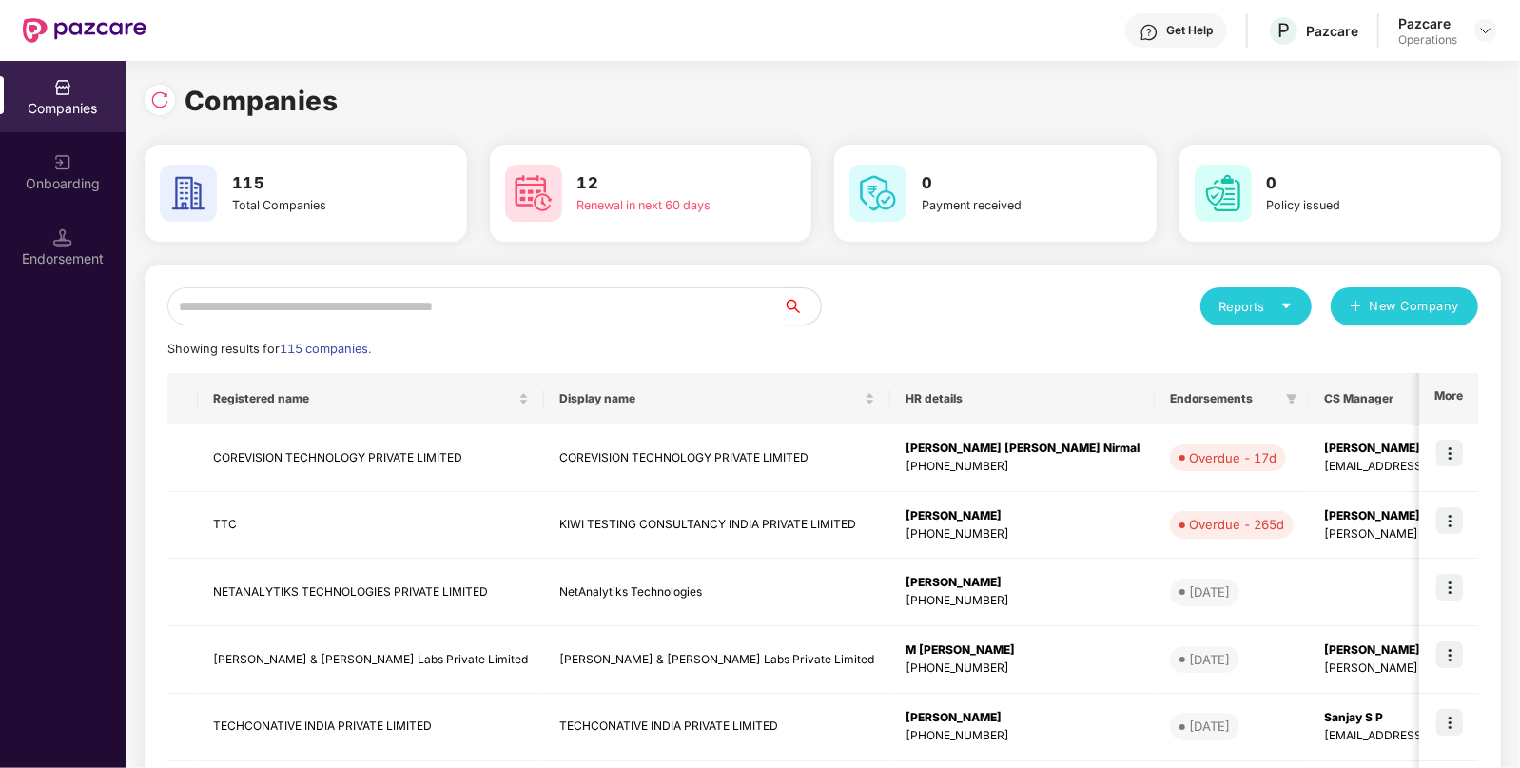
click at [506, 307] on input "text" at bounding box center [474, 306] width 615 height 38
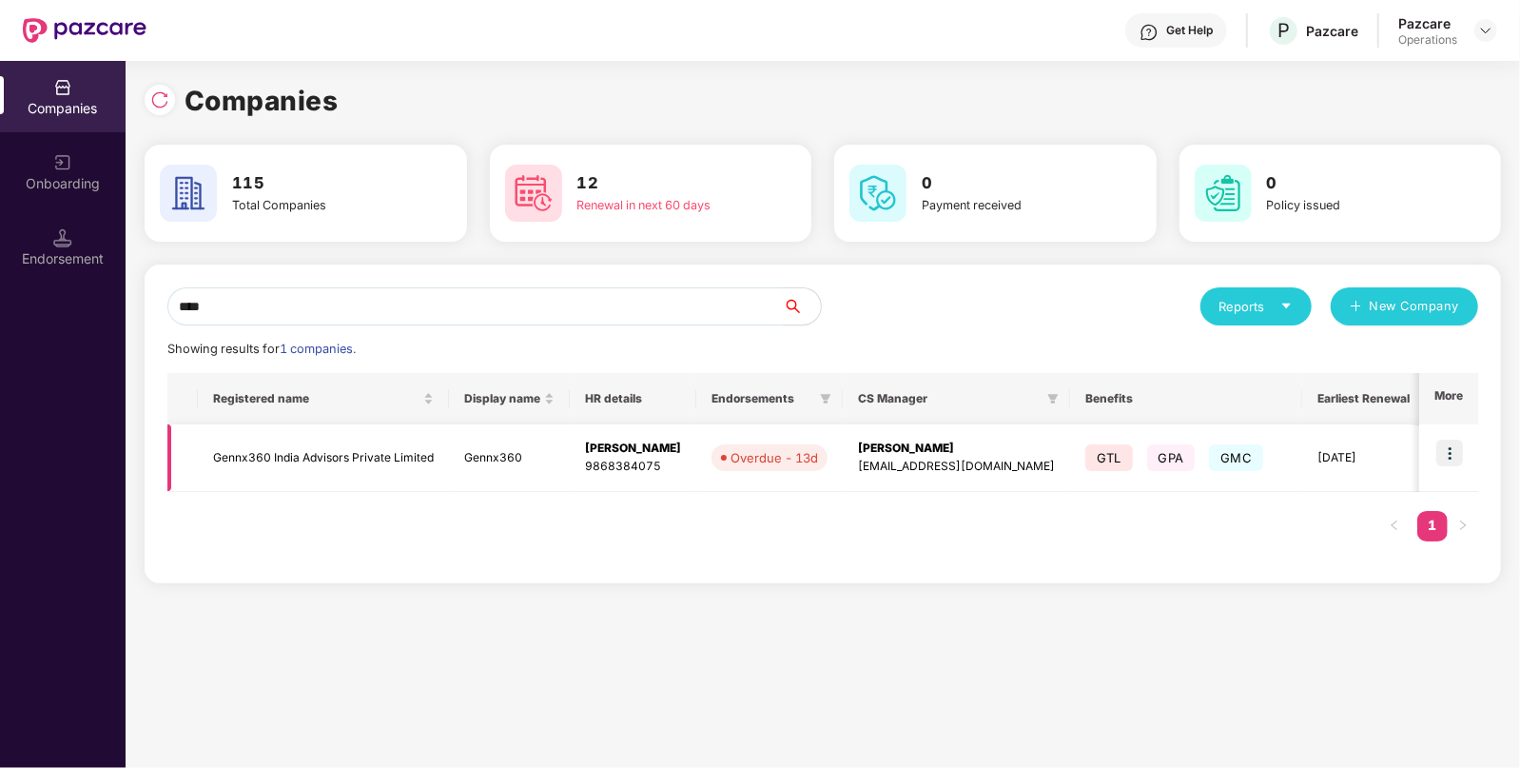
type input "****"
click at [1448, 441] on img at bounding box center [1449, 452] width 27 height 27
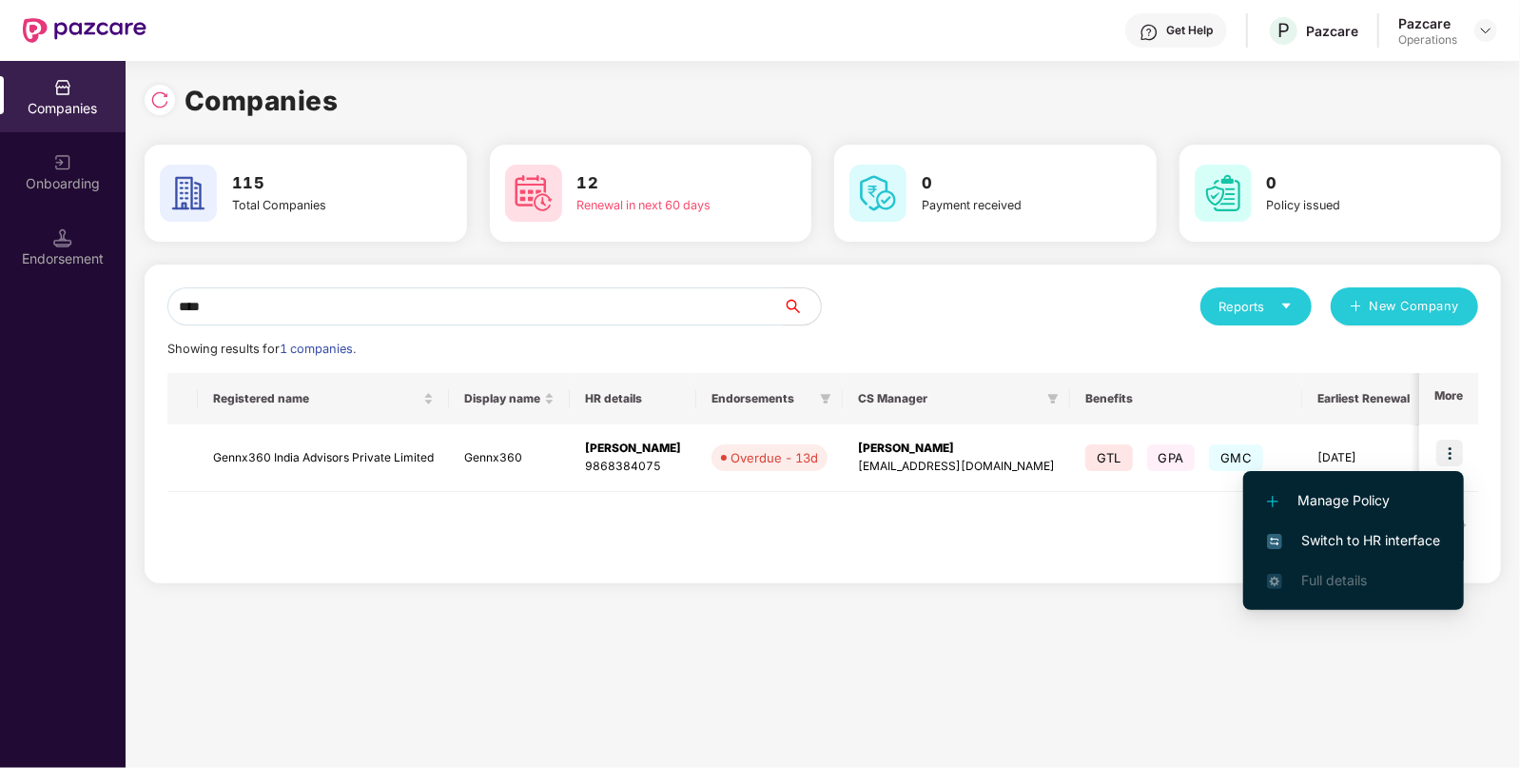
click at [1335, 535] on span "Switch to HR interface" at bounding box center [1353, 540] width 173 height 21
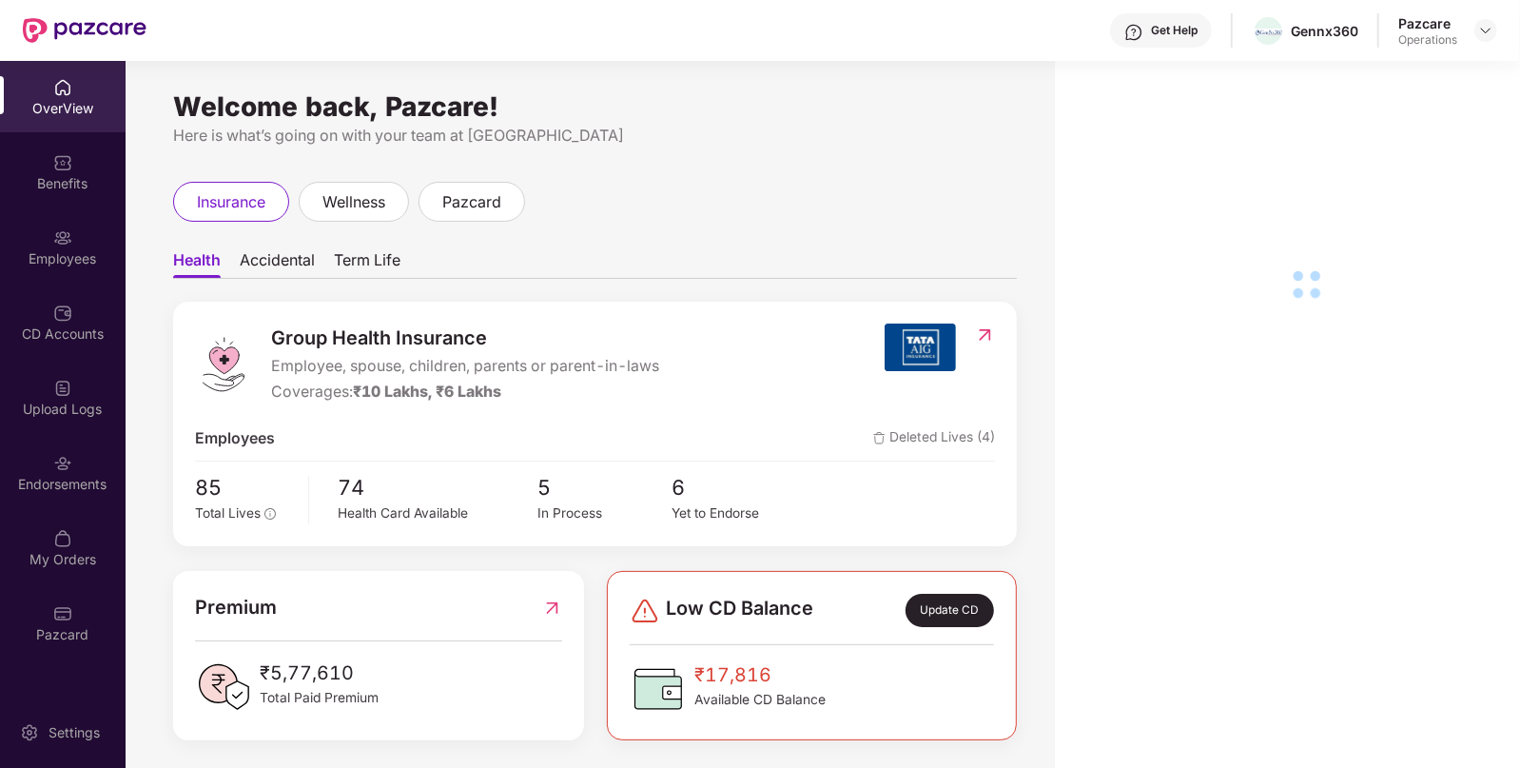
click at [59, 447] on div "Endorsements" at bounding box center [63, 472] width 126 height 71
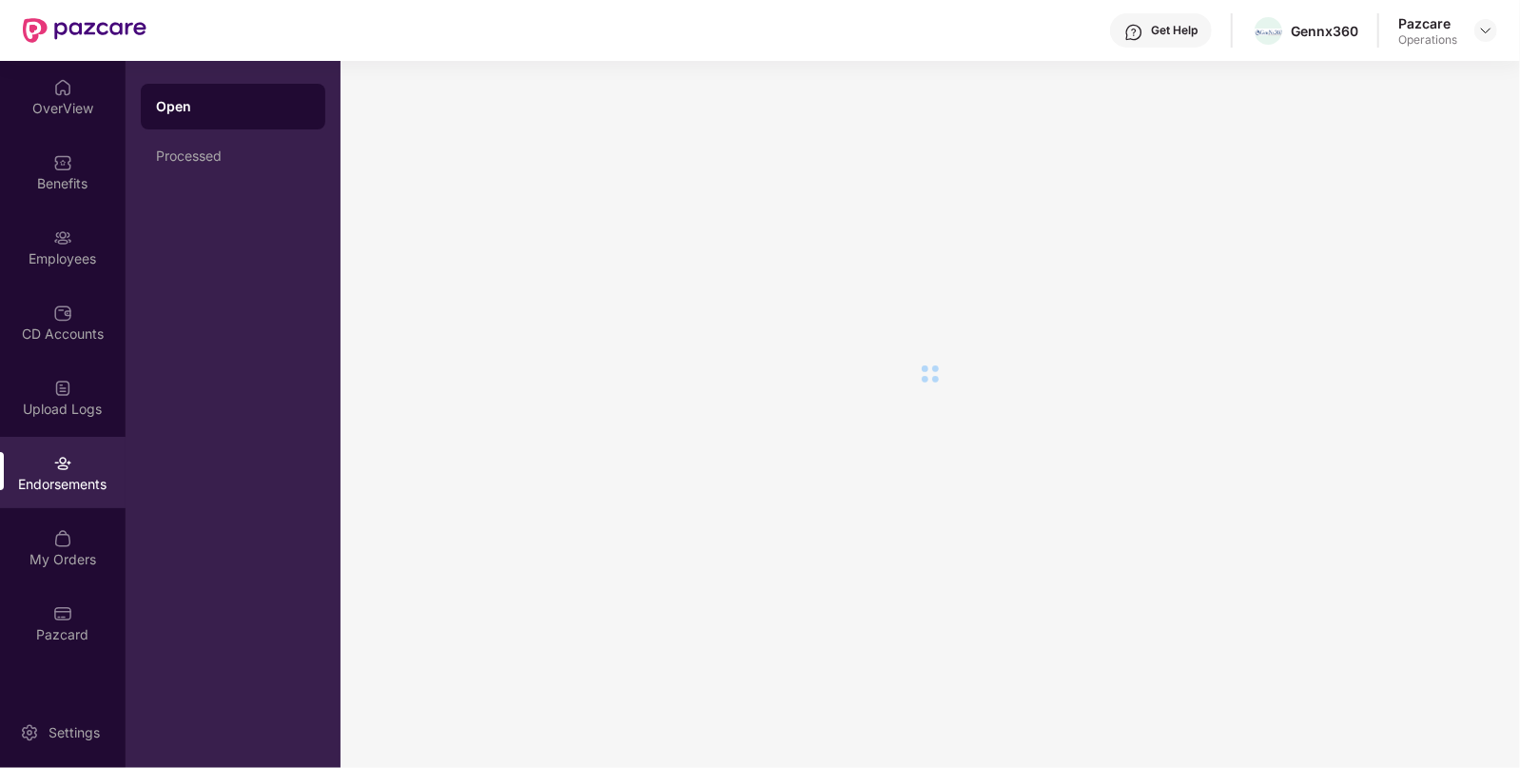
click at [59, 447] on div "Endorsements" at bounding box center [63, 472] width 126 height 71
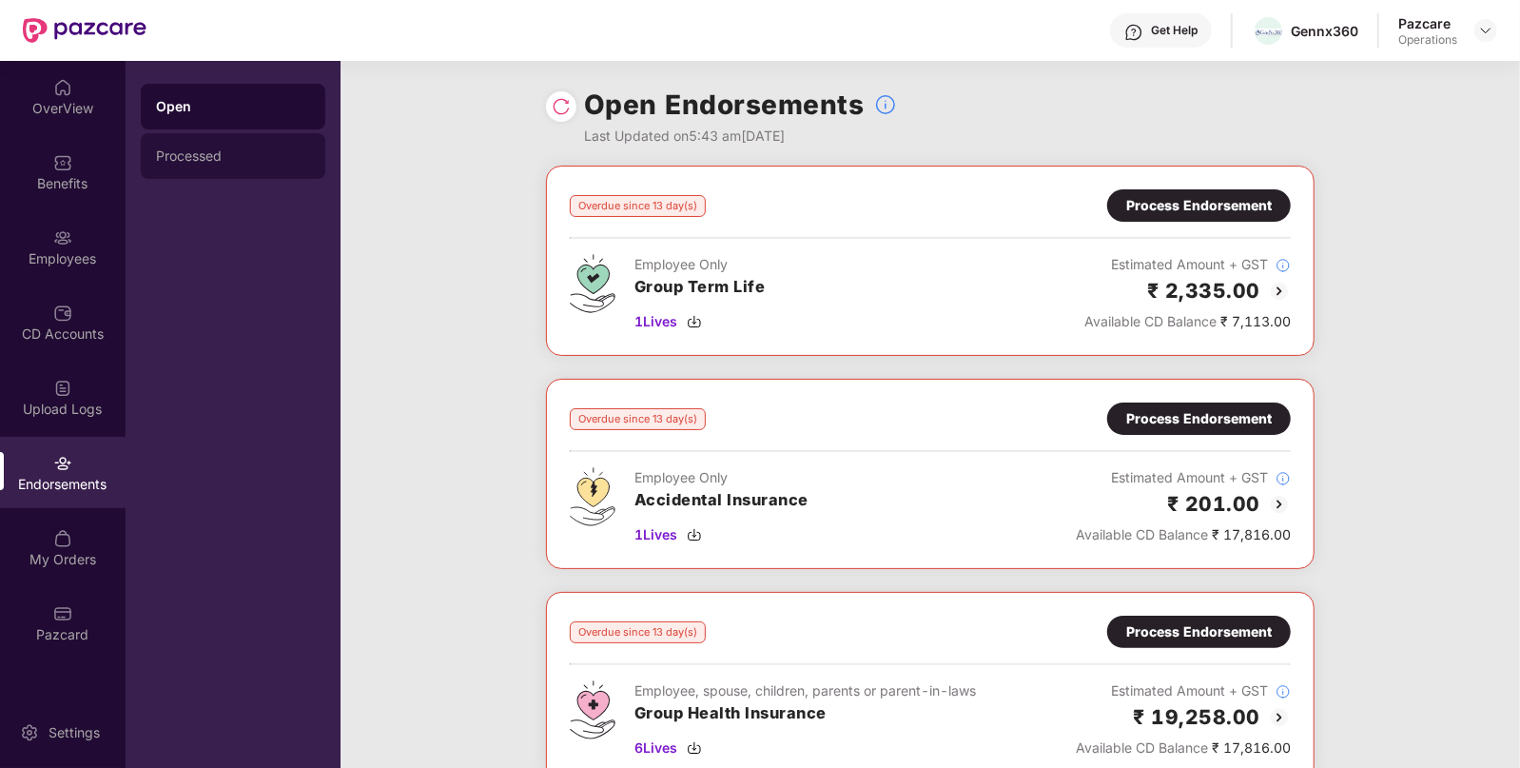
click at [257, 172] on div "Processed" at bounding box center [233, 156] width 185 height 46
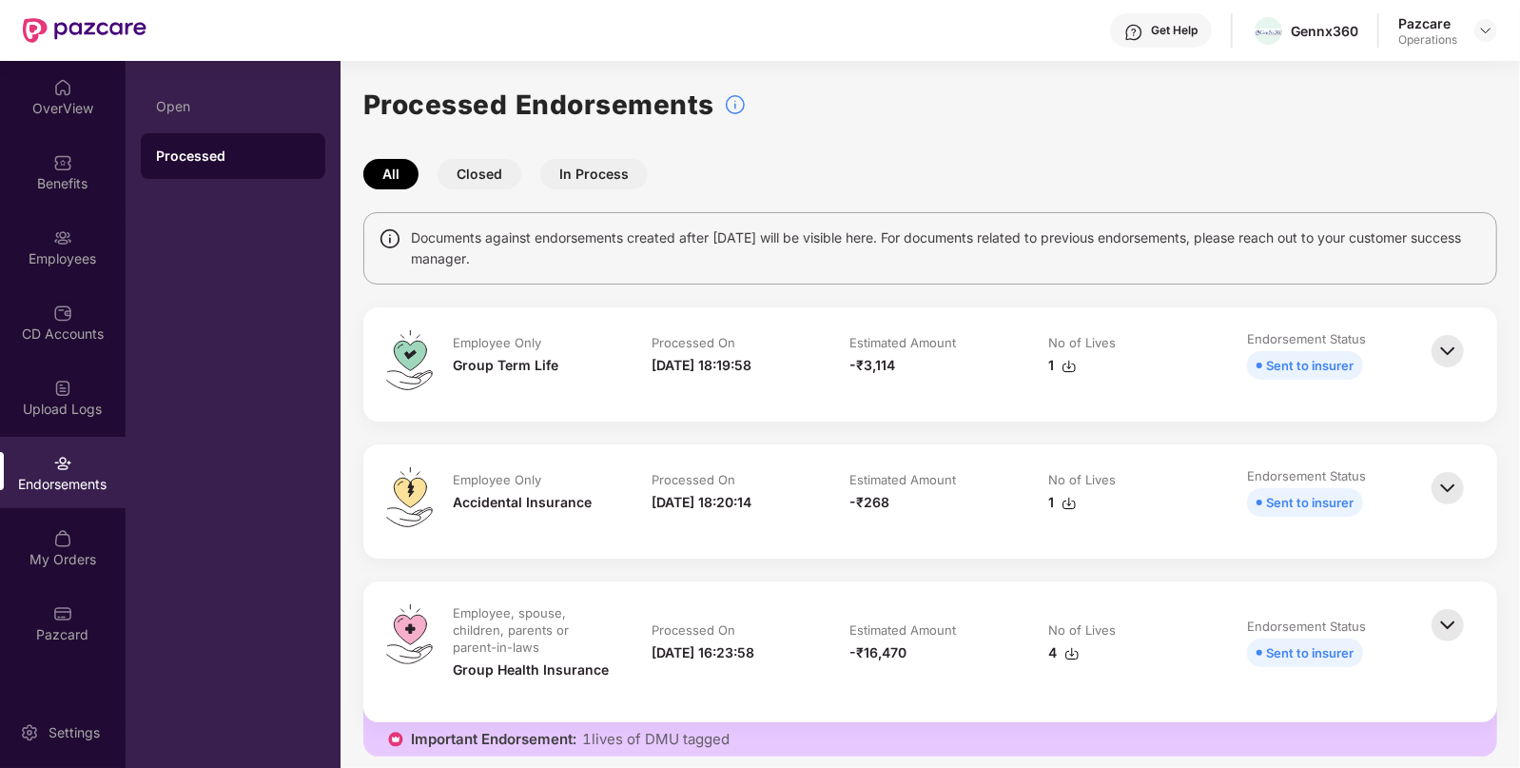
click at [485, 170] on button "Closed" at bounding box center [479, 174] width 84 height 30
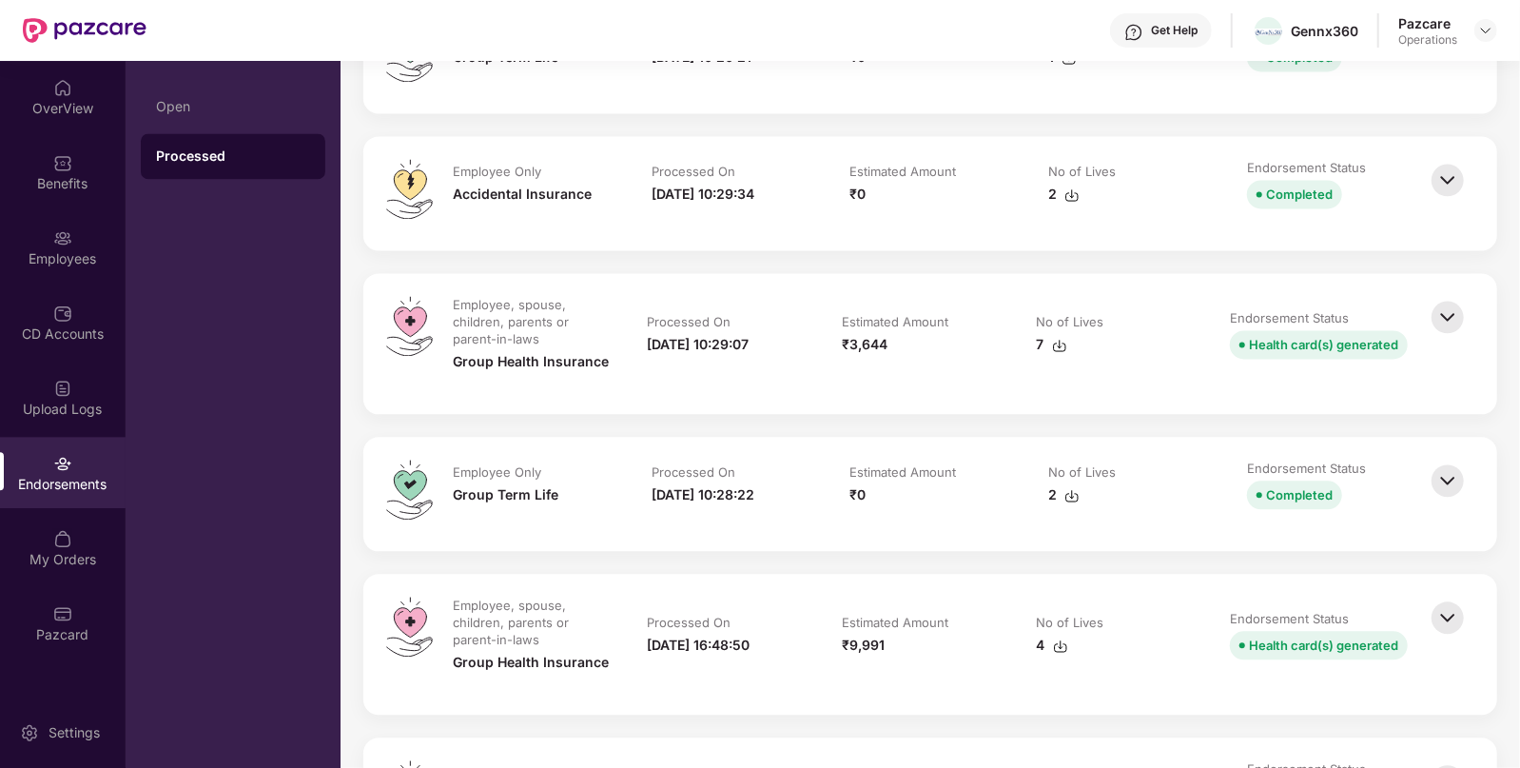
scroll to position [2570, 0]
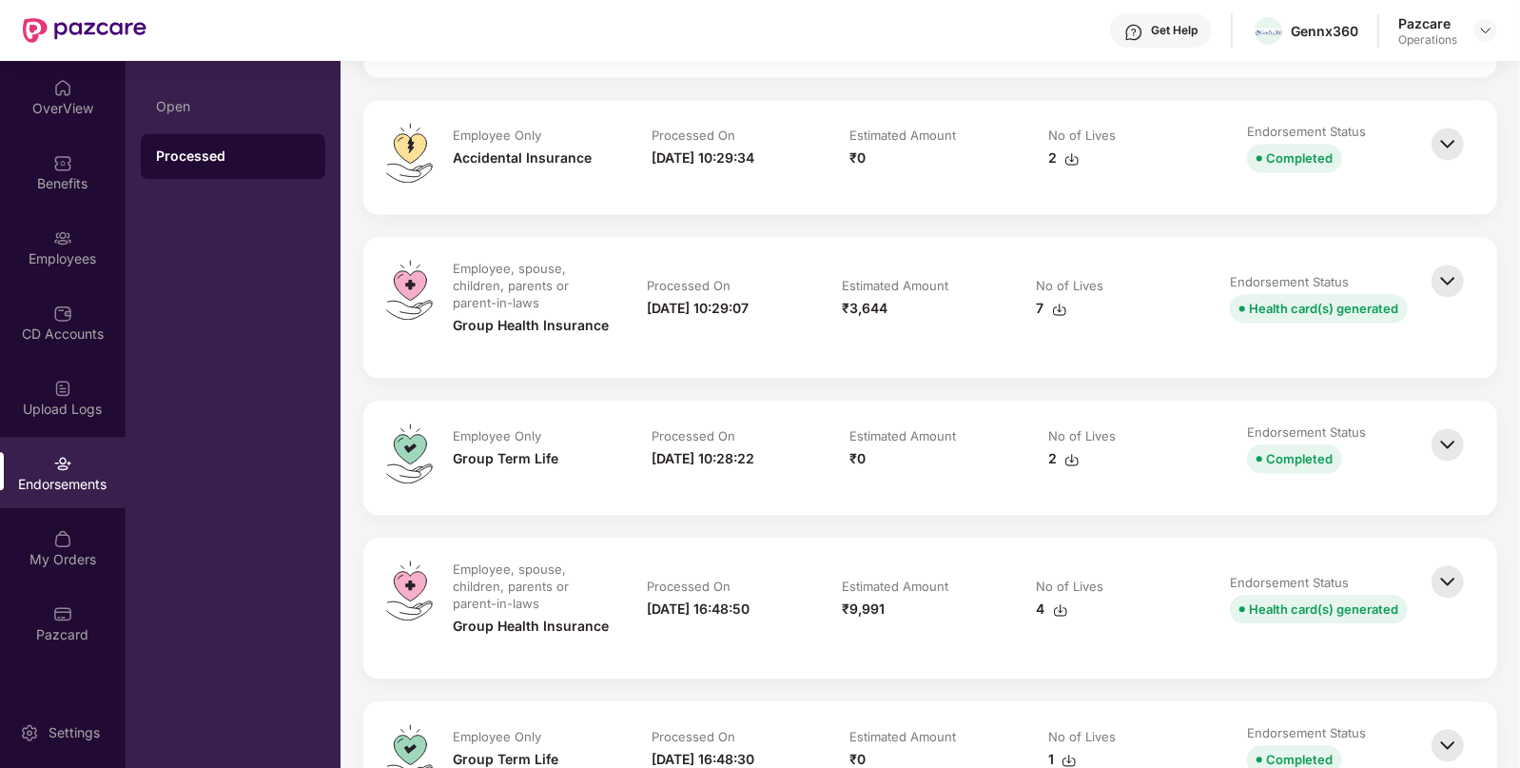
drag, startPoint x: 760, startPoint y: 448, endPoint x: 654, endPoint y: 425, distance: 108.0
click at [654, 427] on div "Processed On" at bounding box center [693, 435] width 84 height 17
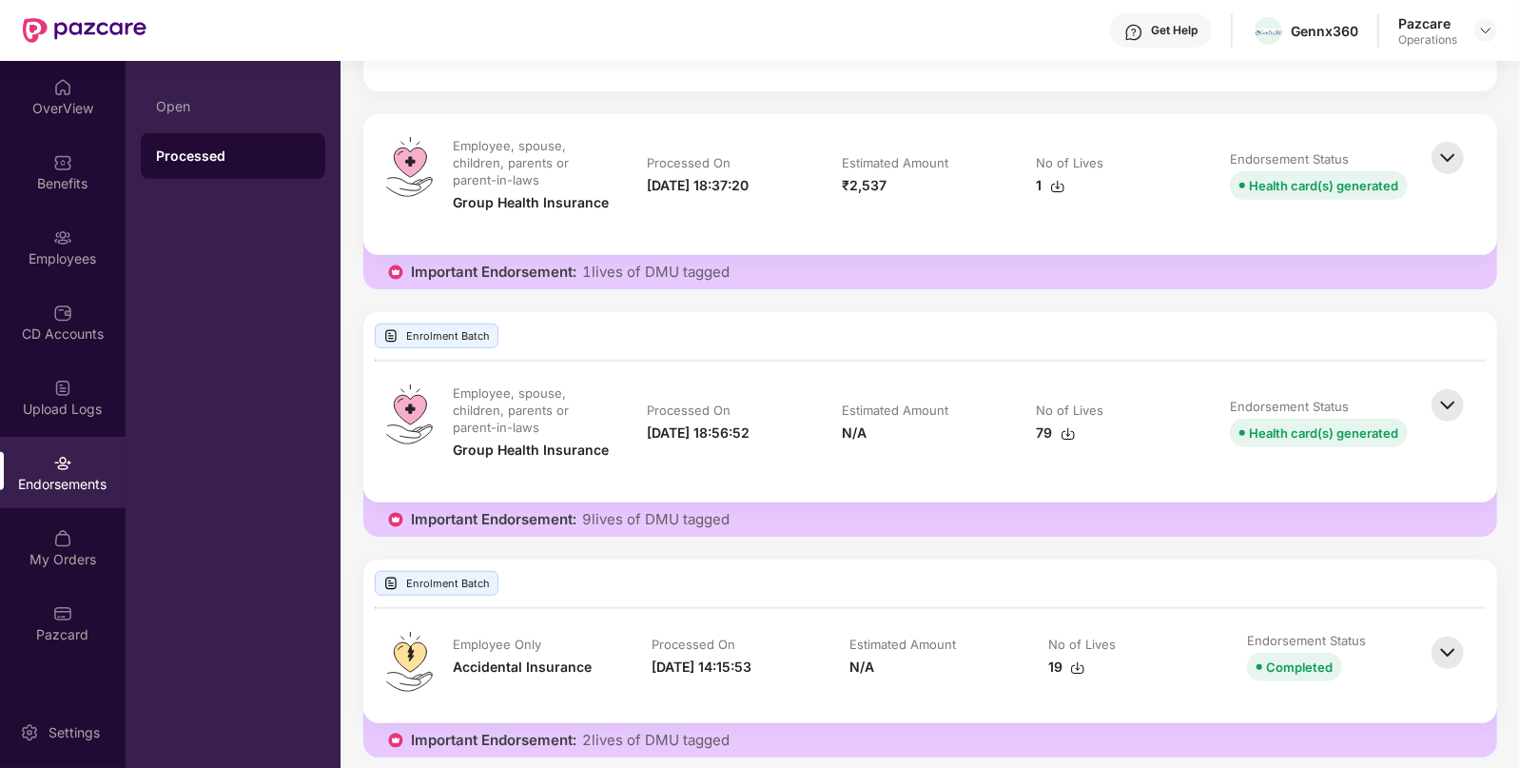
scroll to position [605, 0]
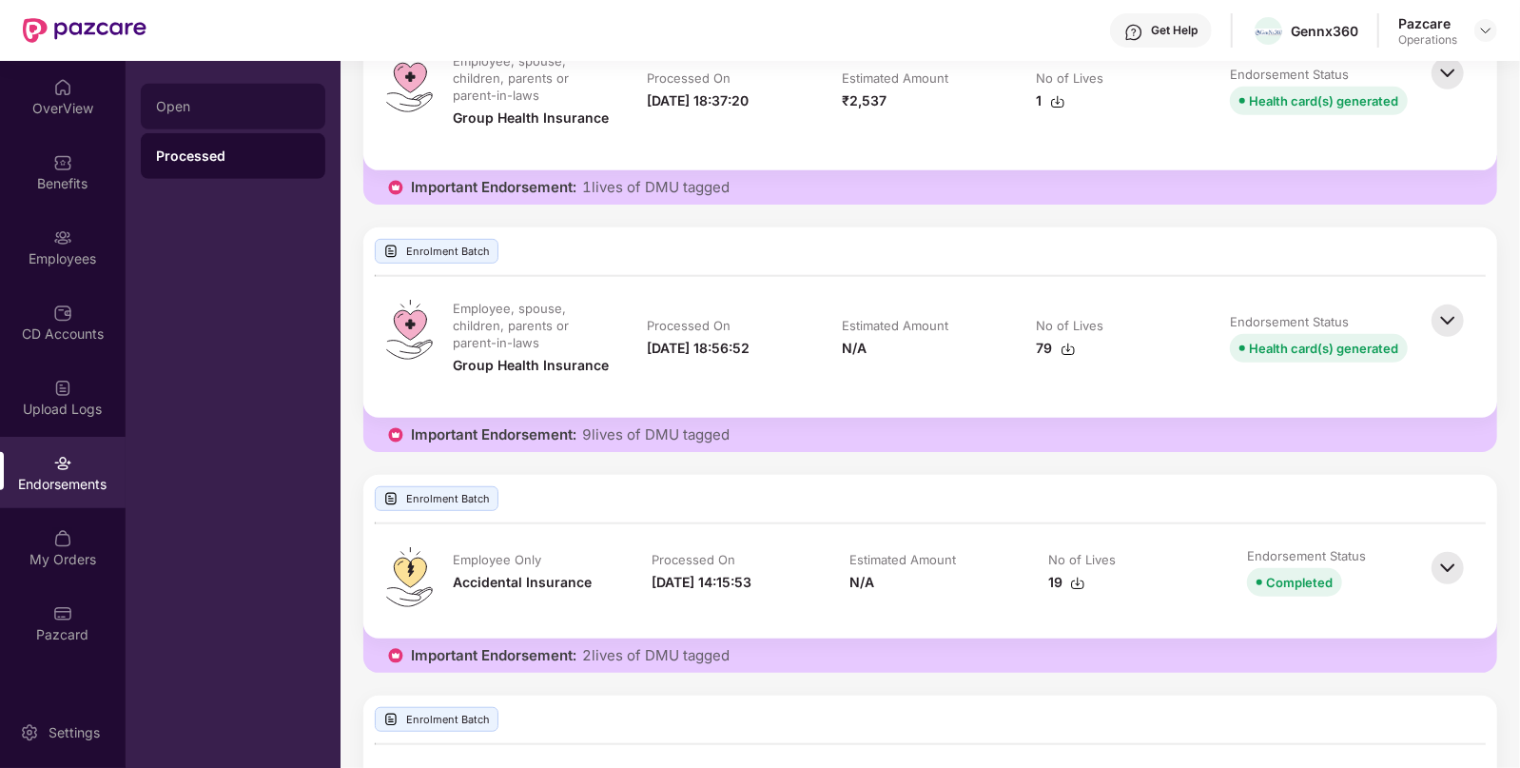
click at [283, 92] on div "Open" at bounding box center [233, 107] width 185 height 46
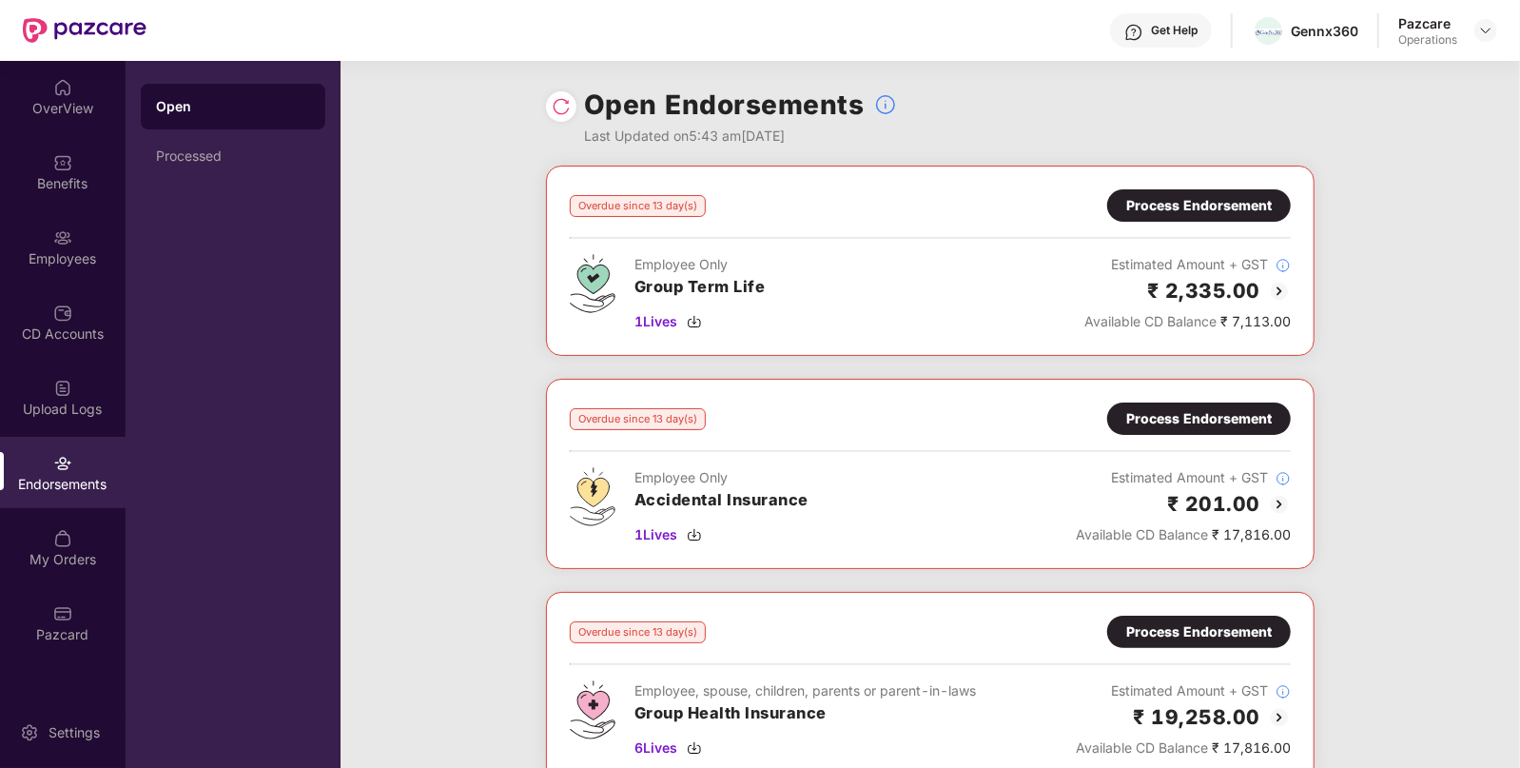
scroll to position [224, 0]
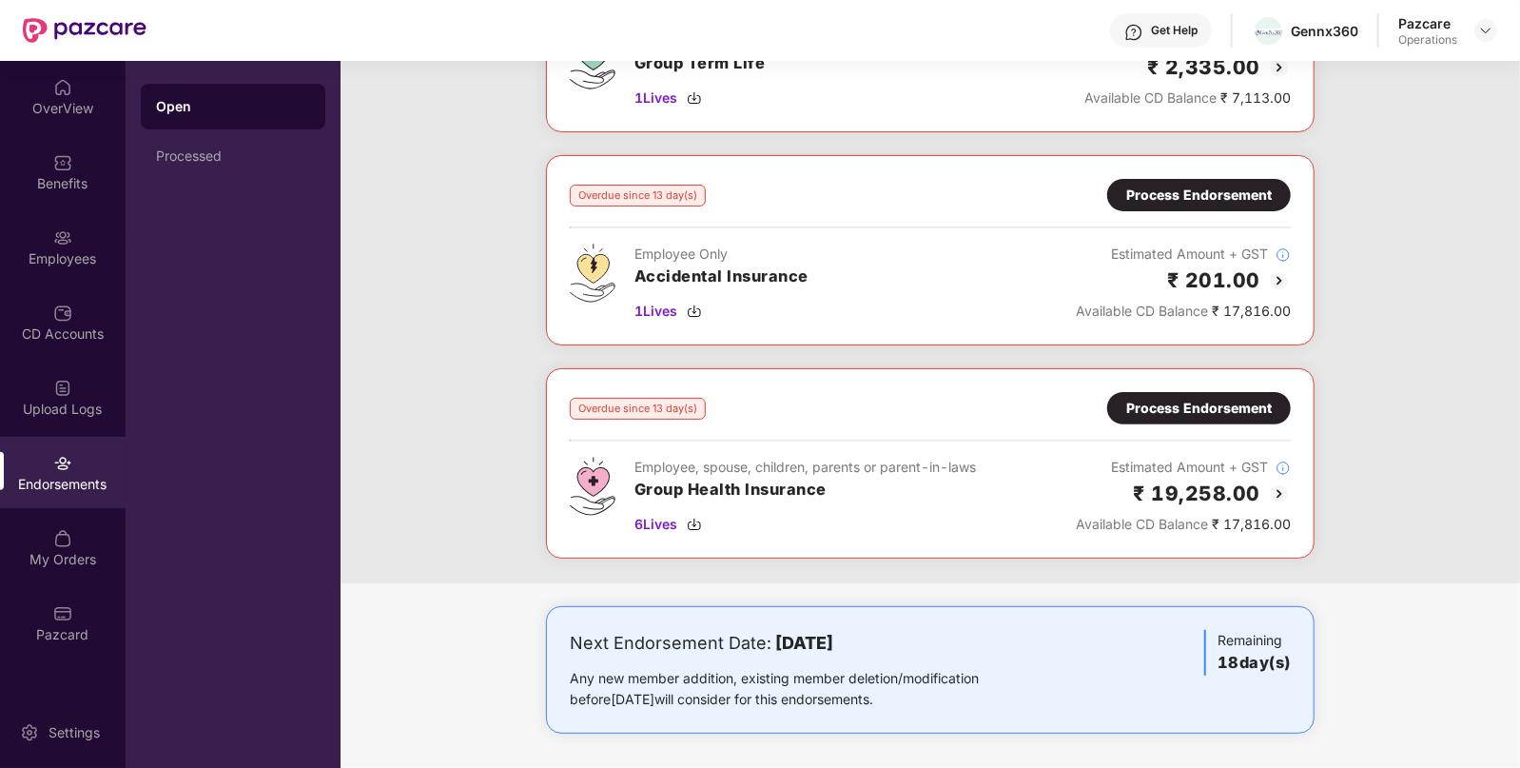
click at [1195, 407] on div "Process Endorsement" at bounding box center [1199, 408] width 146 height 21
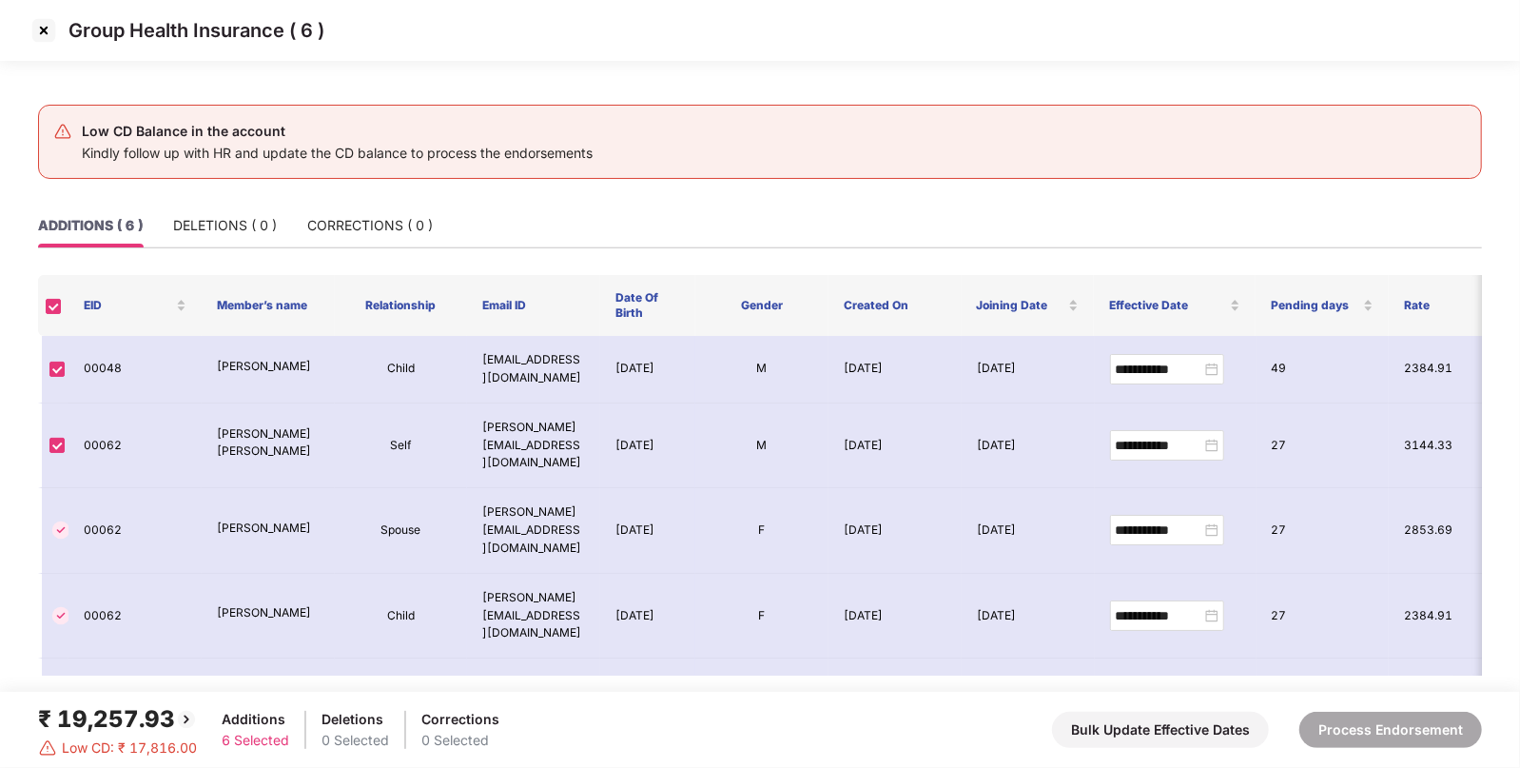
click at [44, 28] on img at bounding box center [44, 30] width 30 height 30
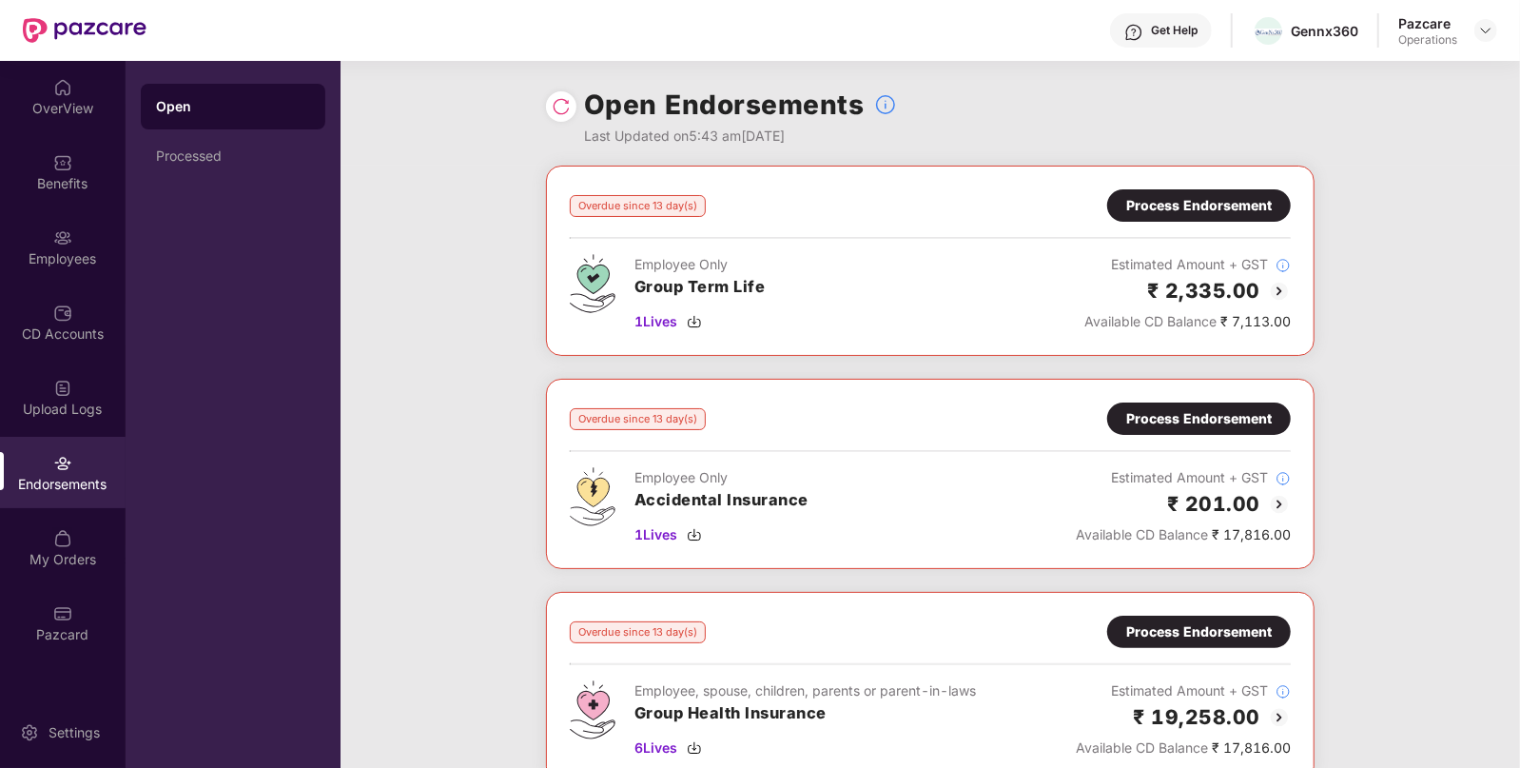
click at [905, 394] on div "Overdue since 13 day(s) Process Endorsement Employee Only Accidental Insurance …" at bounding box center [930, 474] width 768 height 190
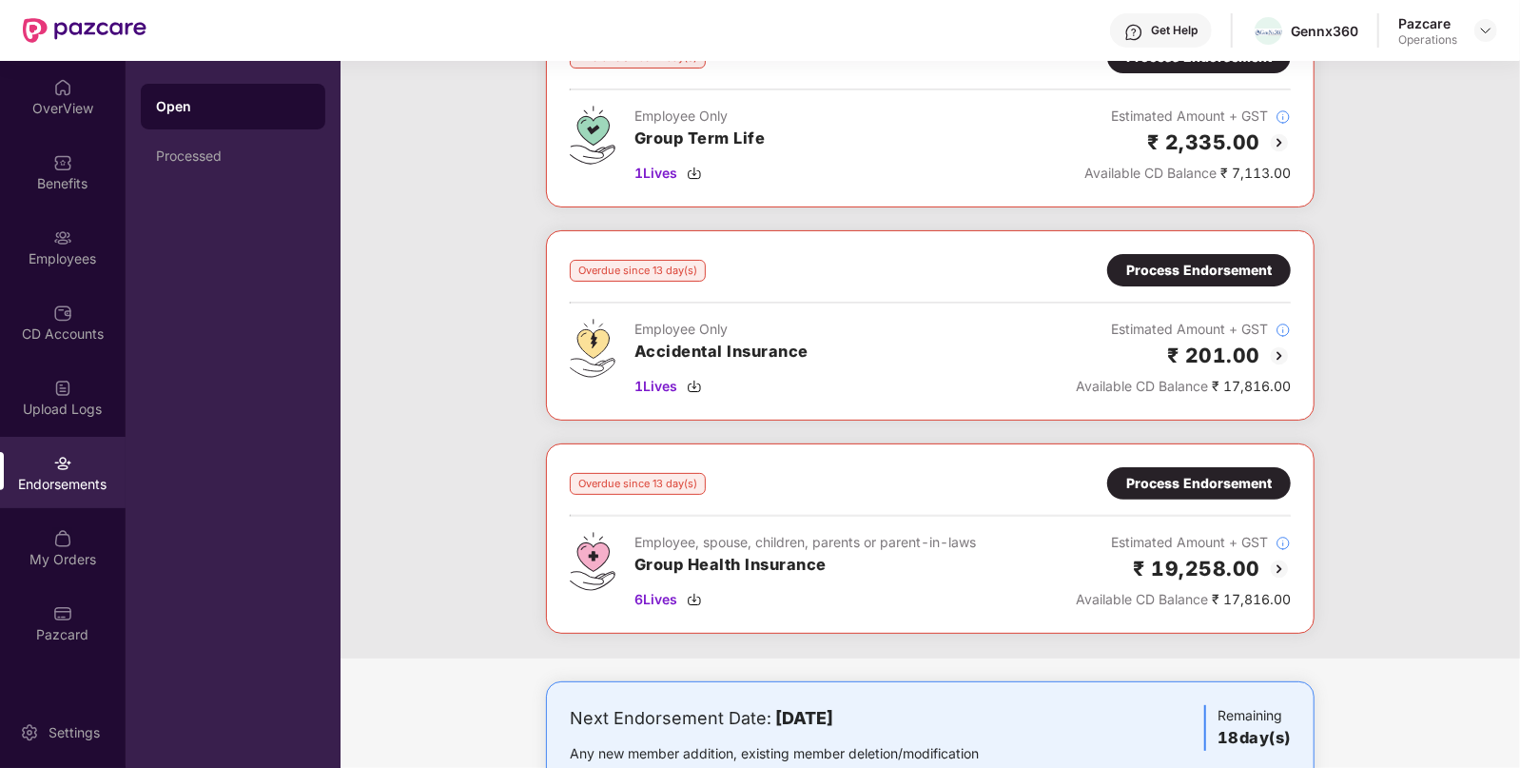
scroll to position [149, 0]
click at [1237, 286] on div "Overdue since 13 day(s) Process Endorsement Employee Only Accidental Insurance …" at bounding box center [930, 324] width 721 height 143
click at [1191, 267] on div "Process Endorsement" at bounding box center [1199, 269] width 146 height 21
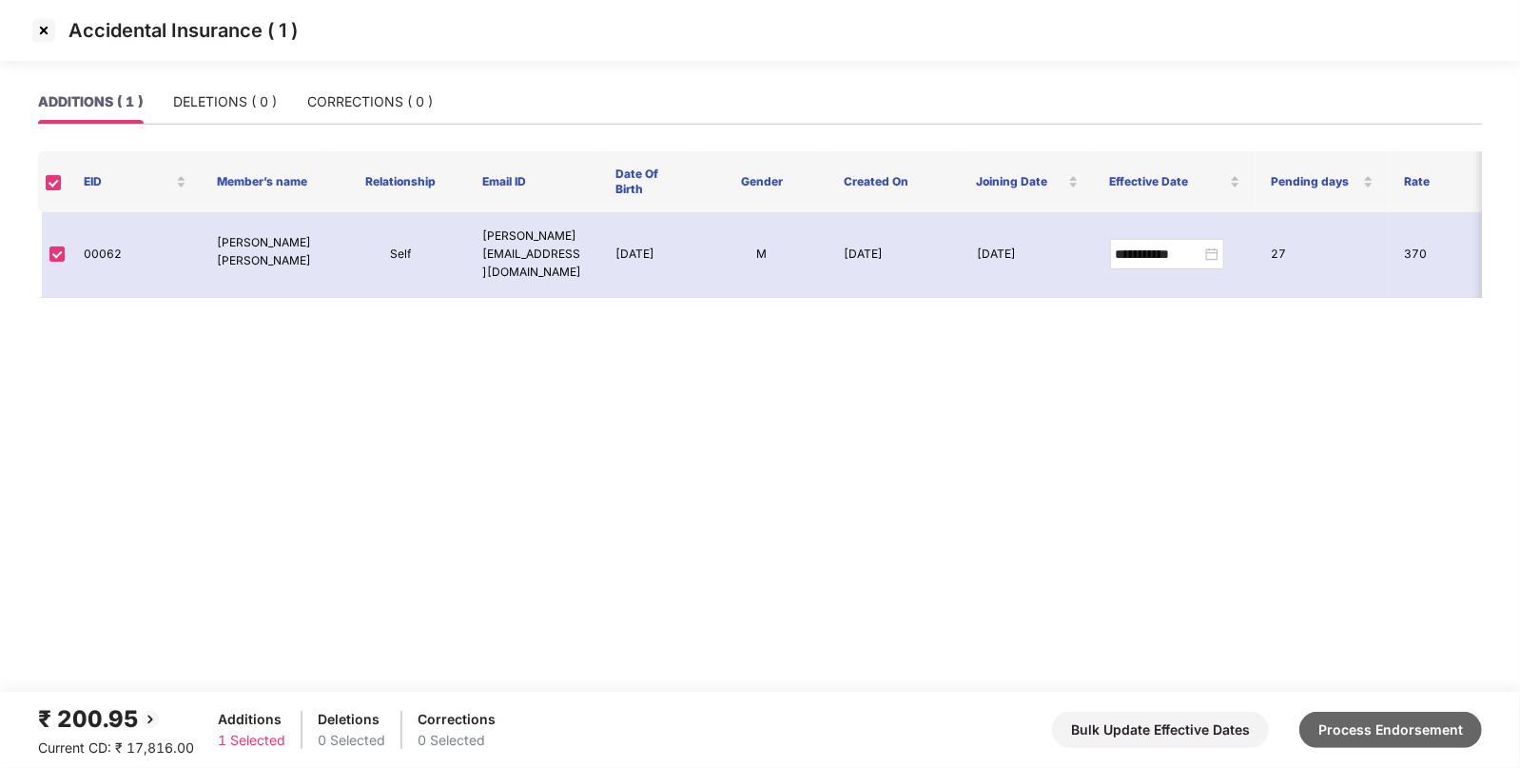
click at [1329, 741] on button "Process Endorsement" at bounding box center [1390, 729] width 183 height 36
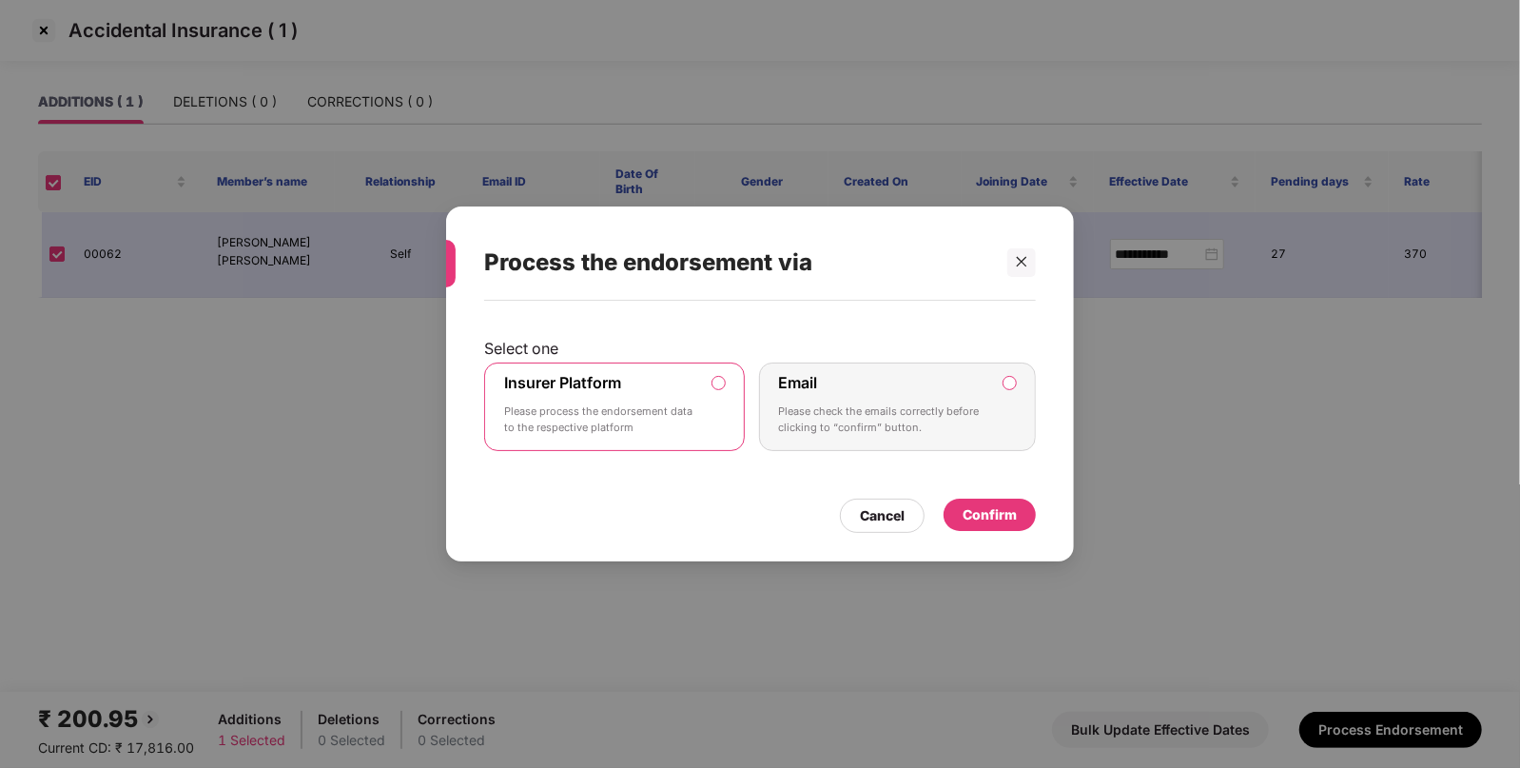
click at [984, 508] on div "Confirm" at bounding box center [989, 514] width 54 height 21
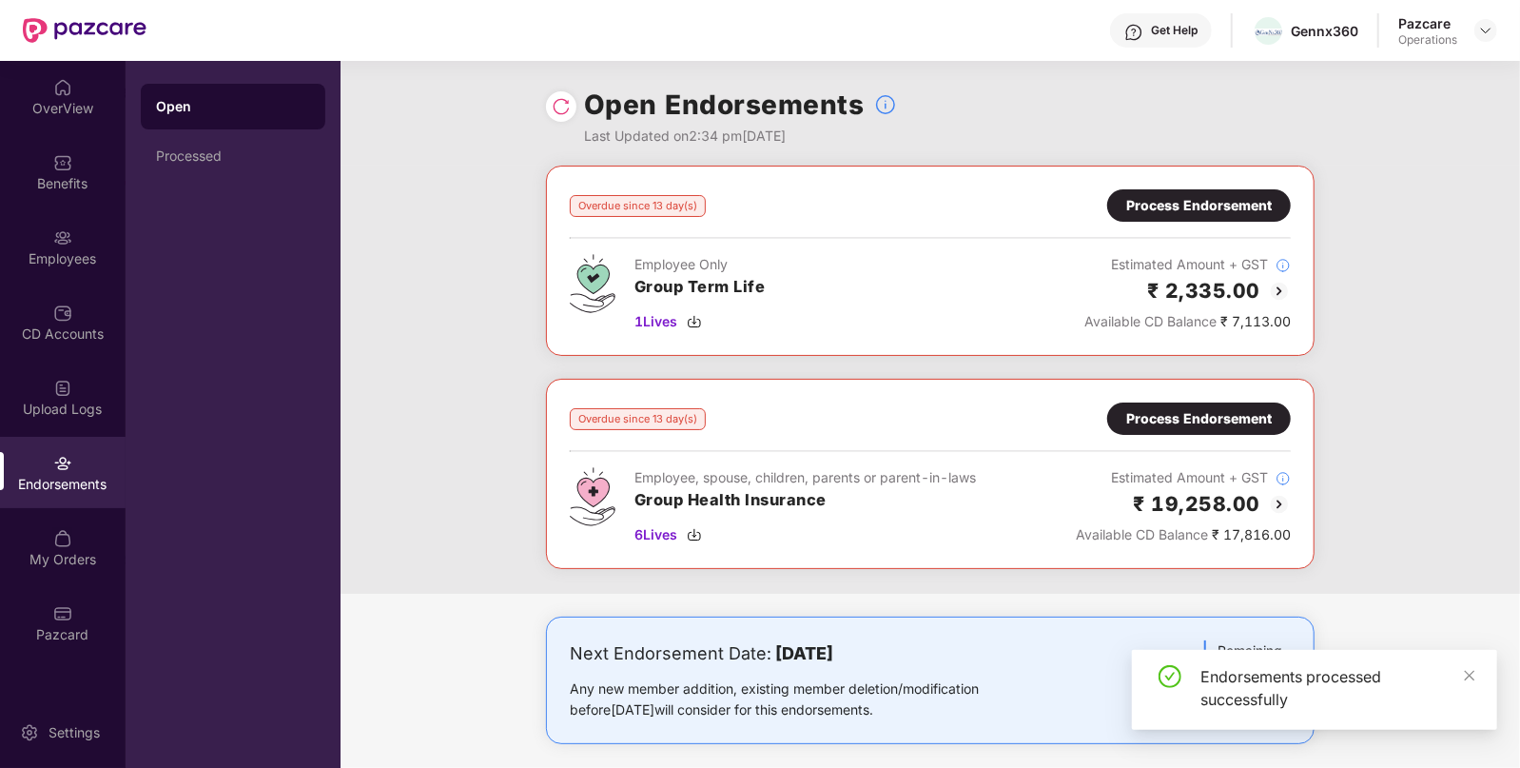
click at [1222, 208] on div "Process Endorsement" at bounding box center [1199, 205] width 146 height 21
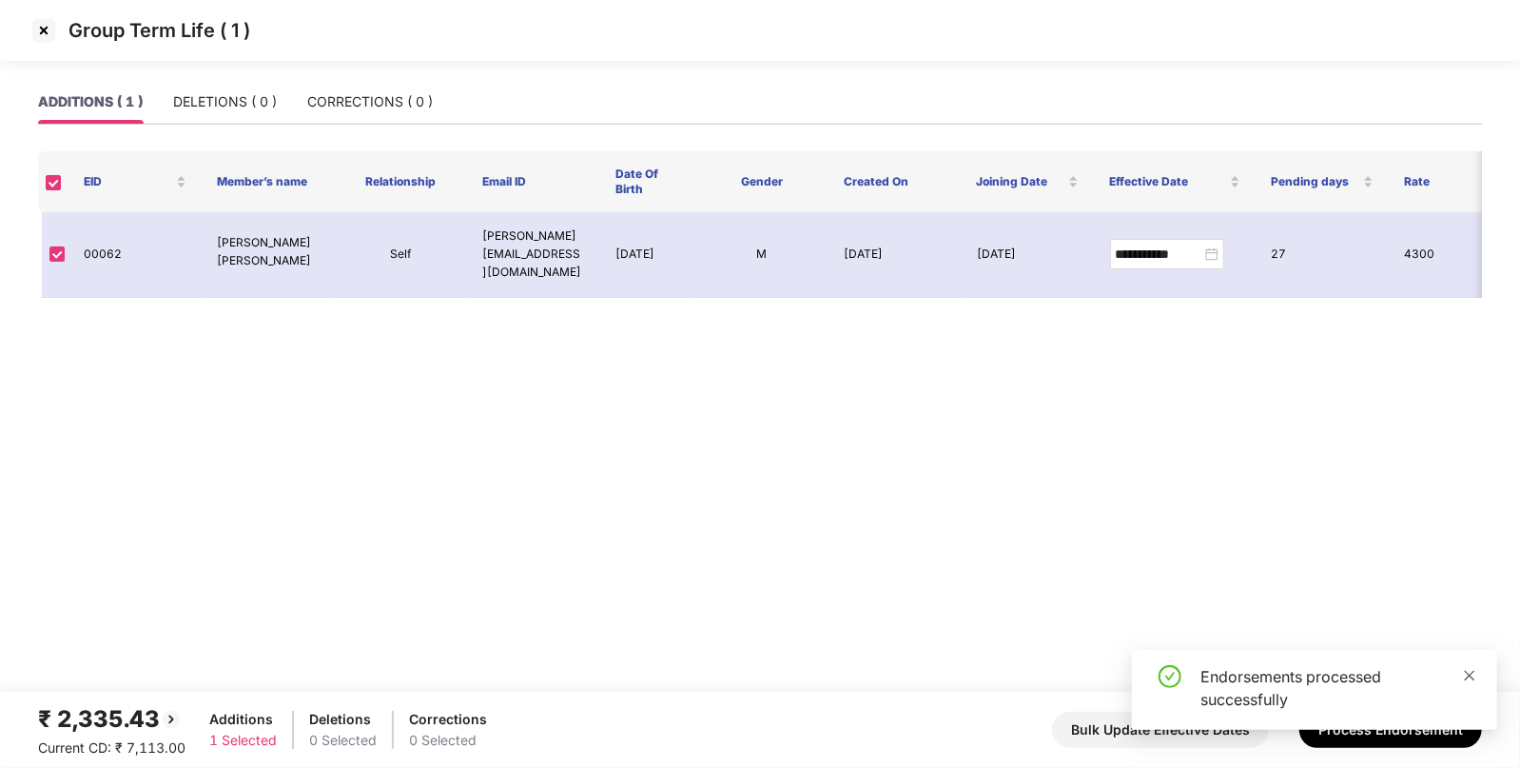
click at [1467, 683] on link at bounding box center [1469, 675] width 13 height 21
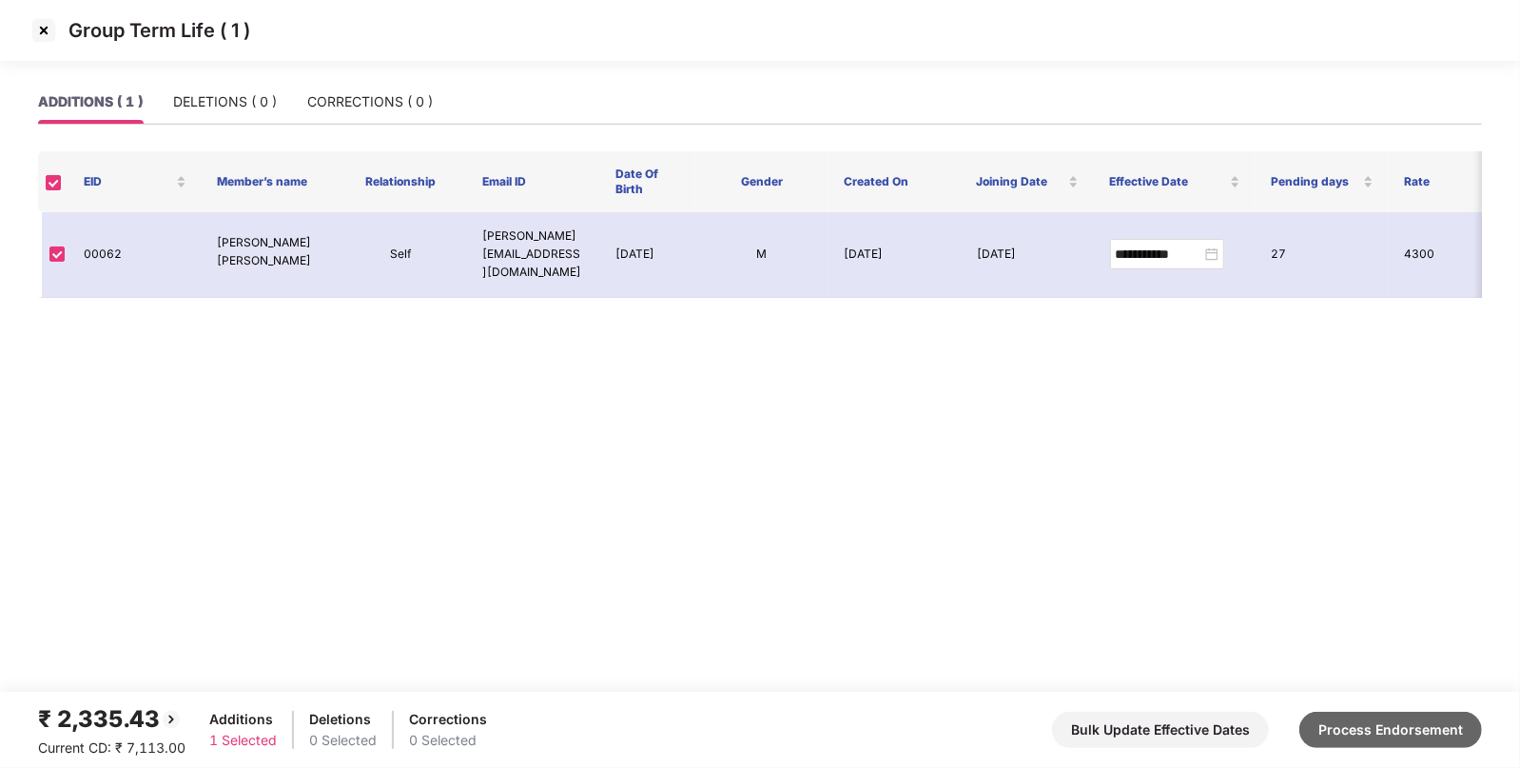
click at [1391, 721] on button "Process Endorsement" at bounding box center [1390, 729] width 183 height 36
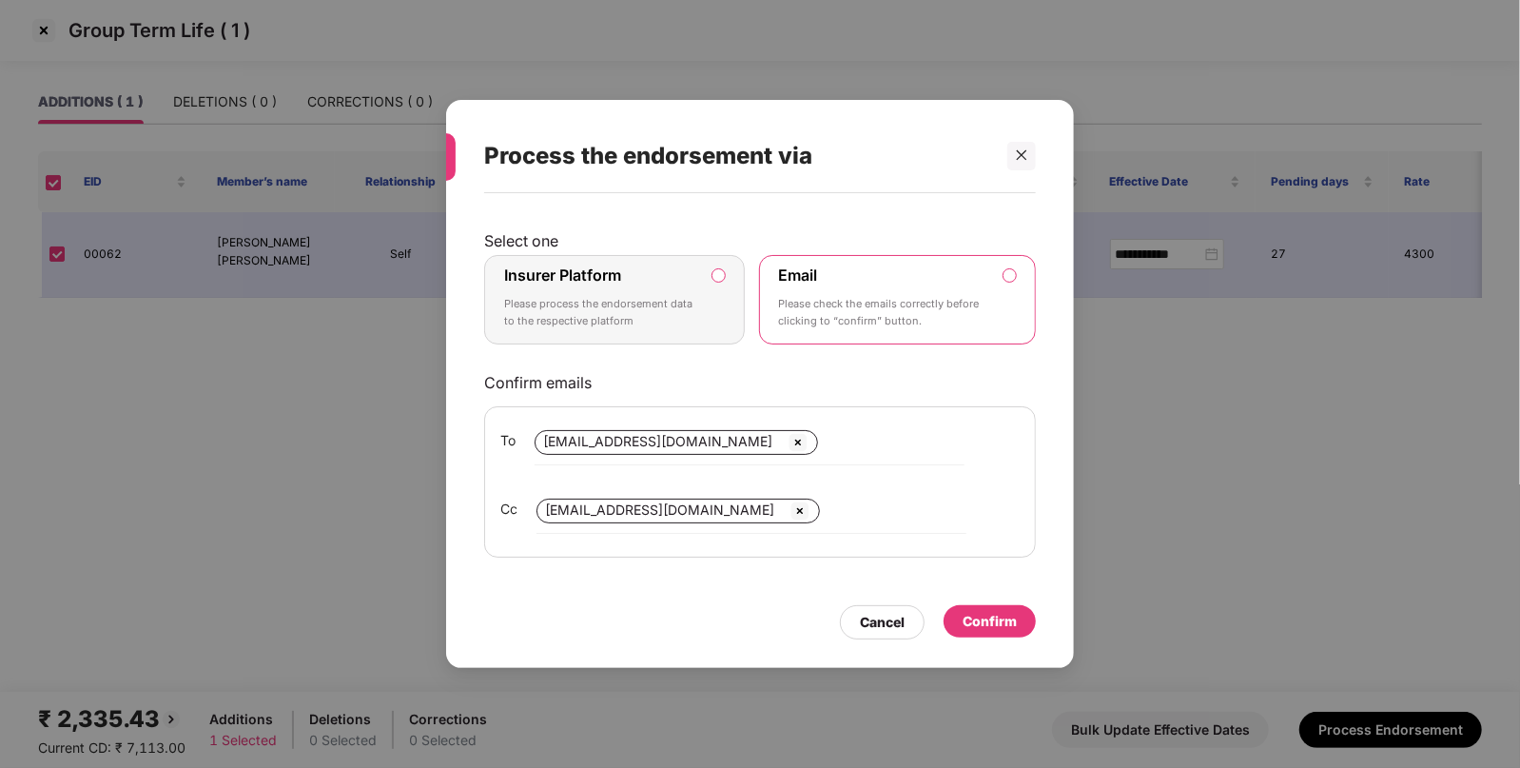
click at [713, 284] on label "Insurer Platform Please process the endorsement data to the respective platform" at bounding box center [614, 299] width 261 height 89
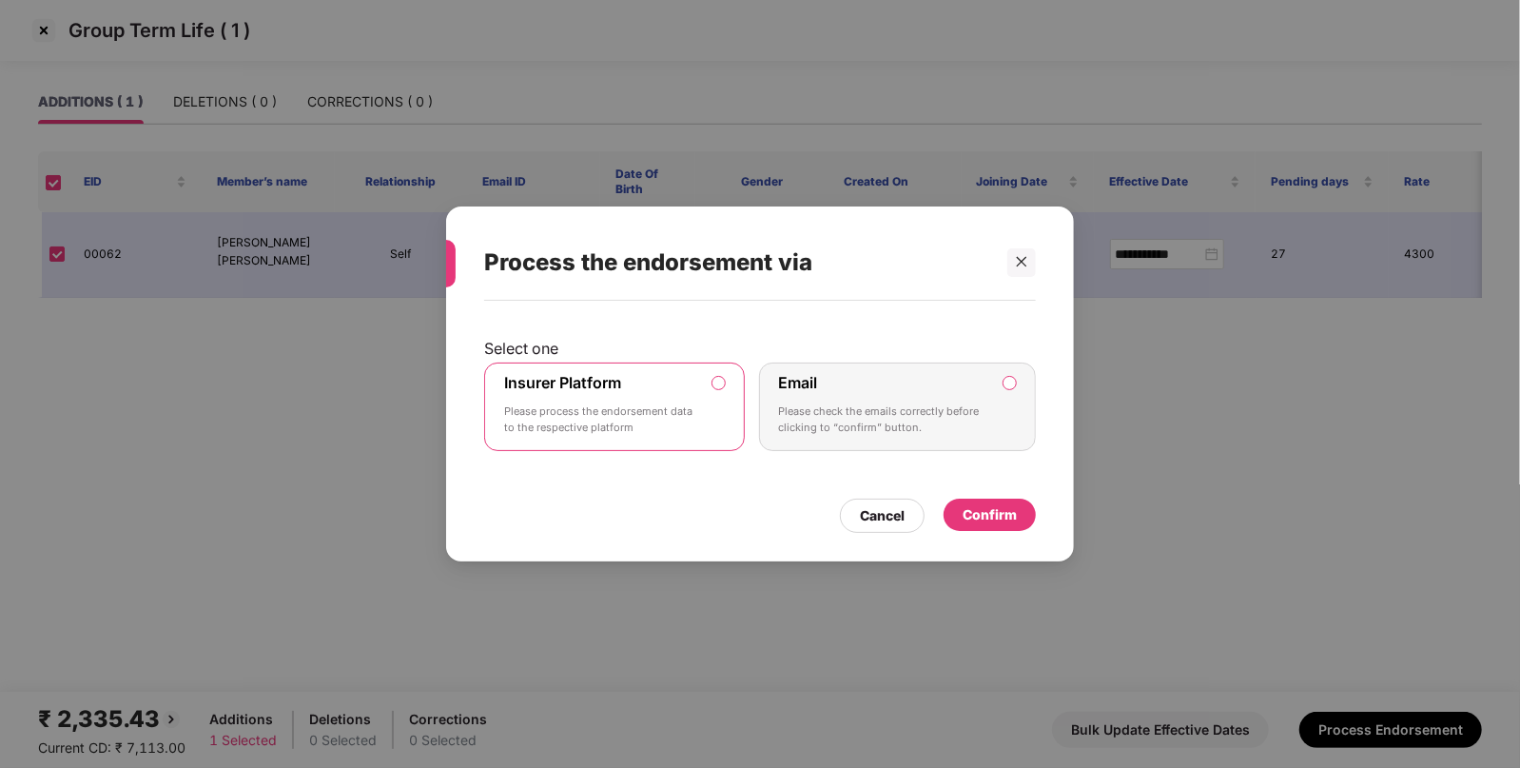
click at [991, 501] on div "Confirm" at bounding box center [989, 514] width 92 height 32
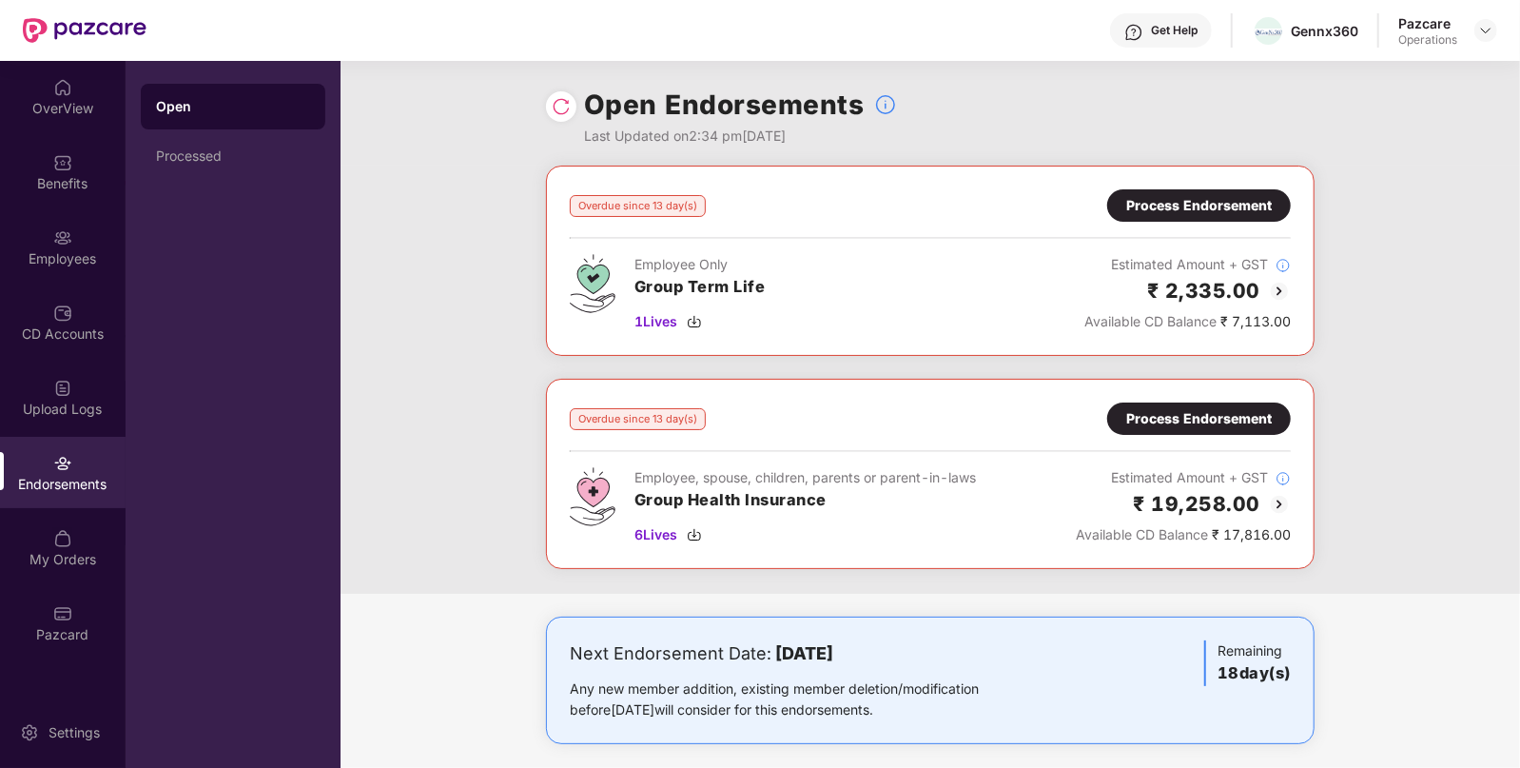
click at [560, 106] on img at bounding box center [561, 106] width 19 height 19
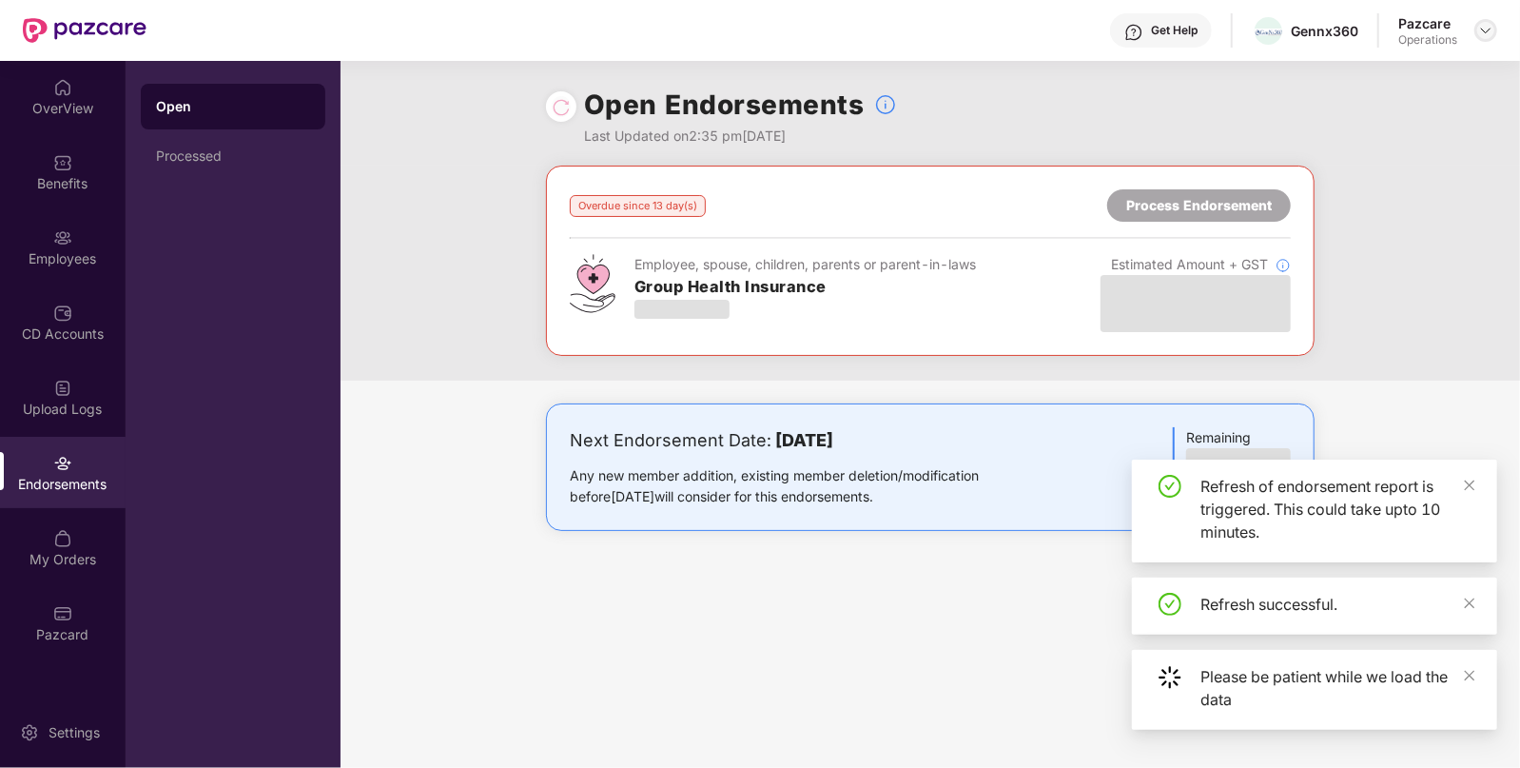
click at [1484, 37] on img at bounding box center [1485, 30] width 15 height 15
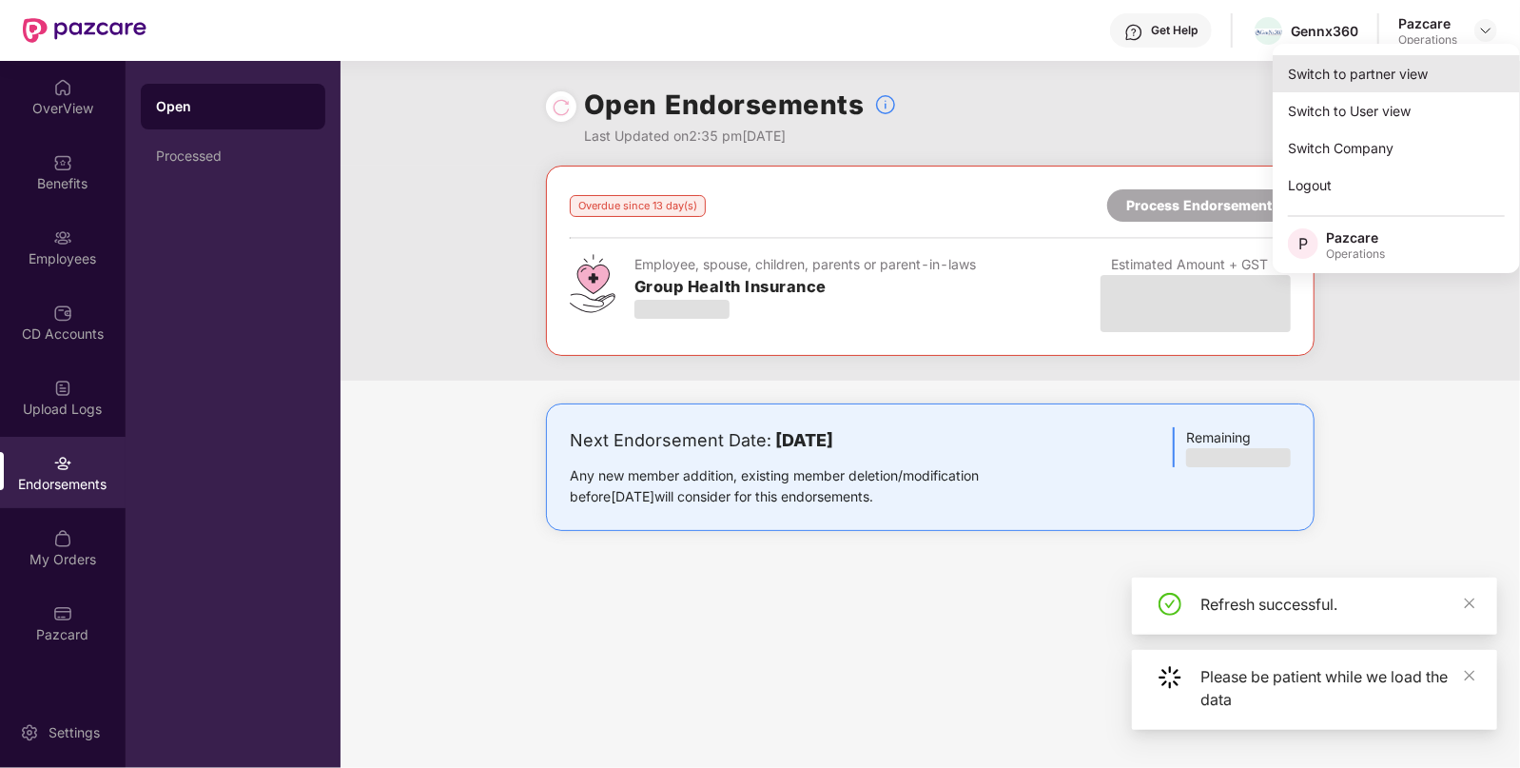
click at [1414, 69] on div "Switch to partner view" at bounding box center [1396, 73] width 247 height 37
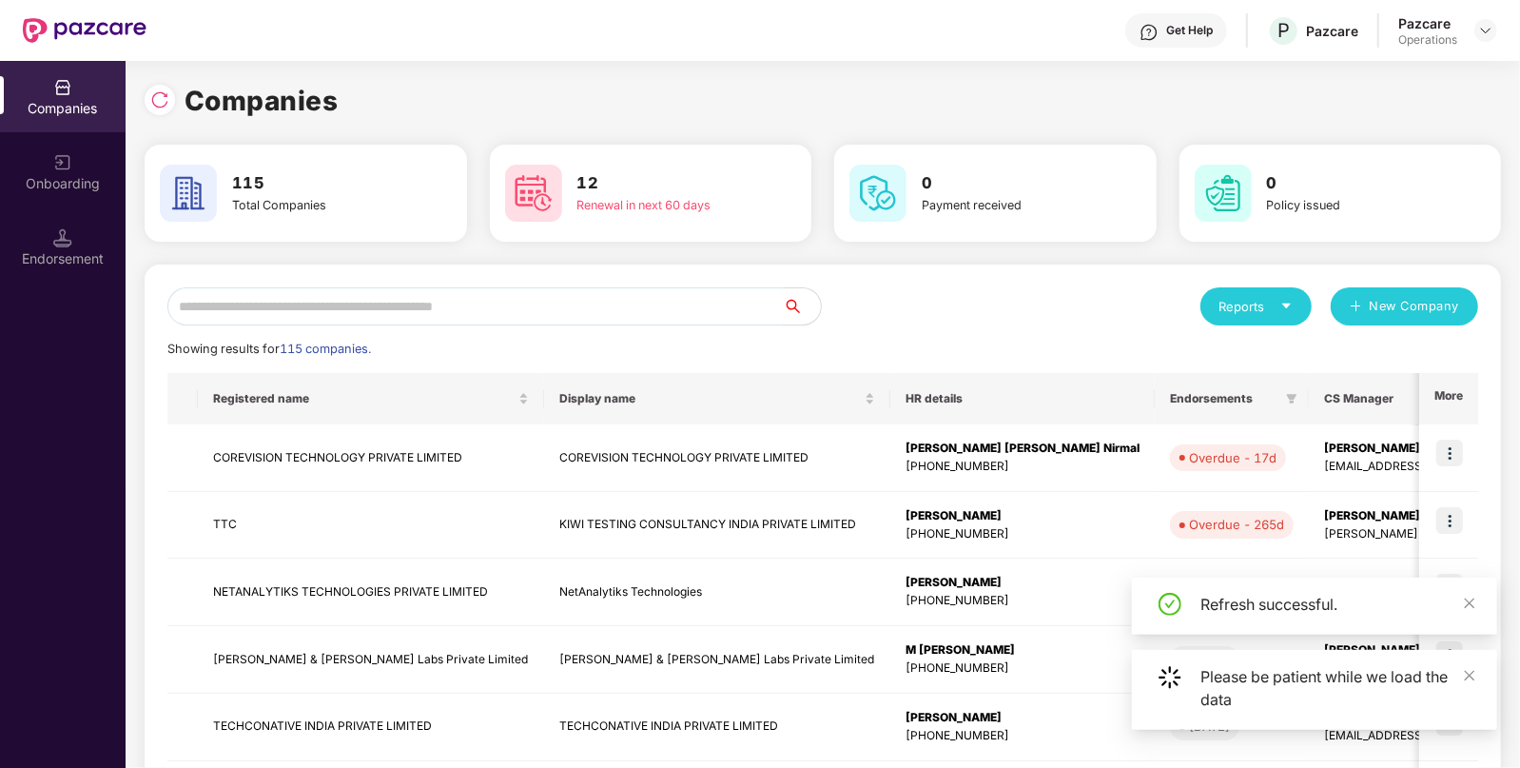
click at [586, 290] on input "text" at bounding box center [474, 306] width 615 height 38
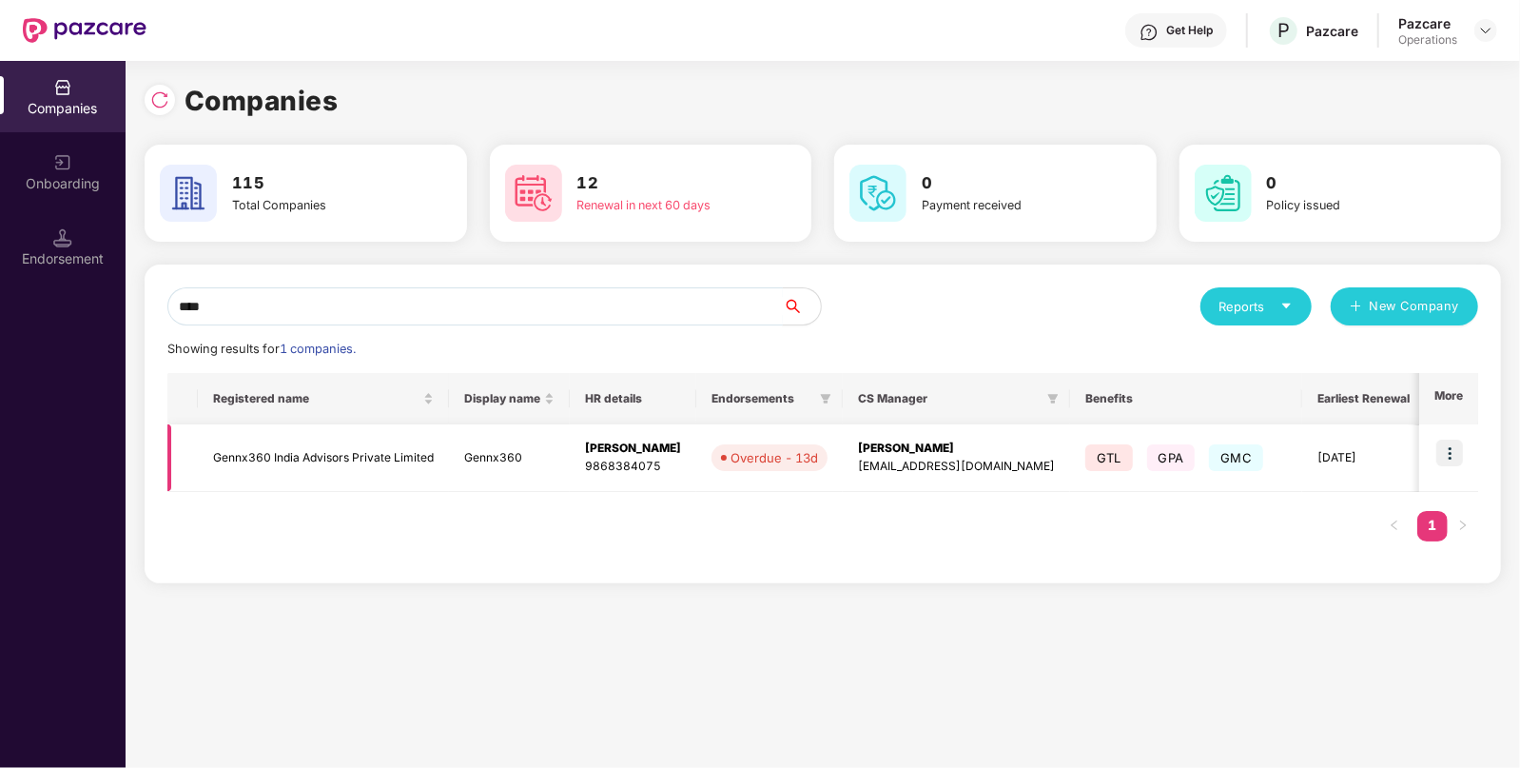
type input "****"
click at [484, 459] on td "Gennx360" at bounding box center [509, 458] width 121 height 68
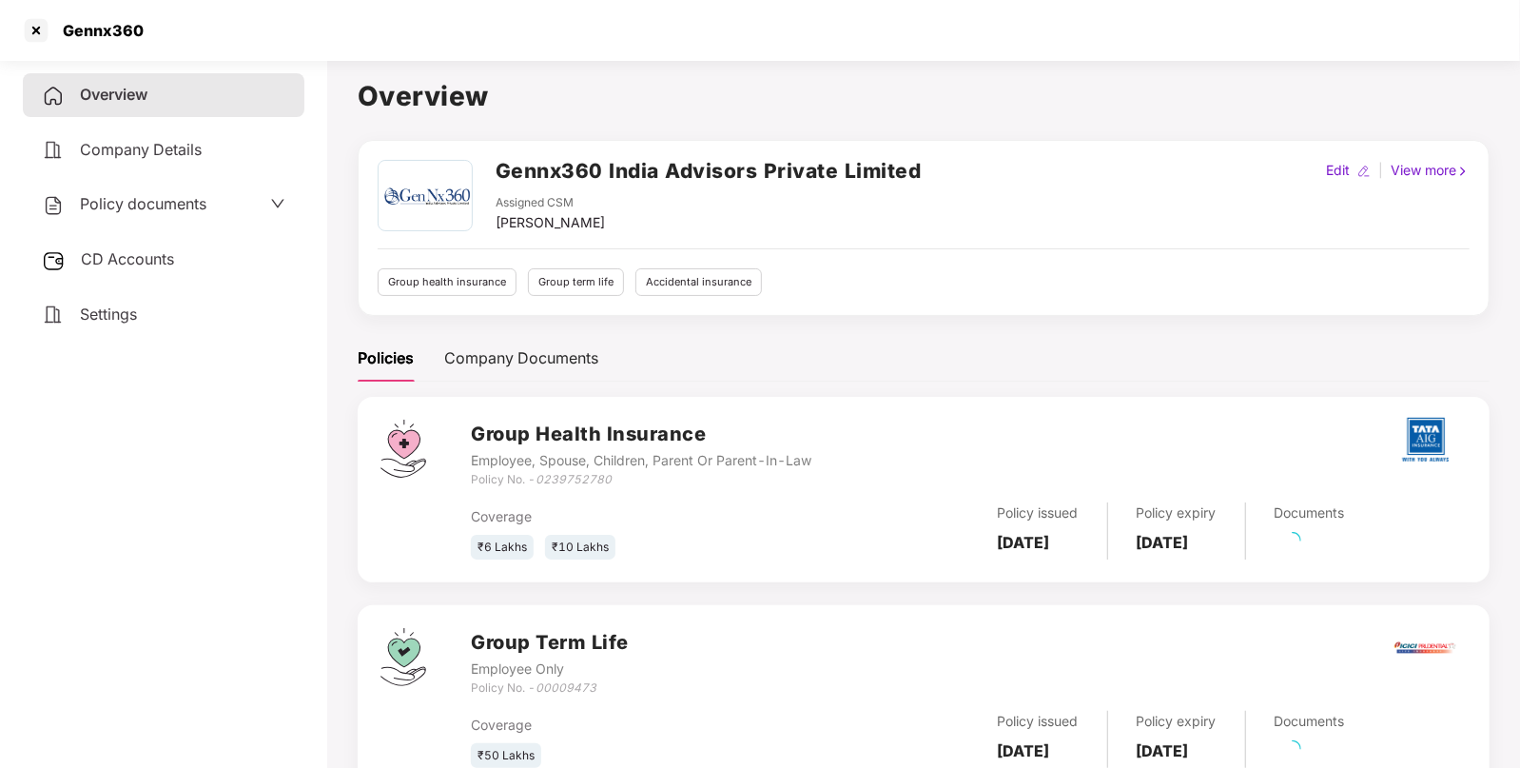
click at [84, 249] on div "CD Accounts" at bounding box center [164, 260] width 282 height 44
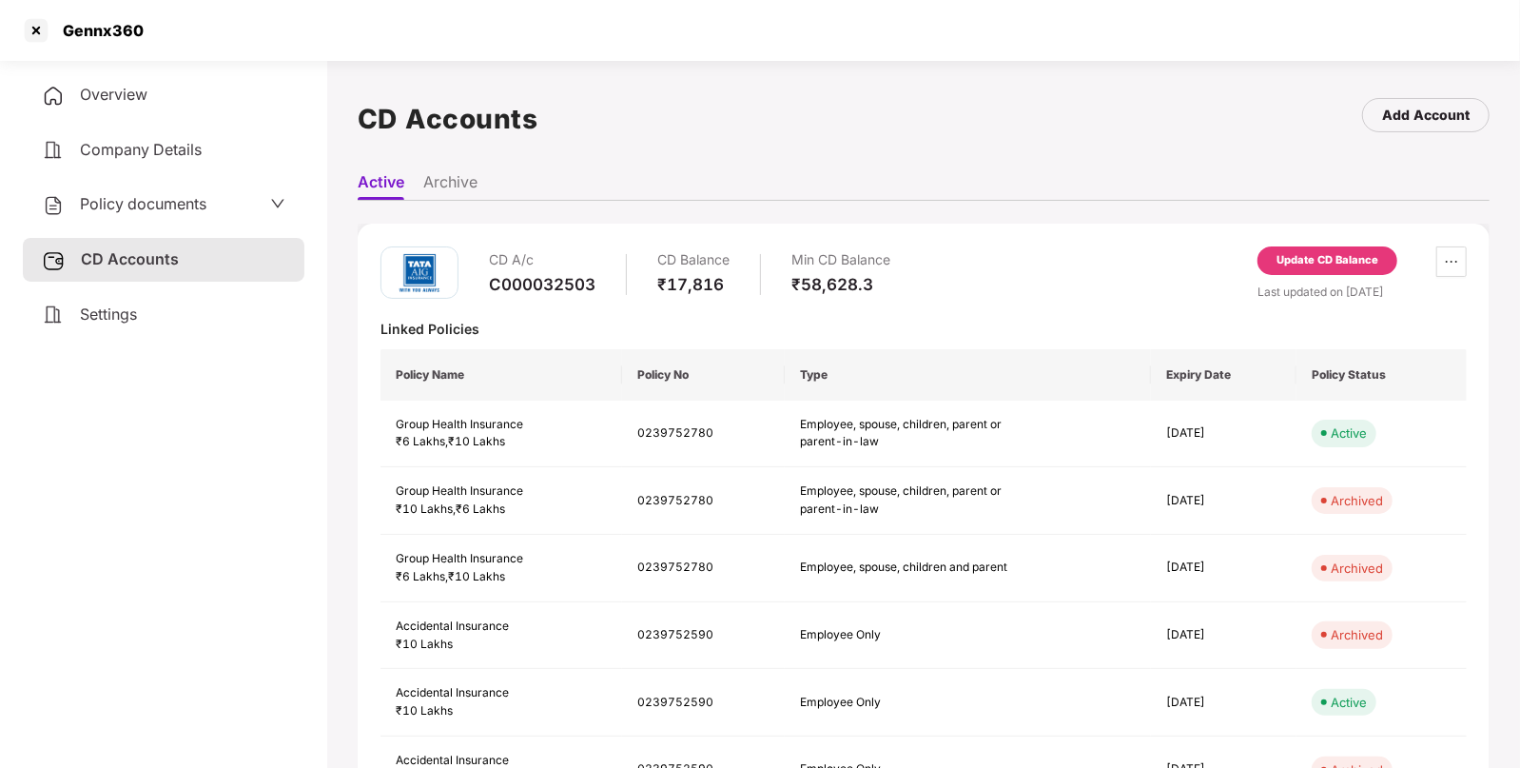
click at [1362, 253] on div "Update CD Balance" at bounding box center [1327, 260] width 102 height 17
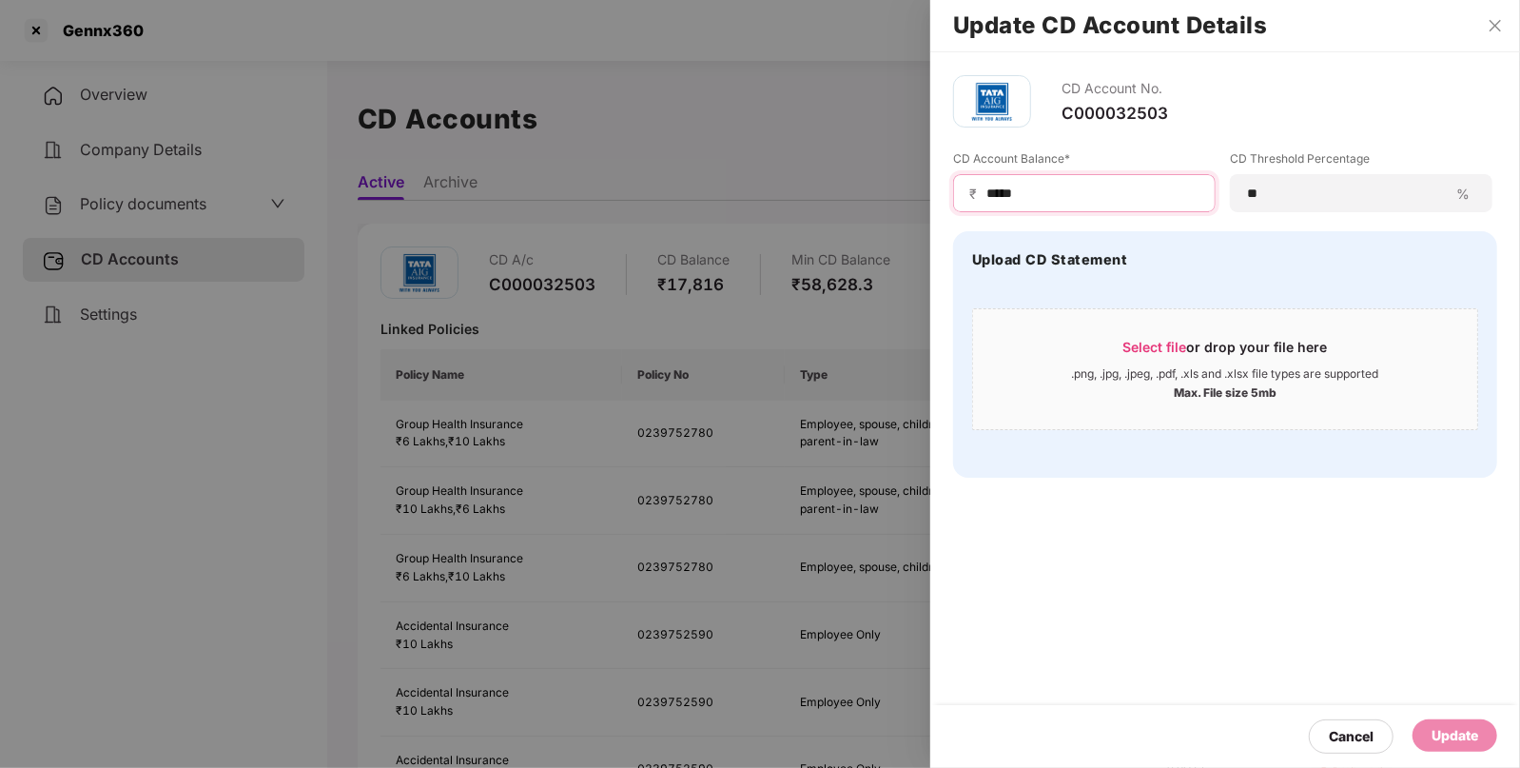
drag, startPoint x: 1045, startPoint y: 185, endPoint x: 827, endPoint y: 208, distance: 219.0
click at [827, 208] on div "Update CD Account Details CD Account No. C000032503 CD Account Balance* ₹ *****…" at bounding box center [760, 384] width 1520 height 768
paste input
type input "******"
click at [1441, 742] on div "Update" at bounding box center [1454, 735] width 47 height 21
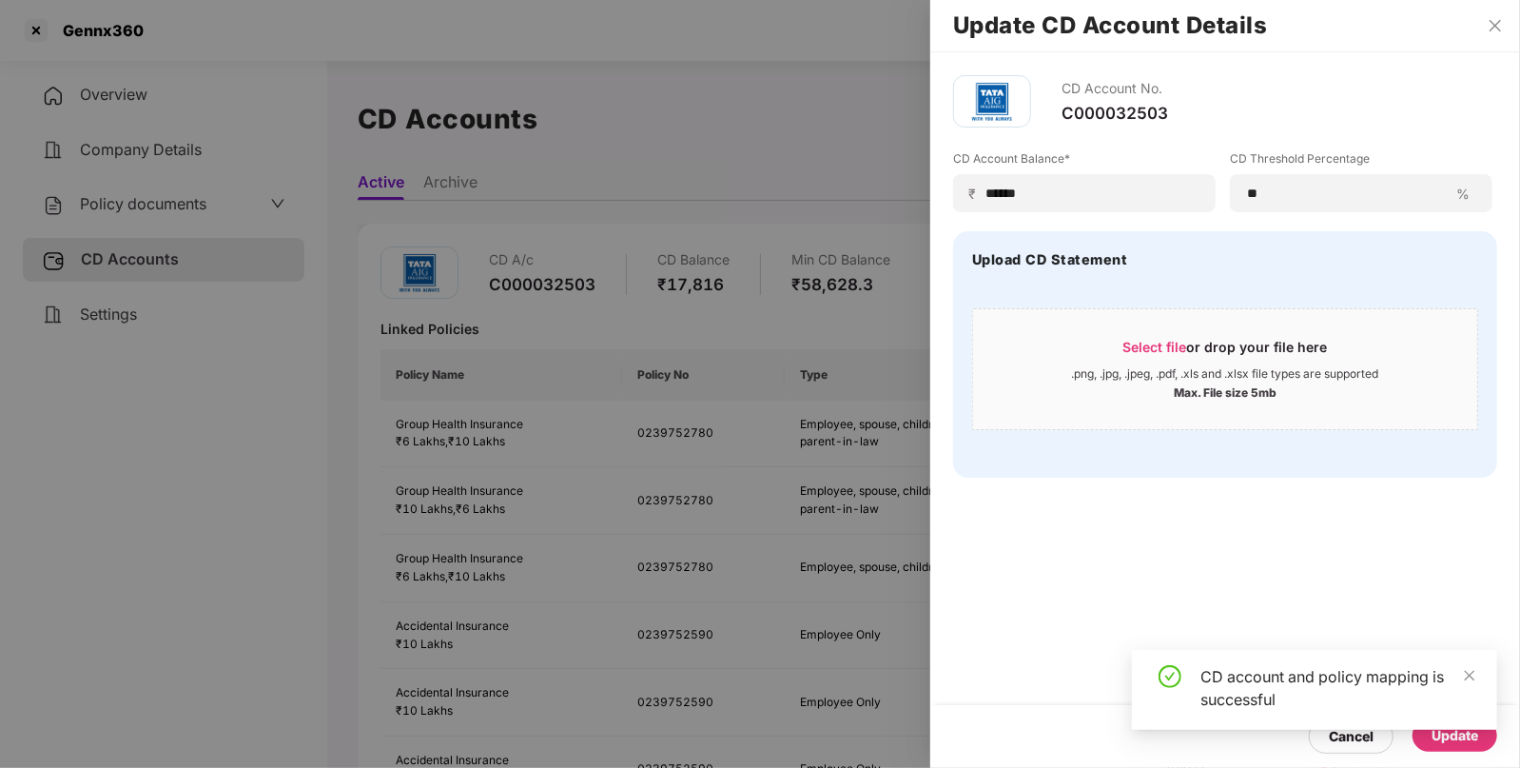
click at [41, 24] on div at bounding box center [760, 384] width 1520 height 768
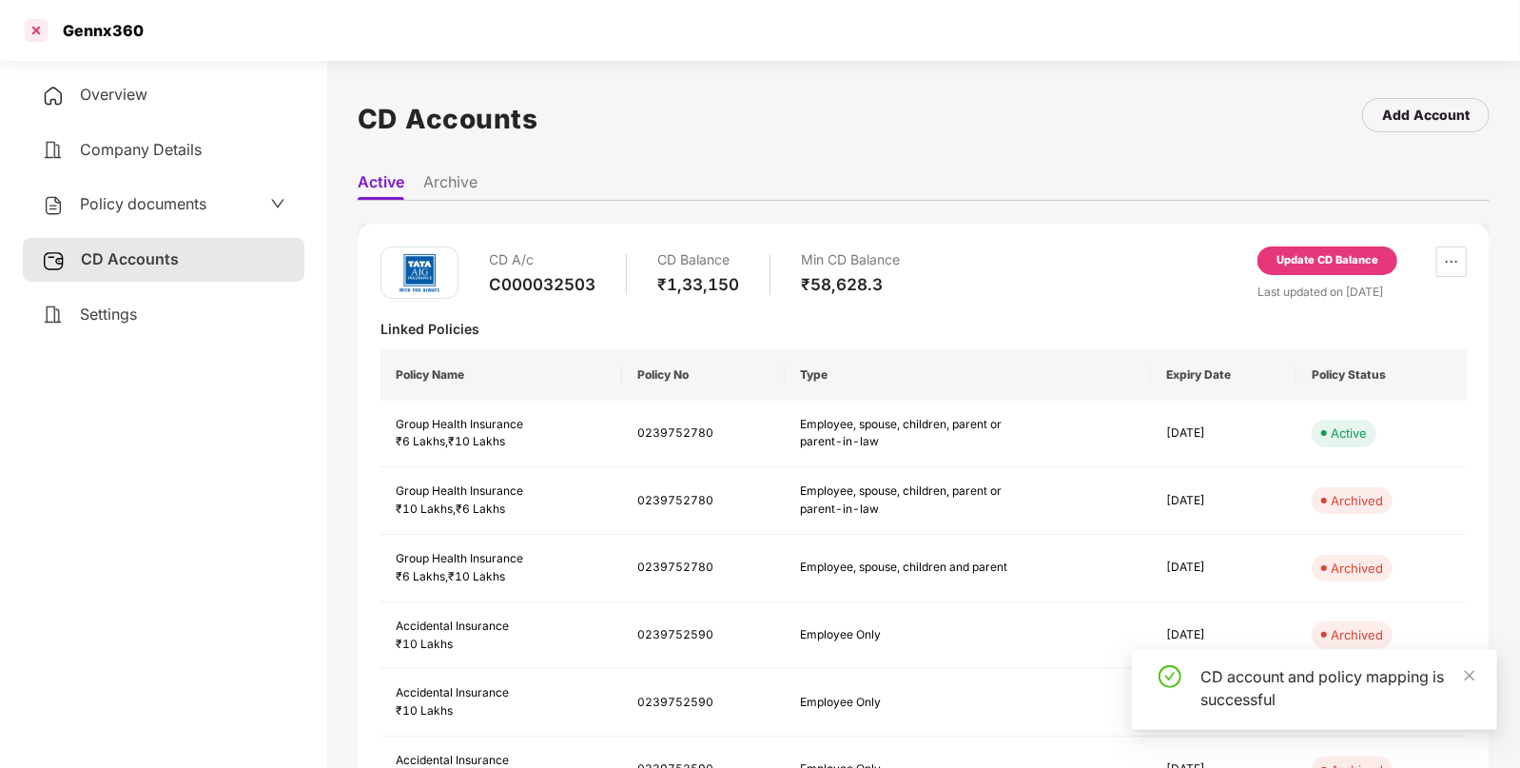
click at [34, 34] on div at bounding box center [36, 30] width 30 height 30
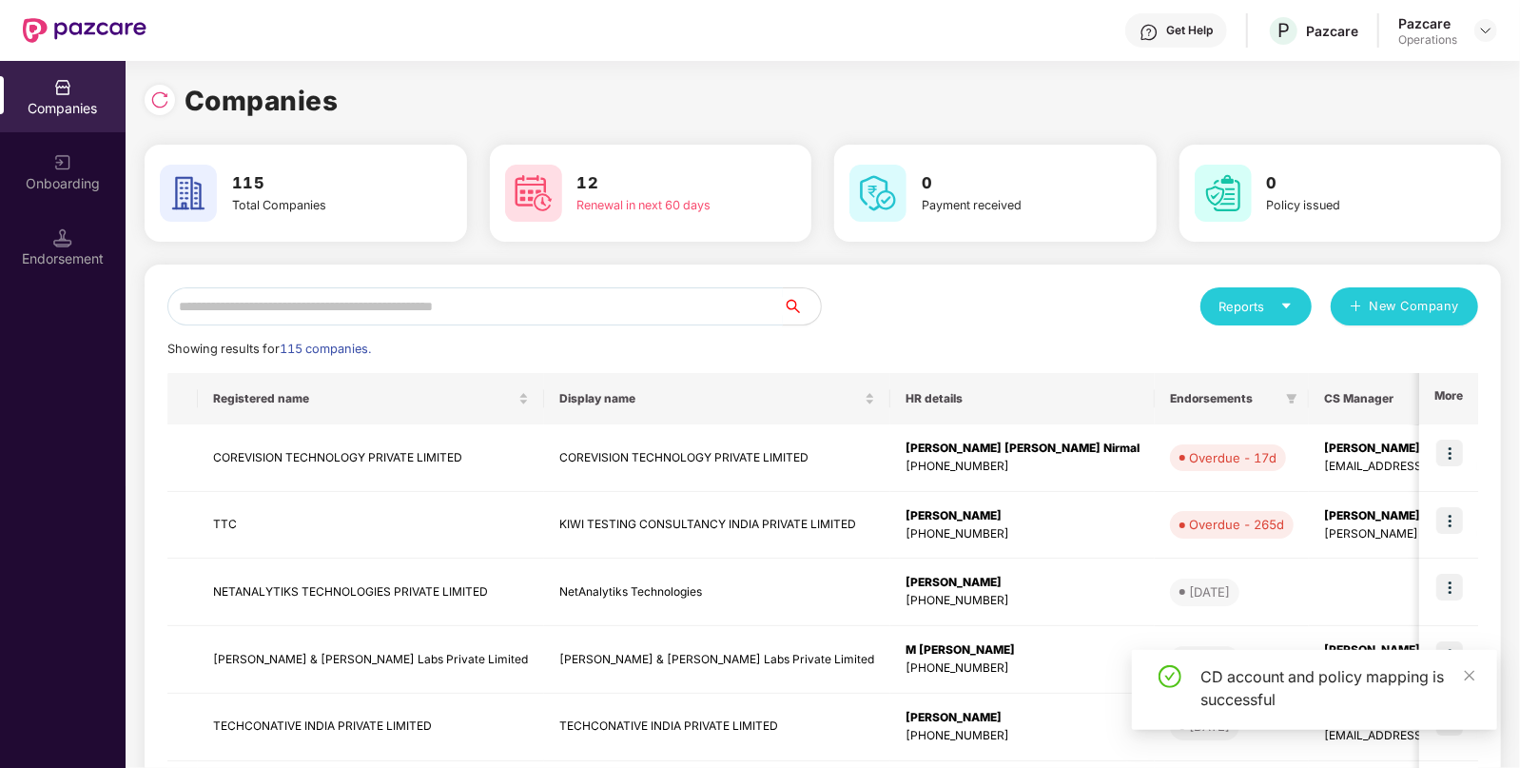
click at [536, 300] on input "text" at bounding box center [474, 306] width 615 height 38
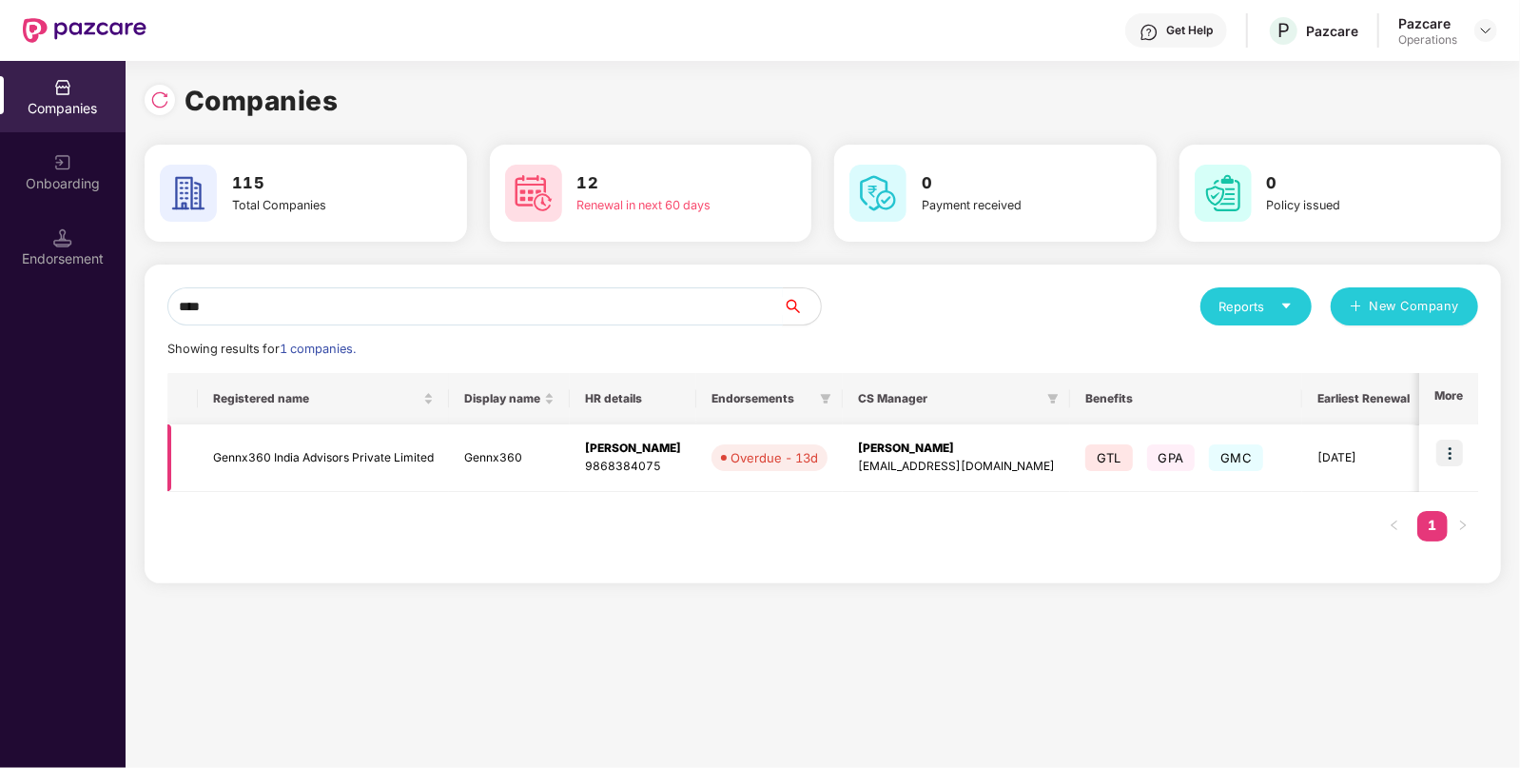
type input "****"
click at [1455, 455] on img at bounding box center [1449, 452] width 27 height 27
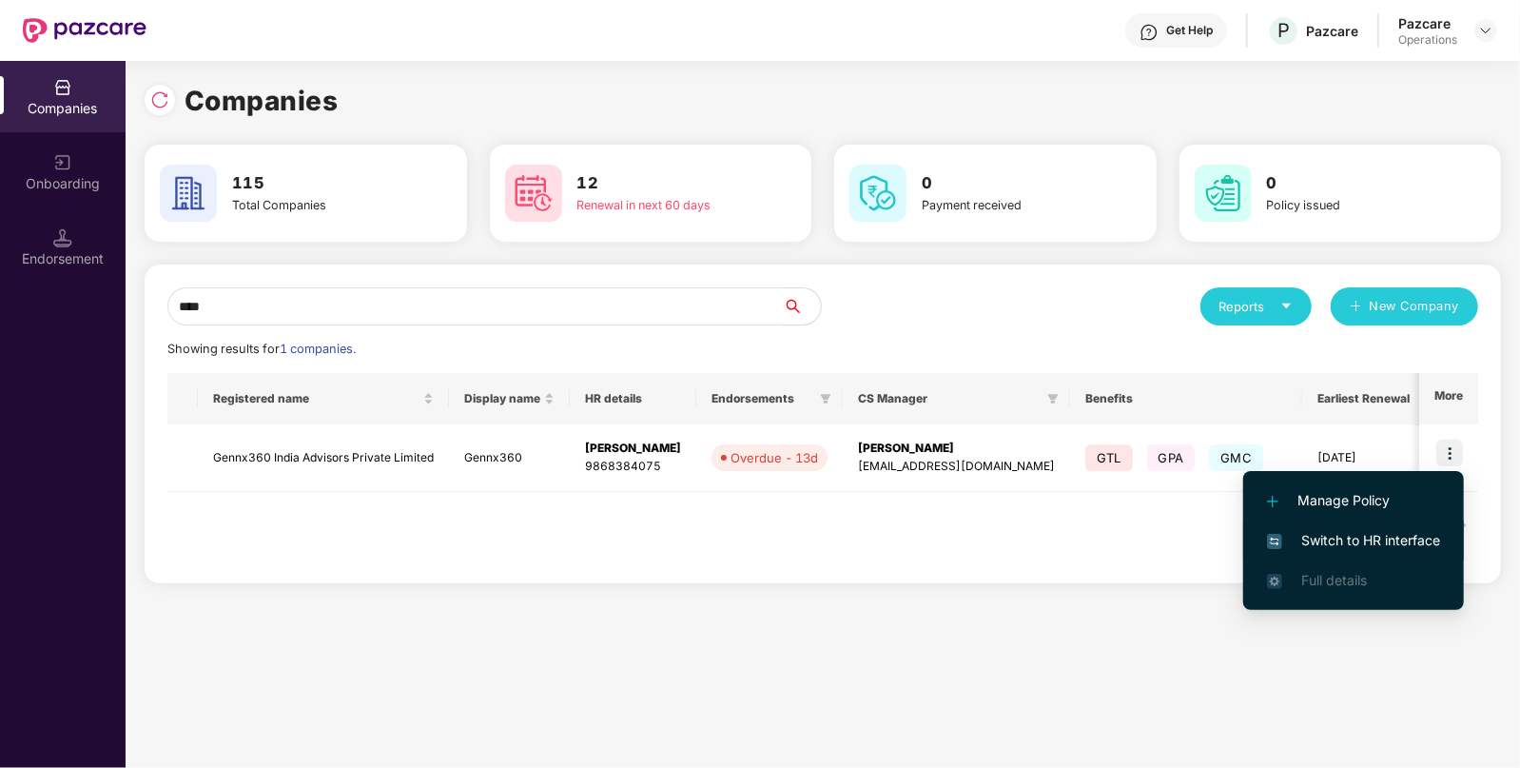
click at [1335, 540] on span "Switch to HR interface" at bounding box center [1353, 540] width 173 height 21
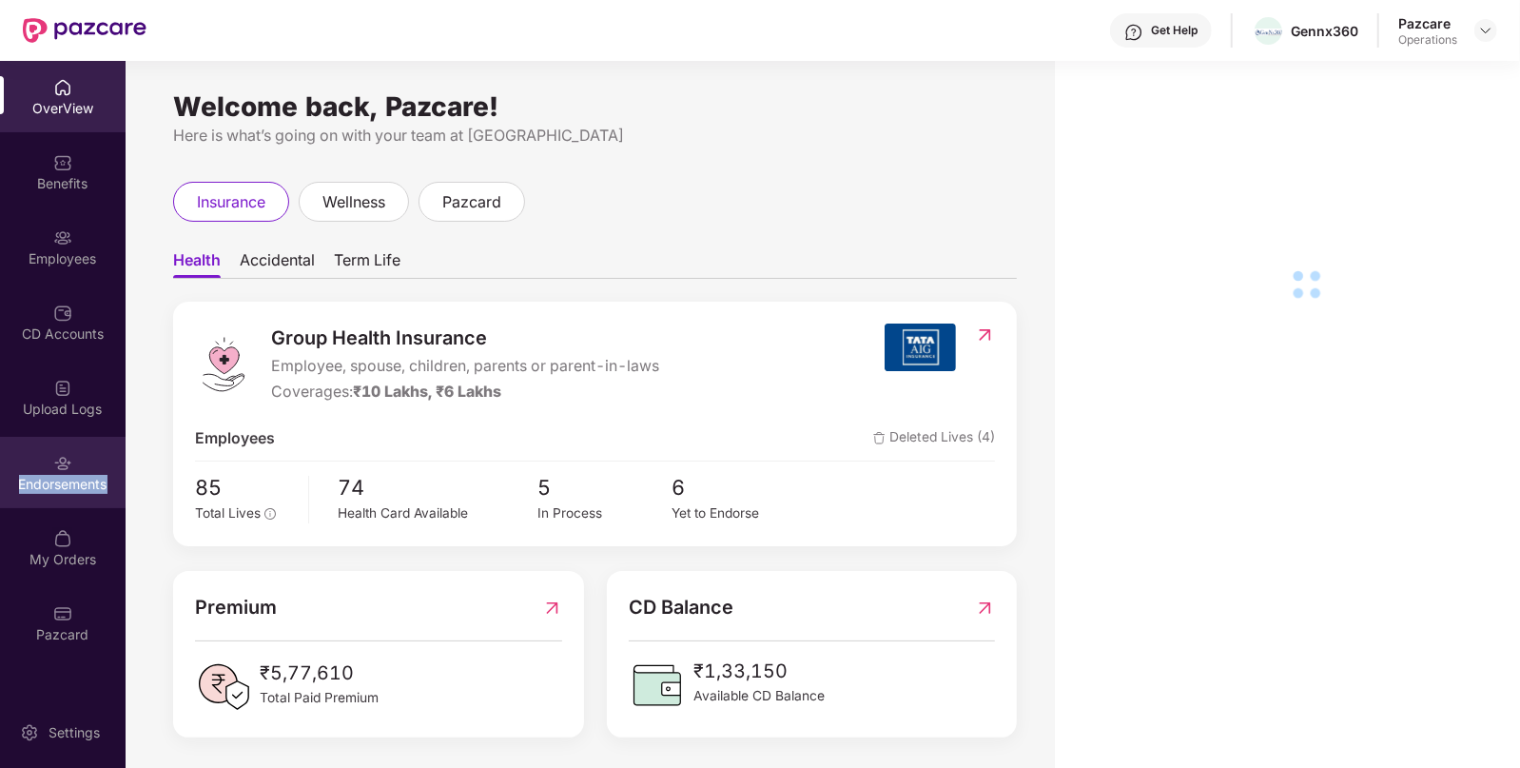
drag, startPoint x: 78, startPoint y: 398, endPoint x: 84, endPoint y: 468, distance: 70.6
click at [84, 468] on div "Endorsements" at bounding box center [63, 472] width 126 height 71
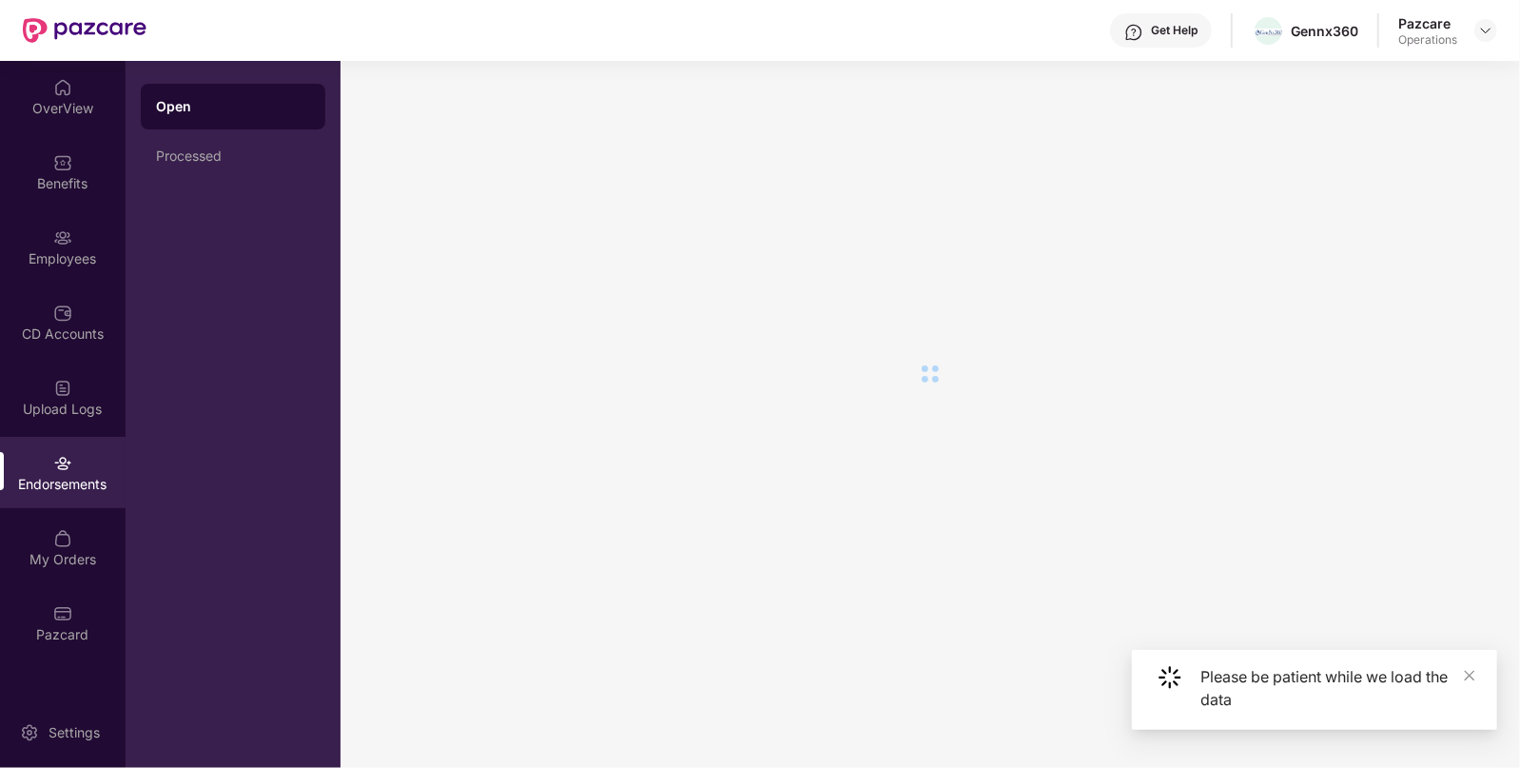
click at [84, 468] on div "Endorsements" at bounding box center [63, 472] width 126 height 71
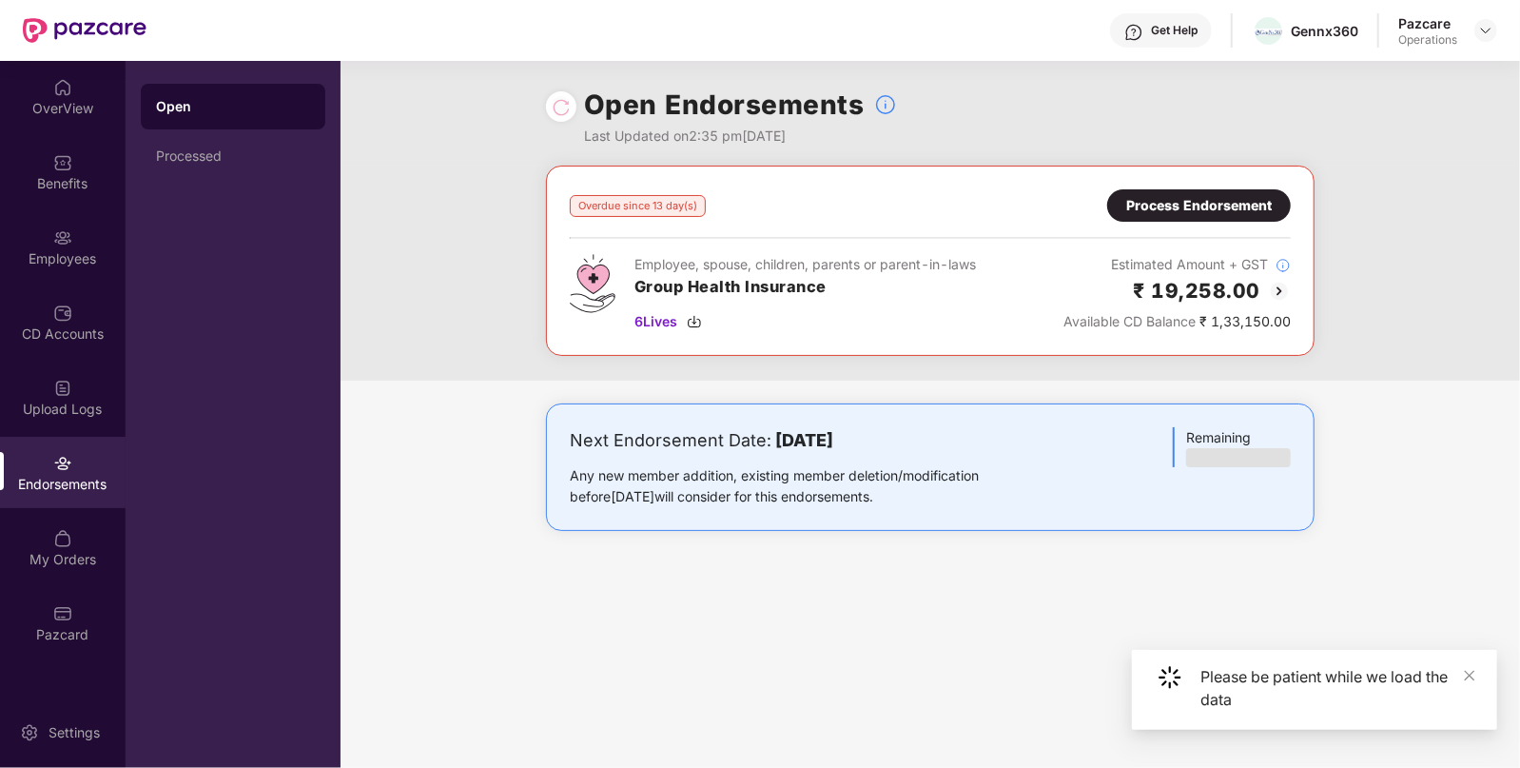
click at [1175, 189] on div "Process Endorsement" at bounding box center [1199, 205] width 184 height 32
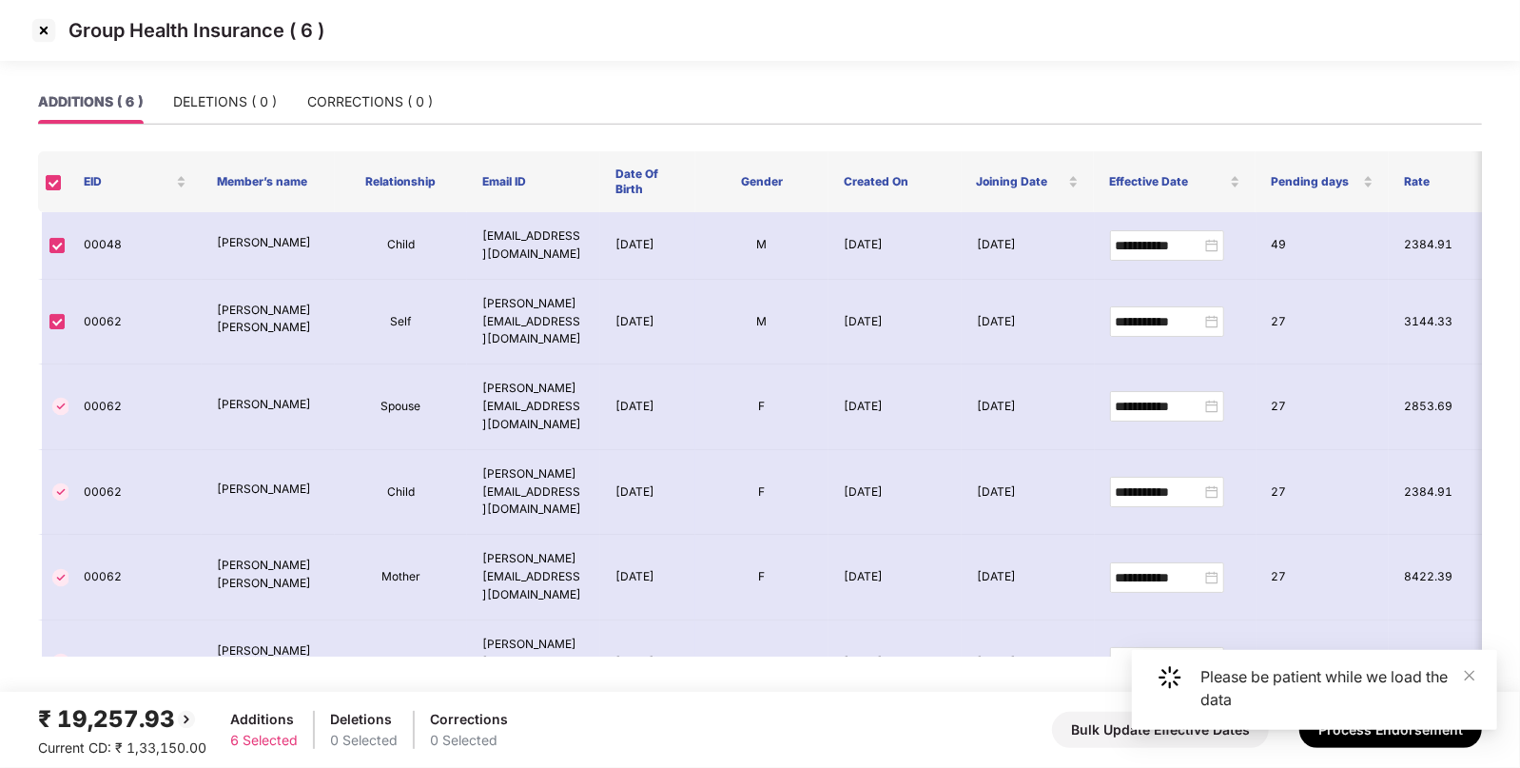
click at [1476, 677] on div "Please be patient while we load the data" at bounding box center [1314, 690] width 365 height 80
click at [1474, 677] on icon "close" at bounding box center [1469, 675] width 13 height 13
click at [1435, 733] on button "Process Endorsement" at bounding box center [1390, 729] width 183 height 36
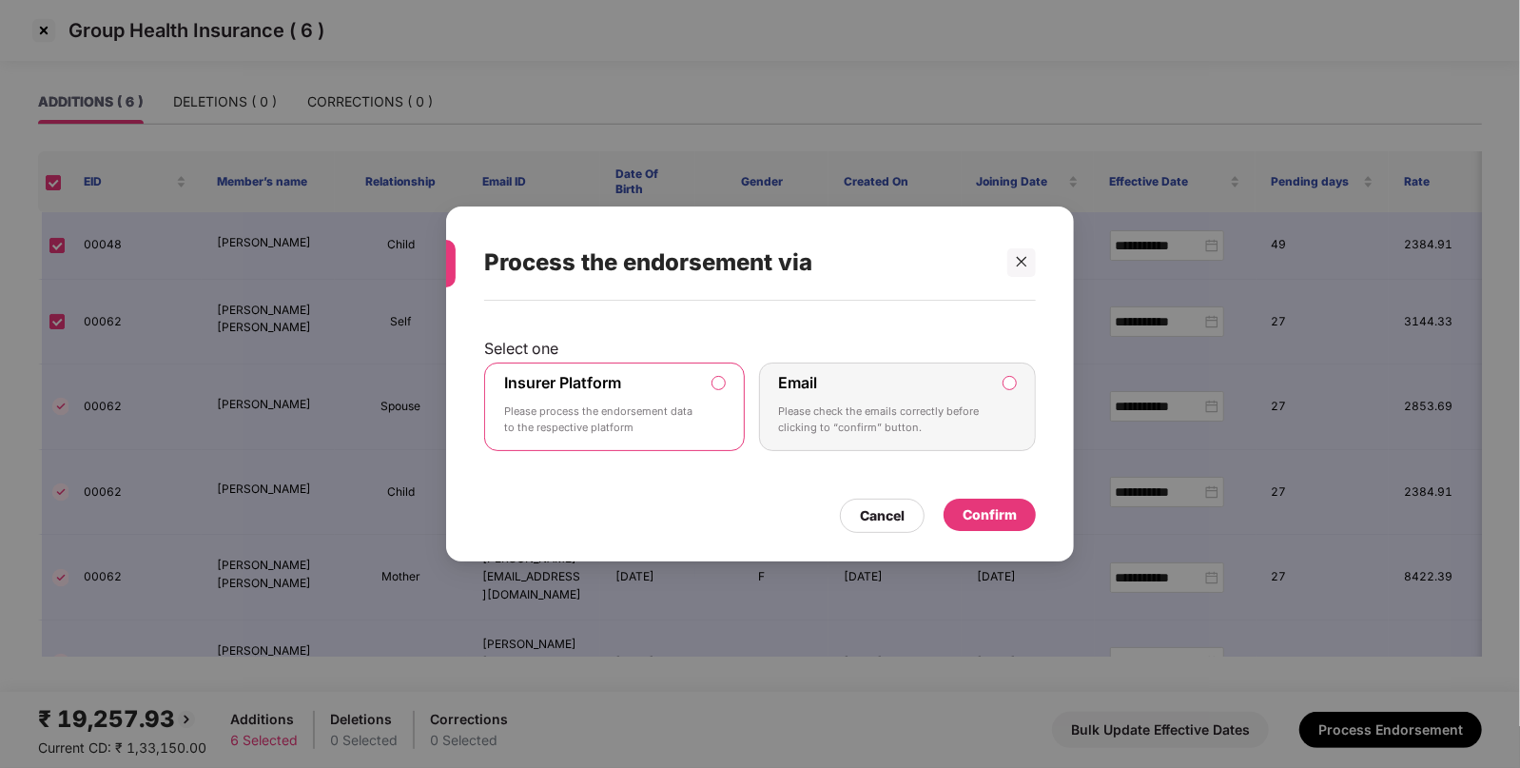
click at [959, 504] on div "Confirm" at bounding box center [989, 514] width 92 height 32
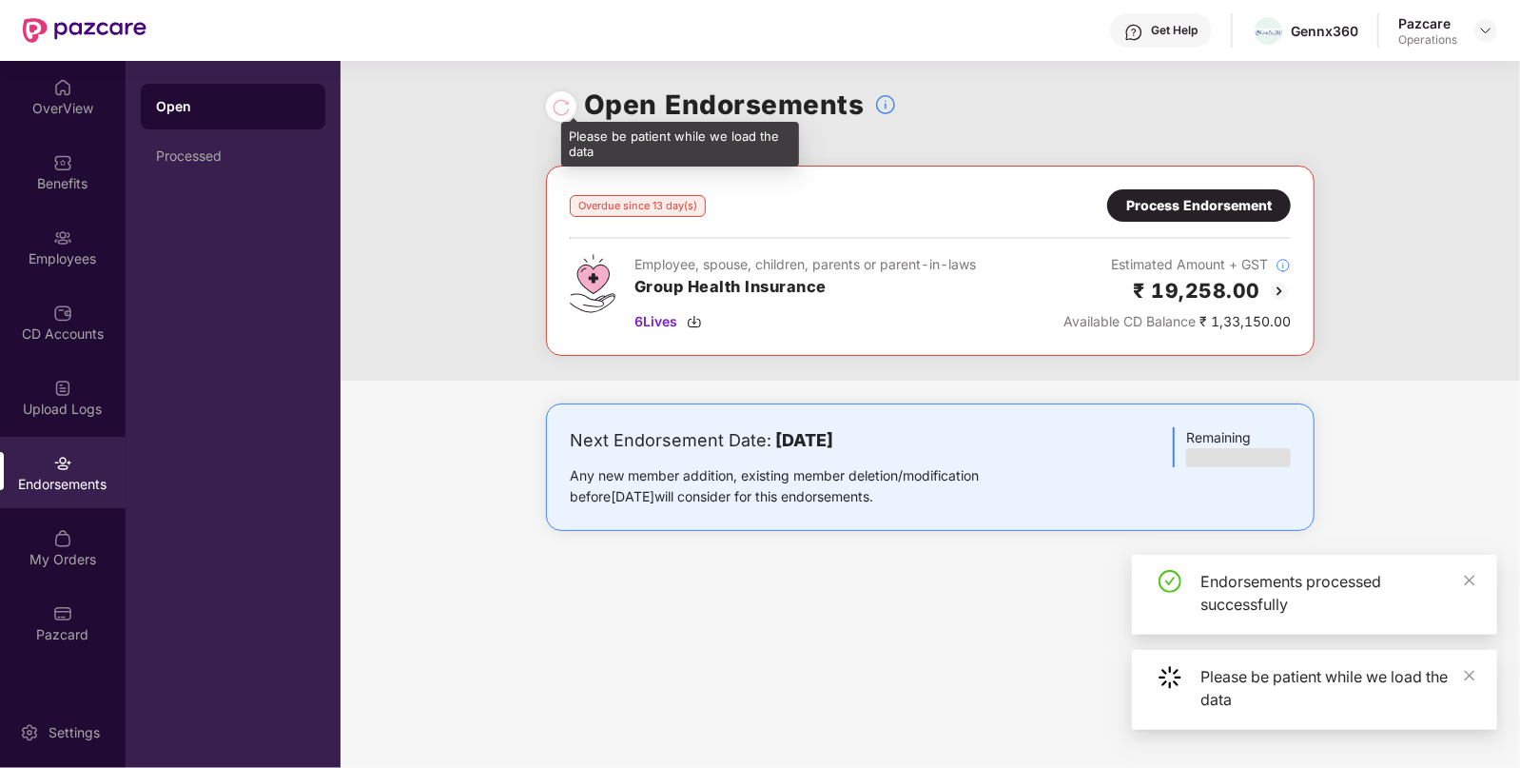
click at [559, 110] on div at bounding box center [561, 106] width 19 height 21
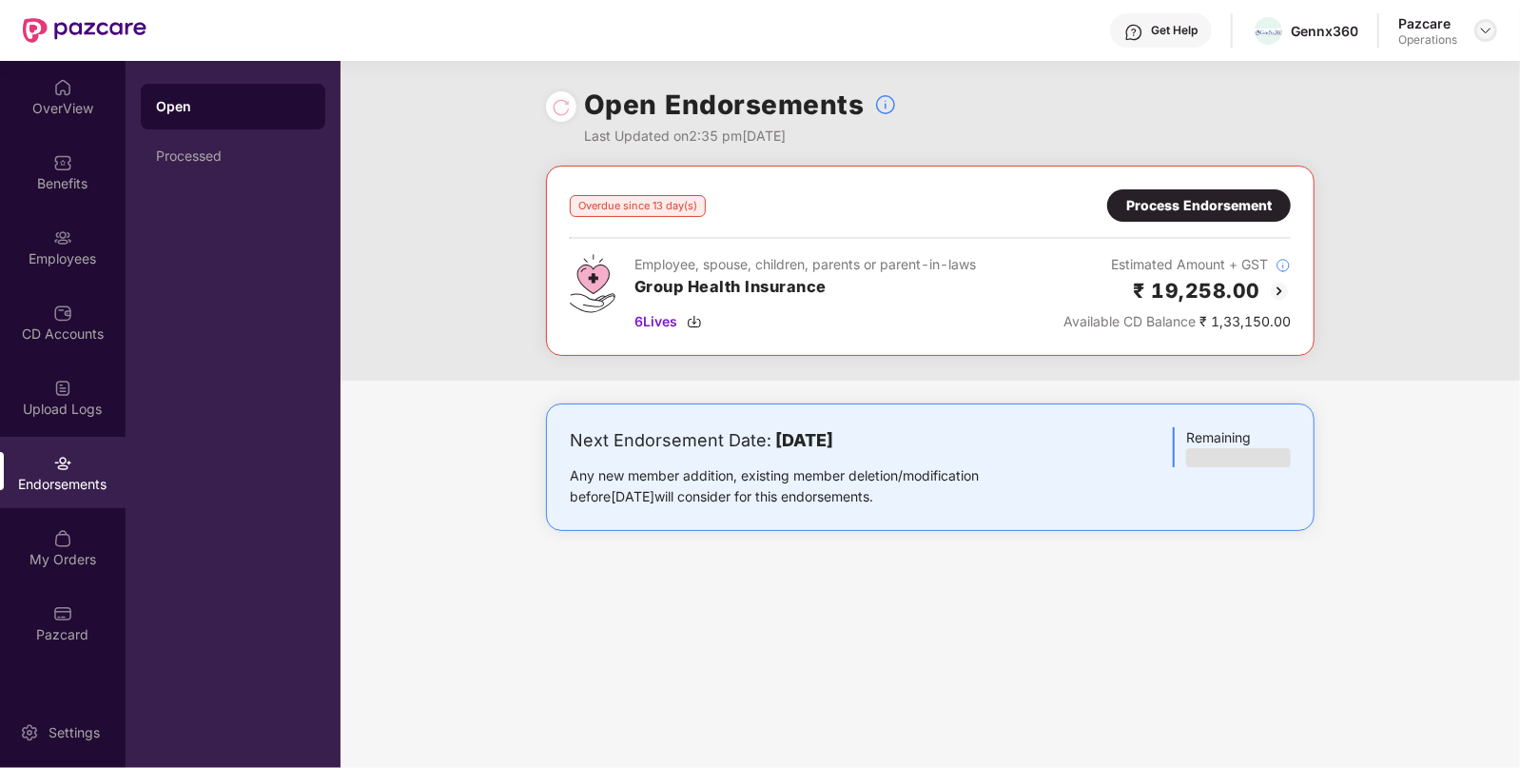
click at [1485, 34] on img at bounding box center [1485, 30] width 15 height 15
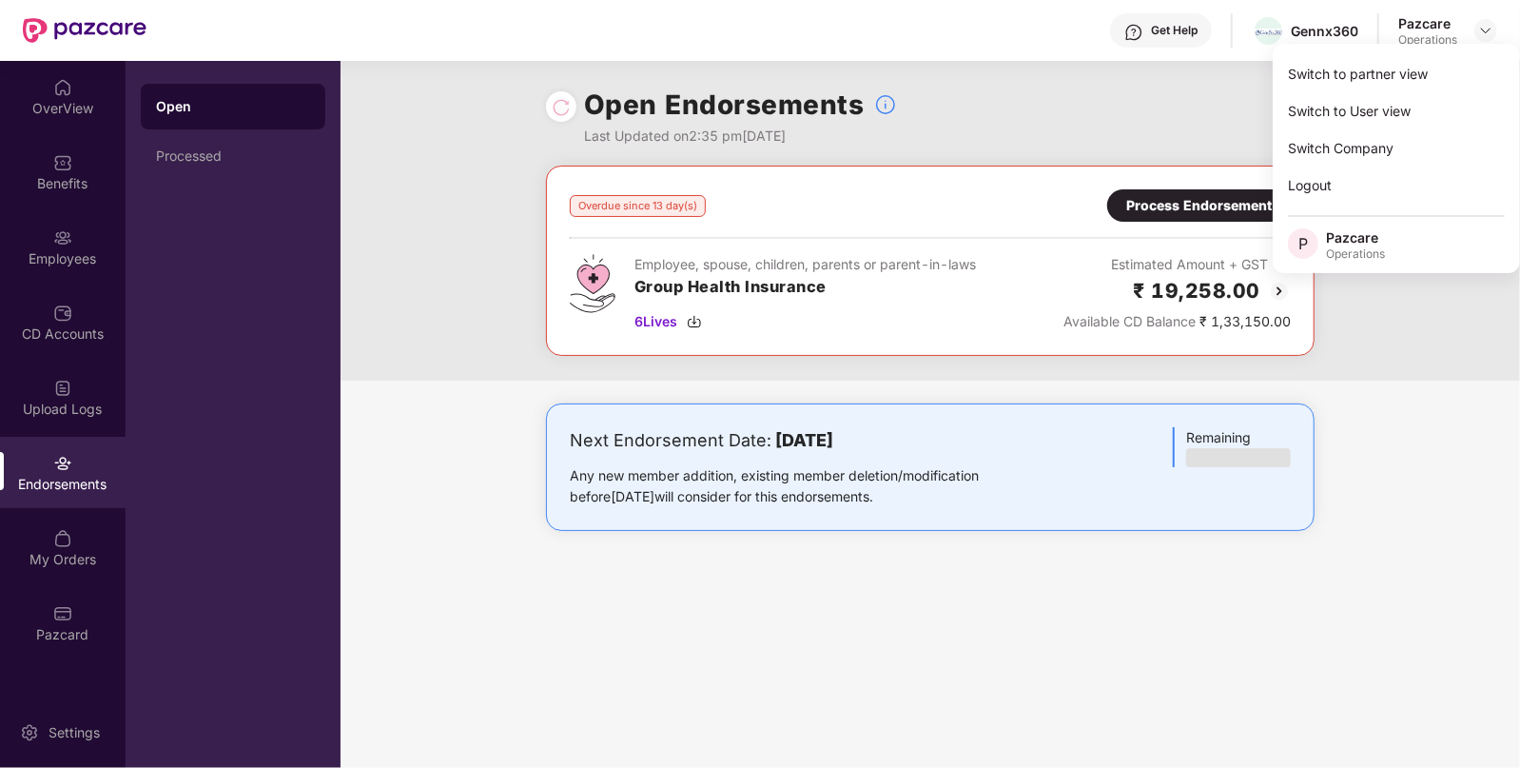
click at [945, 179] on div "Overdue since 13 day(s) Process Endorsement Employee, spouse, children, parents…" at bounding box center [930, 260] width 768 height 190
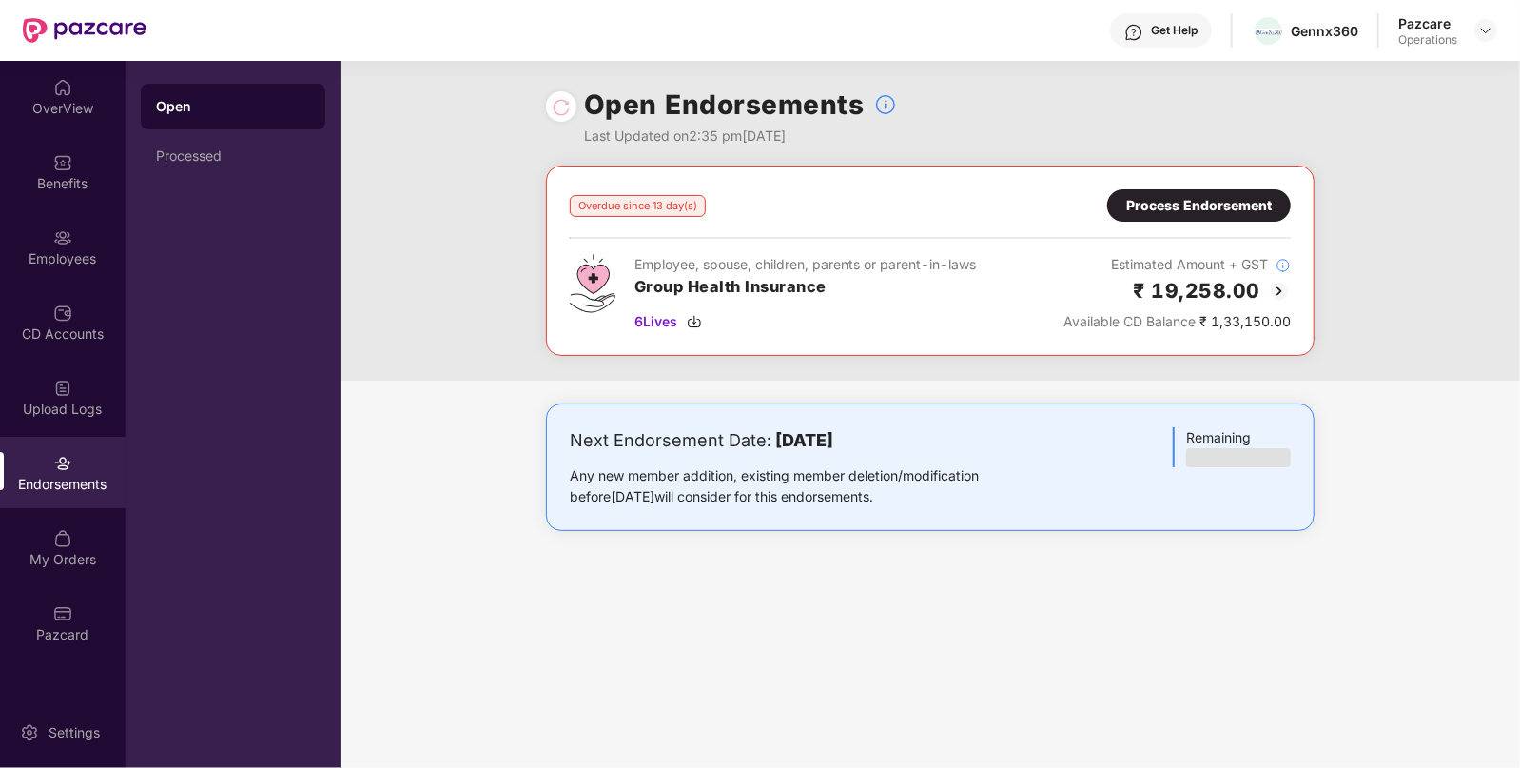
click at [1256, 211] on div "Process Endorsement" at bounding box center [1199, 205] width 146 height 21
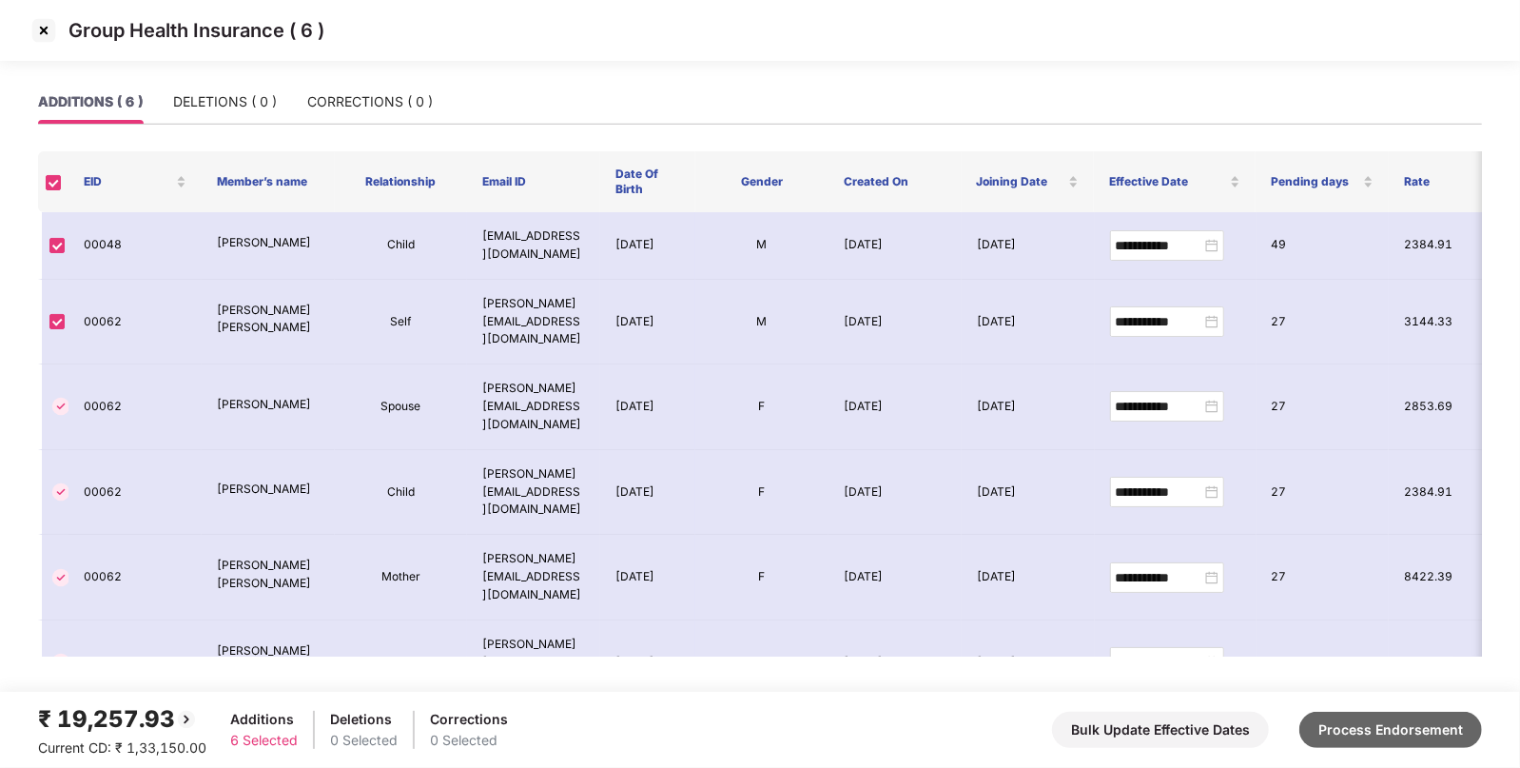
click at [1344, 718] on button "Process Endorsement" at bounding box center [1390, 729] width 183 height 36
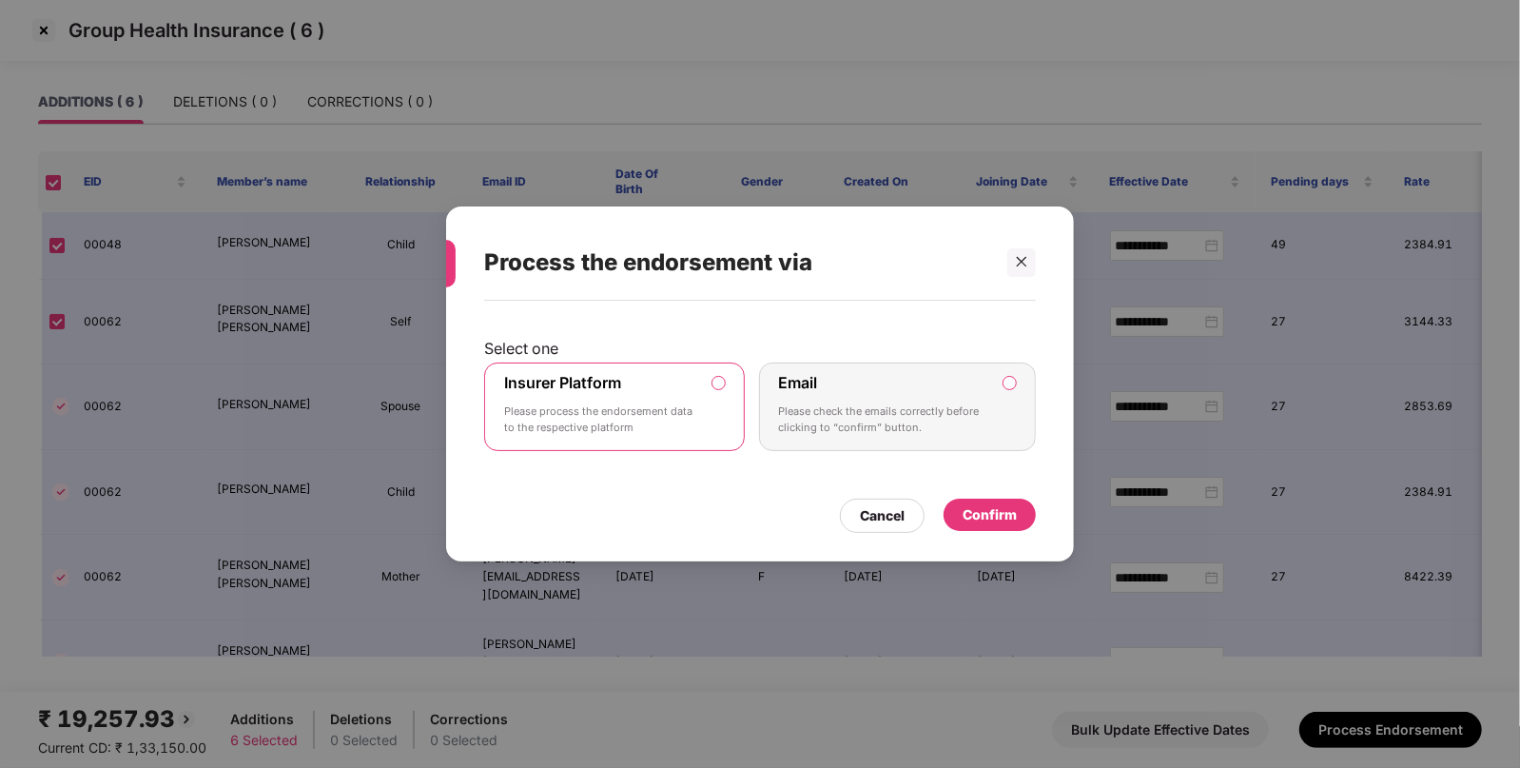
click at [1001, 523] on div "Confirm" at bounding box center [989, 514] width 54 height 21
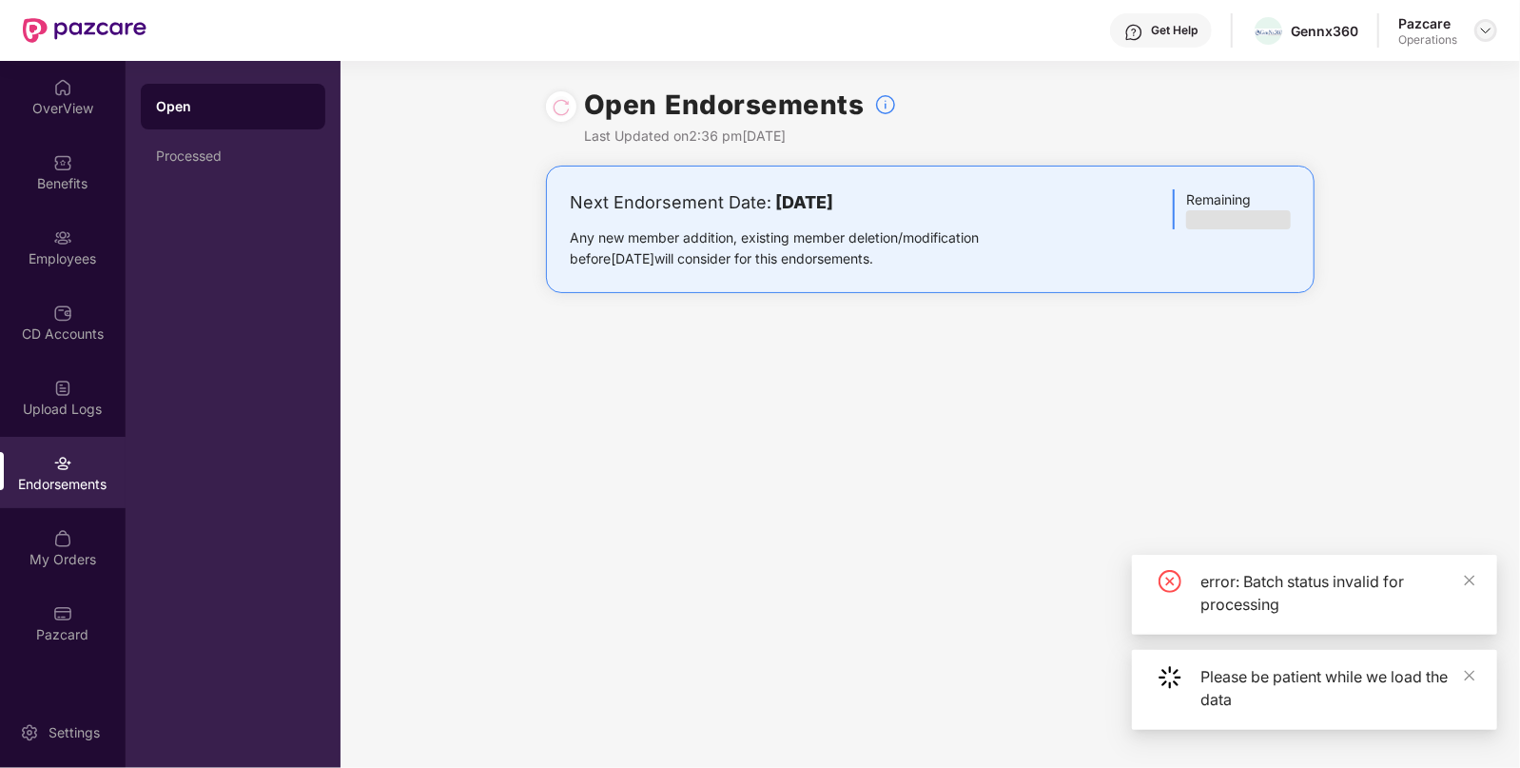
click at [1474, 29] on div at bounding box center [1485, 30] width 23 height 23
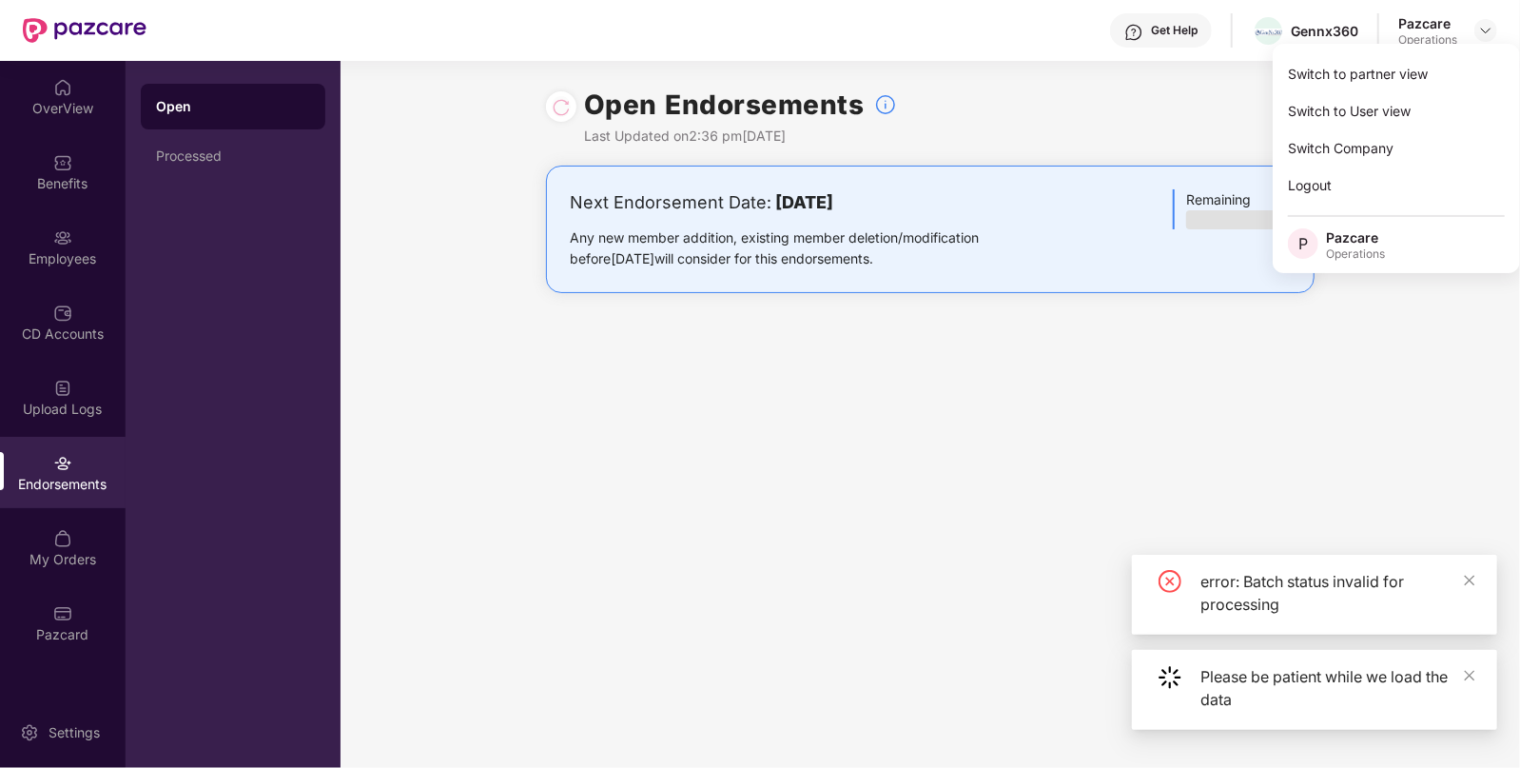
click at [1419, 52] on div "Switch to partner view Switch to User view Switch Company Logout P Pazcare Oper…" at bounding box center [1396, 158] width 247 height 229
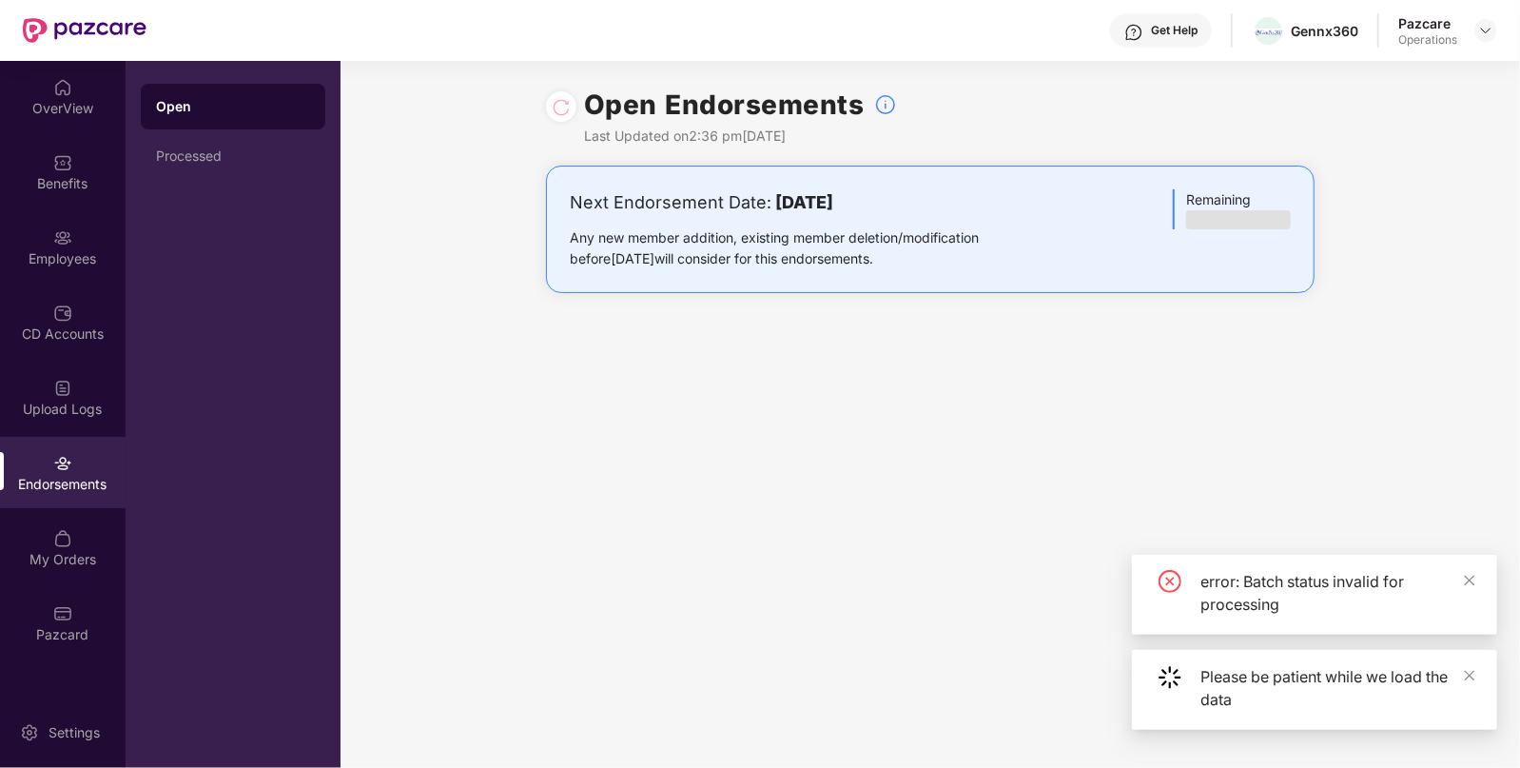
click at [1371, 71] on div "Open Endorsements Last Updated on 2:36 pm[DATE]" at bounding box center [929, 113] width 1179 height 105
click at [1479, 45] on div "Pazcare Operations" at bounding box center [1447, 30] width 99 height 33
click at [1481, 41] on div at bounding box center [1485, 30] width 23 height 23
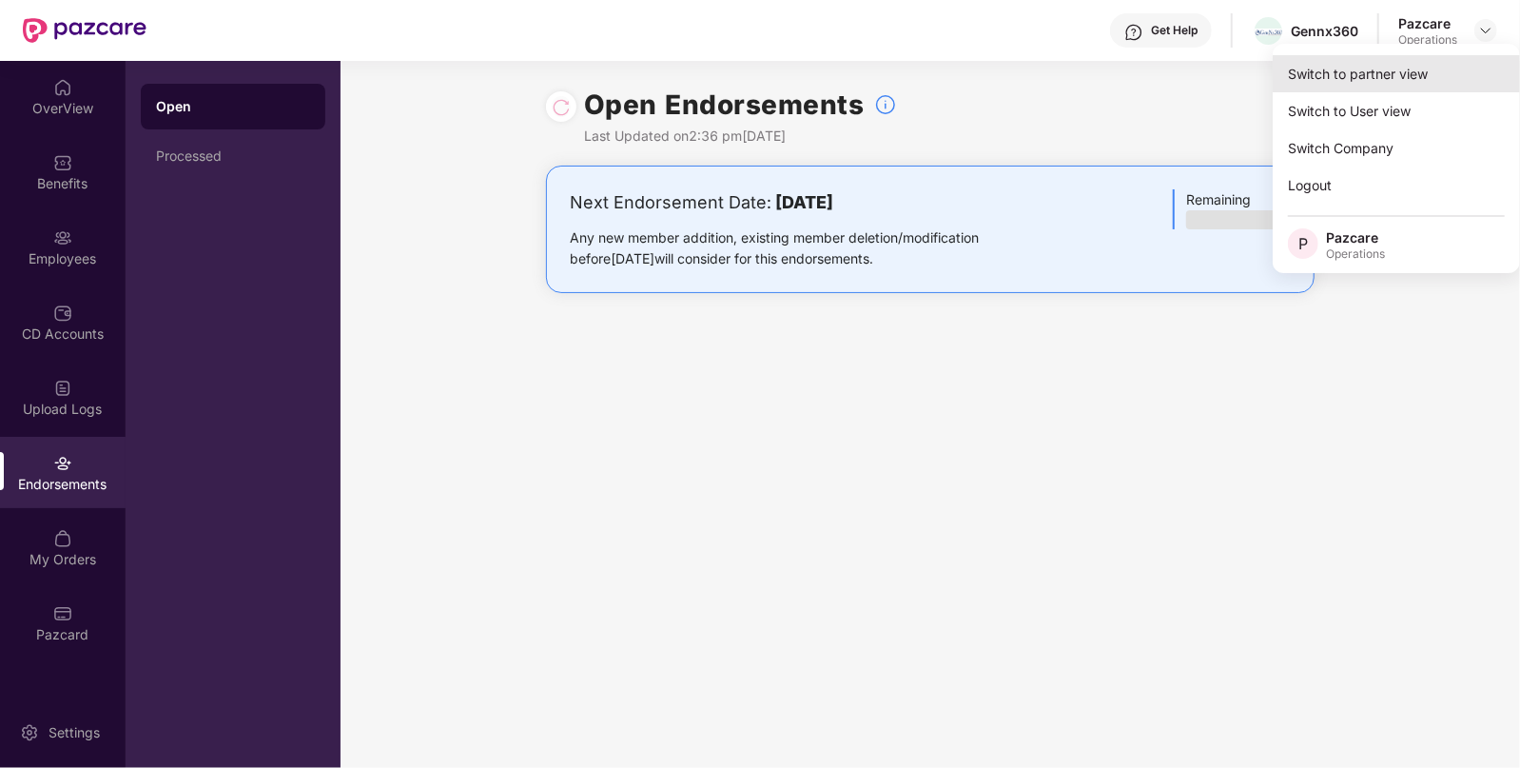
click at [1400, 73] on div "Switch to partner view" at bounding box center [1396, 73] width 247 height 37
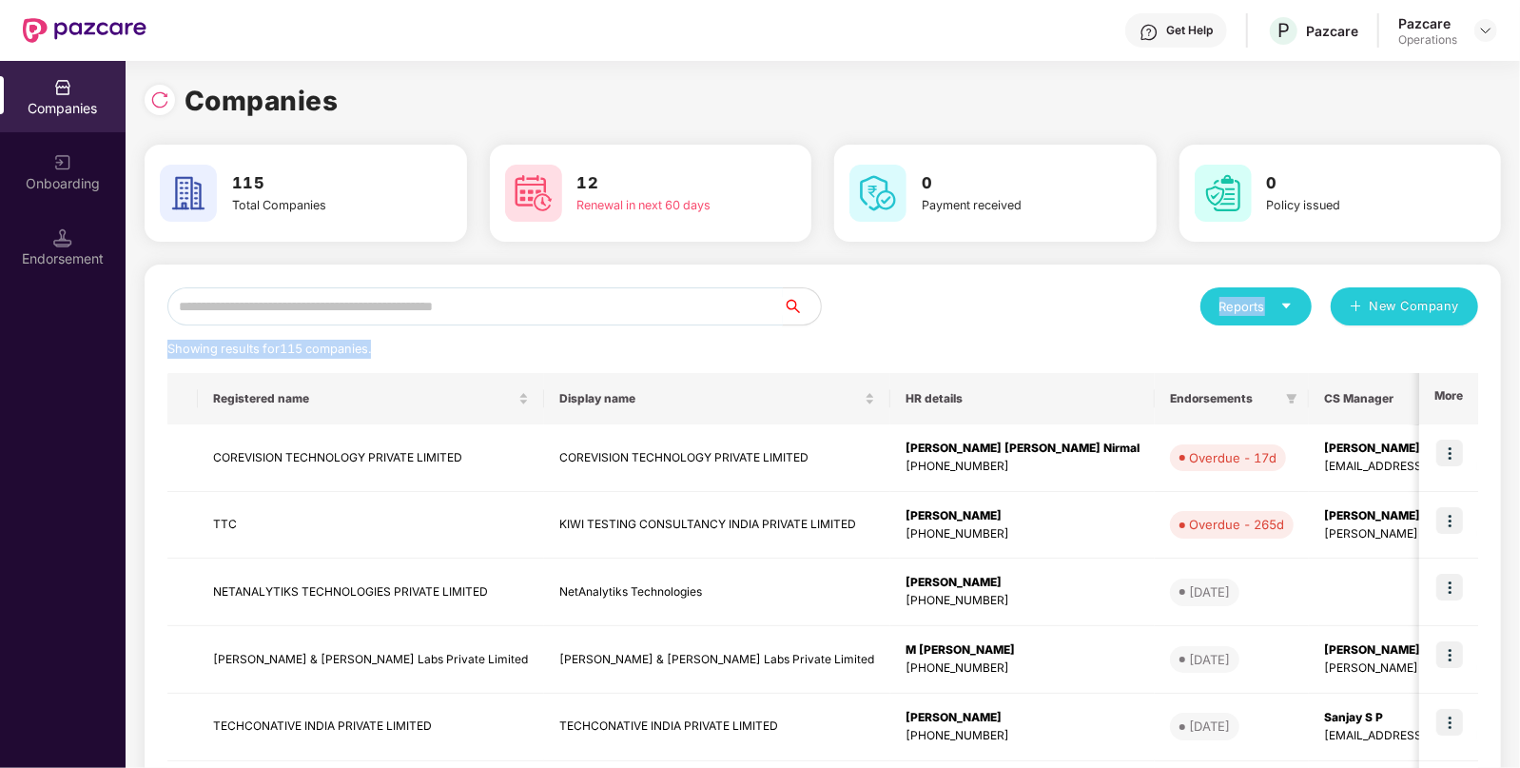
drag, startPoint x: 463, startPoint y: 331, endPoint x: 533, endPoint y: 295, distance: 78.3
click at [533, 295] on div "Reports New Company Showing results for 115 companies. Registered name Display …" at bounding box center [822, 726] width 1311 height 878
click at [533, 295] on input "text" at bounding box center [474, 306] width 615 height 38
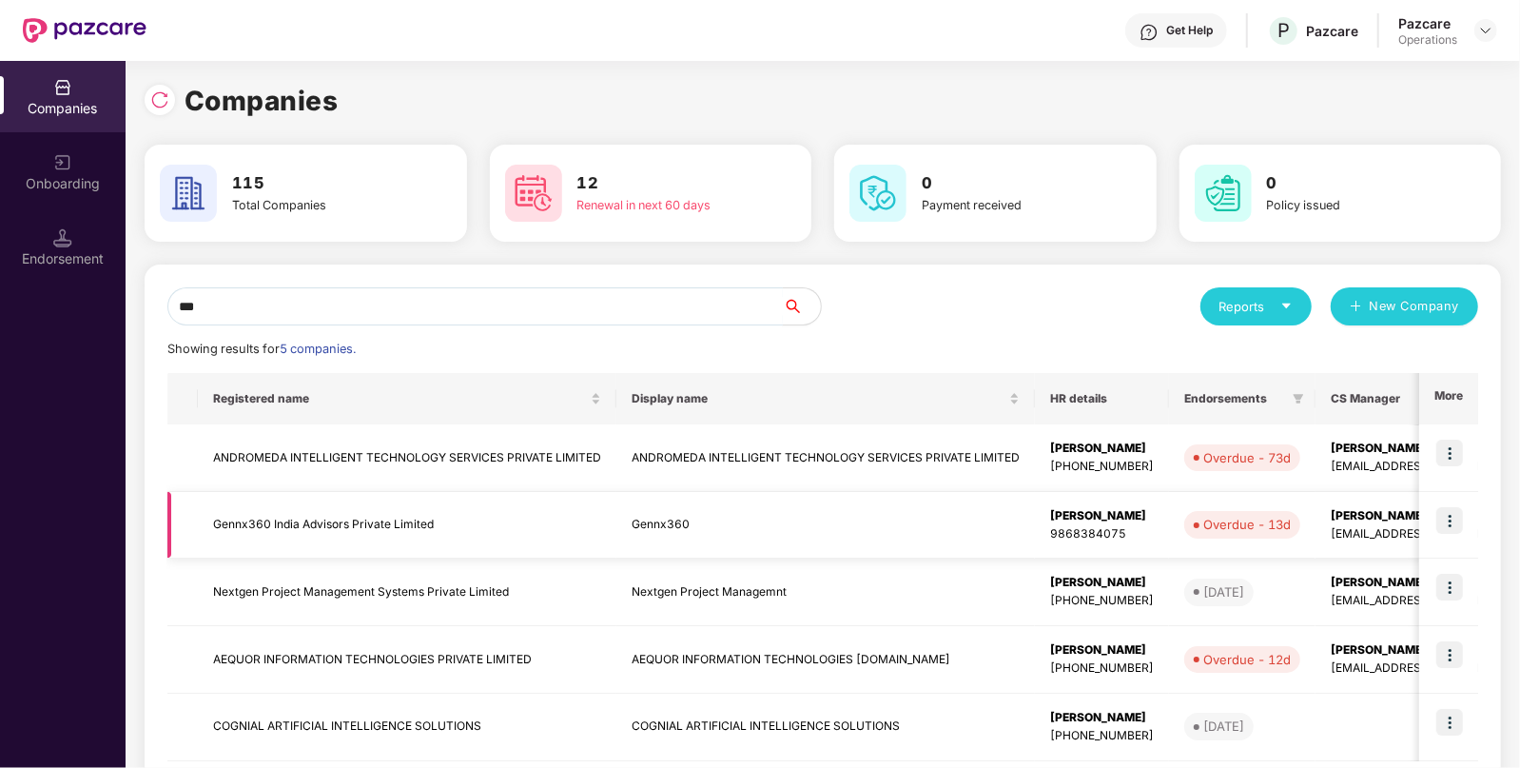
type input "***"
click at [496, 528] on td "Gennx360 India Advisors Private Limited" at bounding box center [407, 526] width 418 height 68
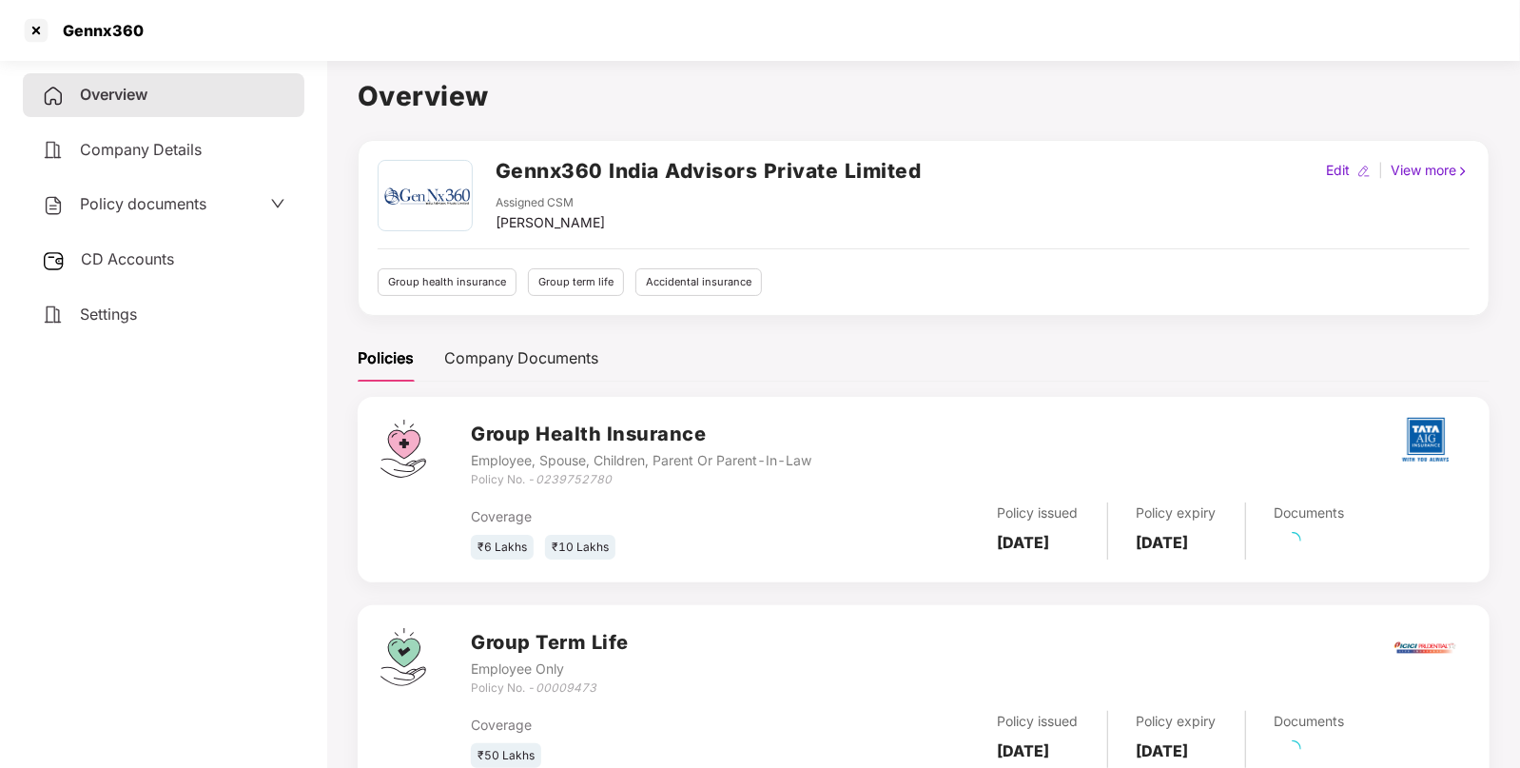
click at [184, 271] on div "CD Accounts" at bounding box center [164, 260] width 282 height 44
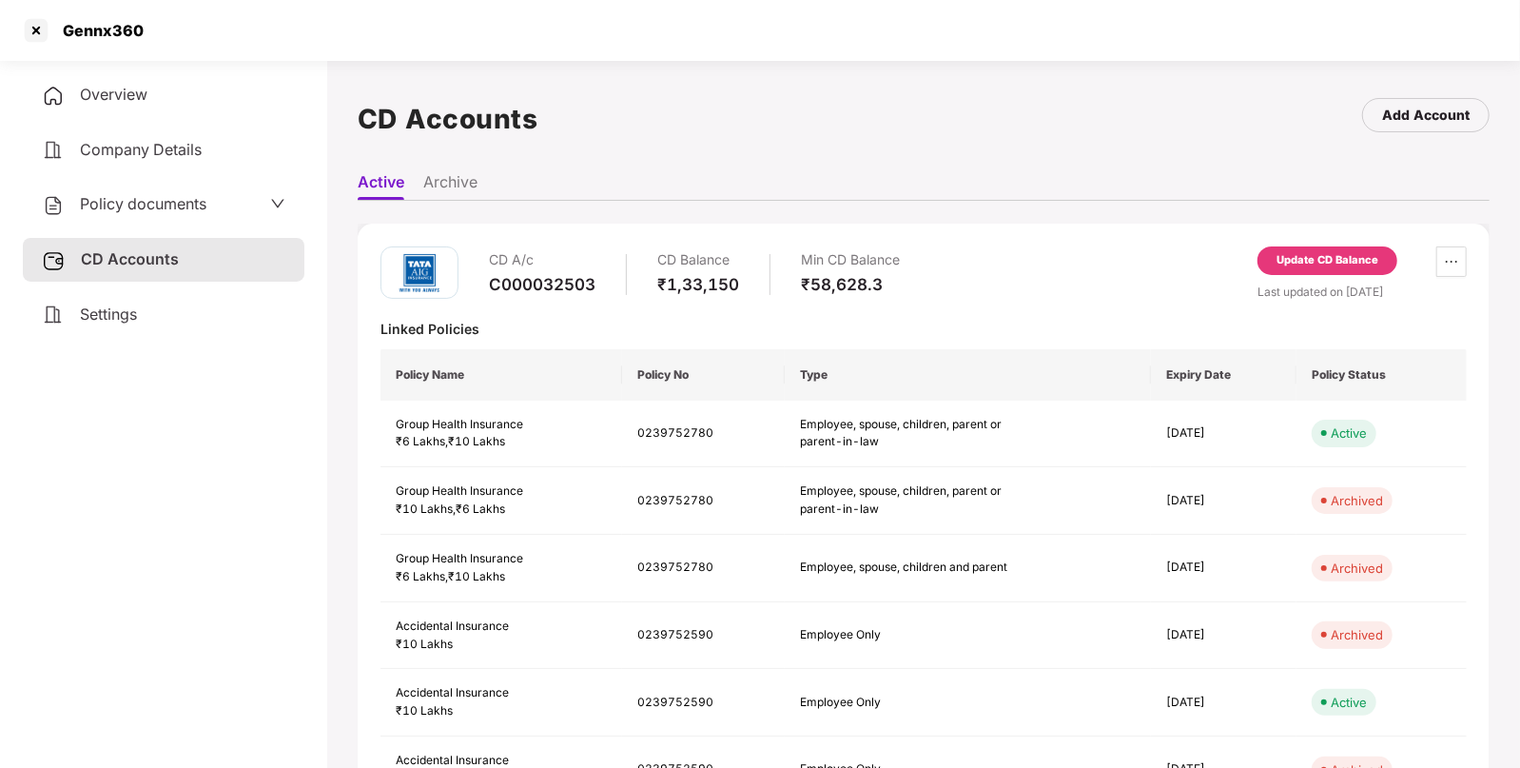
click at [1322, 257] on div "Update CD Balance" at bounding box center [1327, 260] width 102 height 17
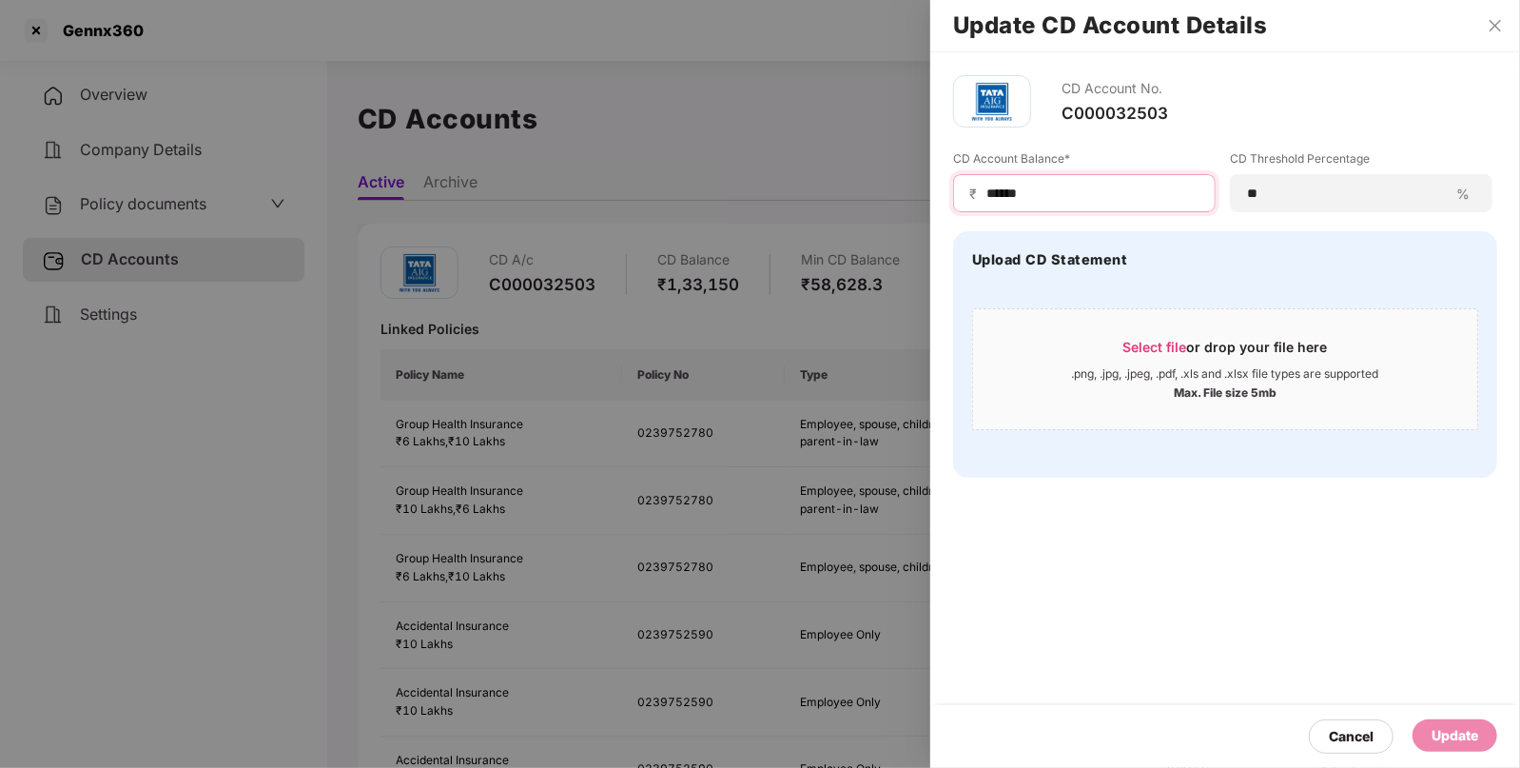
click at [1062, 200] on input "******" at bounding box center [1091, 194] width 215 height 20
type input "*****"
click at [1455, 731] on div "Update" at bounding box center [1454, 735] width 47 height 21
